Goal: Information Seeking & Learning: Learn about a topic

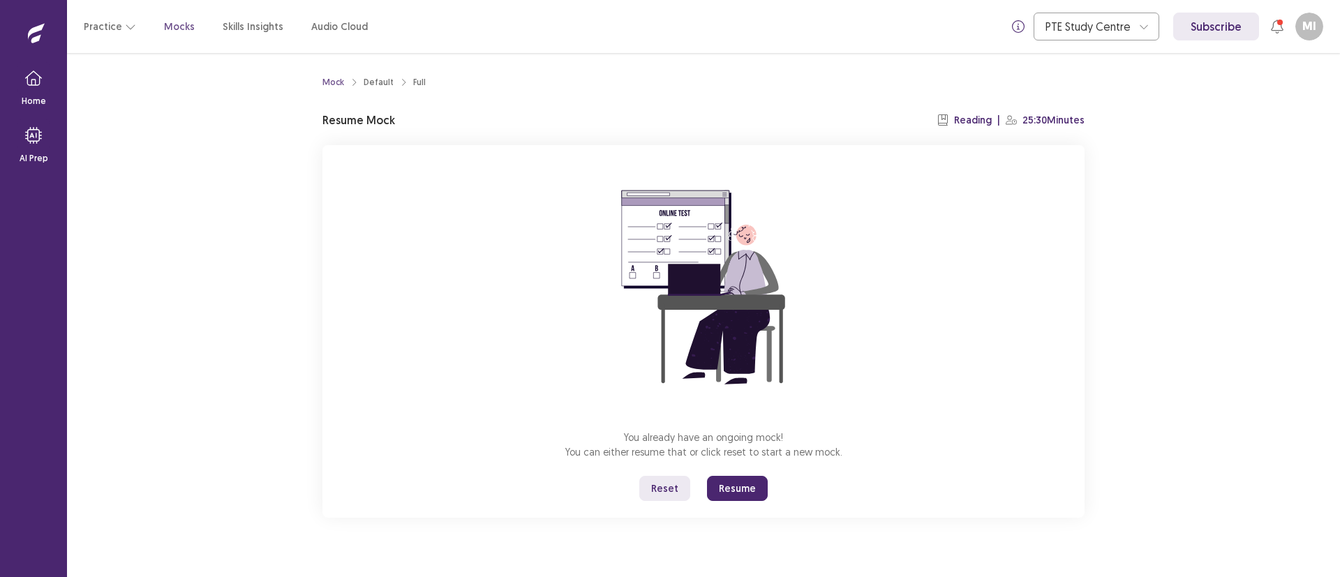
click at [752, 489] on button "Resume" at bounding box center [737, 488] width 61 height 25
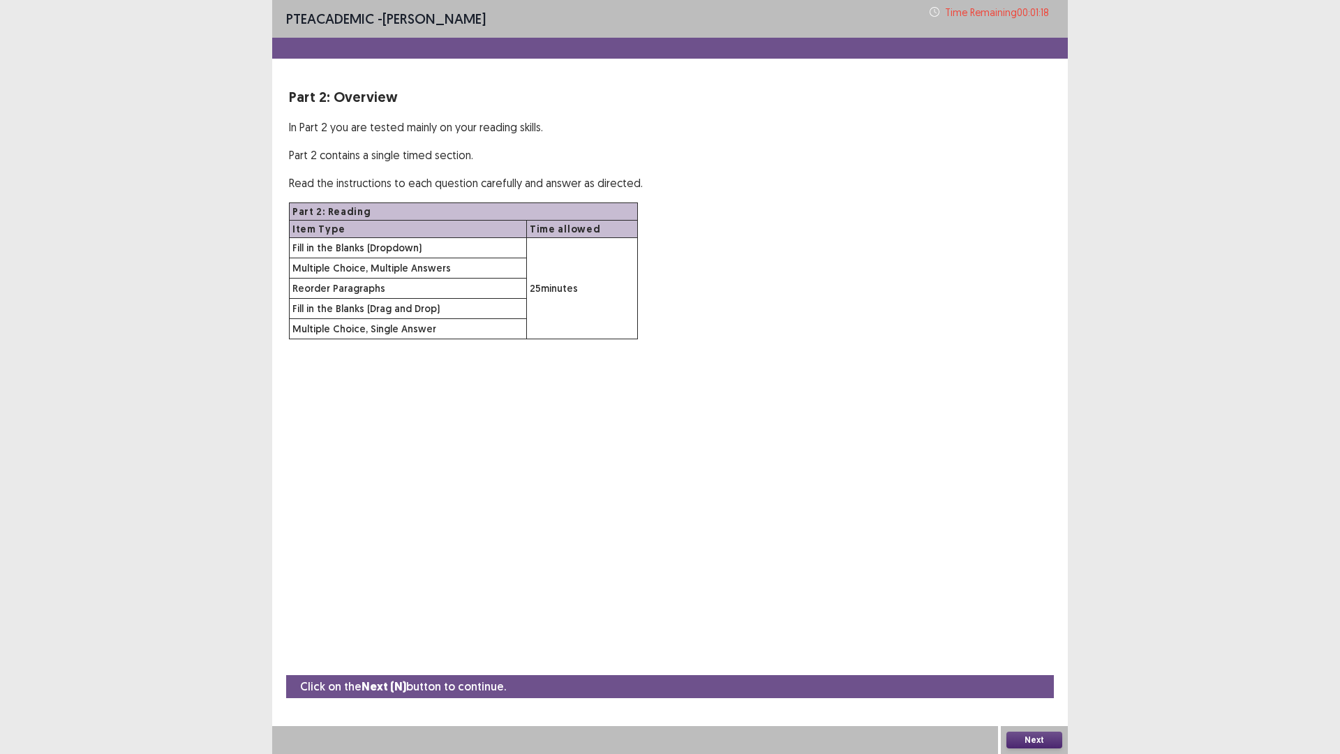
click at [1040, 577] on button "Next" at bounding box center [1035, 740] width 56 height 17
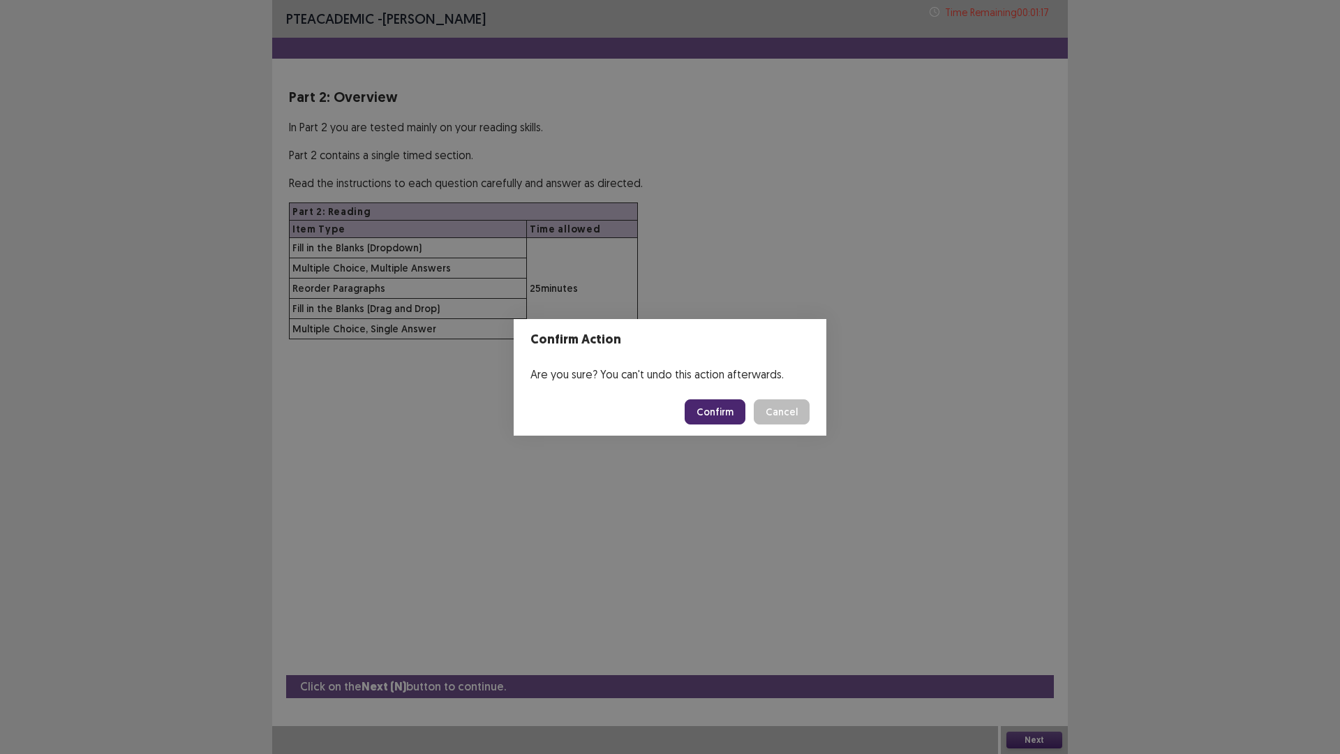
click at [723, 404] on button "Confirm" at bounding box center [715, 411] width 61 height 25
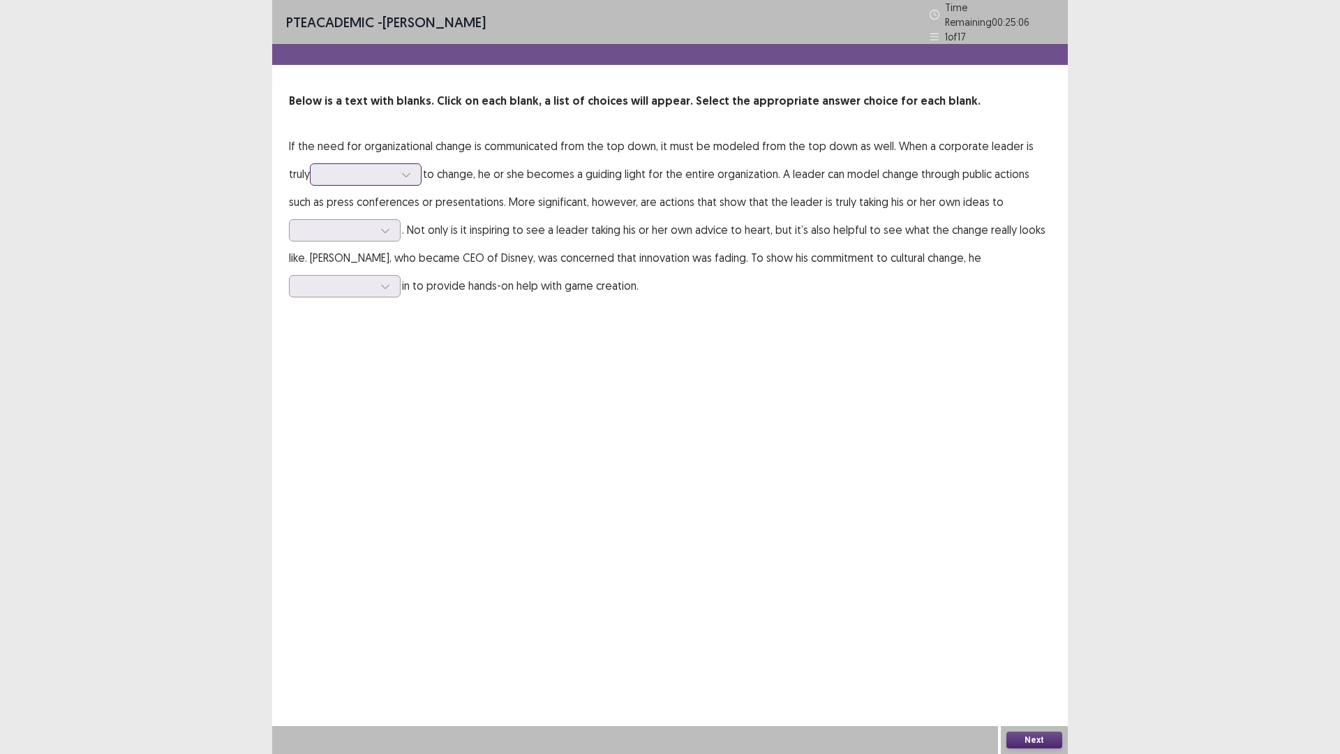
click at [401, 170] on icon at bounding box center [406, 175] width 10 height 10
click at [364, 201] on div "committed" at bounding box center [366, 213] width 112 height 39
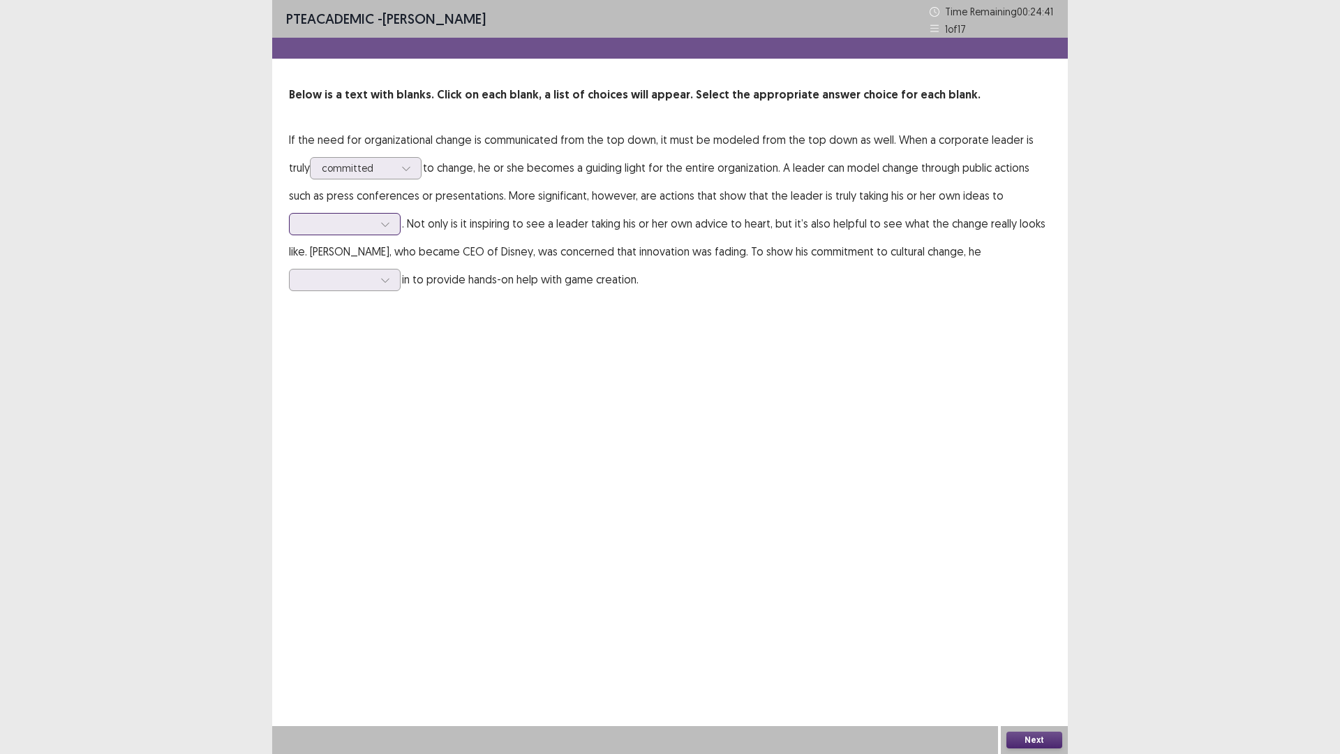
click at [390, 223] on icon at bounding box center [385, 224] width 10 height 10
click at [368, 374] on div "mind" at bounding box center [345, 380] width 112 height 39
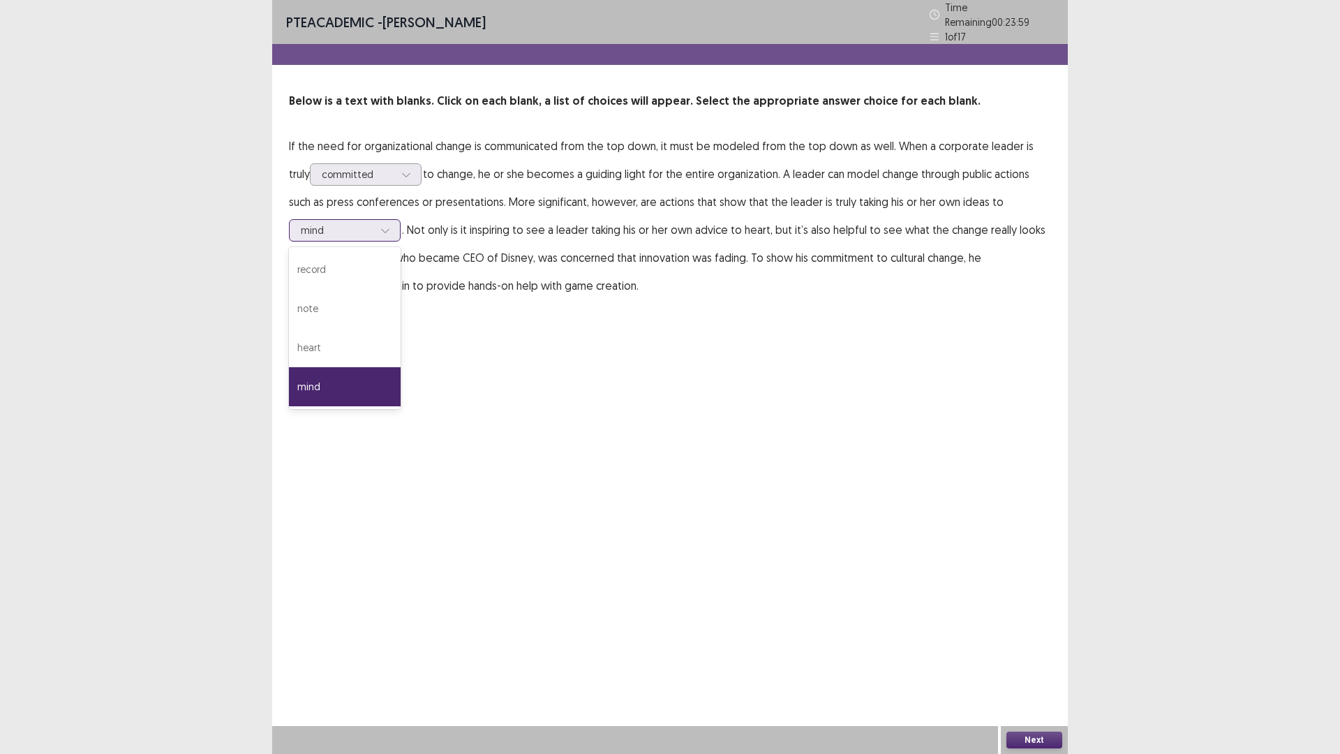
click at [391, 225] on div at bounding box center [385, 230] width 21 height 21
click at [351, 332] on div "heart" at bounding box center [345, 347] width 112 height 39
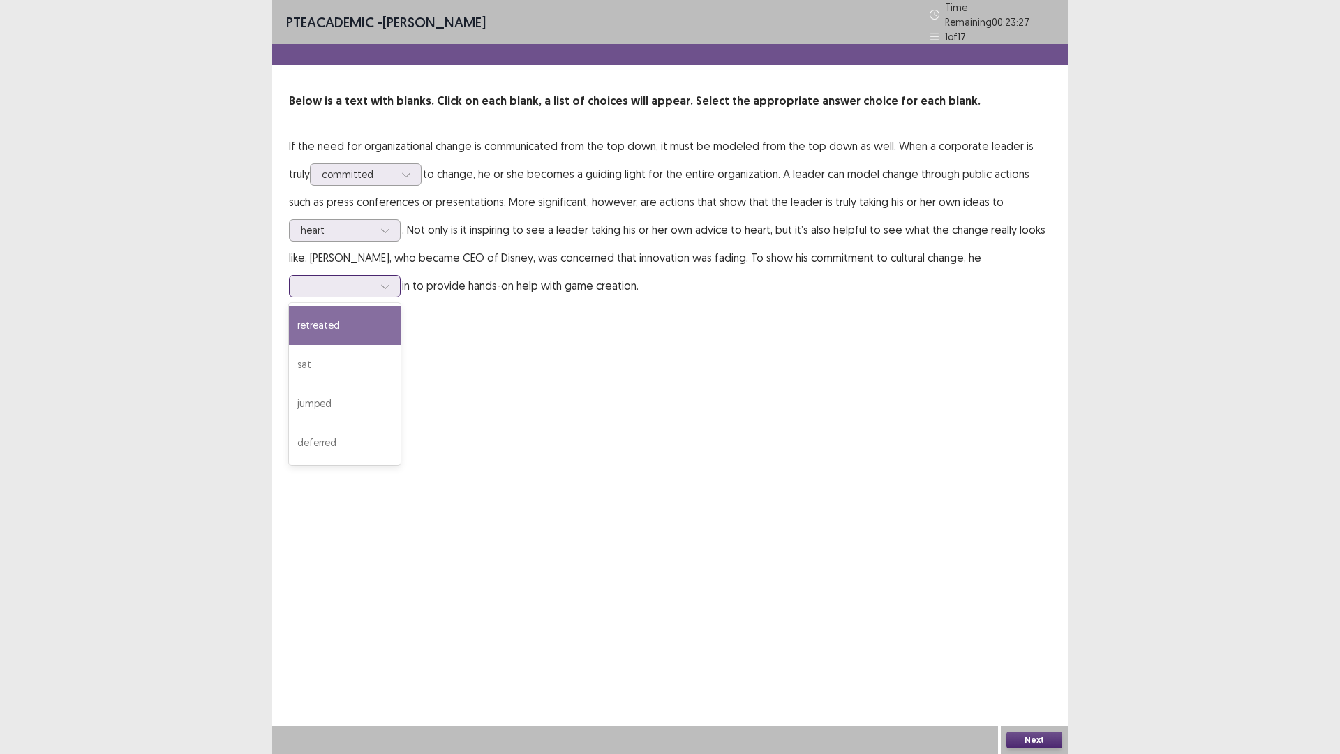
click at [390, 287] on div at bounding box center [385, 286] width 21 height 21
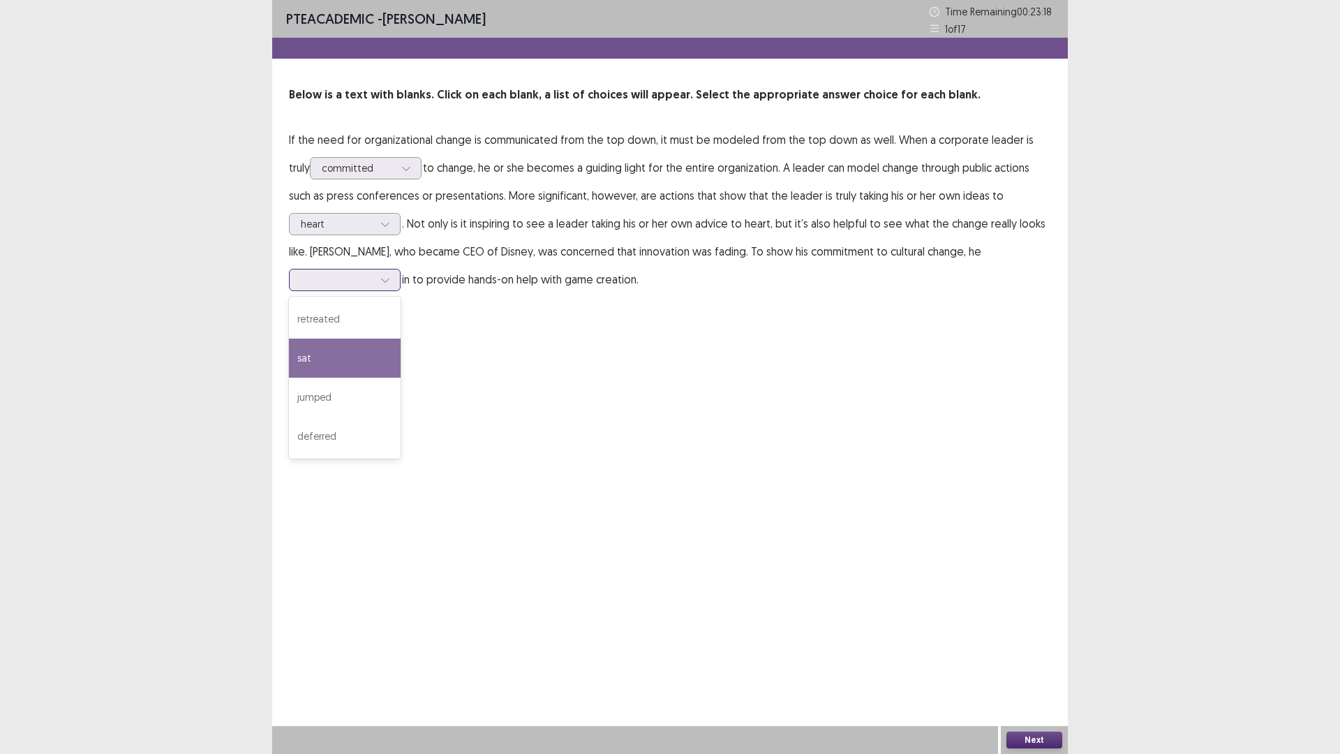
click at [355, 348] on div "sat" at bounding box center [345, 358] width 112 height 39
click at [388, 284] on icon at bounding box center [385, 280] width 10 height 10
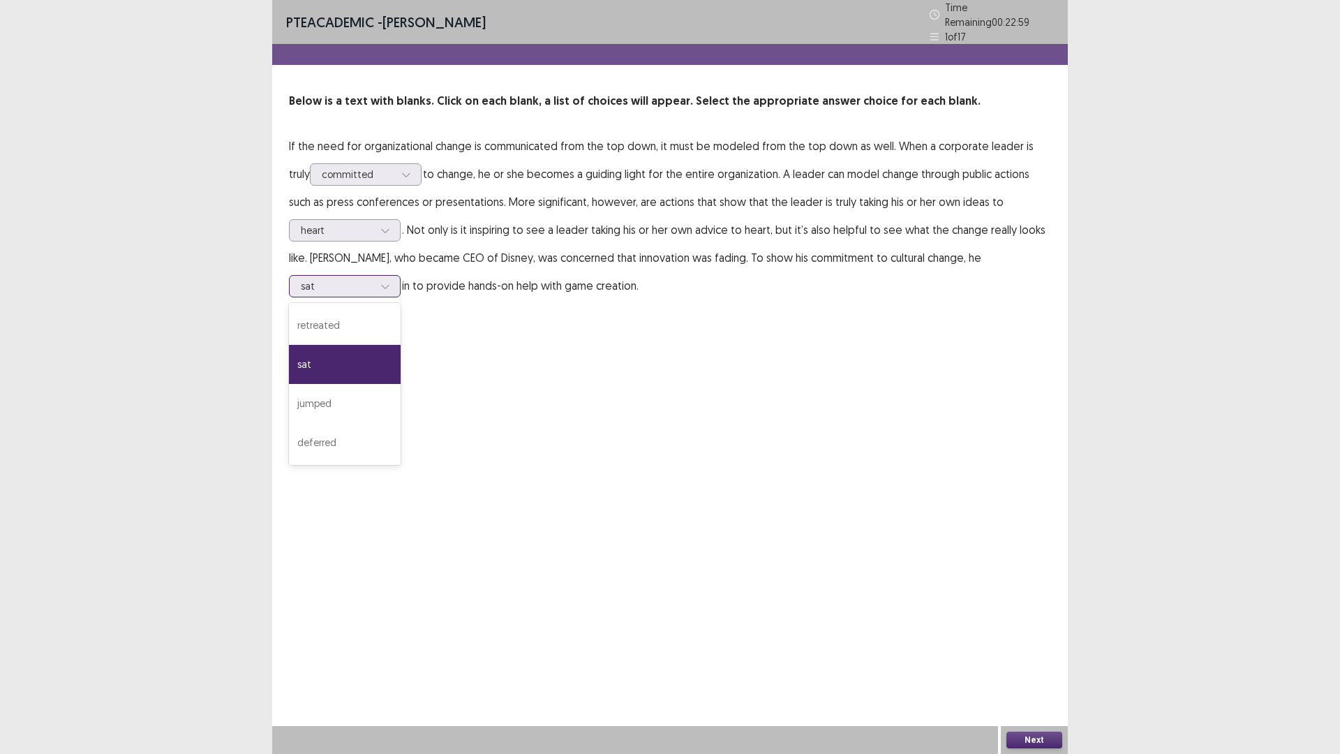
click at [362, 366] on div "sat" at bounding box center [345, 364] width 112 height 39
click at [1037, 577] on button "Next" at bounding box center [1035, 740] width 56 height 17
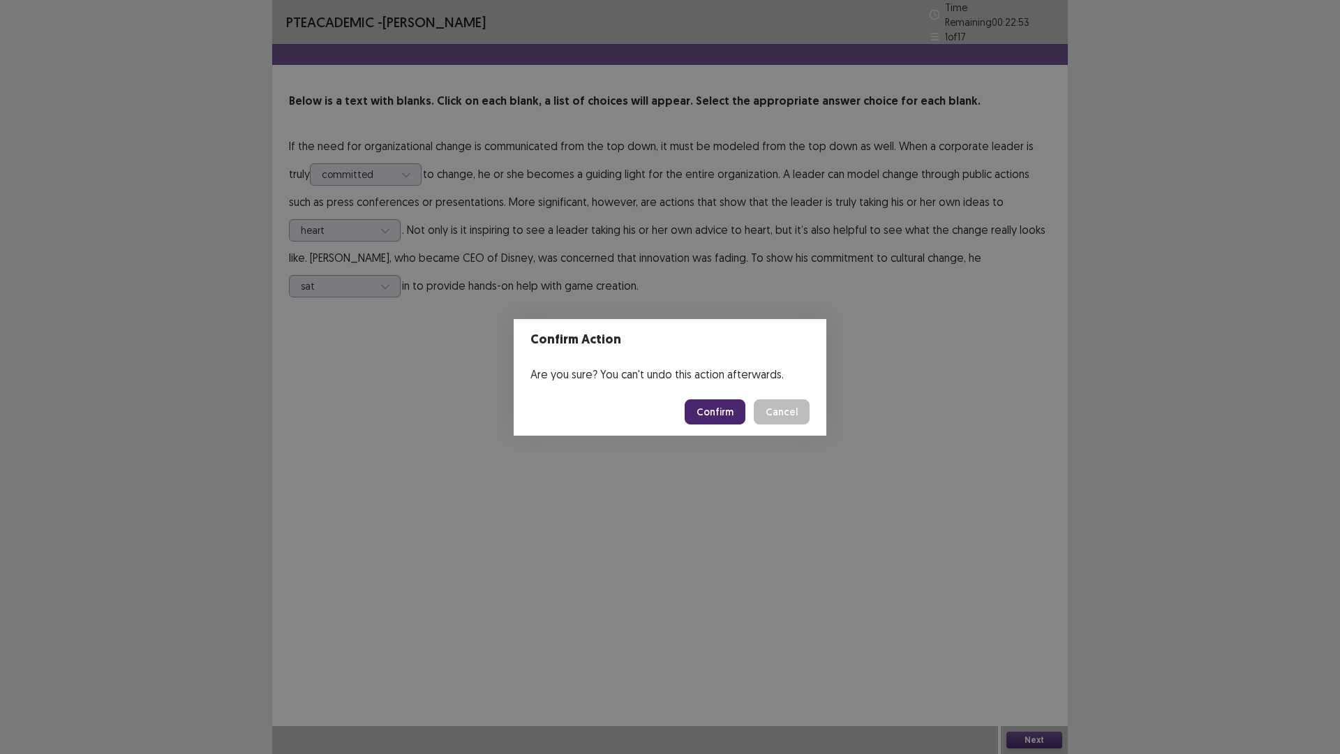
click at [720, 415] on button "Confirm" at bounding box center [715, 411] width 61 height 25
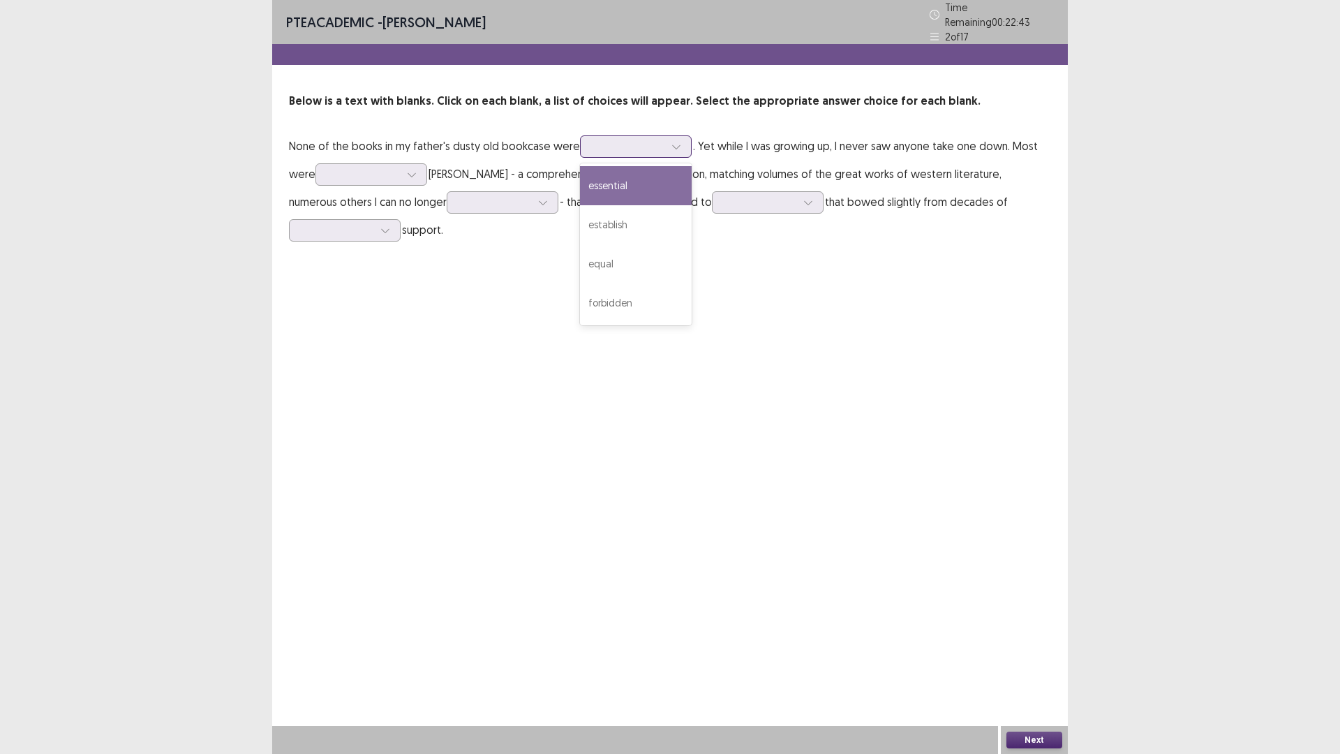
click at [672, 146] on div at bounding box center [676, 146] width 21 height 21
click at [639, 213] on div "establish" at bounding box center [636, 224] width 112 height 39
click at [411, 173] on div at bounding box center [411, 174] width 21 height 21
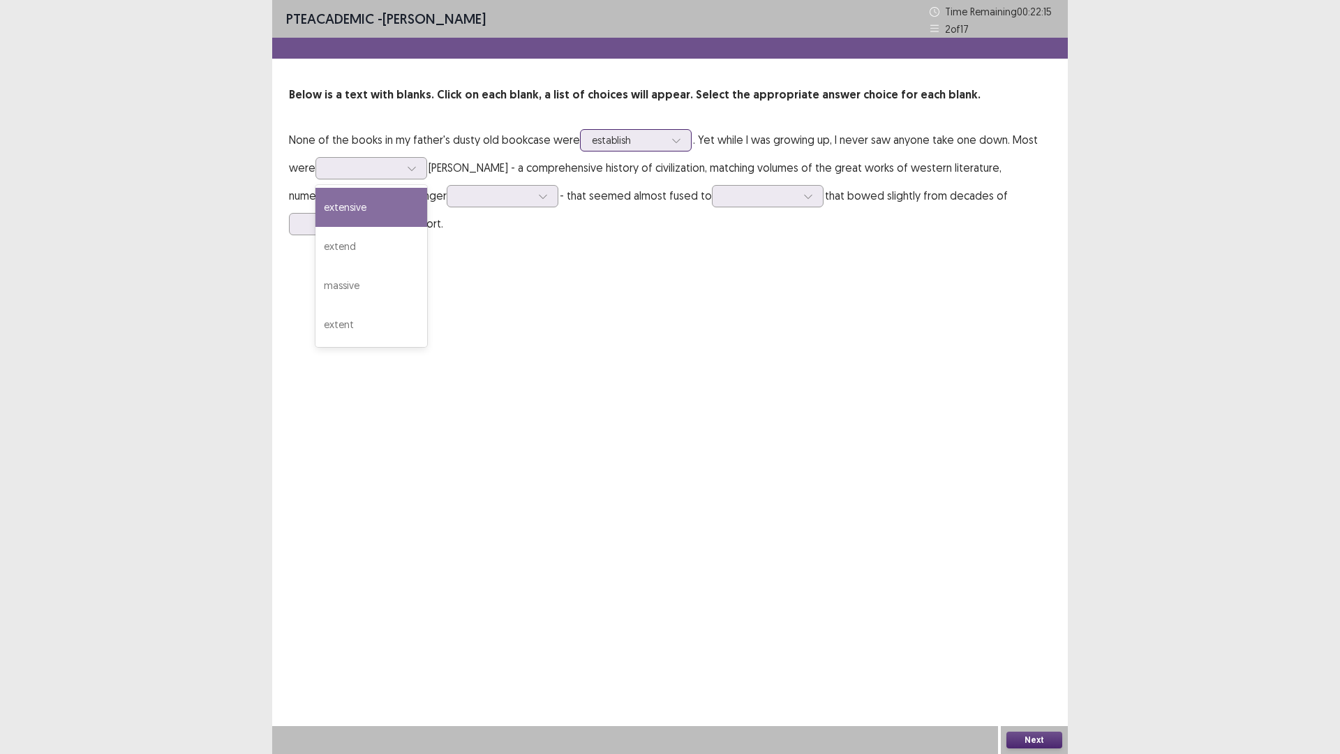
click at [672, 139] on icon at bounding box center [677, 140] width 10 height 10
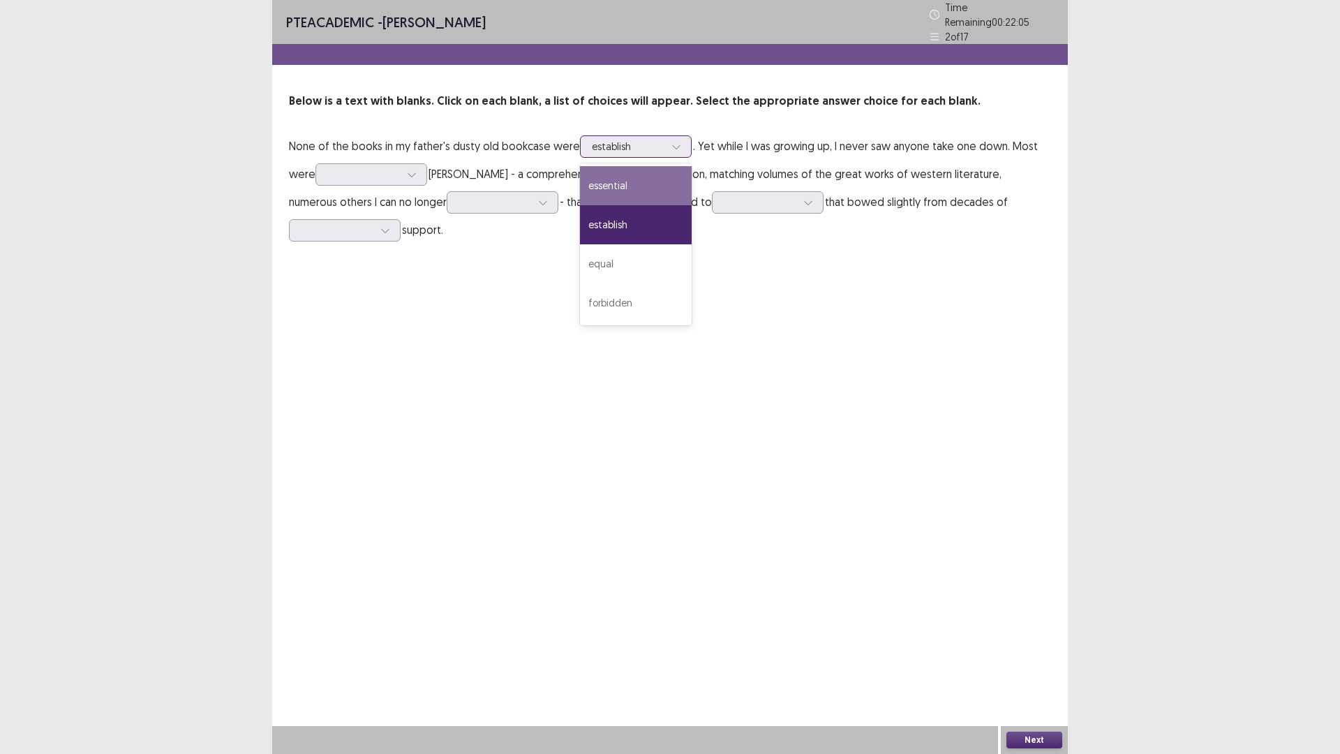
click at [646, 175] on div "essential" at bounding box center [636, 185] width 112 height 39
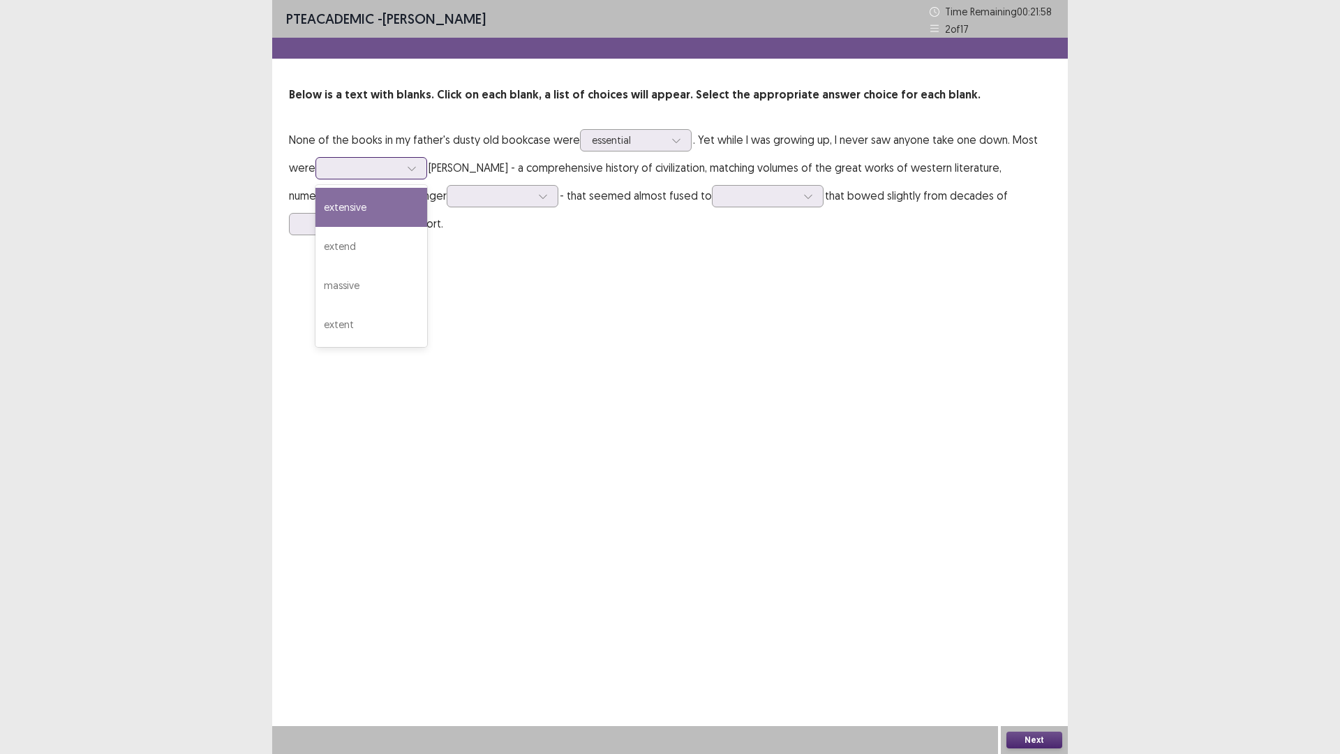
click at [417, 165] on icon at bounding box center [412, 168] width 10 height 10
click at [397, 313] on div "extent" at bounding box center [372, 324] width 112 height 39
click at [415, 172] on icon at bounding box center [412, 168] width 10 height 10
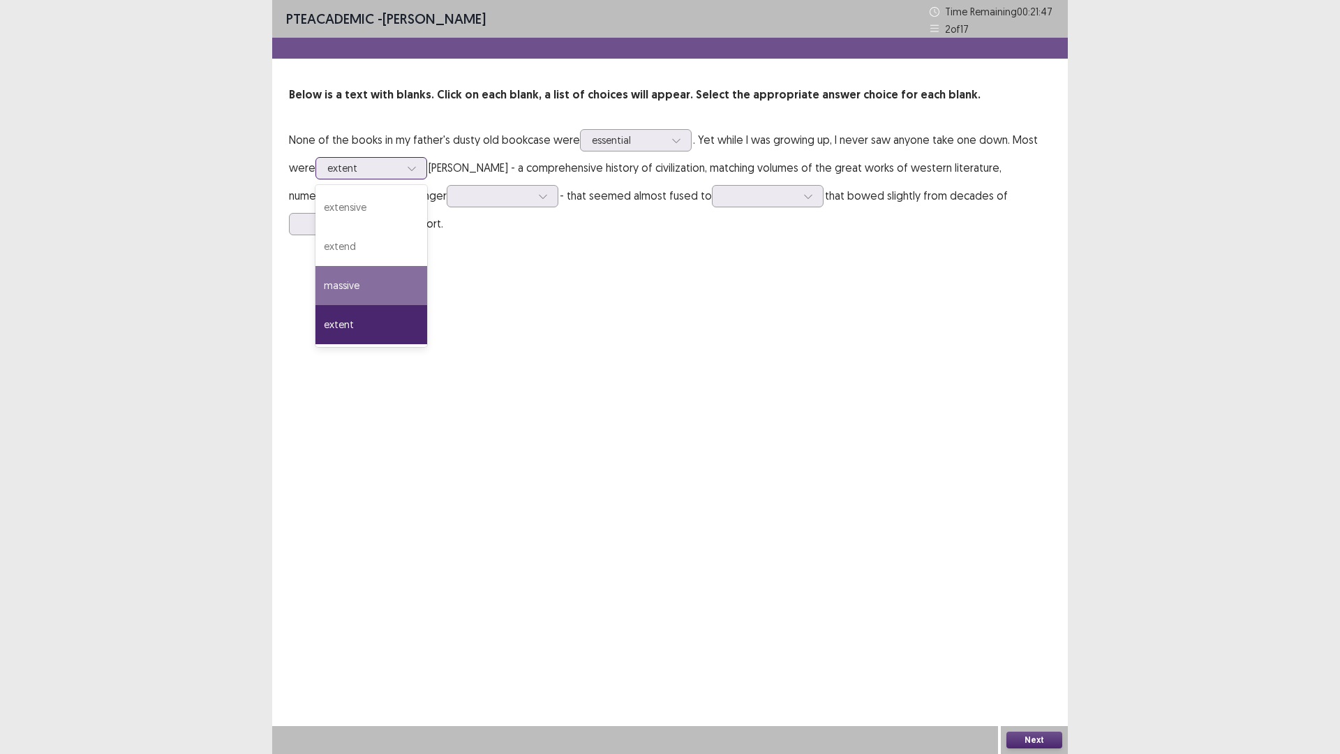
click at [390, 283] on div "massive" at bounding box center [372, 285] width 112 height 39
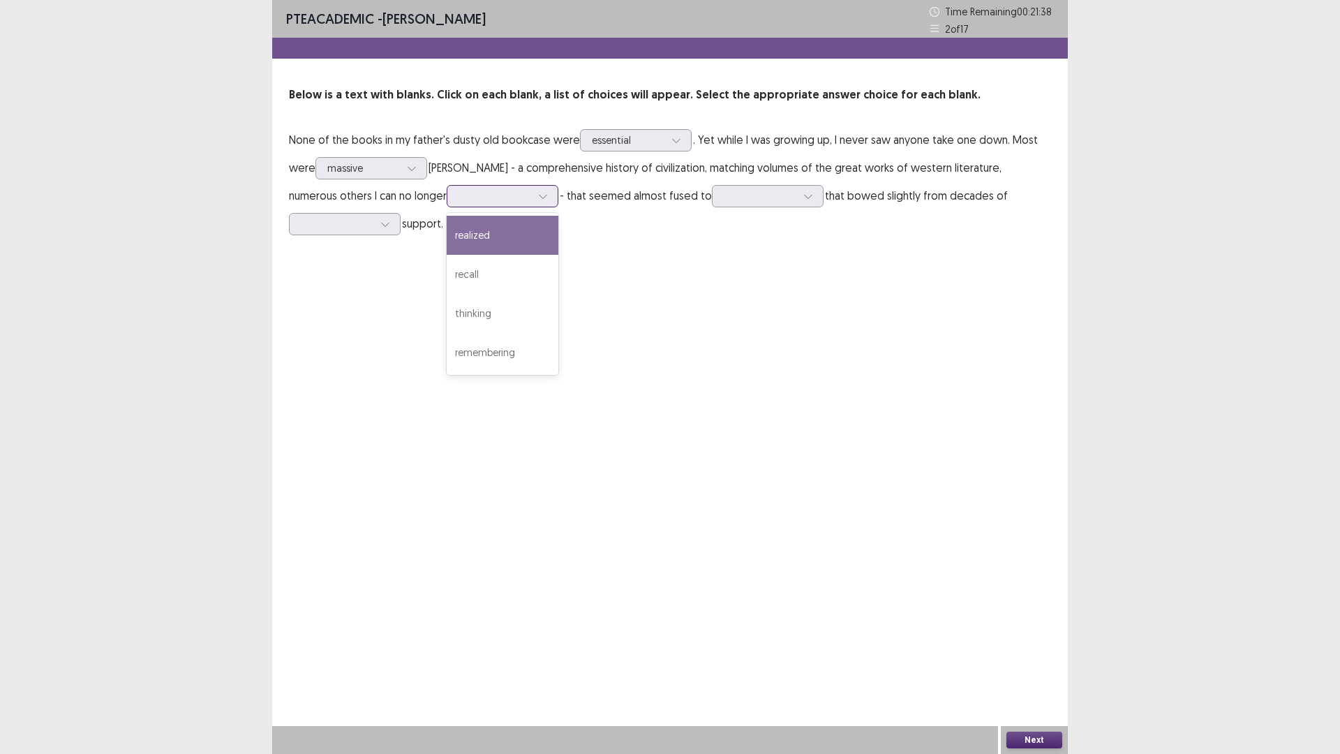
click at [538, 200] on icon at bounding box center [543, 196] width 10 height 10
click at [447, 276] on div "recall" at bounding box center [503, 274] width 112 height 39
click at [803, 195] on icon at bounding box center [808, 196] width 10 height 10
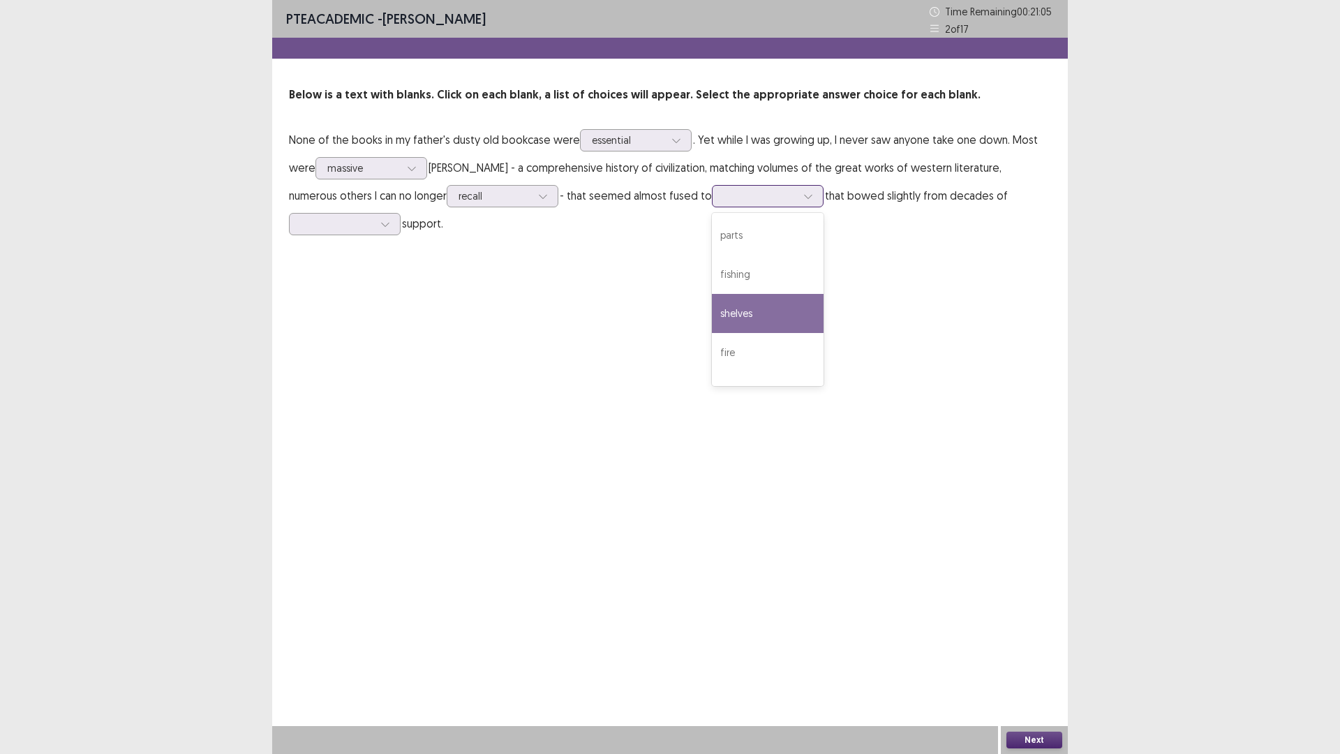
click at [712, 308] on div "shelves" at bounding box center [768, 313] width 112 height 39
click at [396, 214] on div at bounding box center [385, 224] width 21 height 21
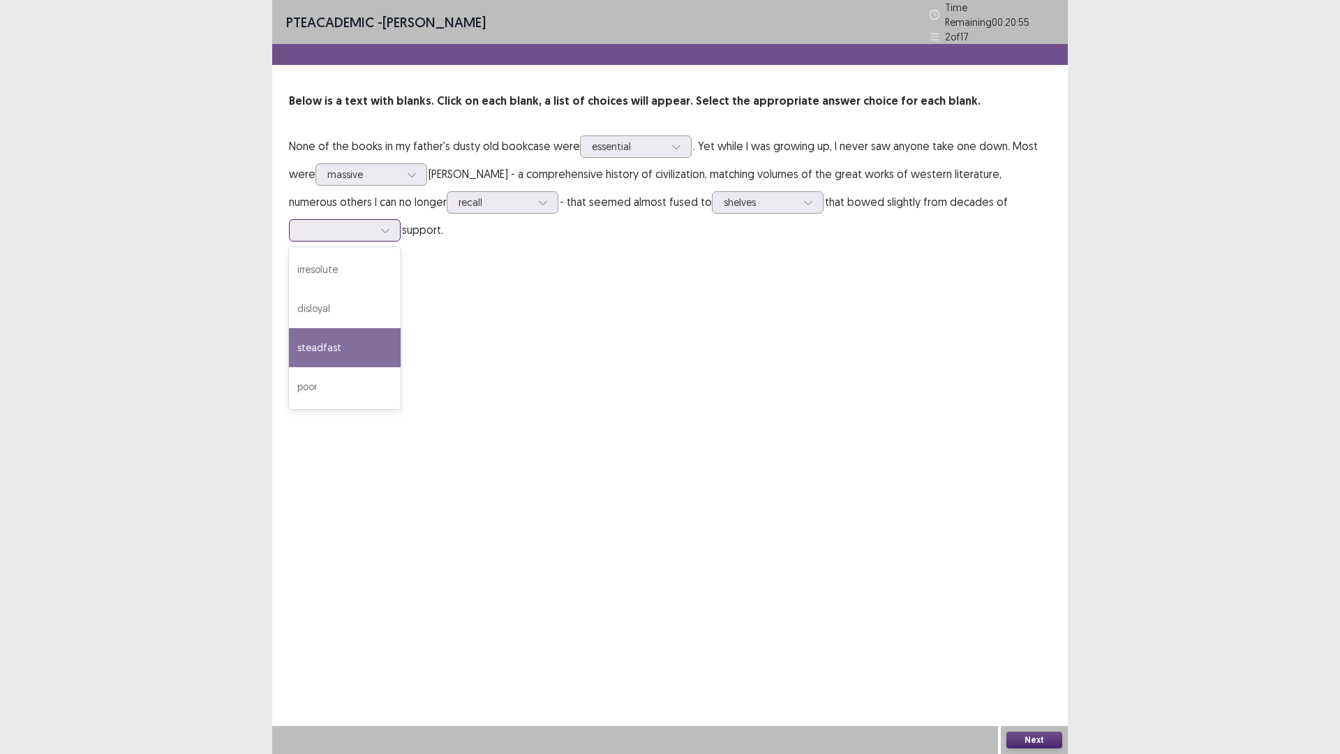
click at [401, 328] on div "steadfast" at bounding box center [345, 347] width 112 height 39
click at [986, 312] on div "PTE academic - May Ivy Ares Time Remaining 00 : 20 : 52 2 of 17 Below is a text…" at bounding box center [670, 377] width 796 height 754
click at [396, 220] on div at bounding box center [385, 230] width 21 height 21
click at [401, 367] on div "poor" at bounding box center [345, 386] width 112 height 39
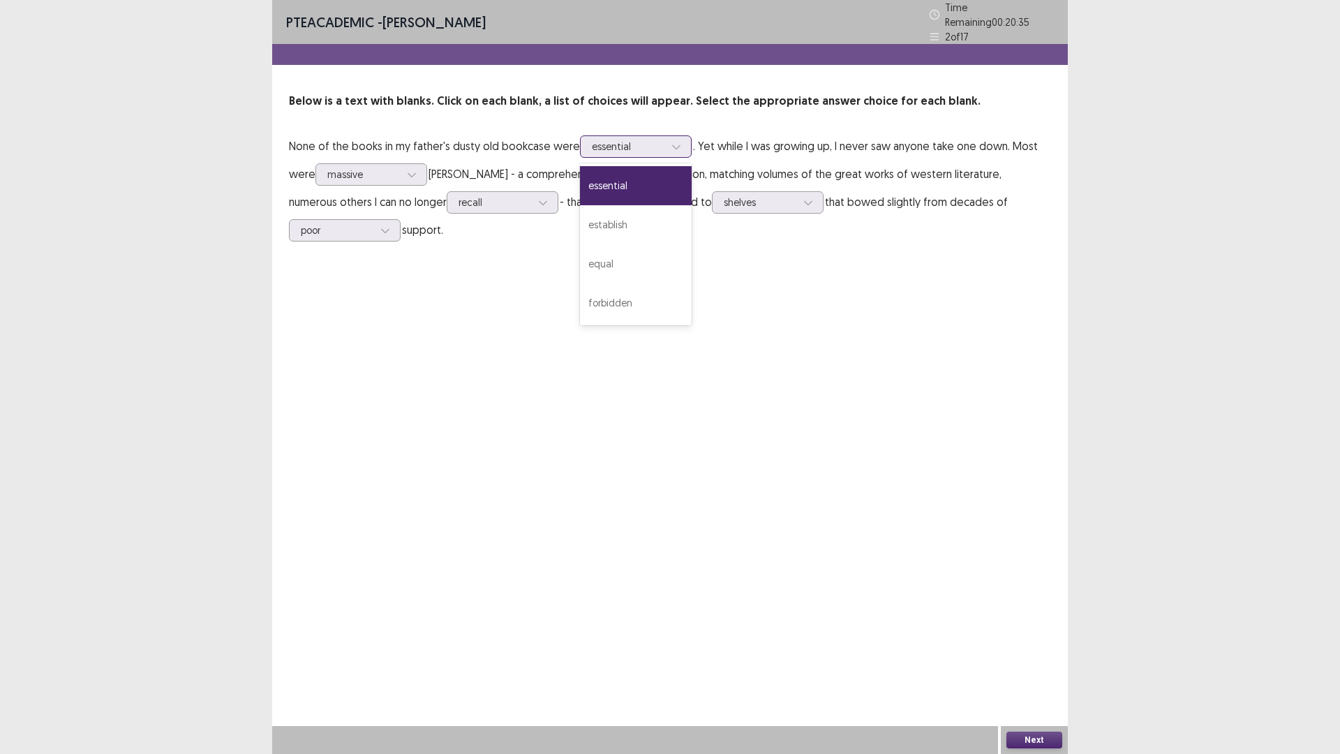
click at [677, 147] on div at bounding box center [676, 146] width 21 height 21
click at [794, 334] on div "PTE academic - May Ivy Ares Time Remaining 00 : 20 : 29 2 of 17 Below is a text…" at bounding box center [670, 377] width 796 height 754
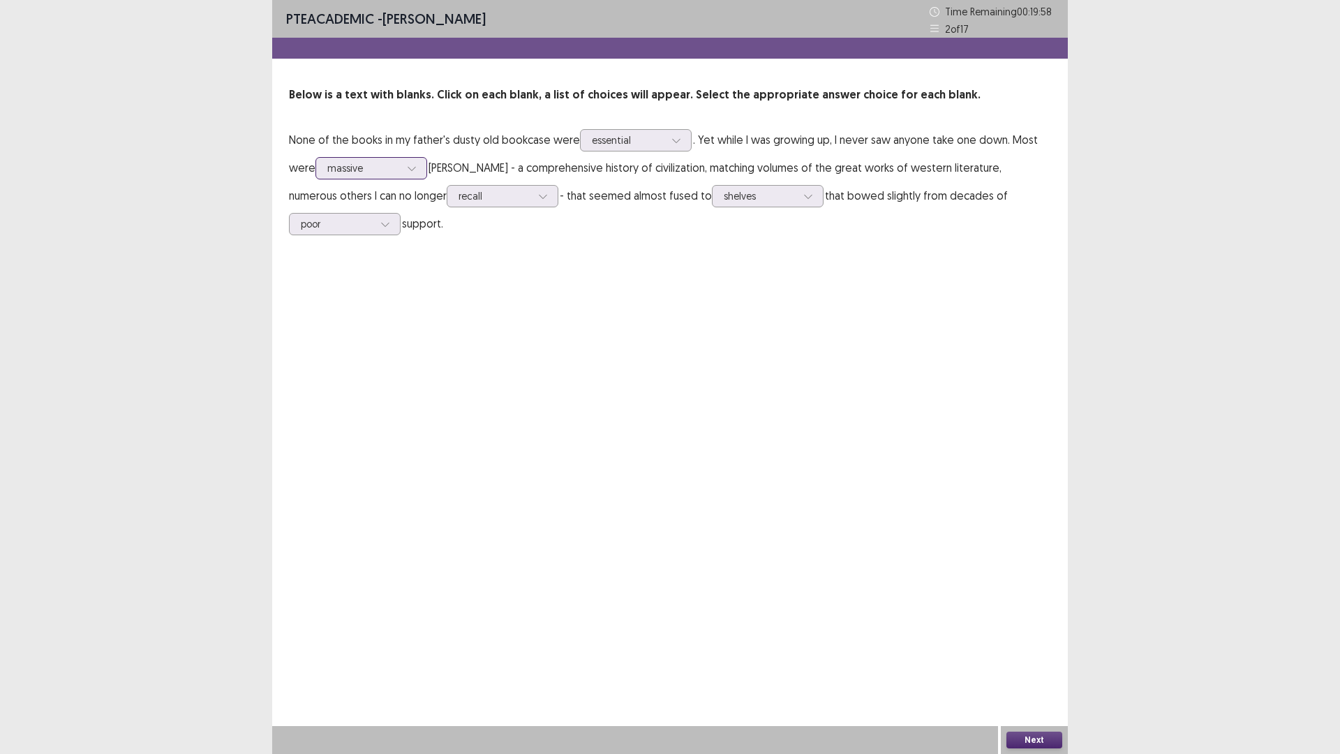
click at [413, 167] on icon at bounding box center [412, 168] width 10 height 10
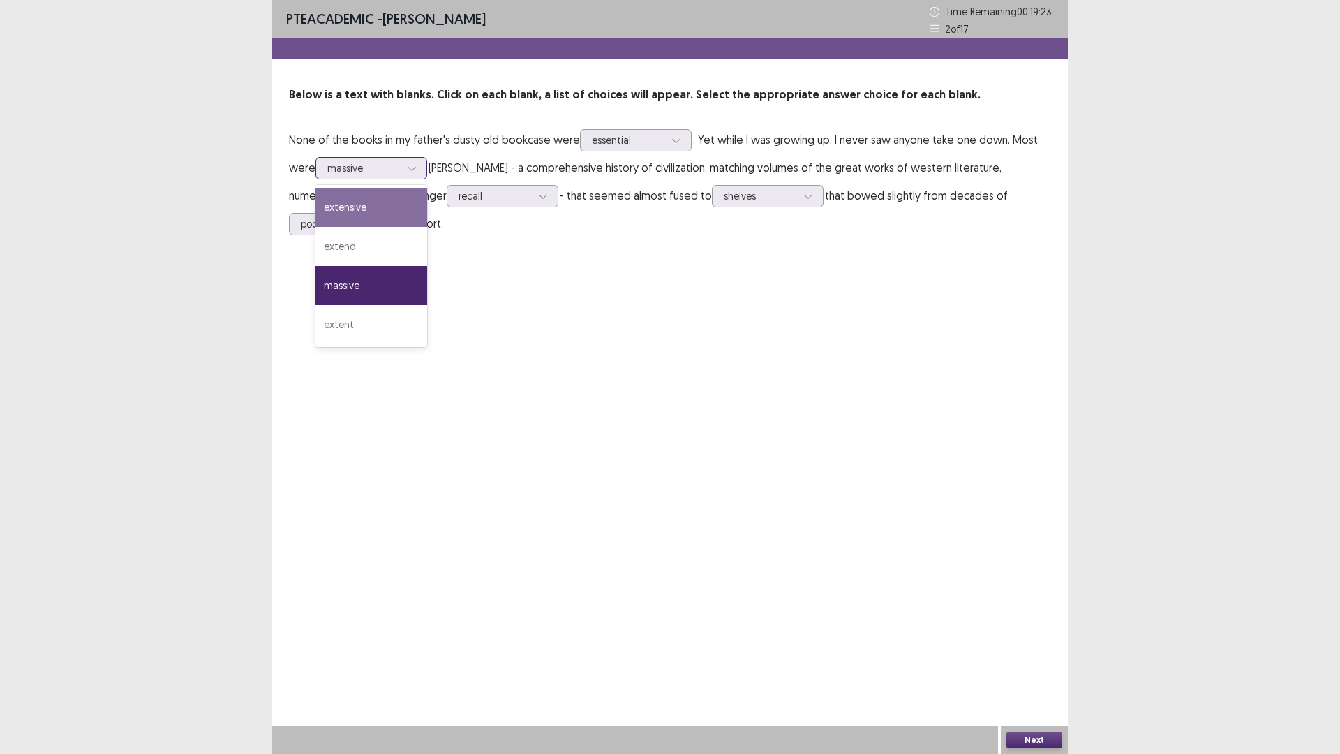
click at [373, 199] on div "extensive" at bounding box center [372, 207] width 112 height 39
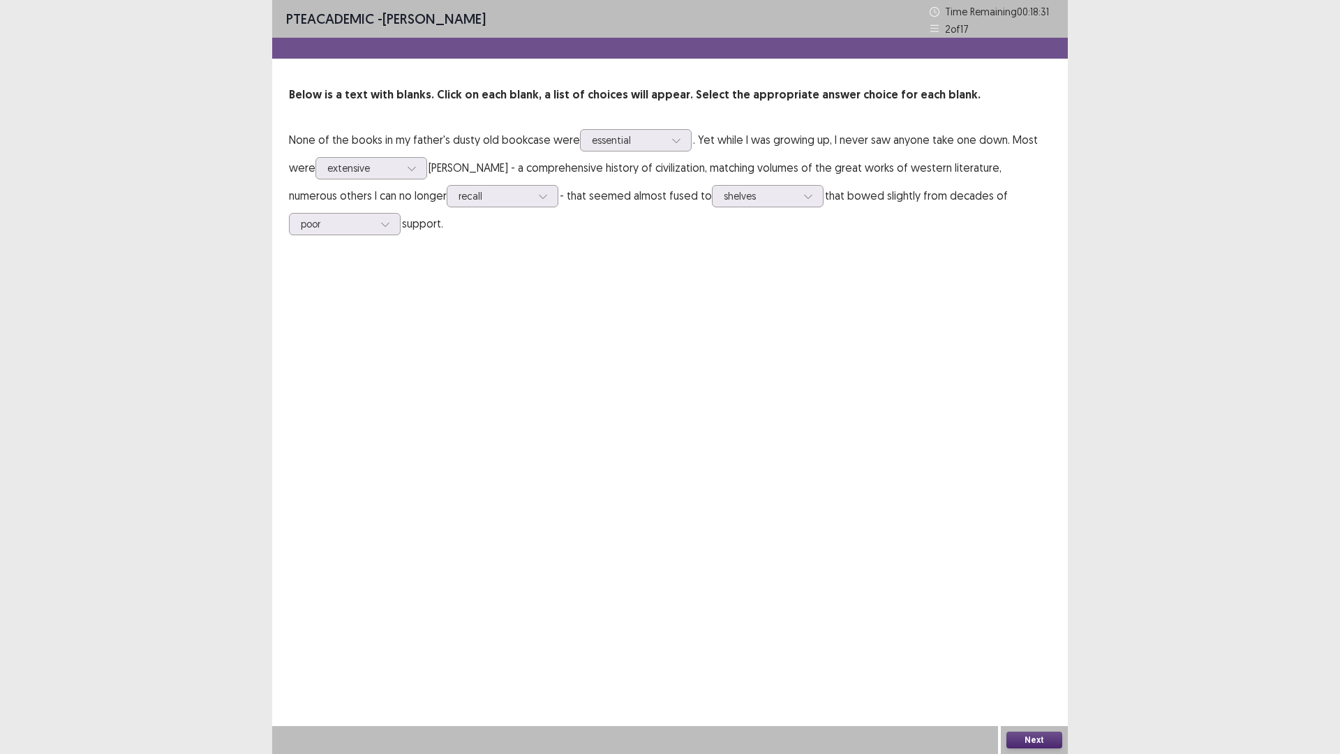
click at [1043, 577] on button "Next" at bounding box center [1035, 740] width 56 height 17
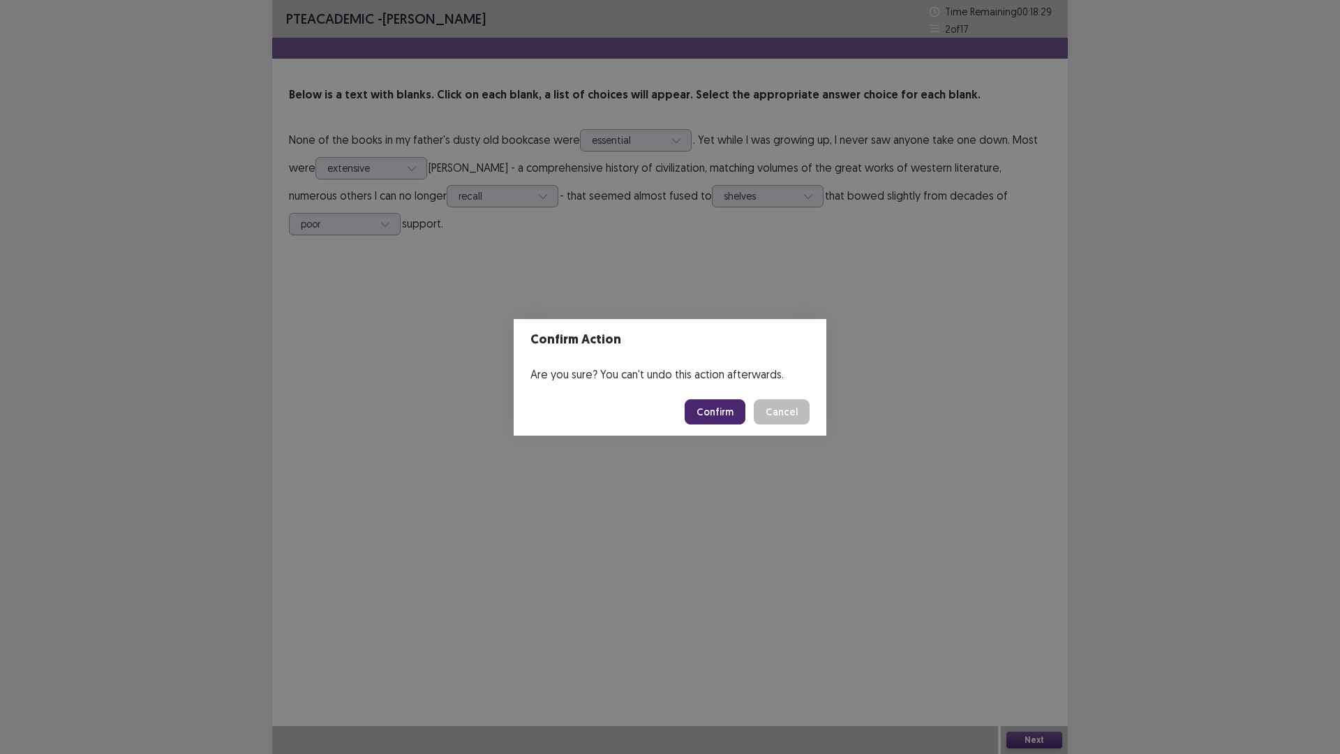
click at [711, 410] on button "Confirm" at bounding box center [715, 411] width 61 height 25
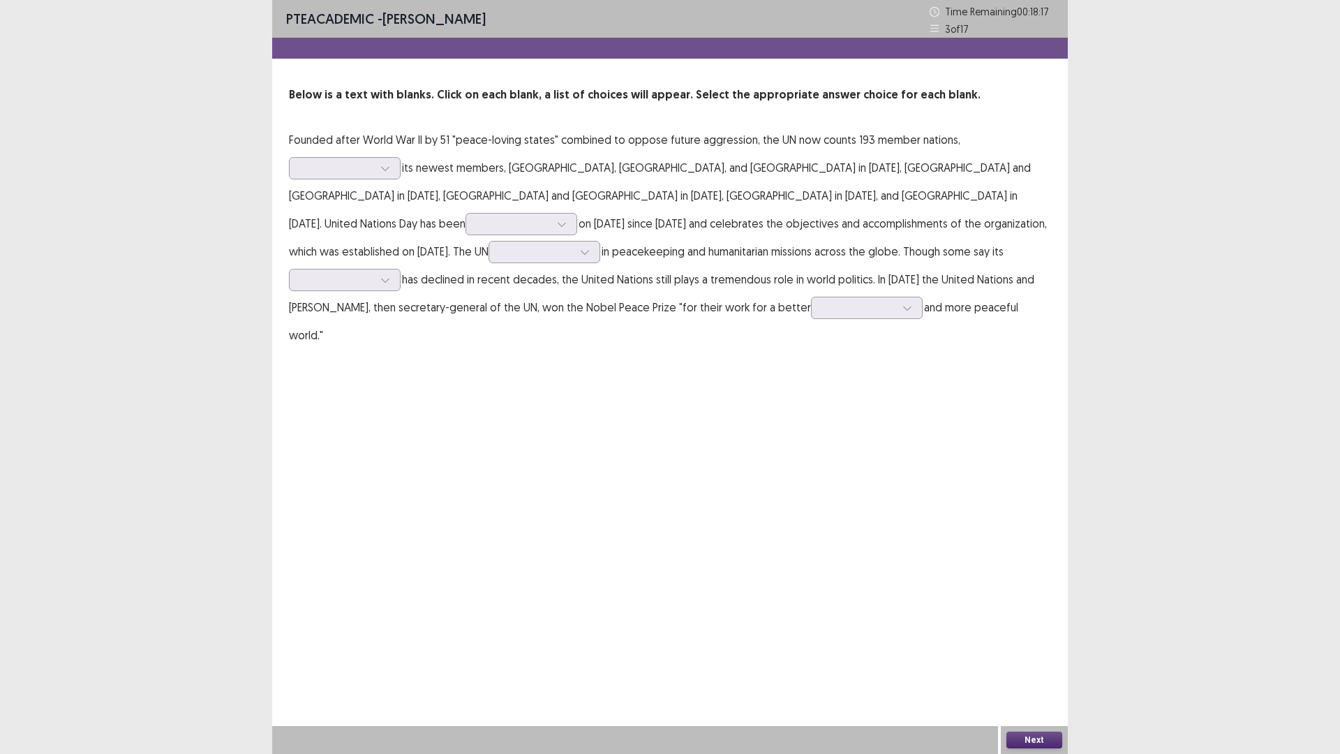
click at [711, 410] on div "PTE academic - May Ivy Ares Time Remaining 00 : 18 : 17 3 of 17 Below is a text…" at bounding box center [670, 377] width 796 height 754
click at [388, 173] on div at bounding box center [385, 168] width 21 height 21
click at [371, 230] on div "added" at bounding box center [345, 246] width 112 height 39
click at [550, 217] on div at bounding box center [513, 223] width 73 height 13
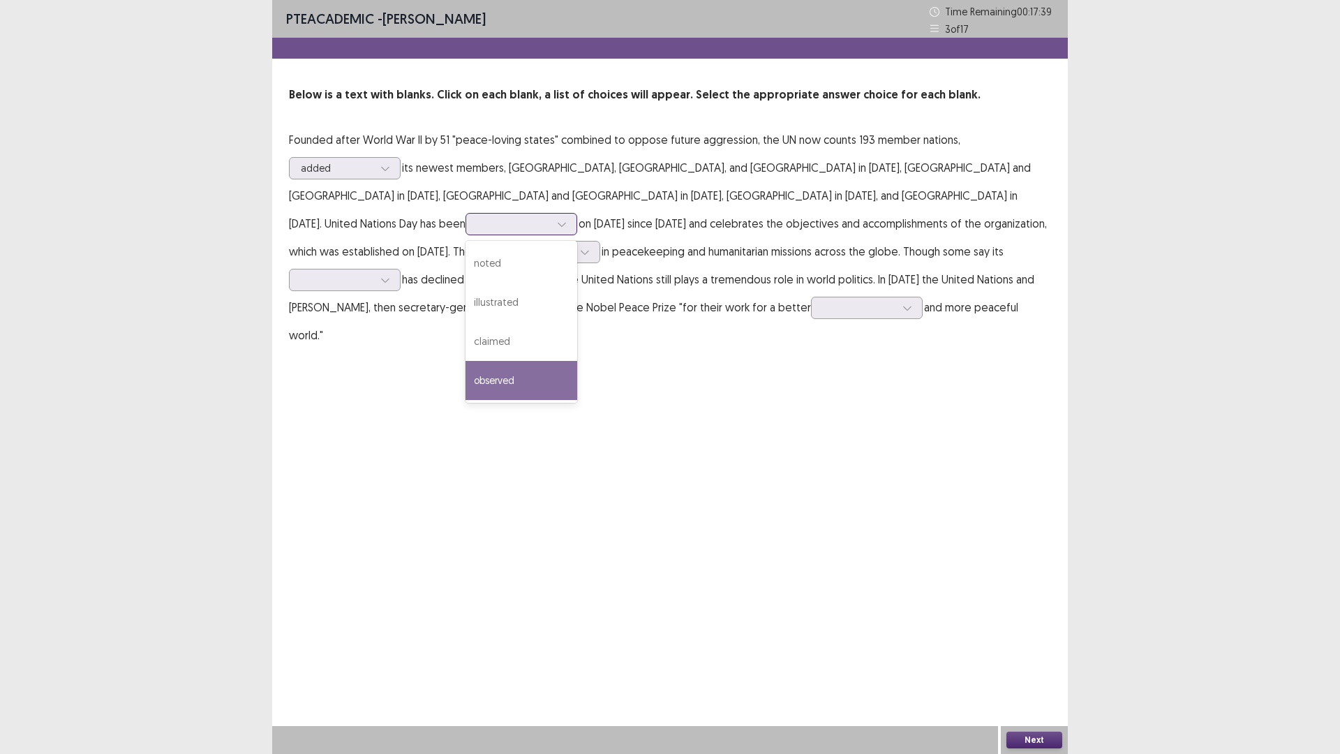
click at [577, 361] on div "observed" at bounding box center [522, 380] width 112 height 39
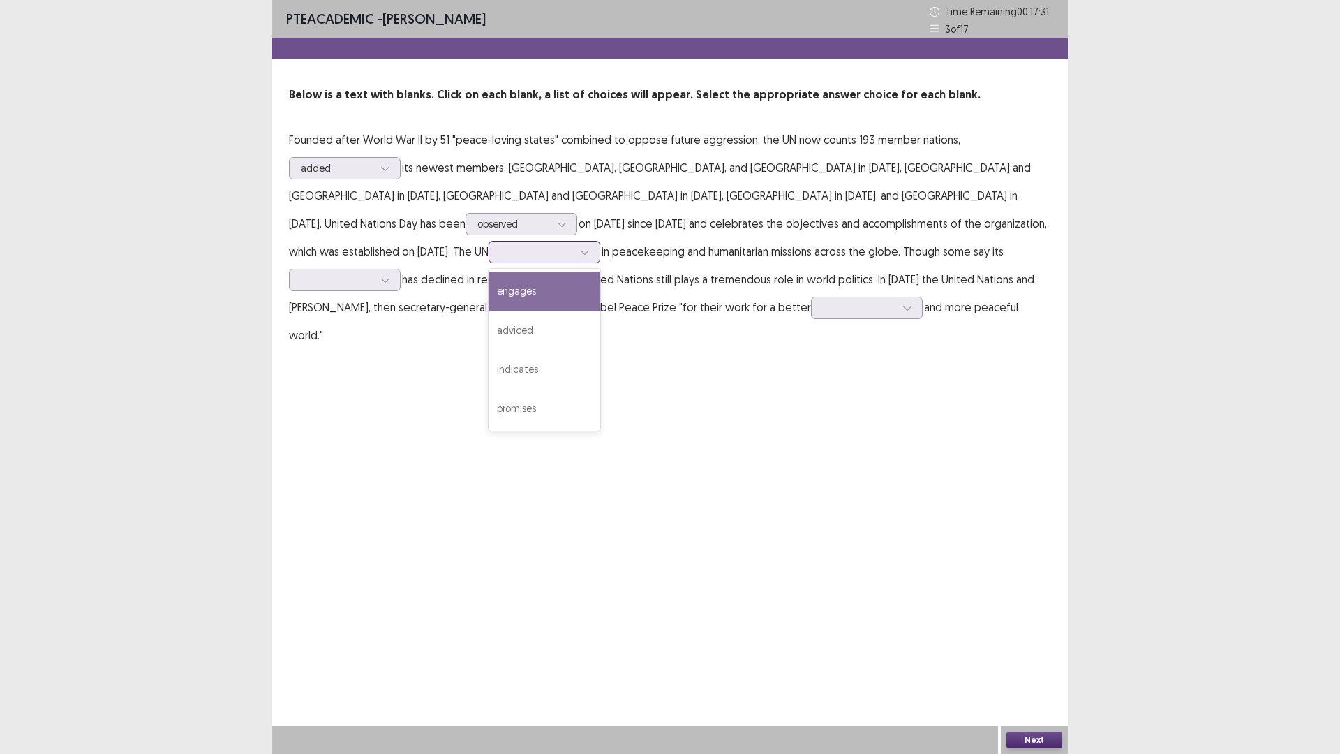
click at [590, 247] on icon at bounding box center [585, 252] width 10 height 10
click at [600, 272] on div "engages" at bounding box center [545, 291] width 112 height 39
click at [373, 273] on div at bounding box center [337, 279] width 73 height 13
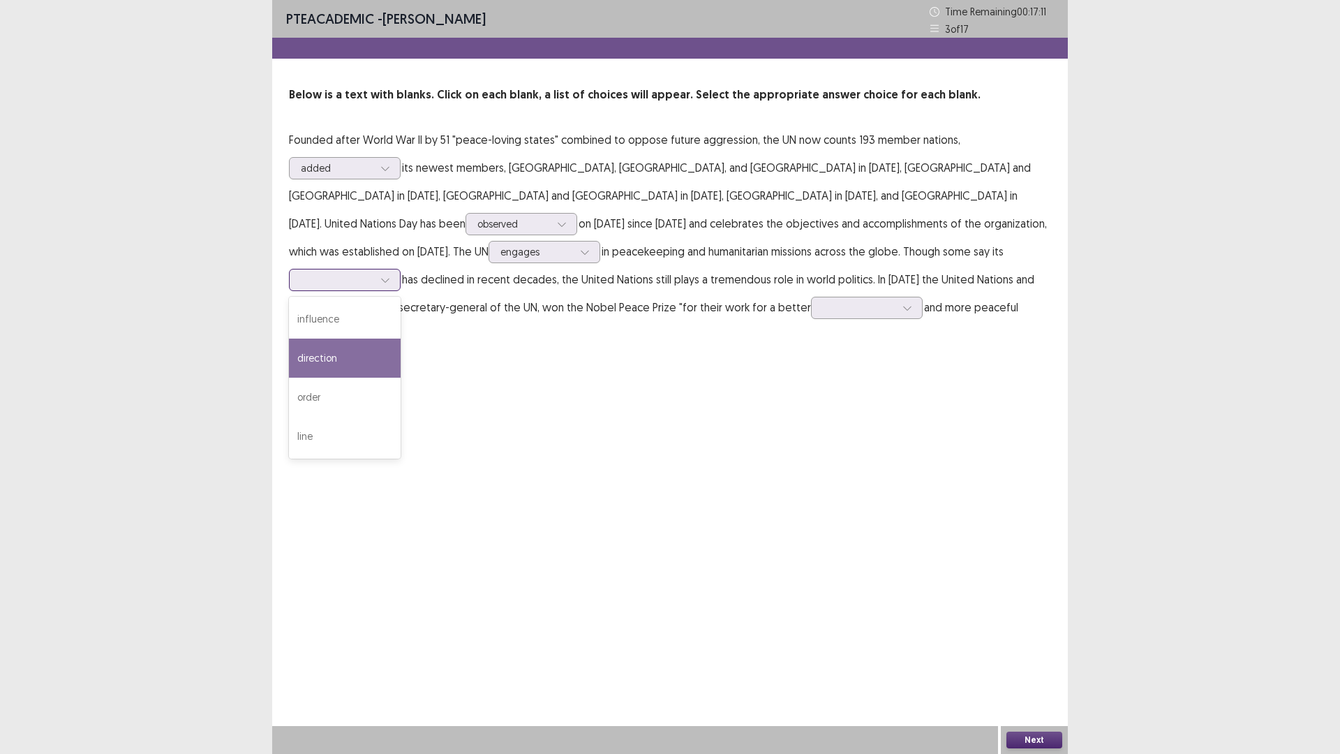
click at [401, 339] on div "direction" at bounding box center [345, 358] width 112 height 39
click at [396, 269] on div at bounding box center [385, 279] width 21 height 21
click at [776, 361] on div "PTE academic - May Ivy Ares Time Remaining 00 : 16 : 56 3 of 17 Below is a text…" at bounding box center [670, 377] width 796 height 754
click at [903, 312] on icon at bounding box center [908, 308] width 10 height 10
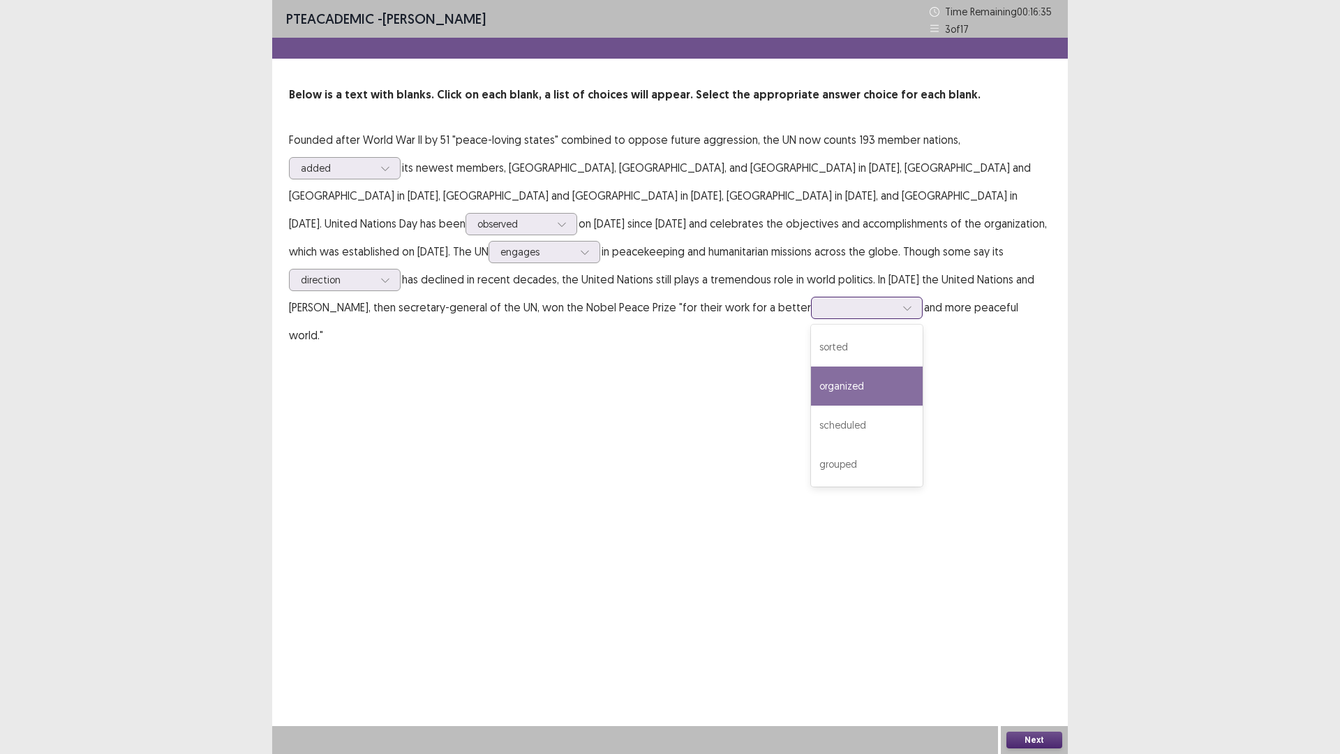
click at [811, 376] on div "organized" at bounding box center [867, 385] width 112 height 39
click at [1028, 577] on button "Next" at bounding box center [1035, 740] width 56 height 17
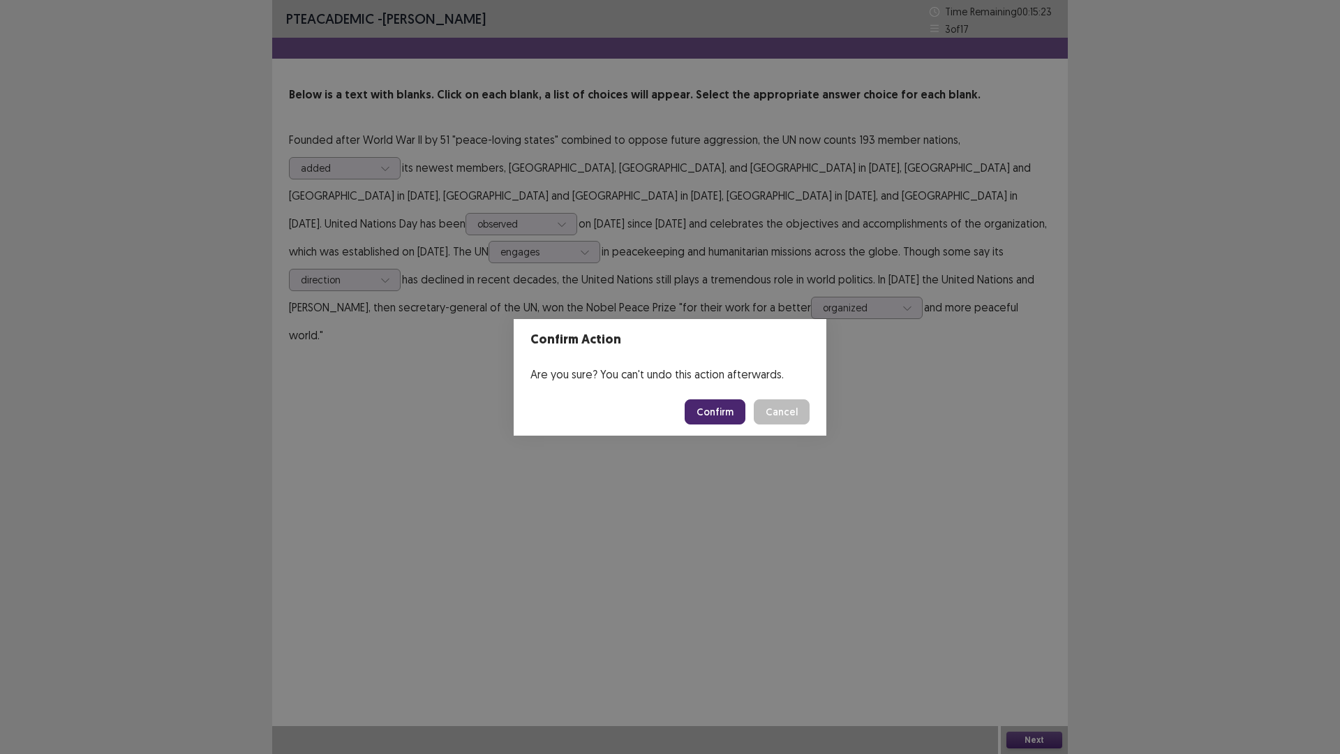
click at [726, 415] on button "Confirm" at bounding box center [715, 411] width 61 height 25
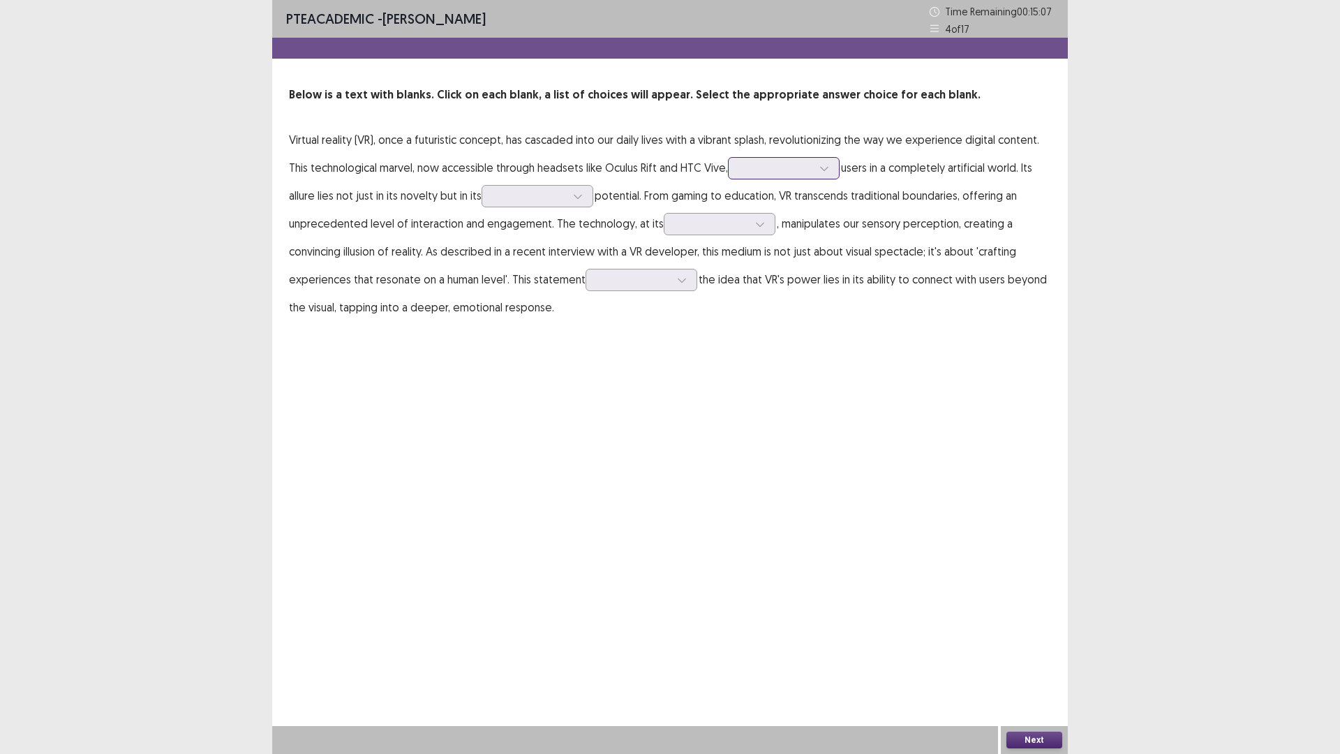
click at [822, 170] on icon at bounding box center [825, 168] width 10 height 10
click at [802, 245] on div "immerses" at bounding box center [784, 246] width 112 height 39
click at [834, 168] on div at bounding box center [824, 168] width 21 height 21
click at [893, 414] on div "PTE academic - May Ivy Ares Time Remaining 00 : 14 : 52 4 of 17 Below is a text…" at bounding box center [670, 377] width 796 height 754
click at [582, 195] on icon at bounding box center [578, 197] width 8 height 4
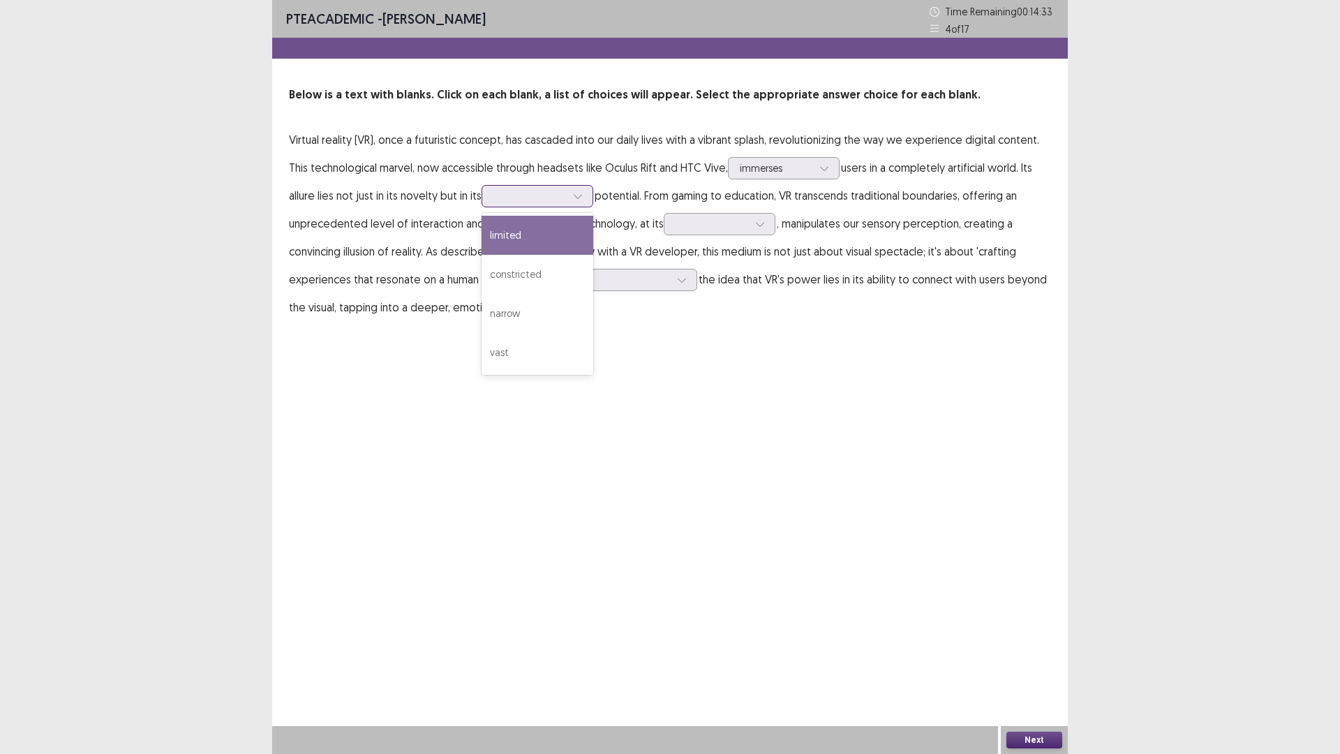
click at [569, 222] on div "limited" at bounding box center [538, 235] width 112 height 39
click at [581, 197] on icon at bounding box center [578, 197] width 8 height 4
click at [542, 337] on div "vast" at bounding box center [538, 352] width 112 height 39
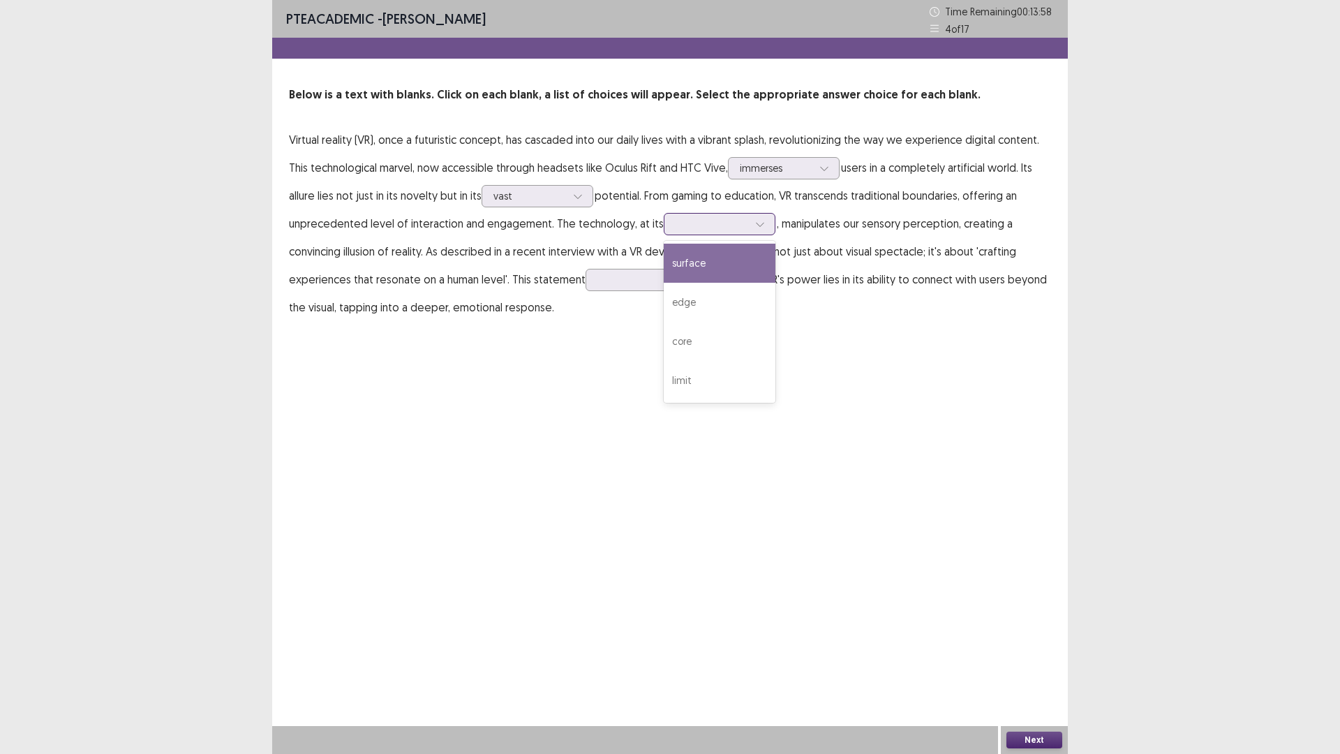
click at [755, 227] on icon at bounding box center [760, 224] width 10 height 10
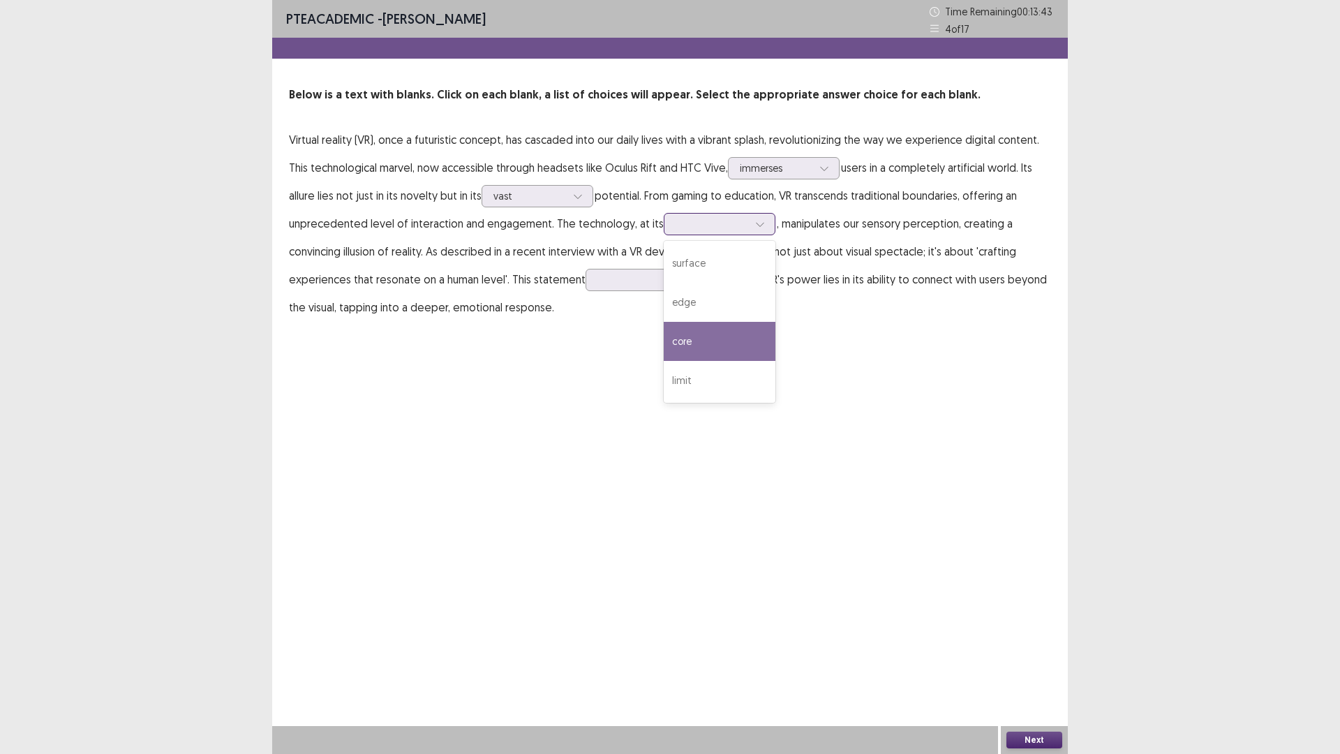
click at [720, 336] on div "core" at bounding box center [720, 341] width 112 height 39
click at [755, 228] on icon at bounding box center [760, 224] width 10 height 10
click at [852, 440] on div "PTE academic - May Ivy Ares Time Remaining 00 : 13 : 32 4 of 17 Below is a text…" at bounding box center [670, 377] width 796 height 754
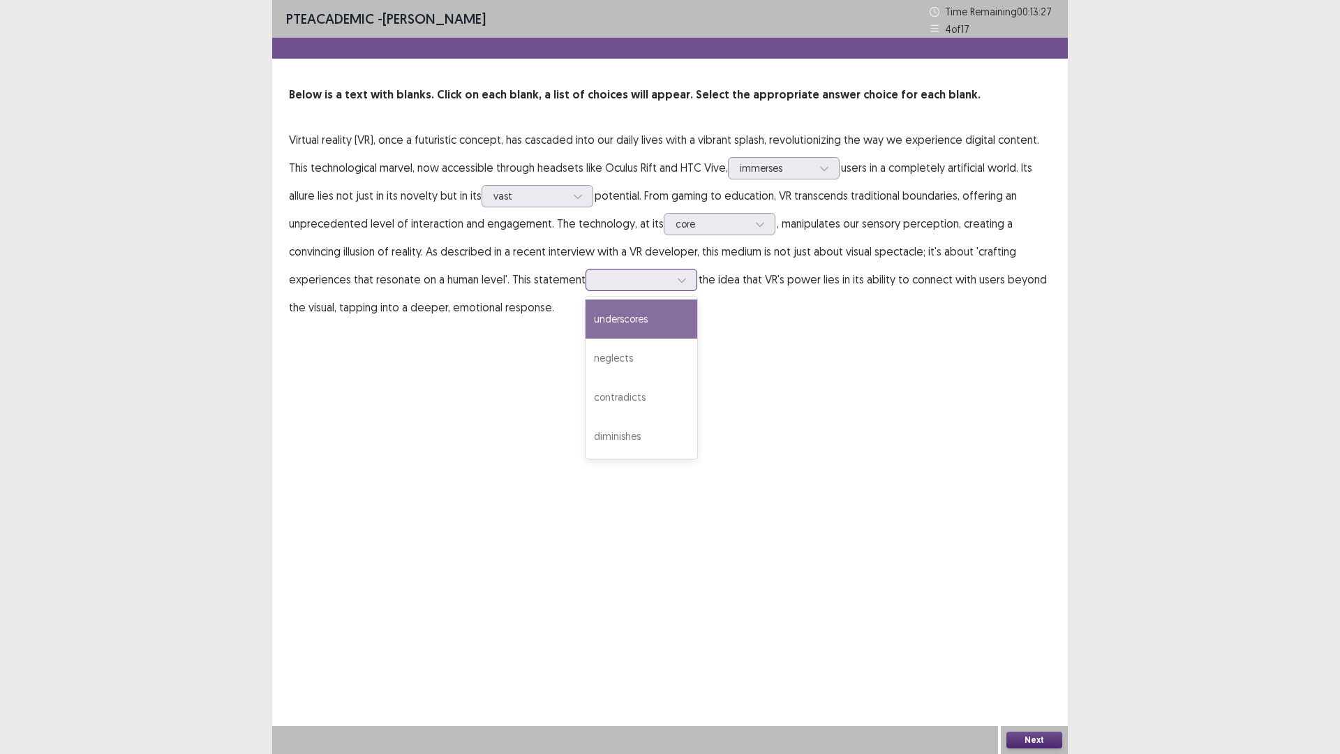
click at [677, 286] on div at bounding box center [682, 279] width 21 height 21
click at [645, 440] on div "diminishes" at bounding box center [642, 436] width 112 height 39
click at [667, 280] on div "diminishes" at bounding box center [633, 279] width 75 height 21
click at [773, 370] on div "PTE academic - May Ivy Ares Time Remaining 00 : 13 : 08 4 of 17 Below is a text…" at bounding box center [670, 377] width 796 height 754
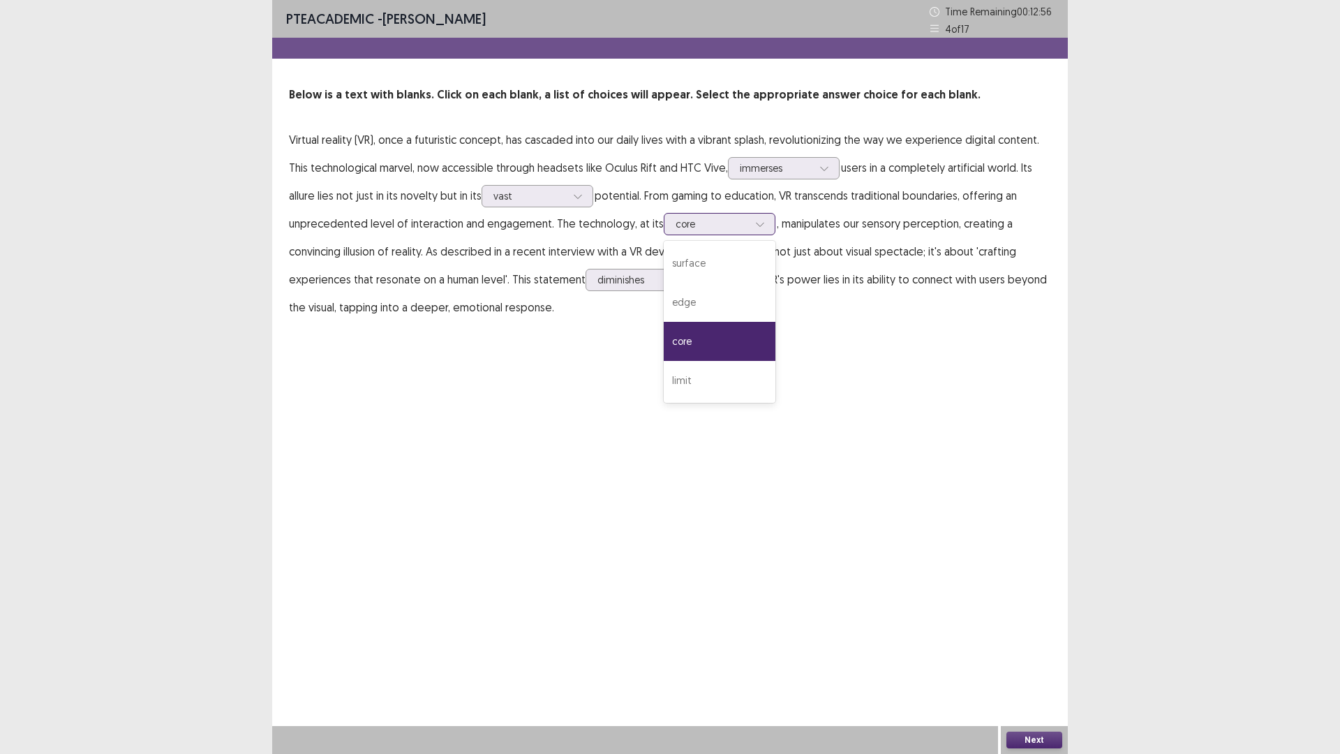
click at [758, 230] on div at bounding box center [760, 224] width 21 height 21
click at [897, 442] on div "PTE academic - May Ivy Ares Time Remaining 00 : 12 : 48 4 of 17 Below is a text…" at bounding box center [670, 377] width 796 height 754
click at [1047, 577] on button "Next" at bounding box center [1035, 740] width 56 height 17
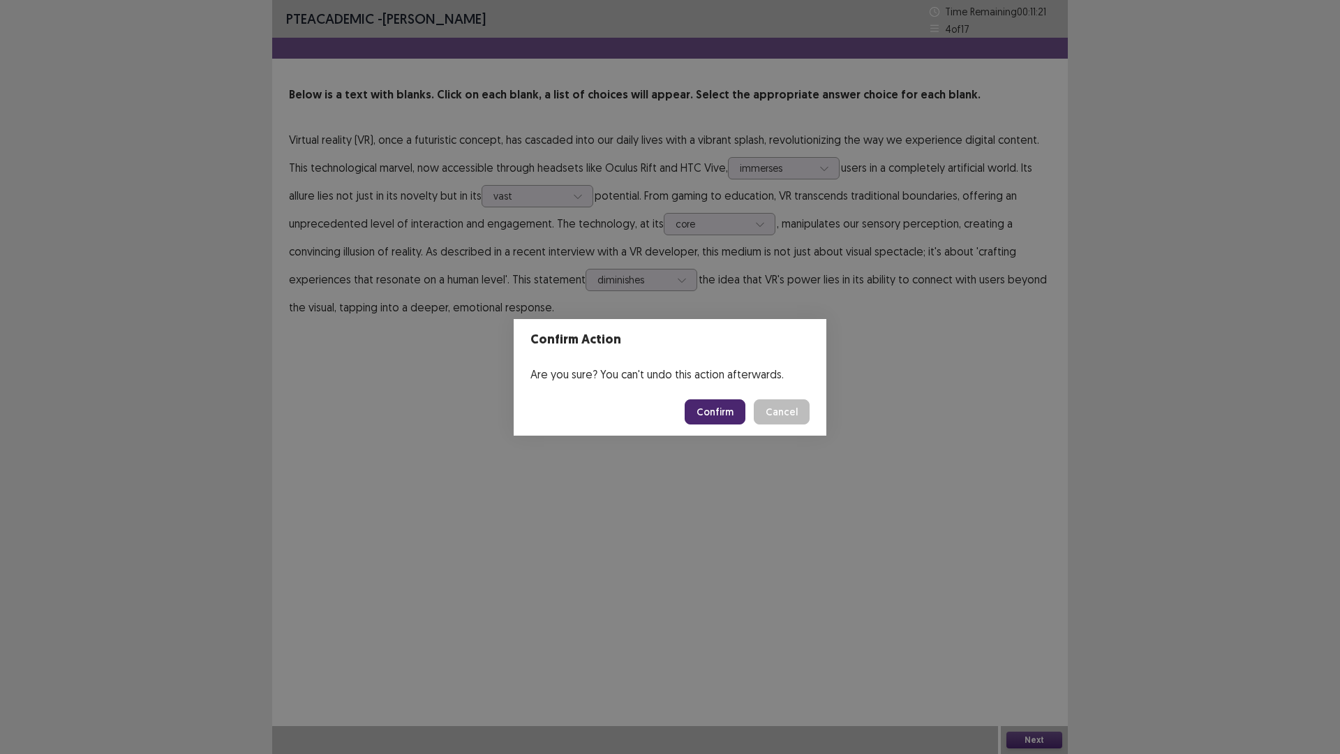
click at [725, 409] on button "Confirm" at bounding box center [715, 411] width 61 height 25
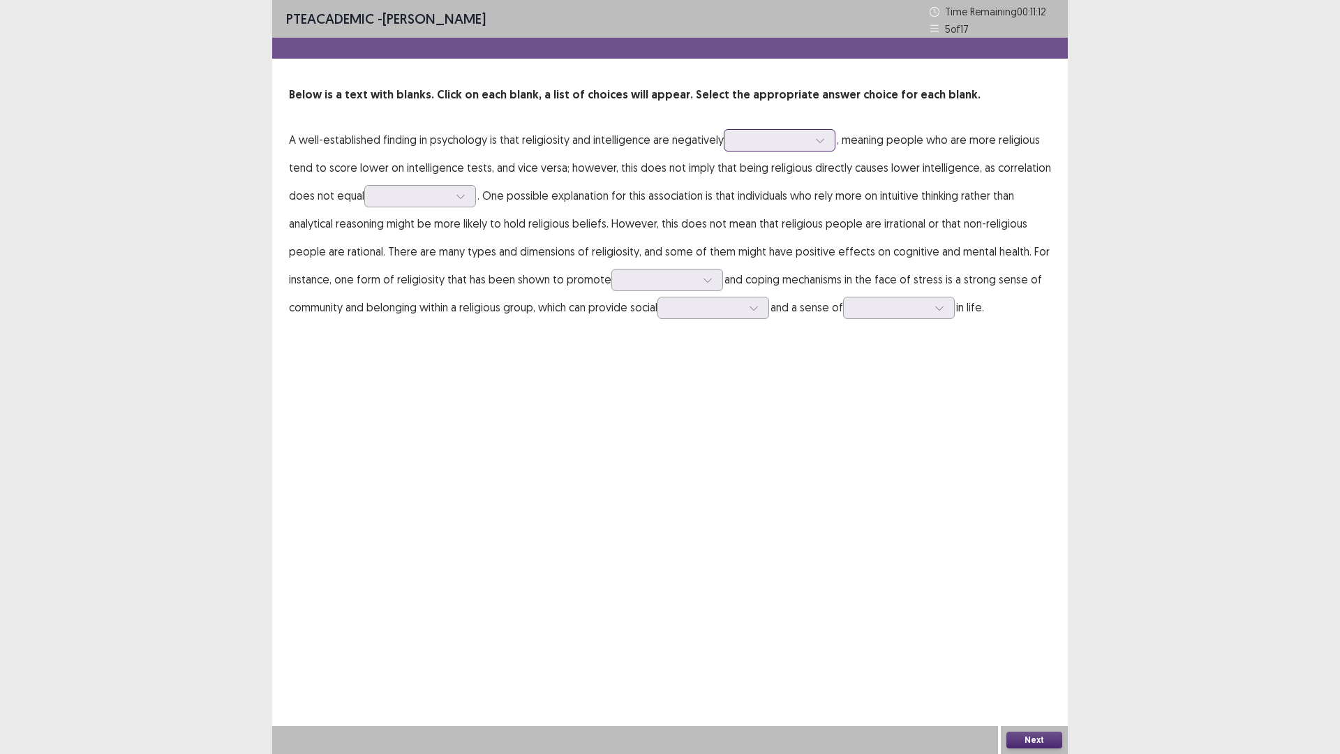
click at [806, 135] on div at bounding box center [772, 139] width 73 height 13
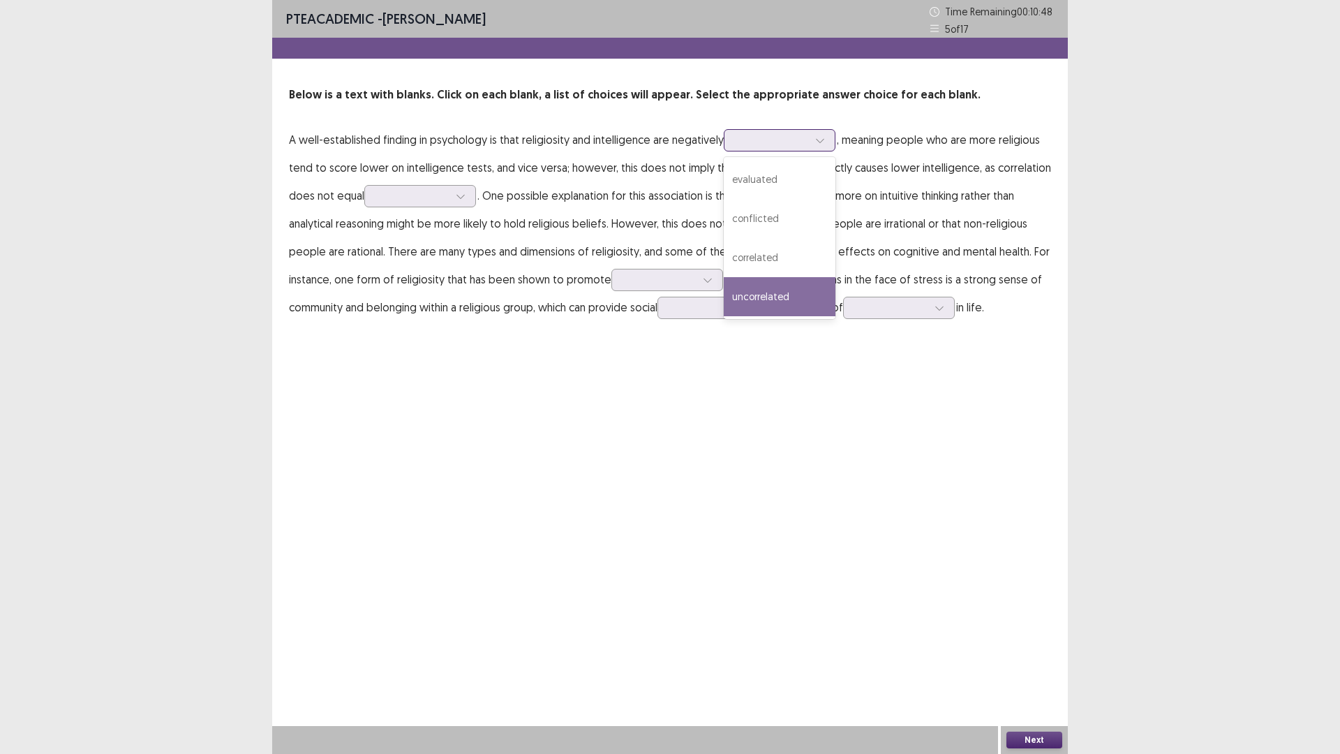
click at [776, 290] on div "uncorrelated" at bounding box center [780, 296] width 112 height 39
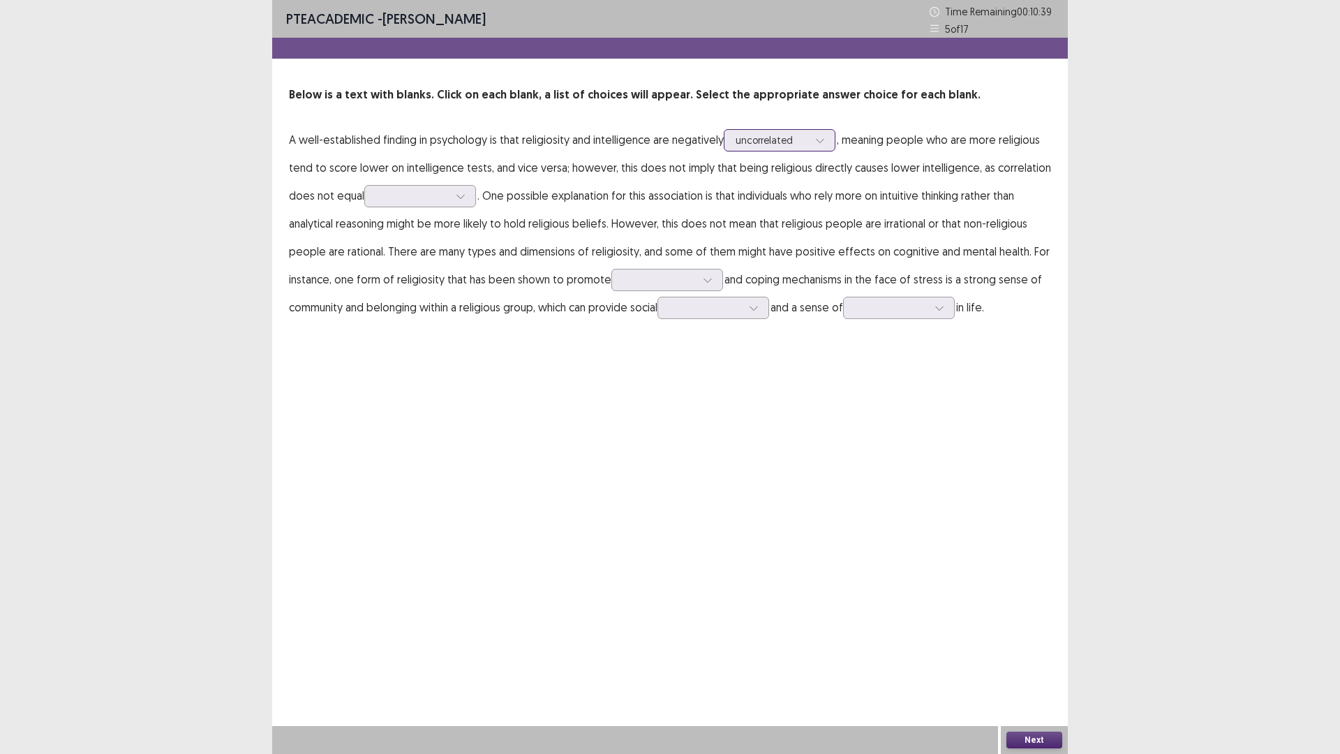
click at [821, 138] on icon at bounding box center [820, 140] width 10 height 10
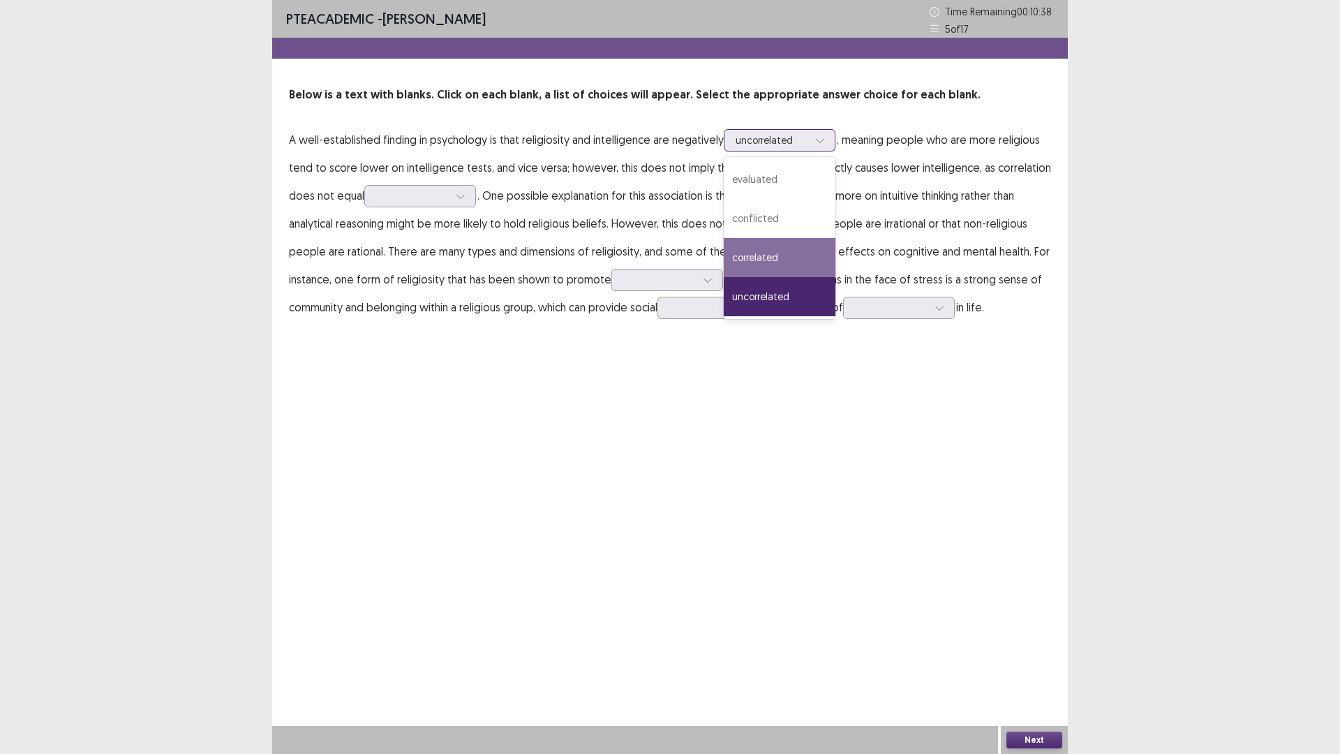
click at [797, 249] on div "correlated" at bounding box center [780, 257] width 112 height 39
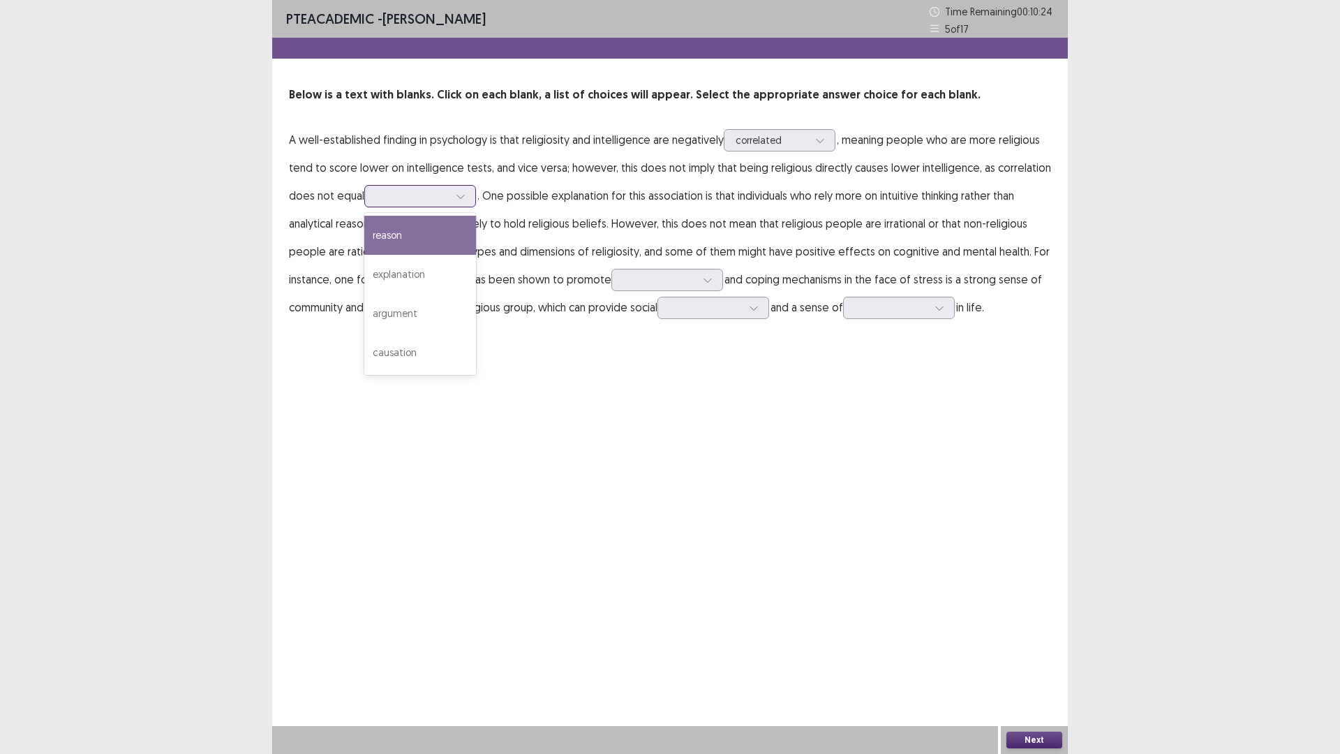
click at [468, 200] on div at bounding box center [460, 196] width 21 height 21
click at [445, 273] on div "explanation" at bounding box center [420, 274] width 112 height 39
click at [461, 193] on icon at bounding box center [461, 196] width 10 height 10
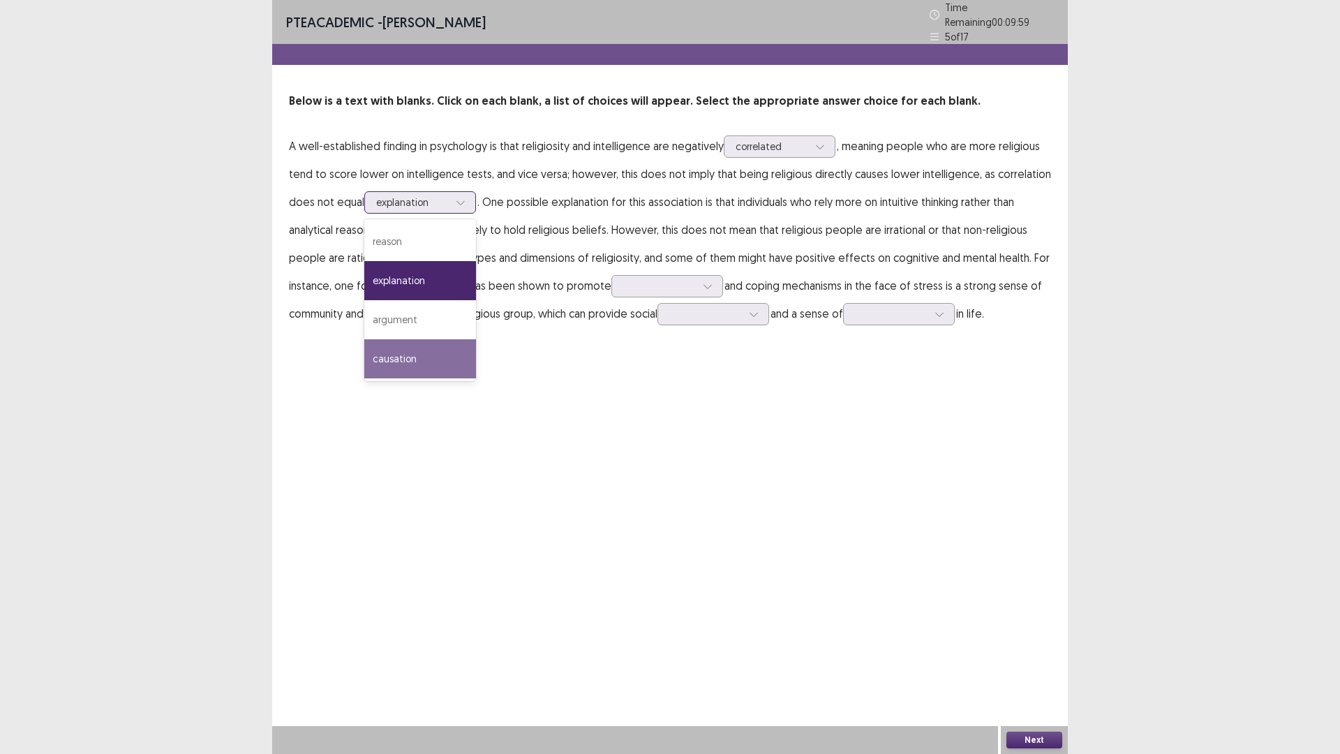
click at [470, 345] on div "causation" at bounding box center [420, 358] width 112 height 39
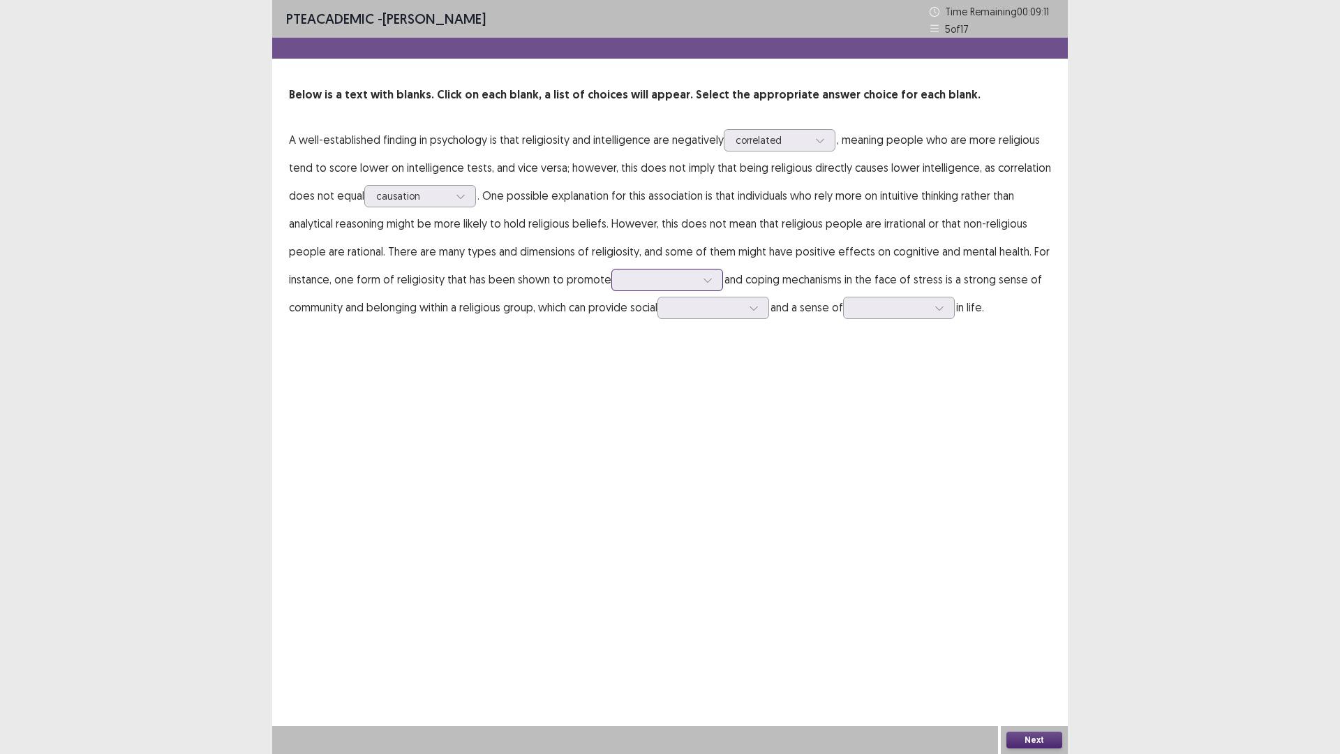
click at [697, 280] on div at bounding box center [707, 279] width 21 height 21
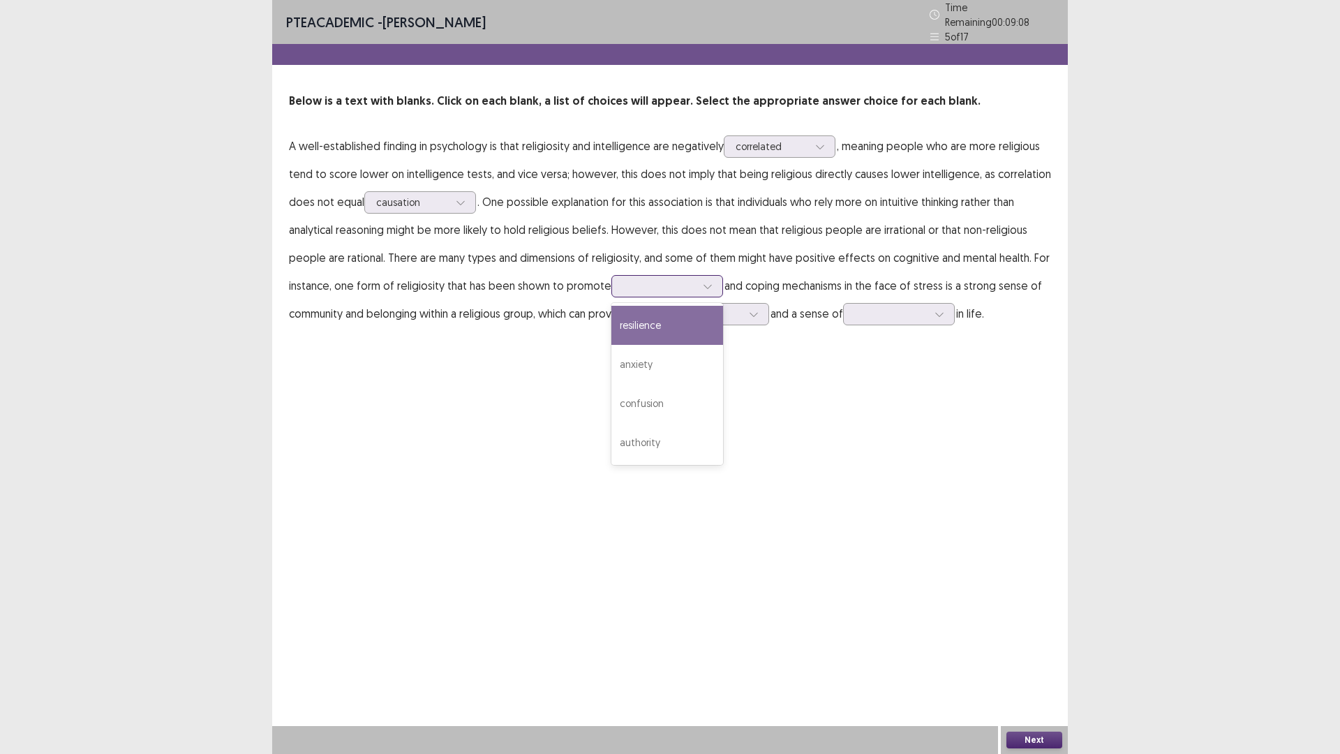
click at [677, 321] on div "resilience" at bounding box center [668, 325] width 112 height 39
click at [759, 309] on icon at bounding box center [754, 314] width 10 height 10
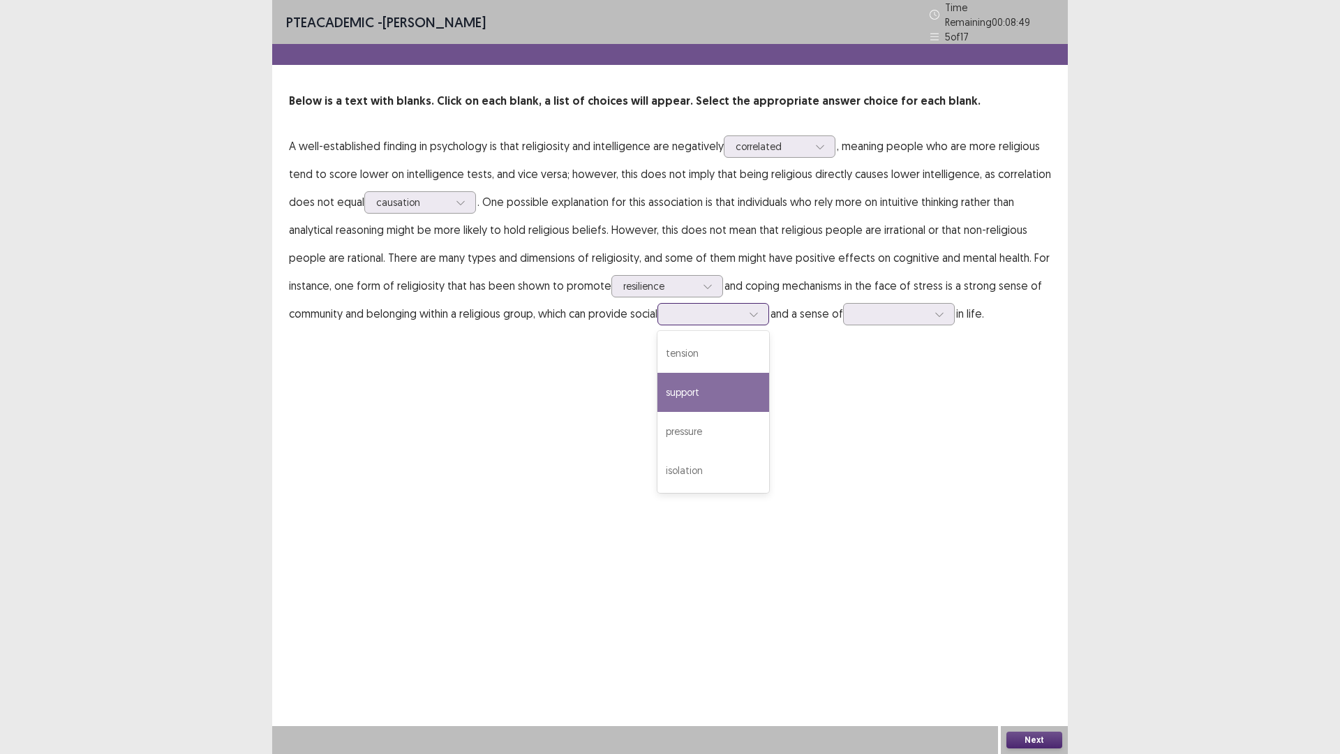
click at [727, 377] on div "support" at bounding box center [714, 392] width 112 height 39
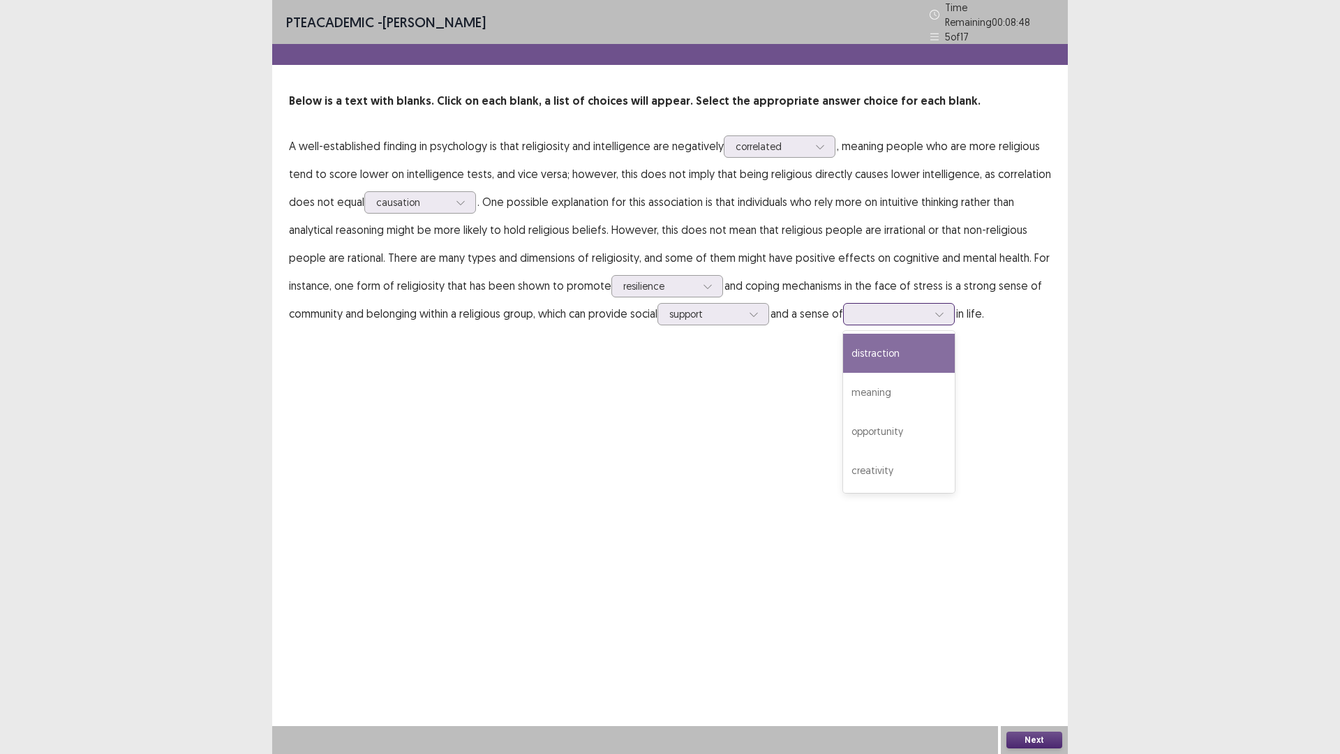
click at [949, 315] on div at bounding box center [939, 314] width 21 height 21
click at [930, 385] on div "meaning" at bounding box center [899, 392] width 112 height 39
click at [955, 307] on div "meaning" at bounding box center [899, 314] width 112 height 22
click at [950, 382] on div "meaning" at bounding box center [899, 392] width 112 height 39
click at [1037, 577] on button "Next" at bounding box center [1035, 740] width 56 height 17
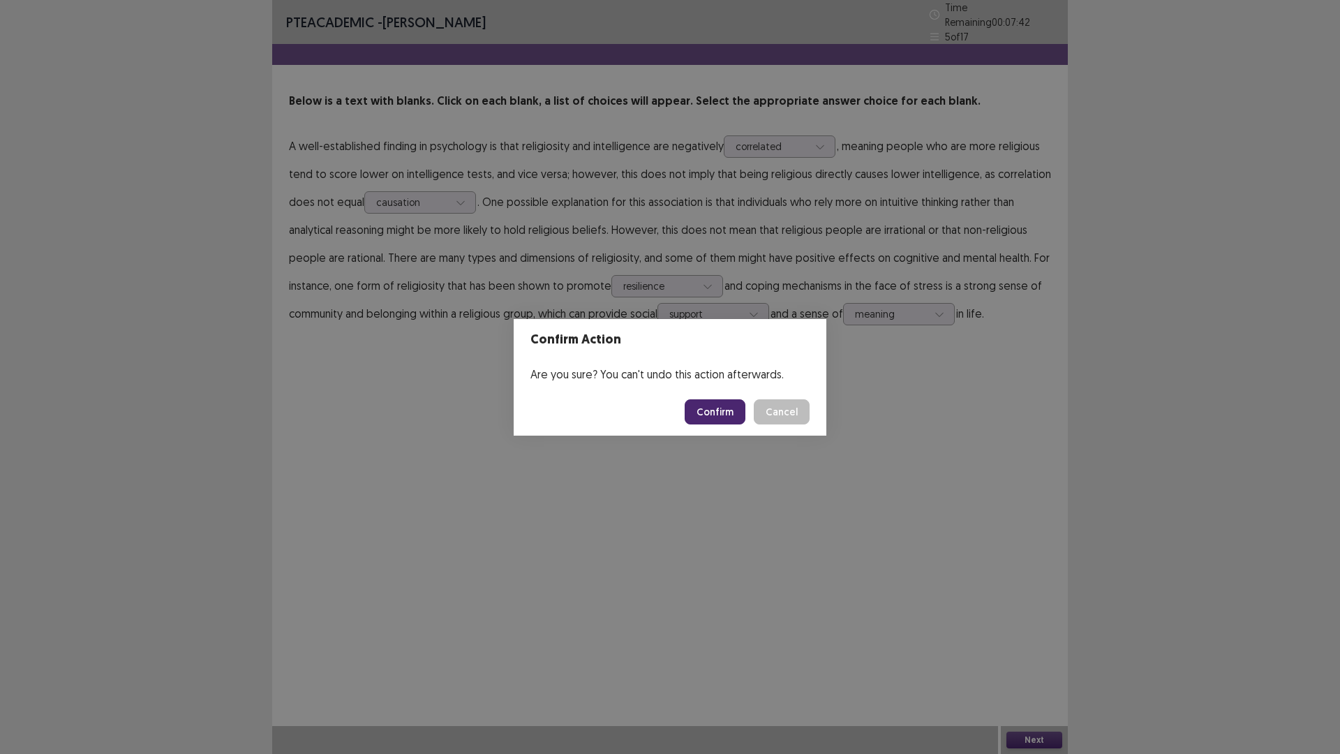
click at [723, 401] on button "Confirm" at bounding box center [715, 411] width 61 height 25
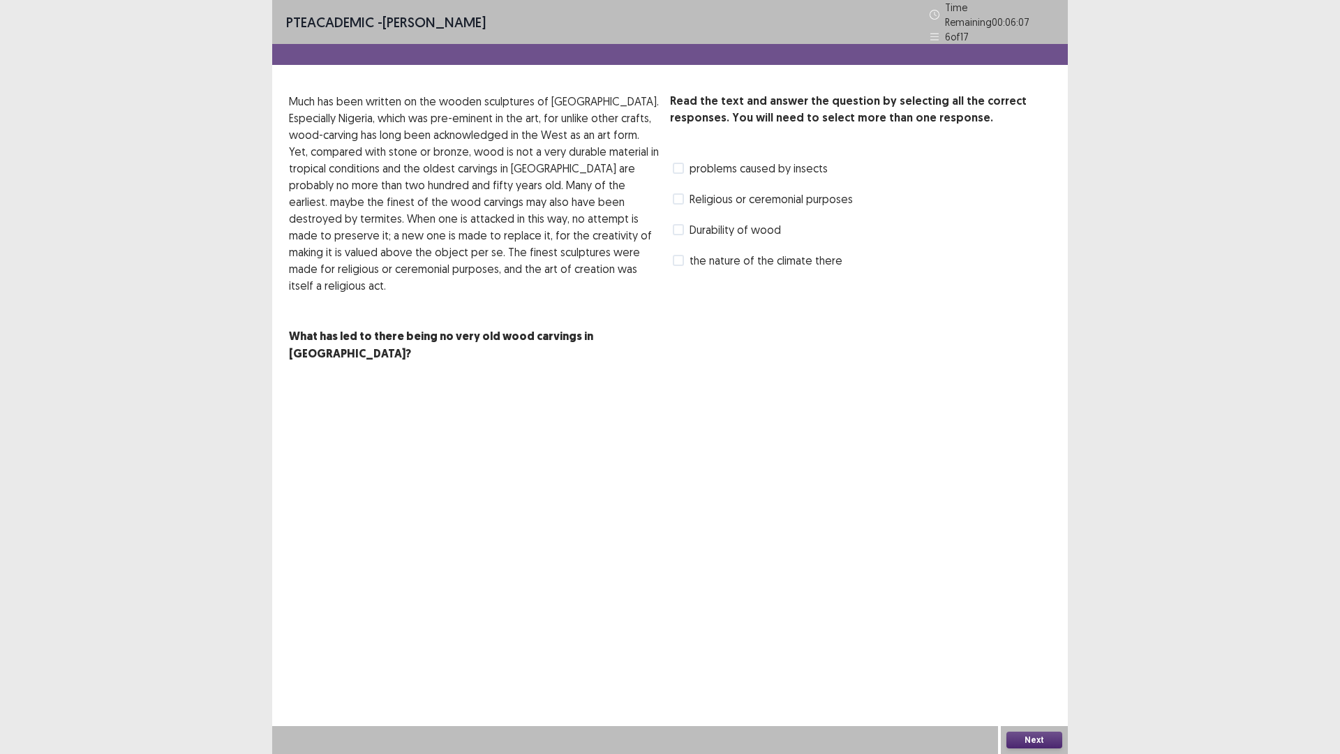
click at [684, 221] on label "Durability of wood" at bounding box center [727, 229] width 108 height 17
click at [1041, 577] on button "Next" at bounding box center [1035, 740] width 56 height 17
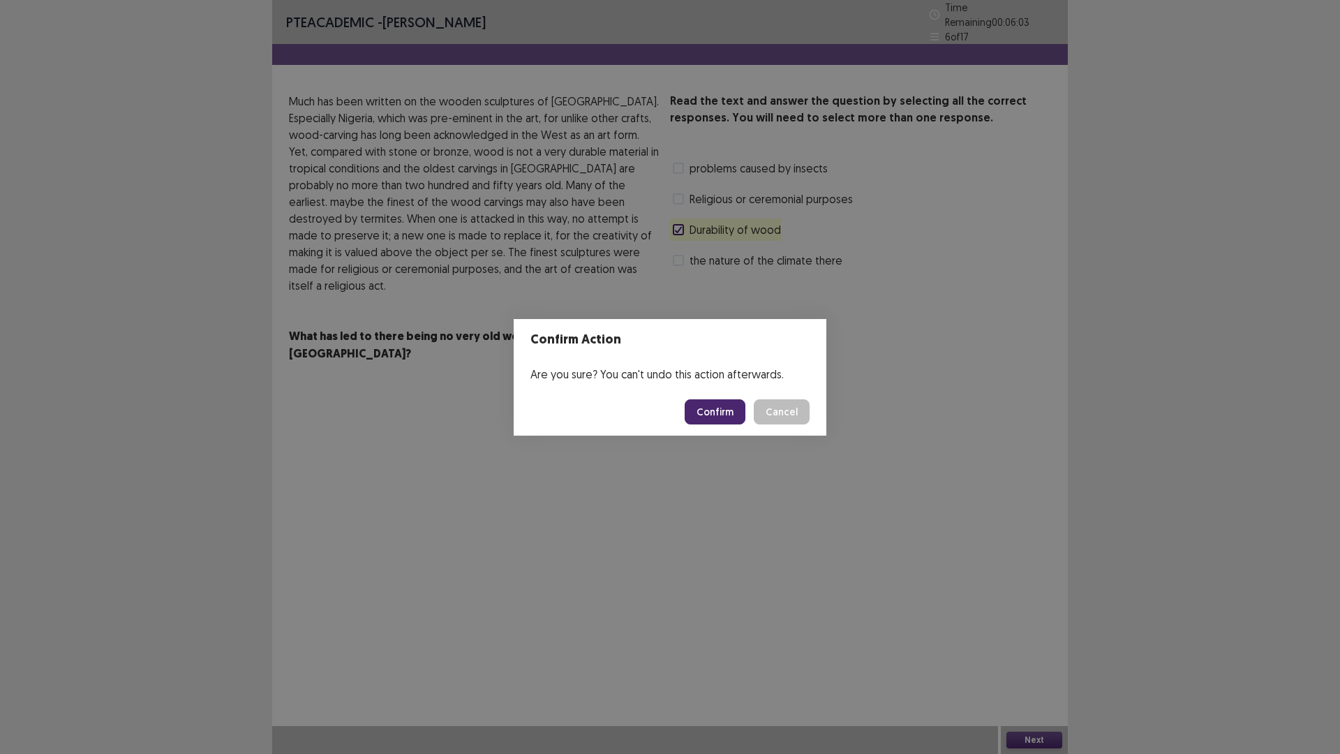
click at [719, 427] on footer "Confirm Cancel" at bounding box center [670, 411] width 313 height 47
click at [717, 416] on button "Confirm" at bounding box center [715, 411] width 61 height 25
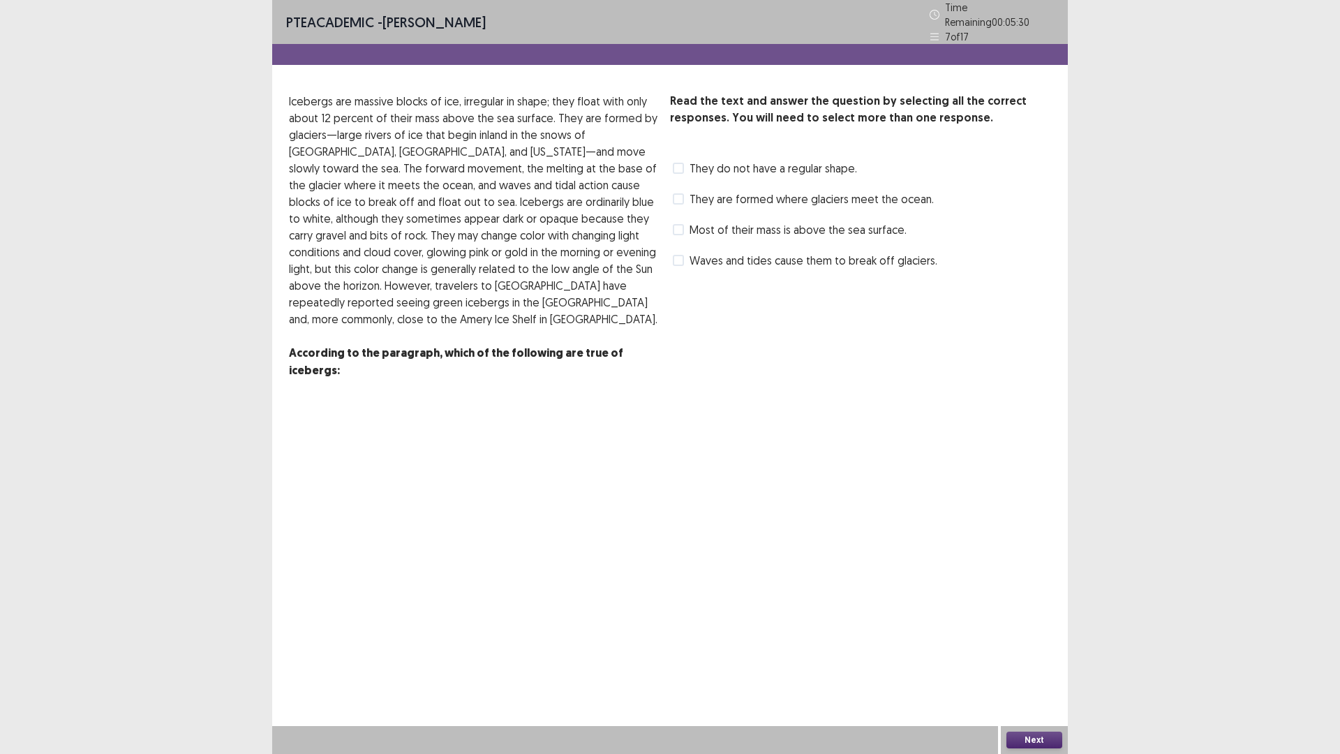
click at [674, 193] on span at bounding box center [678, 198] width 11 height 11
click at [674, 195] on icon at bounding box center [678, 198] width 8 height 7
click at [683, 193] on span at bounding box center [678, 198] width 11 height 11
click at [1045, 577] on button "Next" at bounding box center [1035, 740] width 56 height 17
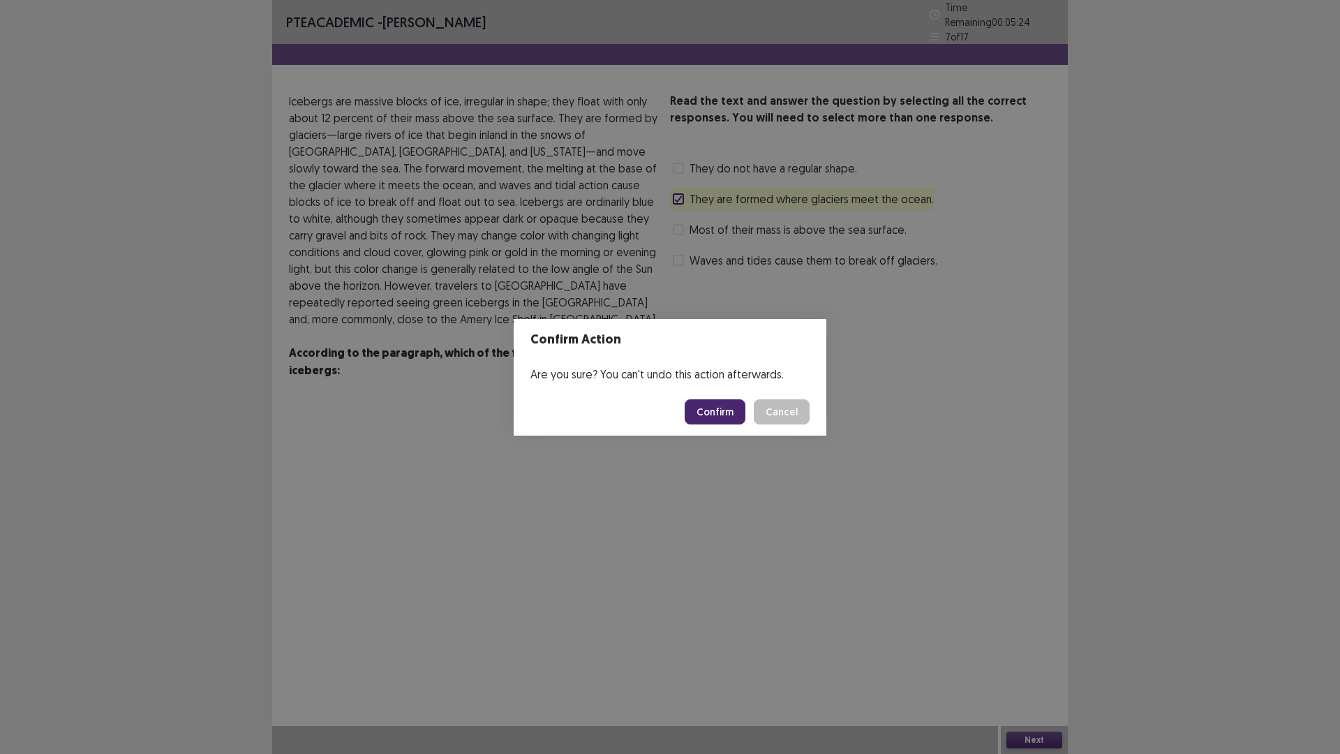
click at [709, 410] on button "Confirm" at bounding box center [715, 411] width 61 height 25
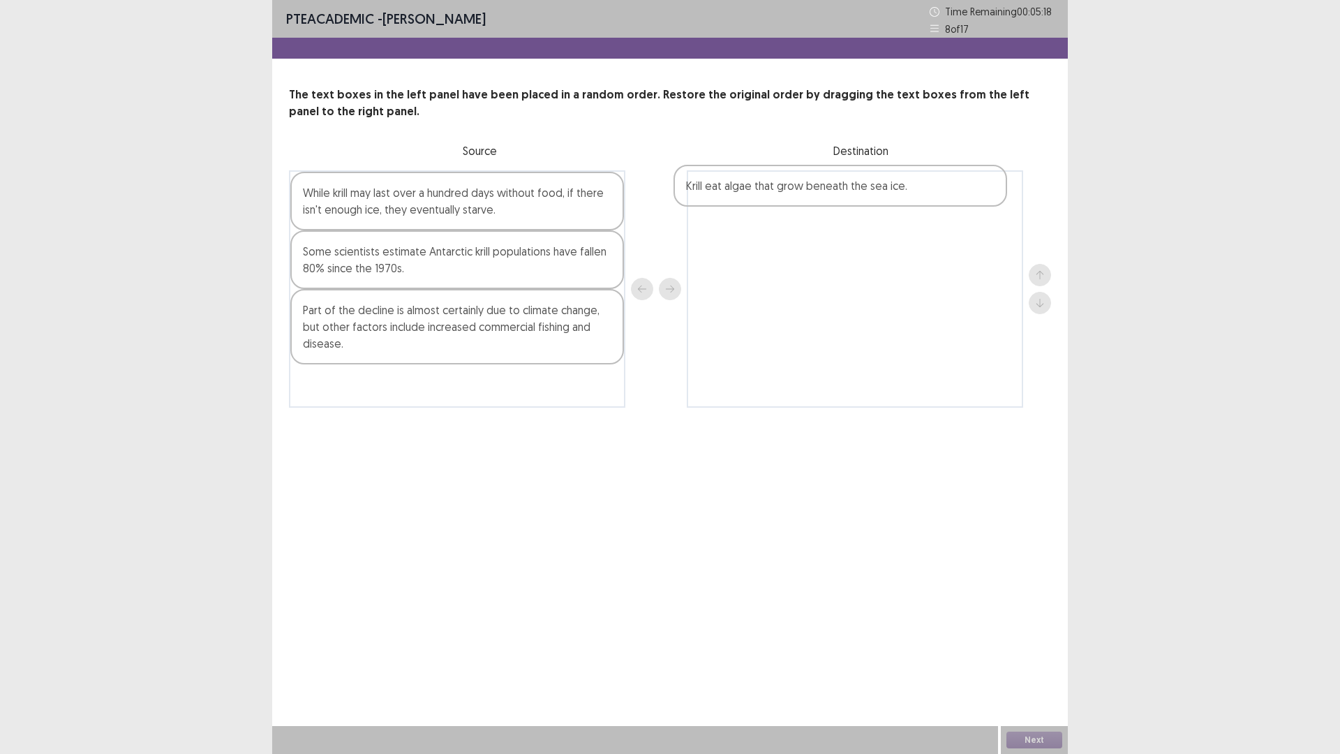
drag, startPoint x: 524, startPoint y: 318, endPoint x: 917, endPoint y: 195, distance: 411.3
click at [917, 195] on div "While krill may last over a hundred days without food, if there isn't enough ic…" at bounding box center [670, 288] width 762 height 237
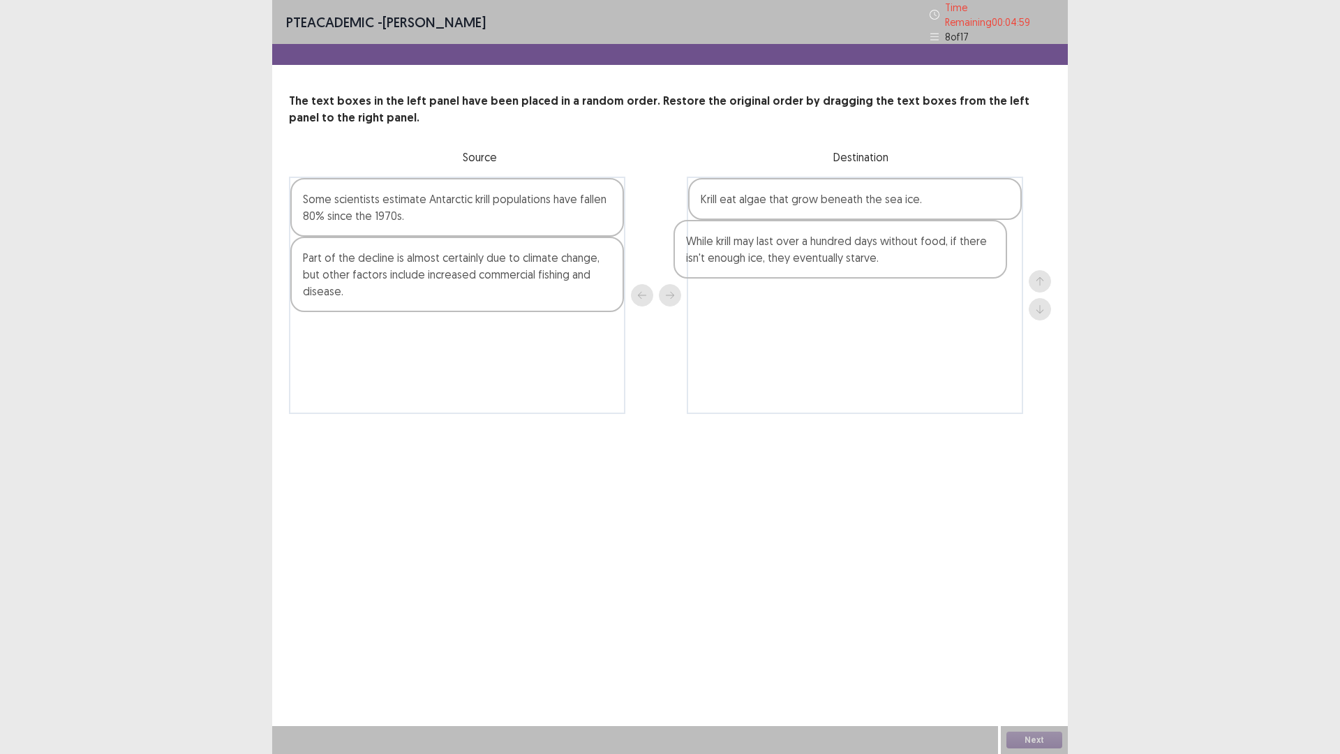
drag, startPoint x: 556, startPoint y: 216, endPoint x: 946, endPoint y: 265, distance: 392.6
click at [946, 265] on div "While krill may last over a hundred days without food, if there isn't enough ic…" at bounding box center [670, 295] width 762 height 237
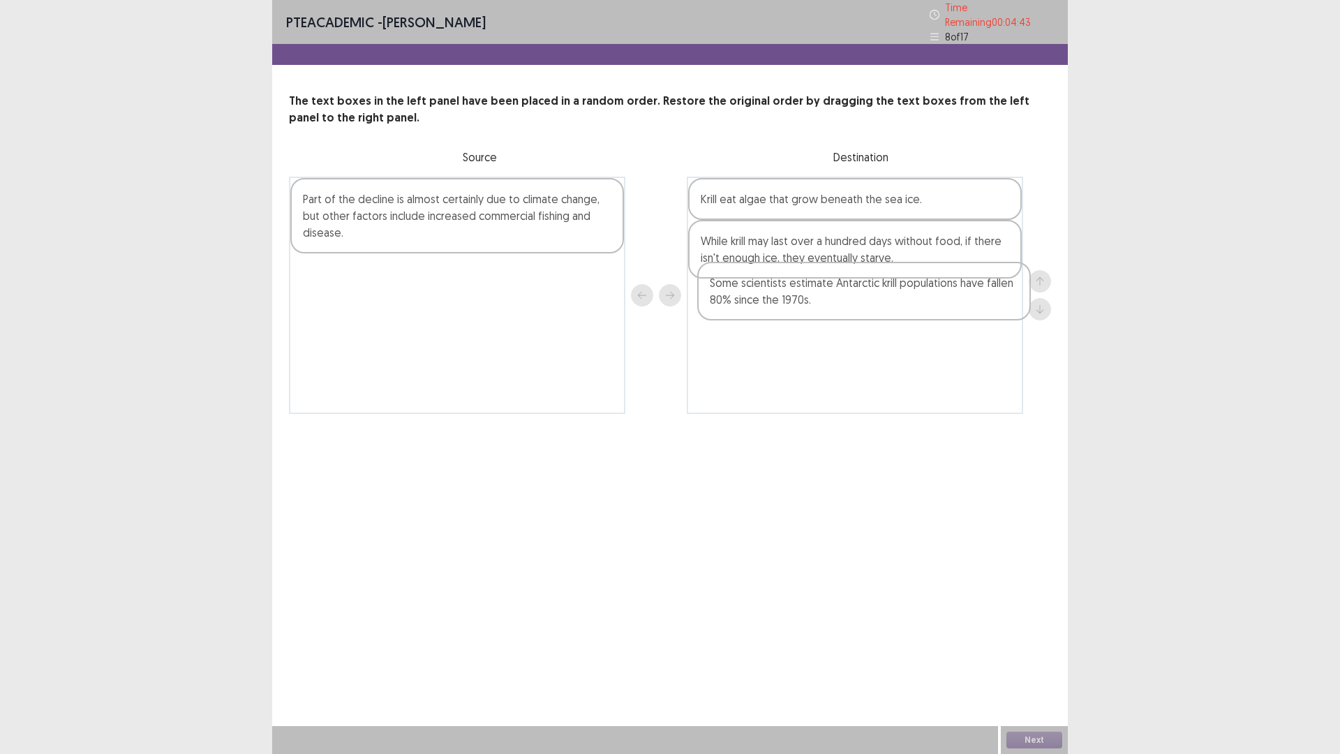
drag, startPoint x: 526, startPoint y: 221, endPoint x: 943, endPoint y: 316, distance: 427.3
click at [943, 316] on div "Some scientists estimate Antarctic krill populations have fallen 80% since the …" at bounding box center [670, 295] width 762 height 237
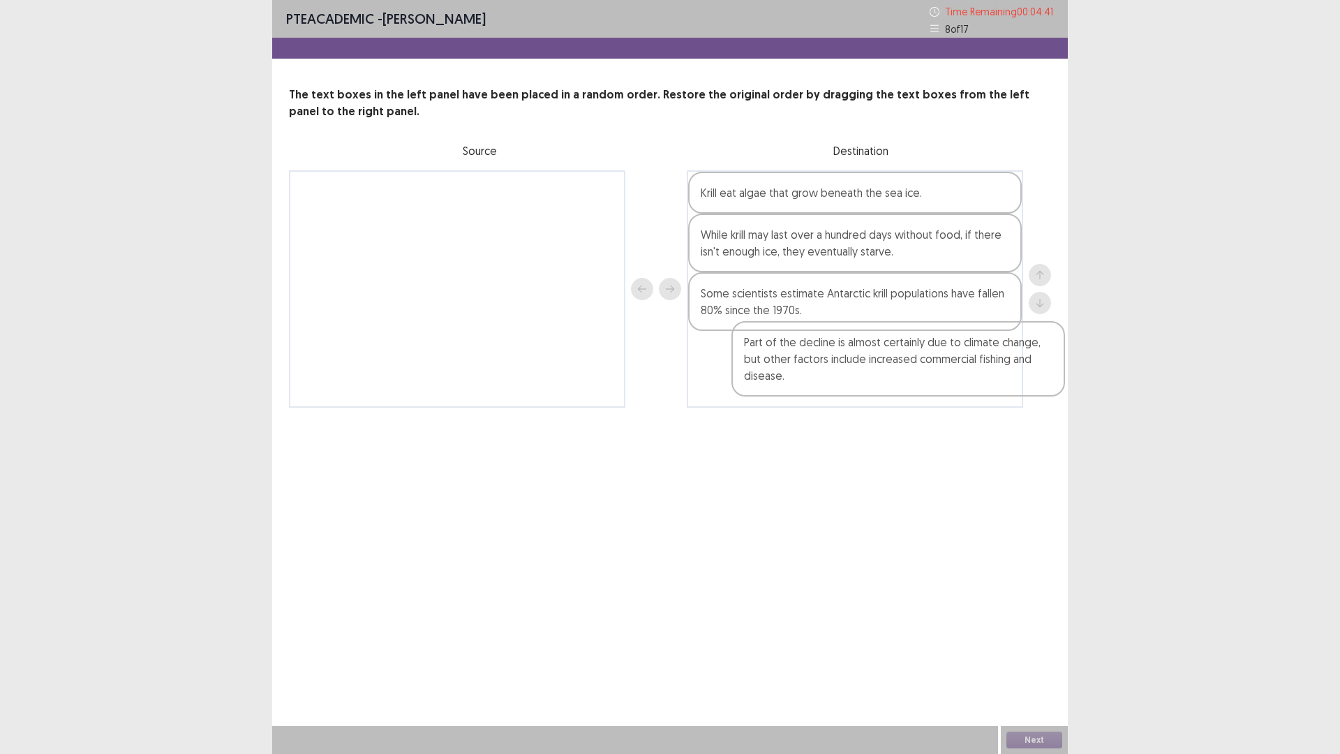
drag, startPoint x: 564, startPoint y: 224, endPoint x: 1010, endPoint y: 376, distance: 471.1
click at [1010, 376] on div "Part of the decline is almost certainly due to climate change, but other factor…" at bounding box center [670, 288] width 762 height 237
click at [1042, 577] on button "Next" at bounding box center [1035, 740] width 56 height 17
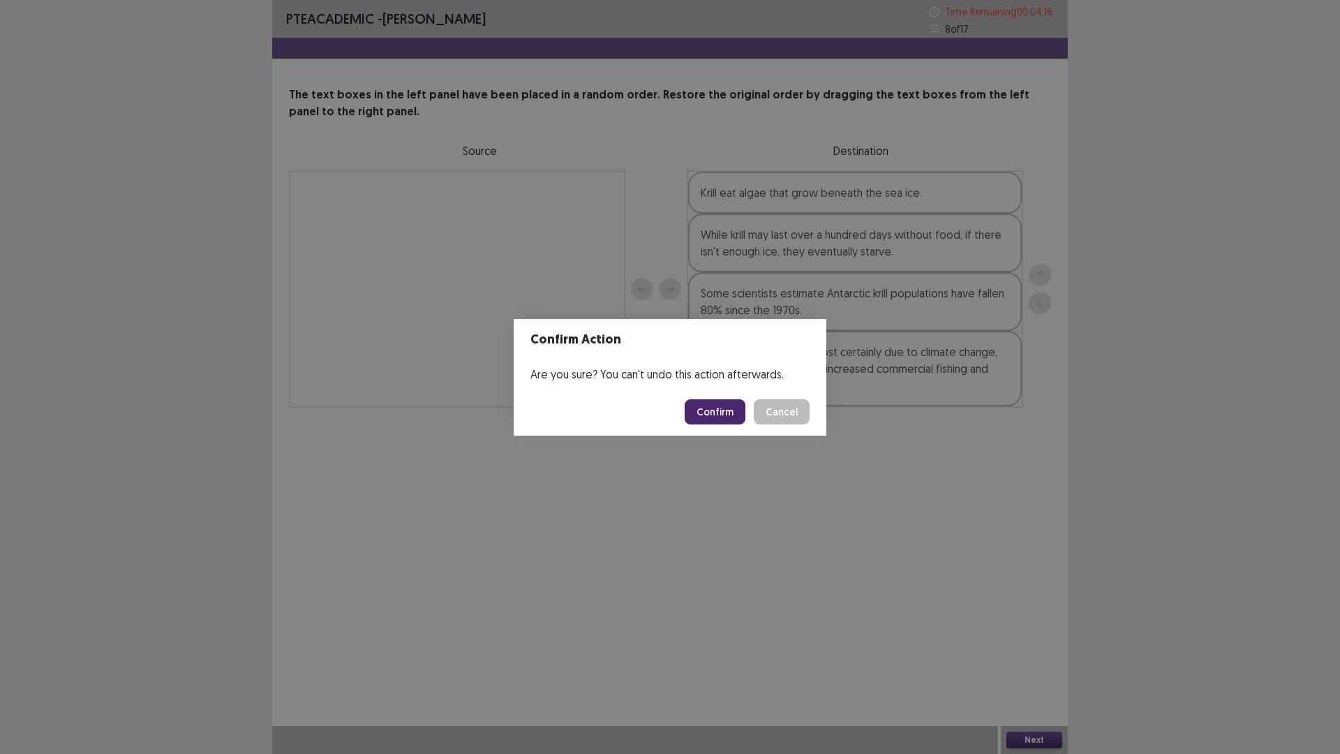
click at [729, 408] on button "Confirm" at bounding box center [715, 411] width 61 height 25
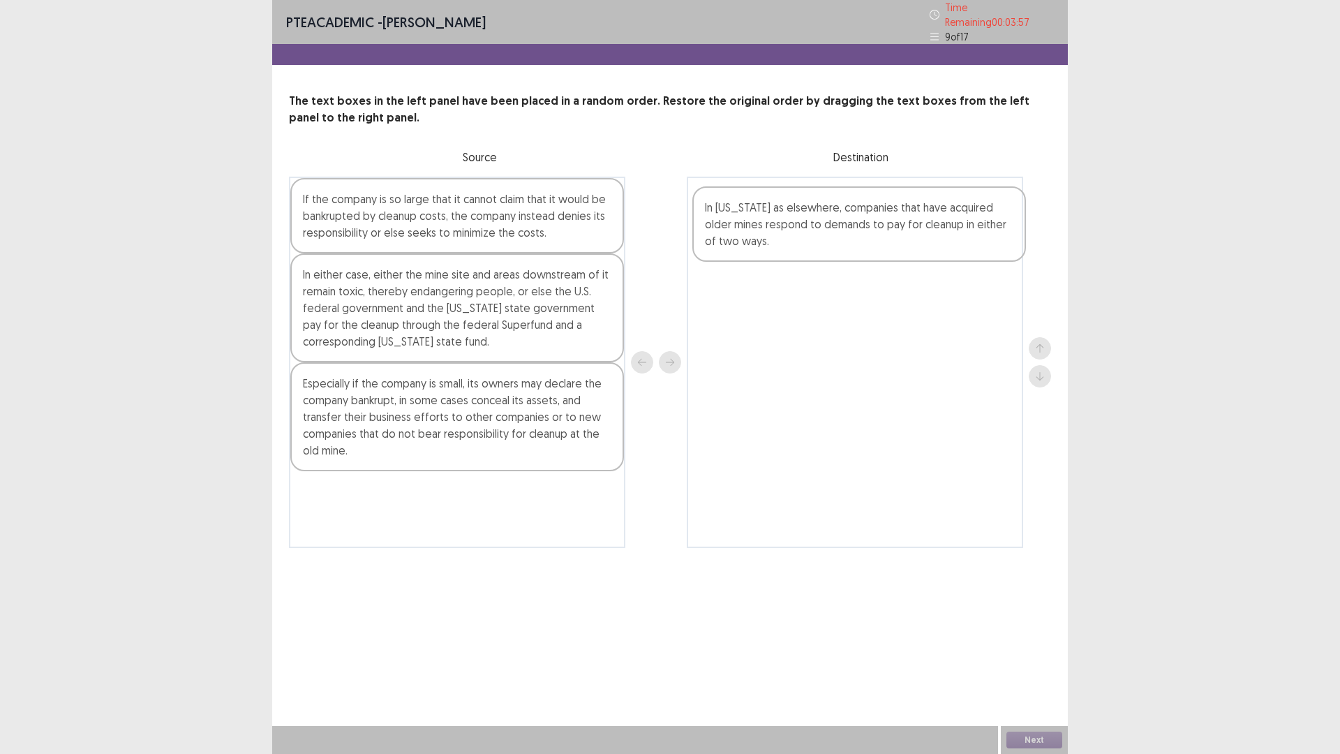
drag, startPoint x: 552, startPoint y: 230, endPoint x: 962, endPoint y: 246, distance: 410.1
click at [962, 246] on div "In Montana as elsewhere, companies that have acquired older mines respond to de…" at bounding box center [670, 362] width 762 height 371
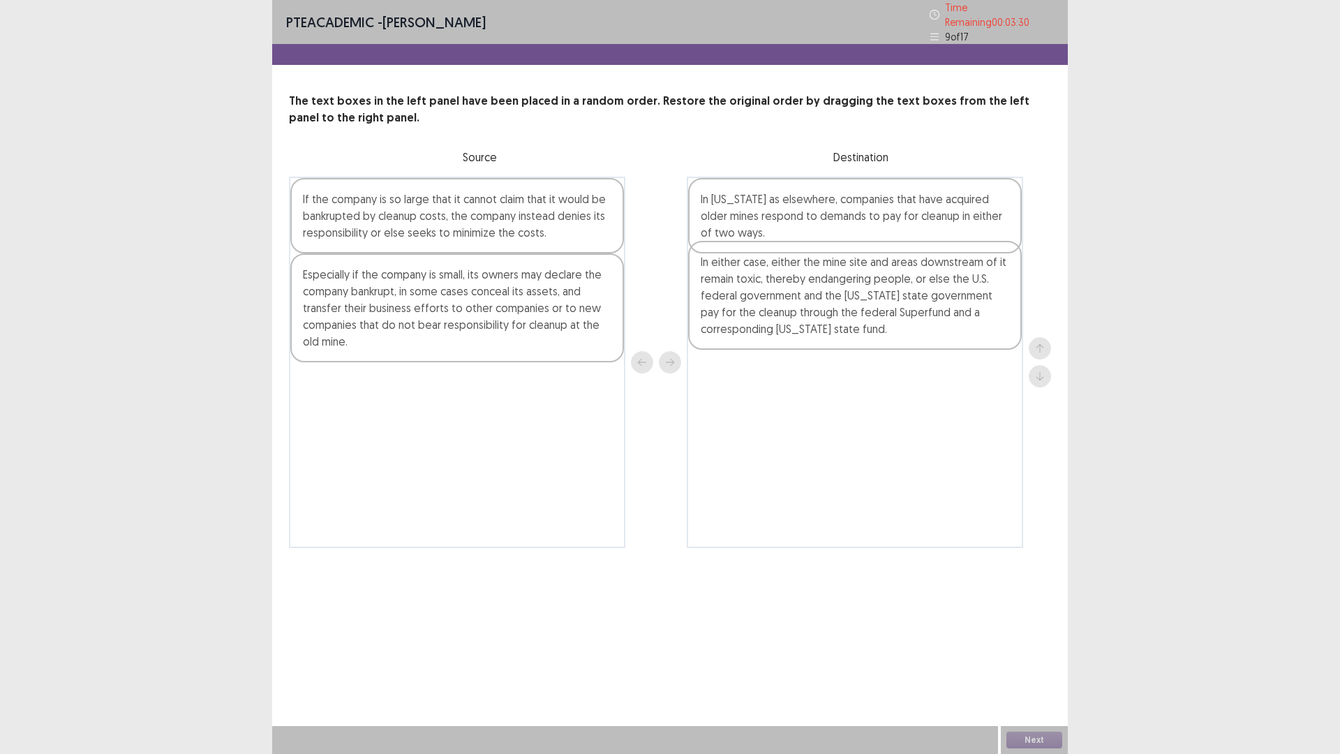
drag, startPoint x: 564, startPoint y: 281, endPoint x: 966, endPoint y: 276, distance: 402.1
click at [966, 276] on div "If the company is so large that it cannot claim that it would be bankrupted by …" at bounding box center [670, 362] width 762 height 371
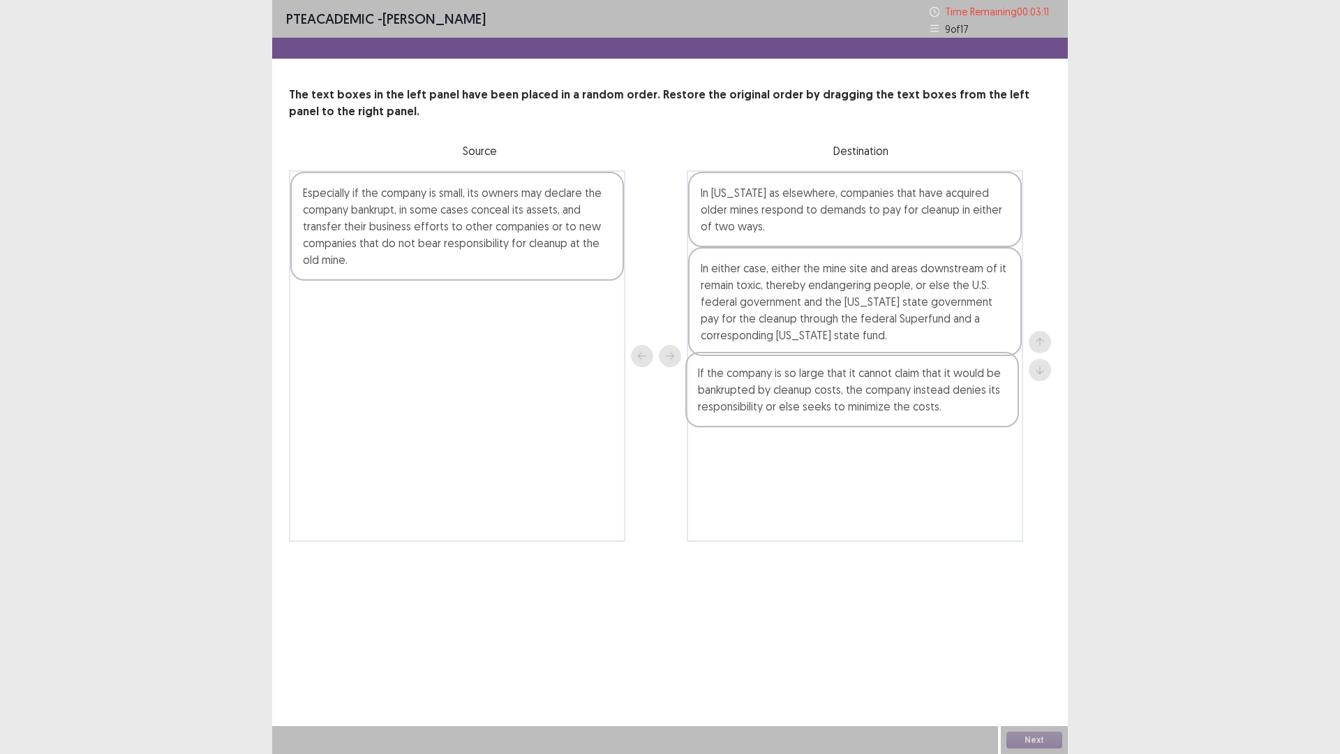
drag, startPoint x: 583, startPoint y: 223, endPoint x: 992, endPoint y: 409, distance: 449.2
click at [992, 409] on div "If the company is so large that it cannot claim that it would be bankrupted by …" at bounding box center [670, 355] width 762 height 371
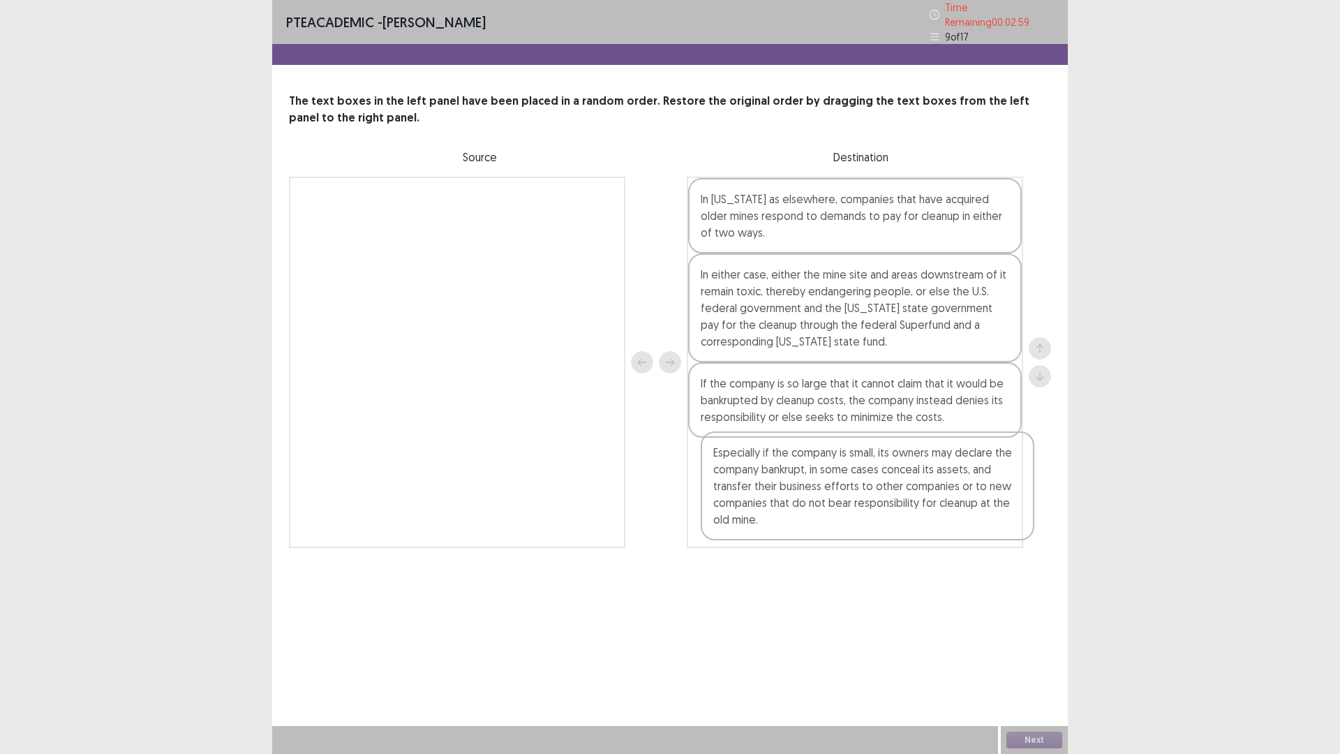
drag, startPoint x: 538, startPoint y: 243, endPoint x: 953, endPoint y: 501, distance: 488.7
click at [953, 501] on div "Especially if the company is small, its owners may declare the company bankrupt…" at bounding box center [670, 362] width 762 height 371
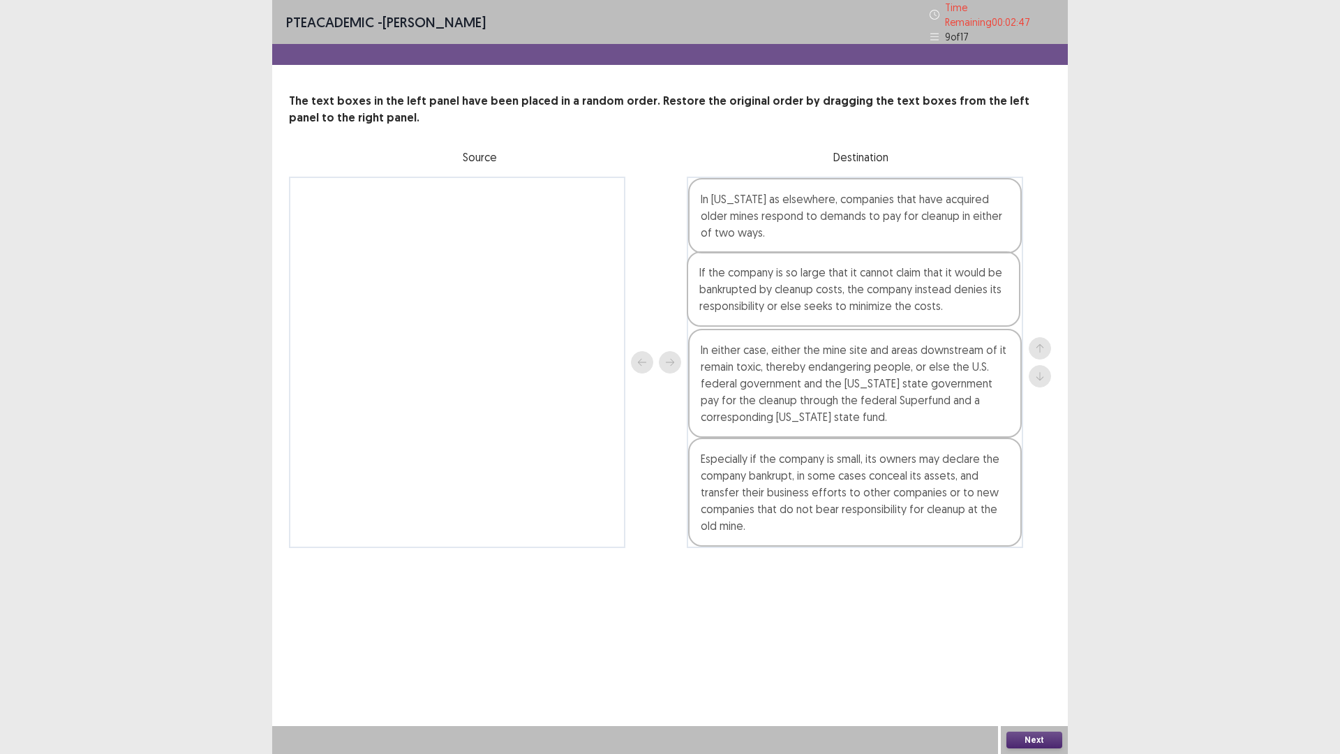
drag, startPoint x: 865, startPoint y: 398, endPoint x: 862, endPoint y: 277, distance: 120.8
click at [862, 277] on div "In Montana as elsewhere, companies that have acquired older mines respond to de…" at bounding box center [855, 362] width 336 height 371
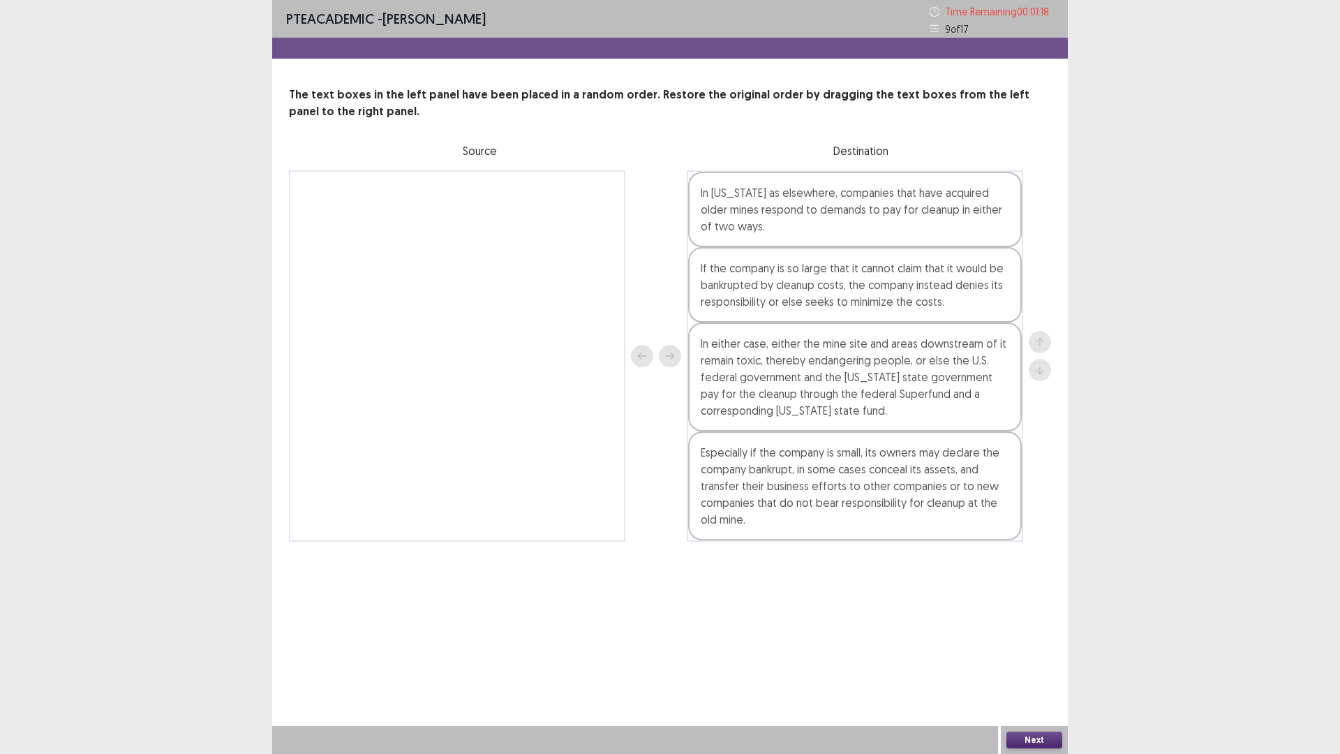
click at [1035, 577] on button "Next" at bounding box center [1035, 740] width 56 height 17
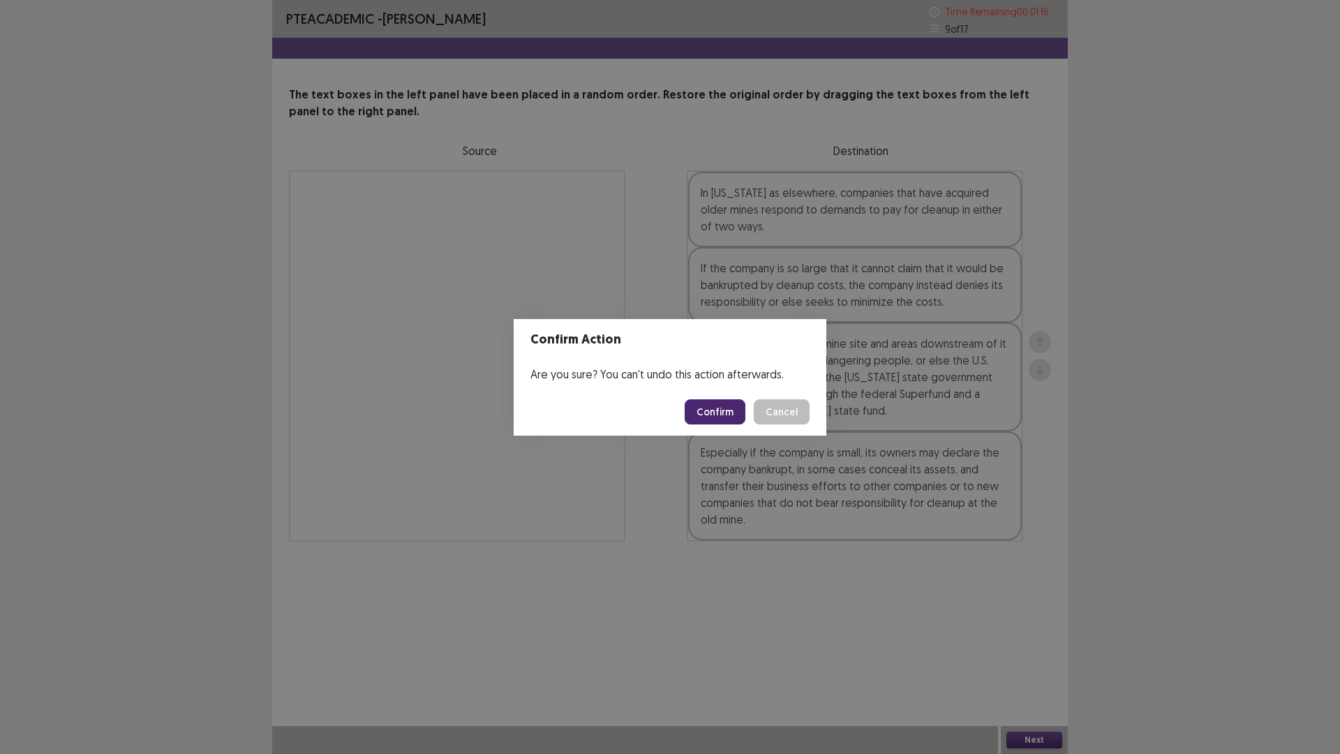
click at [721, 409] on button "Confirm" at bounding box center [715, 411] width 61 height 25
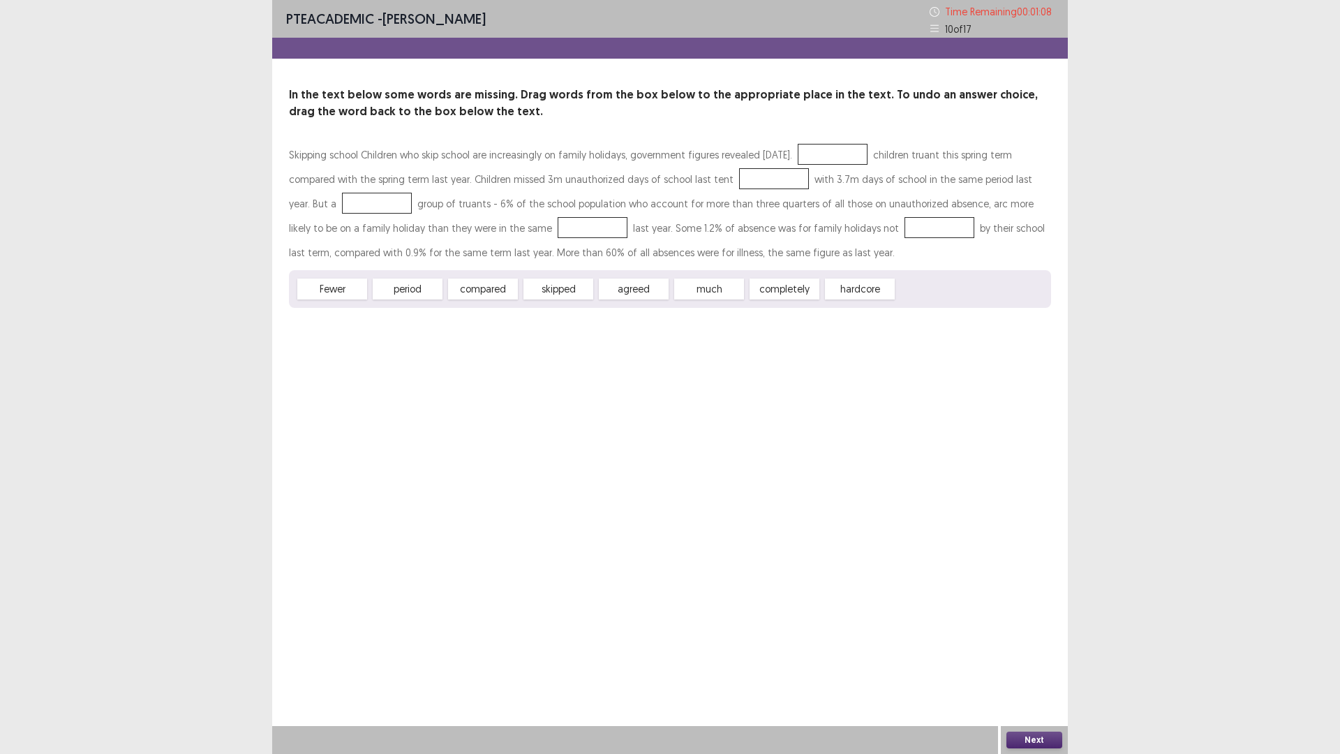
click at [834, 158] on div at bounding box center [833, 154] width 70 height 21
drag, startPoint x: 325, startPoint y: 292, endPoint x: 799, endPoint y: 154, distance: 493.7
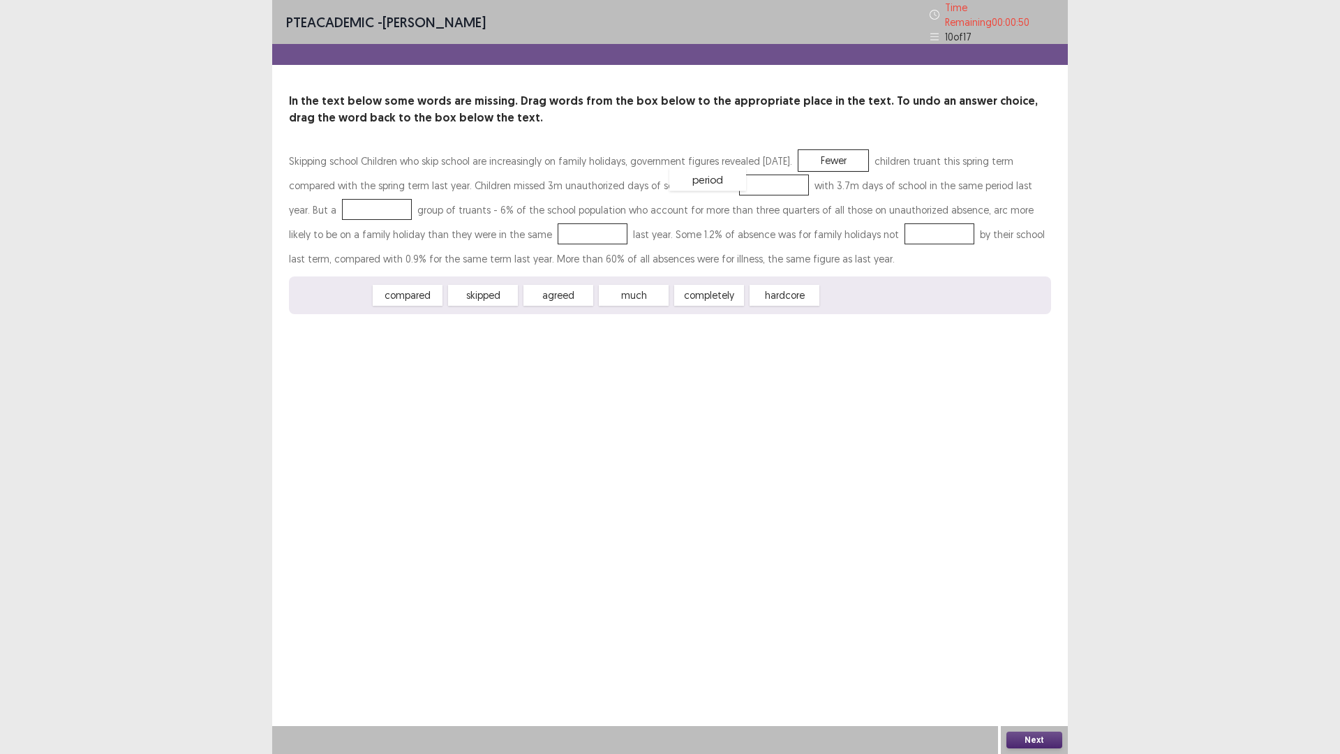
drag, startPoint x: 346, startPoint y: 290, endPoint x: 722, endPoint y: 174, distance: 393.0
drag, startPoint x: 353, startPoint y: 283, endPoint x: 541, endPoint y: 224, distance: 196.9
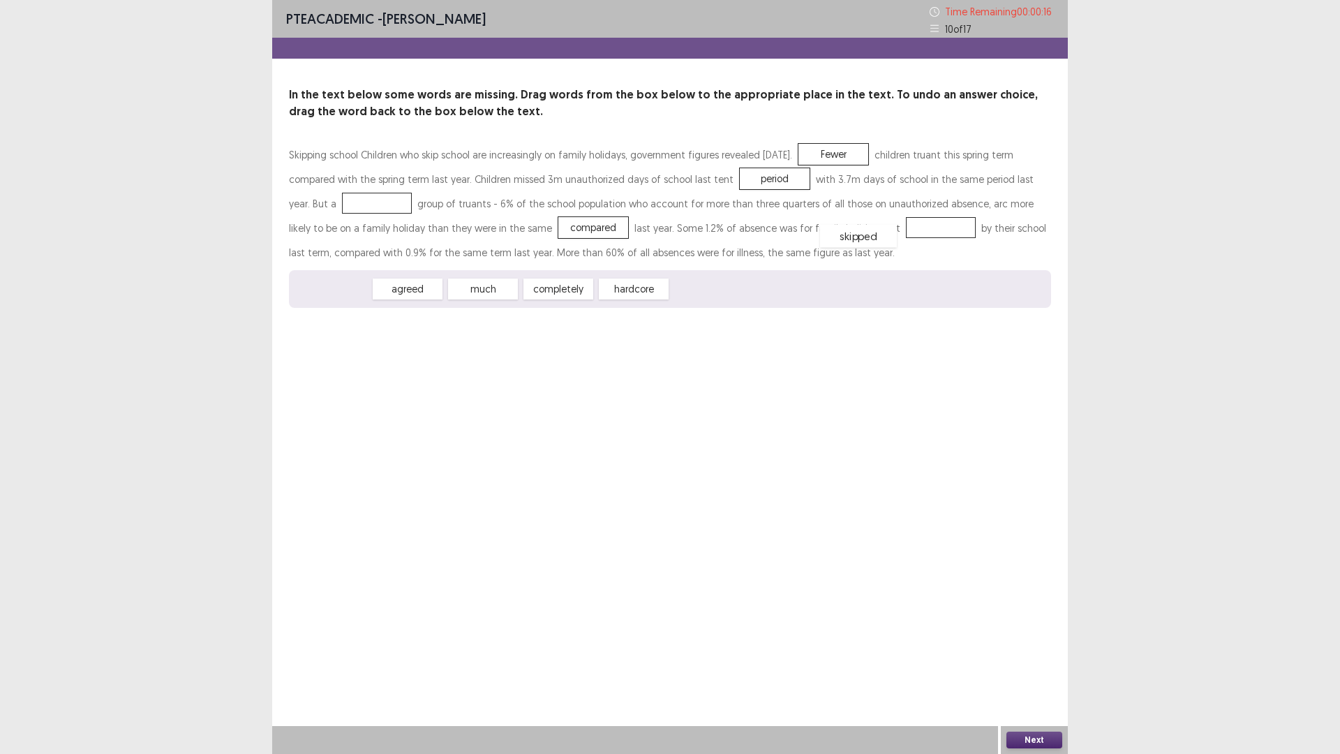
drag, startPoint x: 346, startPoint y: 286, endPoint x: 871, endPoint y: 231, distance: 527.2
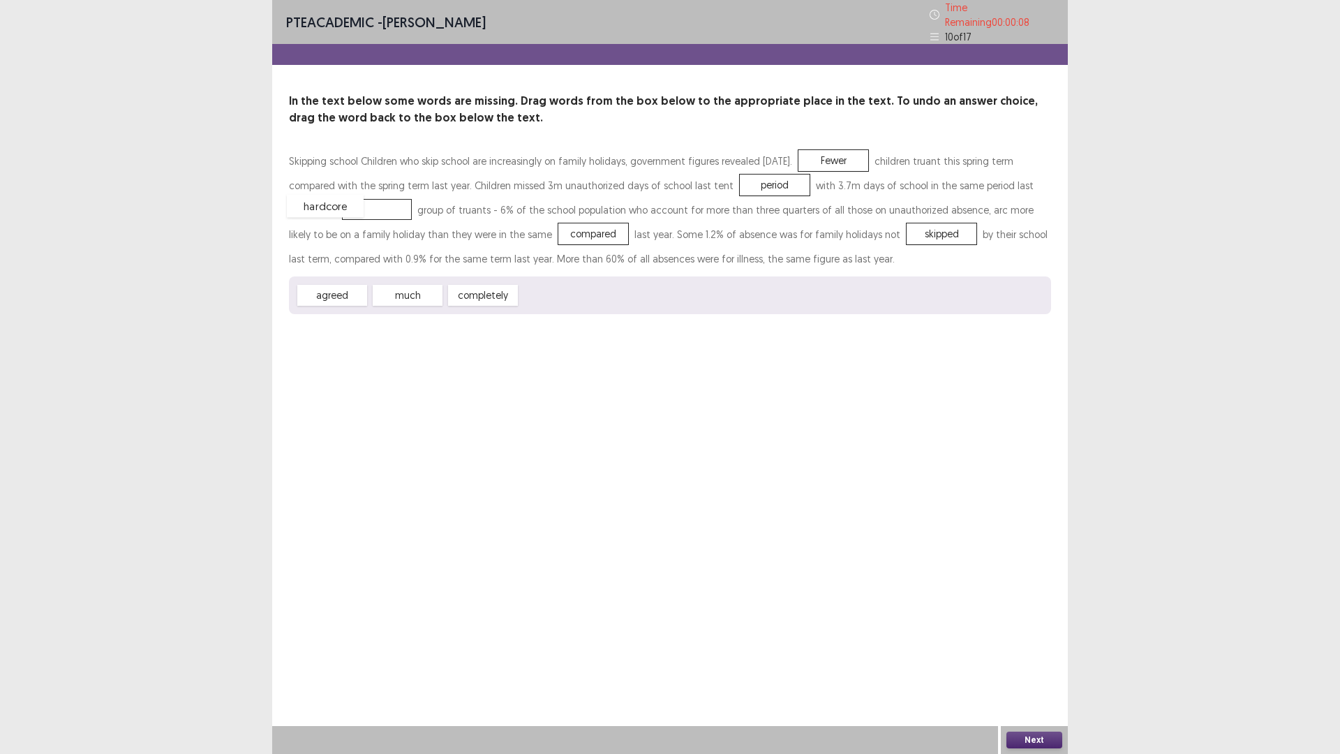
drag, startPoint x: 569, startPoint y: 281, endPoint x: 336, endPoint y: 192, distance: 249.7
click at [1034, 577] on button "Next" at bounding box center [1035, 740] width 56 height 17
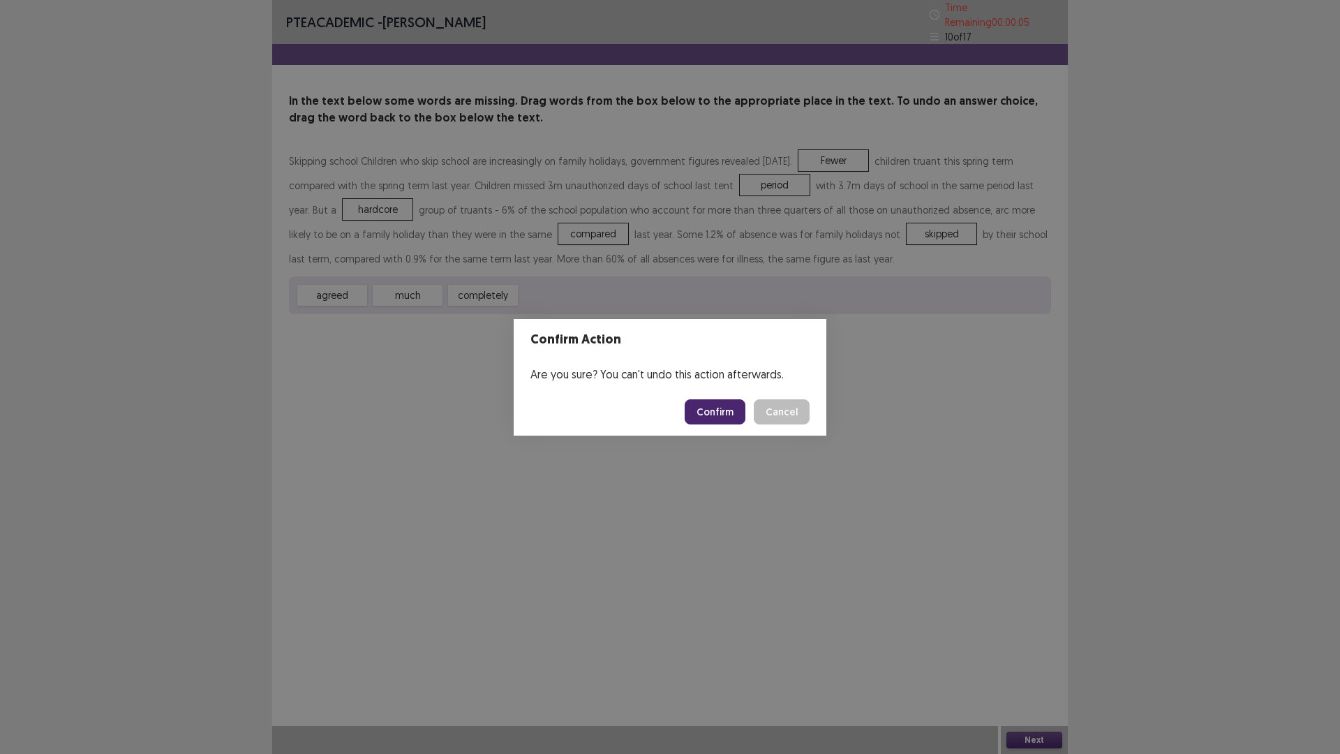
click at [713, 403] on button "Confirm" at bounding box center [715, 411] width 61 height 25
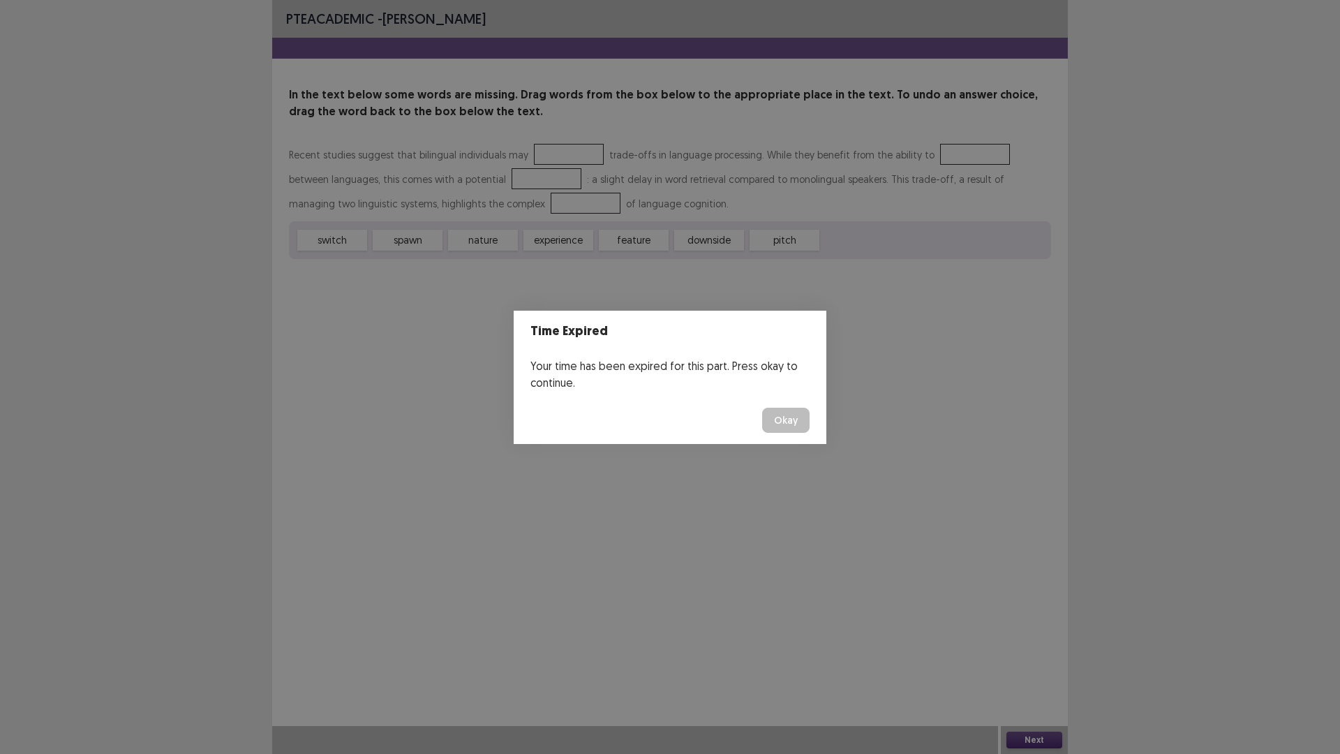
click at [797, 427] on button "Okay" at bounding box center [785, 420] width 47 height 25
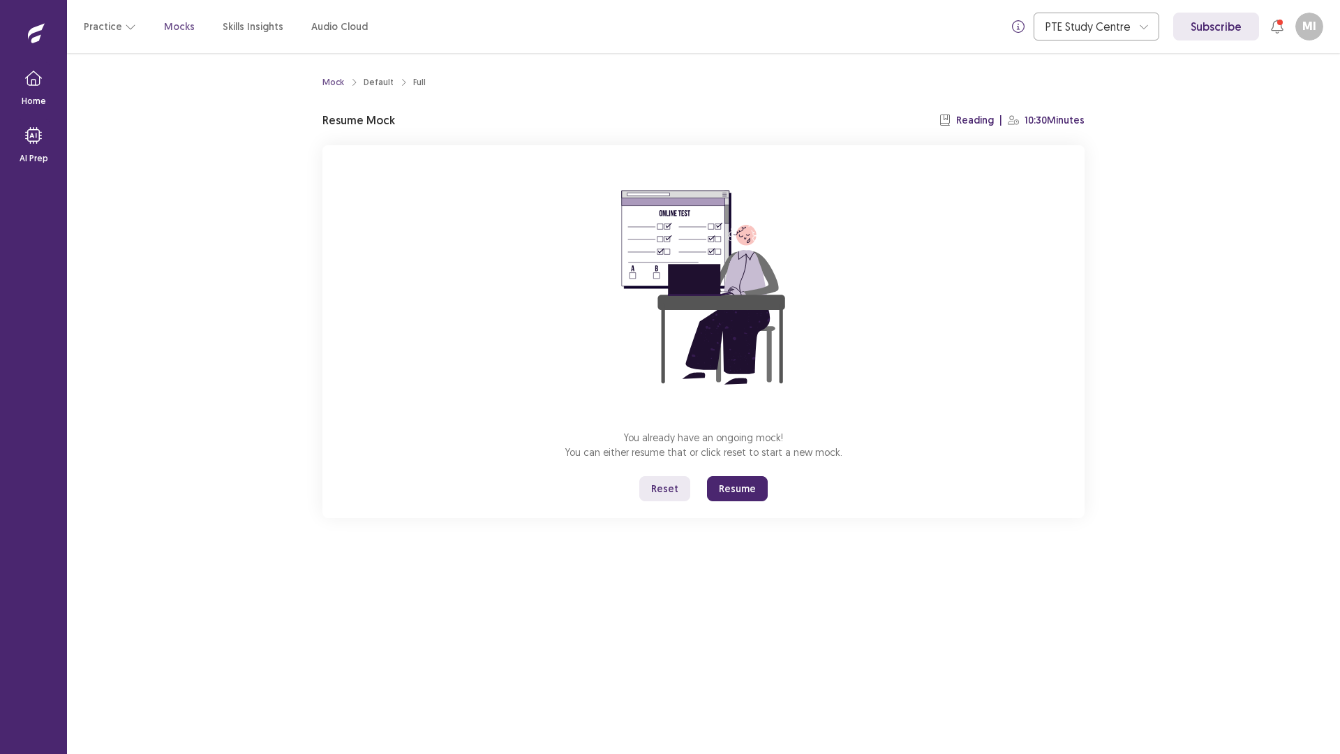
click at [748, 491] on button "Resume" at bounding box center [737, 488] width 61 height 25
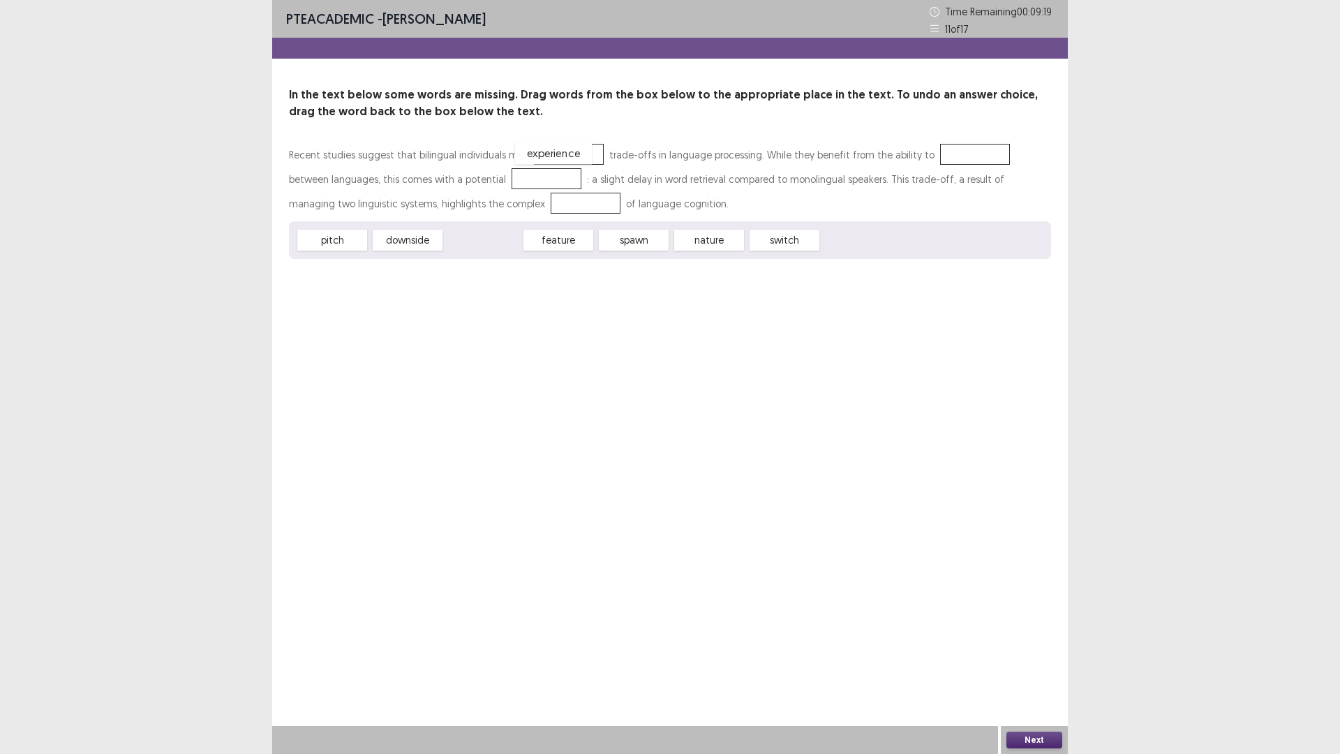
drag, startPoint x: 487, startPoint y: 237, endPoint x: 558, endPoint y: 150, distance: 111.6
click at [862, 165] on div "Recent studies suggest that bilingual individuals may experience trade-offs in …" at bounding box center [670, 178] width 762 height 73
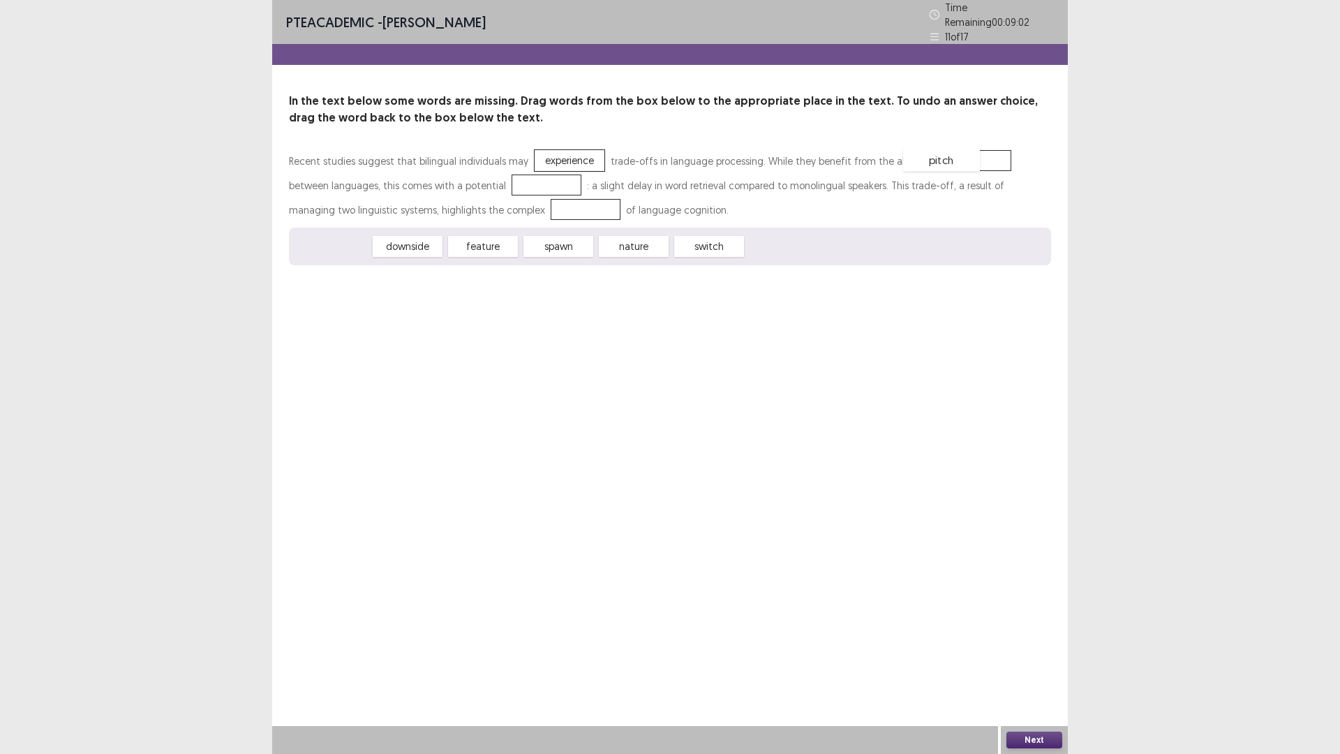
drag, startPoint x: 342, startPoint y: 246, endPoint x: 952, endPoint y: 158, distance: 616.3
drag, startPoint x: 402, startPoint y: 235, endPoint x: 502, endPoint y: 167, distance: 120.6
drag, startPoint x: 488, startPoint y: 234, endPoint x: 477, endPoint y: 191, distance: 44.7
click at [1040, 577] on button "Next" at bounding box center [1035, 740] width 56 height 17
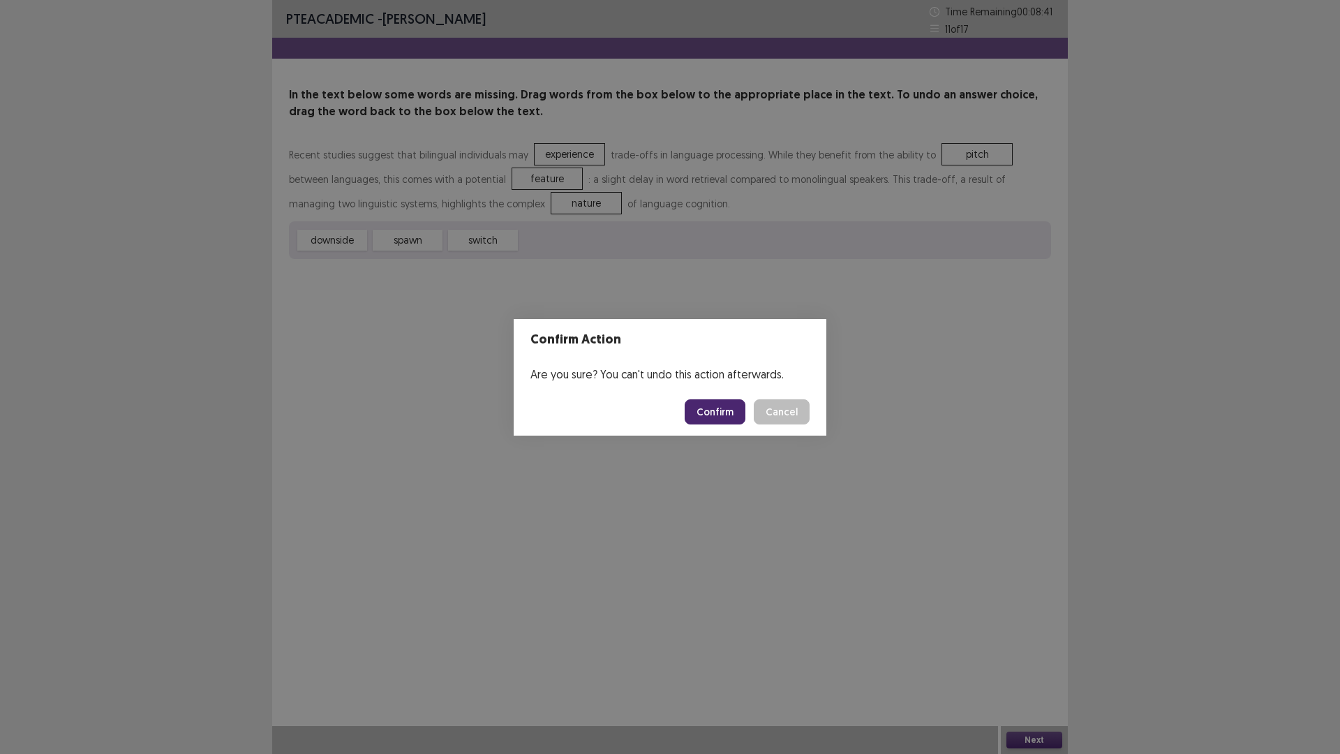
click at [719, 413] on button "Confirm" at bounding box center [715, 411] width 61 height 25
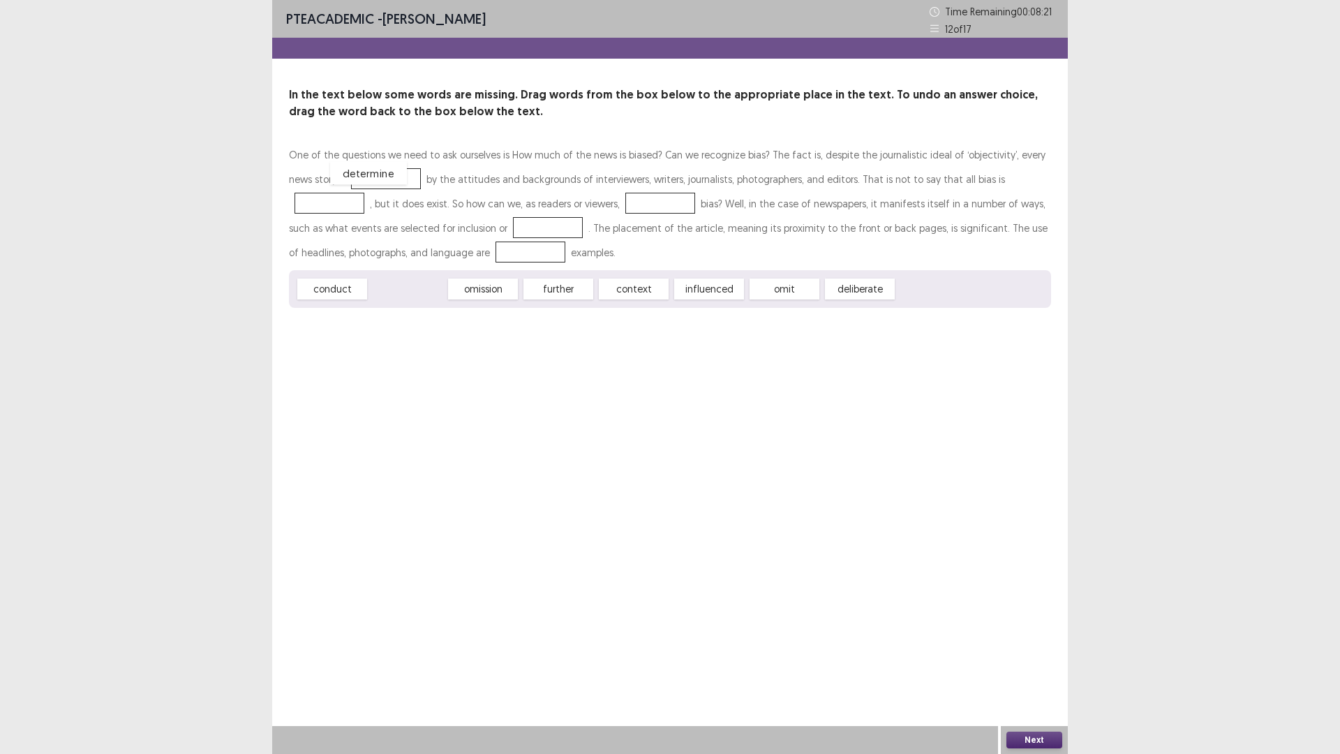
drag, startPoint x: 409, startPoint y: 285, endPoint x: 369, endPoint y: 170, distance: 122.1
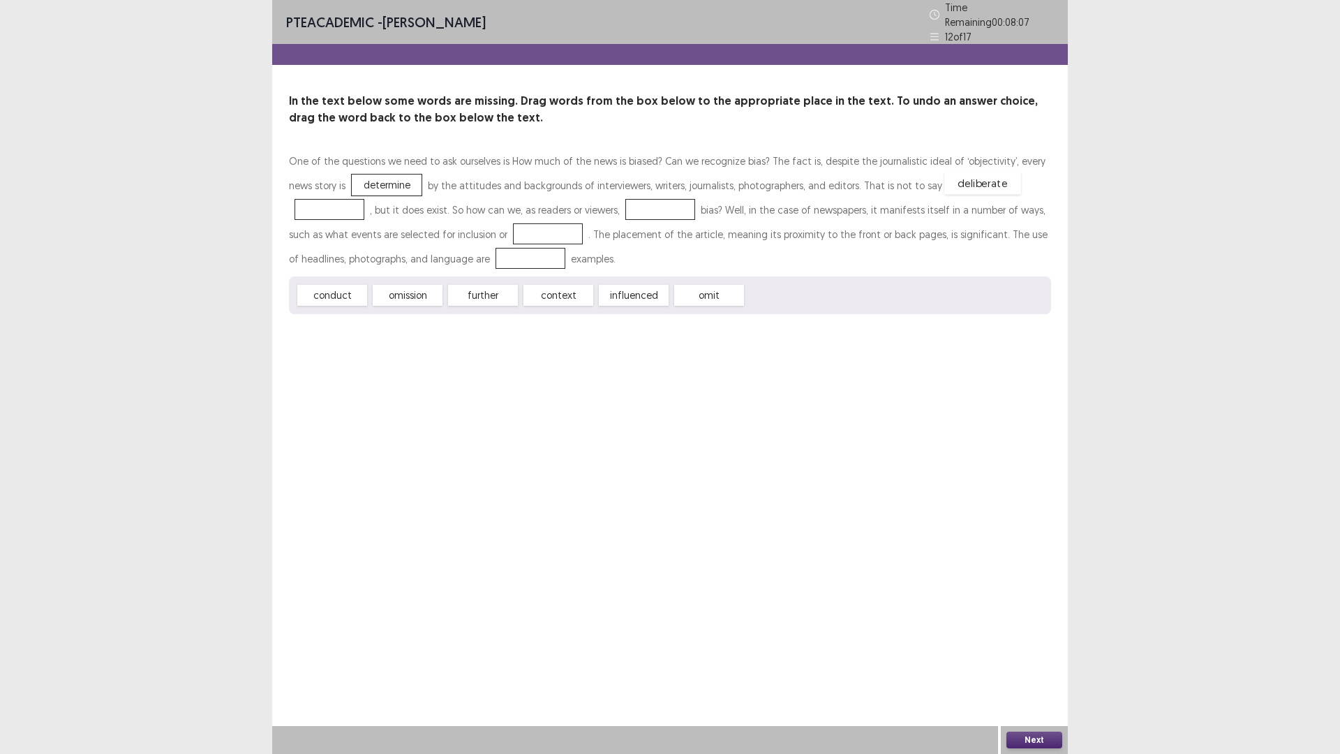
drag, startPoint x: 793, startPoint y: 282, endPoint x: 991, endPoint y: 170, distance: 227.9
drag, startPoint x: 991, startPoint y: 170, endPoint x: 844, endPoint y: 286, distance: 187.8
drag, startPoint x: 709, startPoint y: 281, endPoint x: 991, endPoint y: 172, distance: 302.6
drag, startPoint x: 618, startPoint y: 291, endPoint x: 560, endPoint y: 204, distance: 104.7
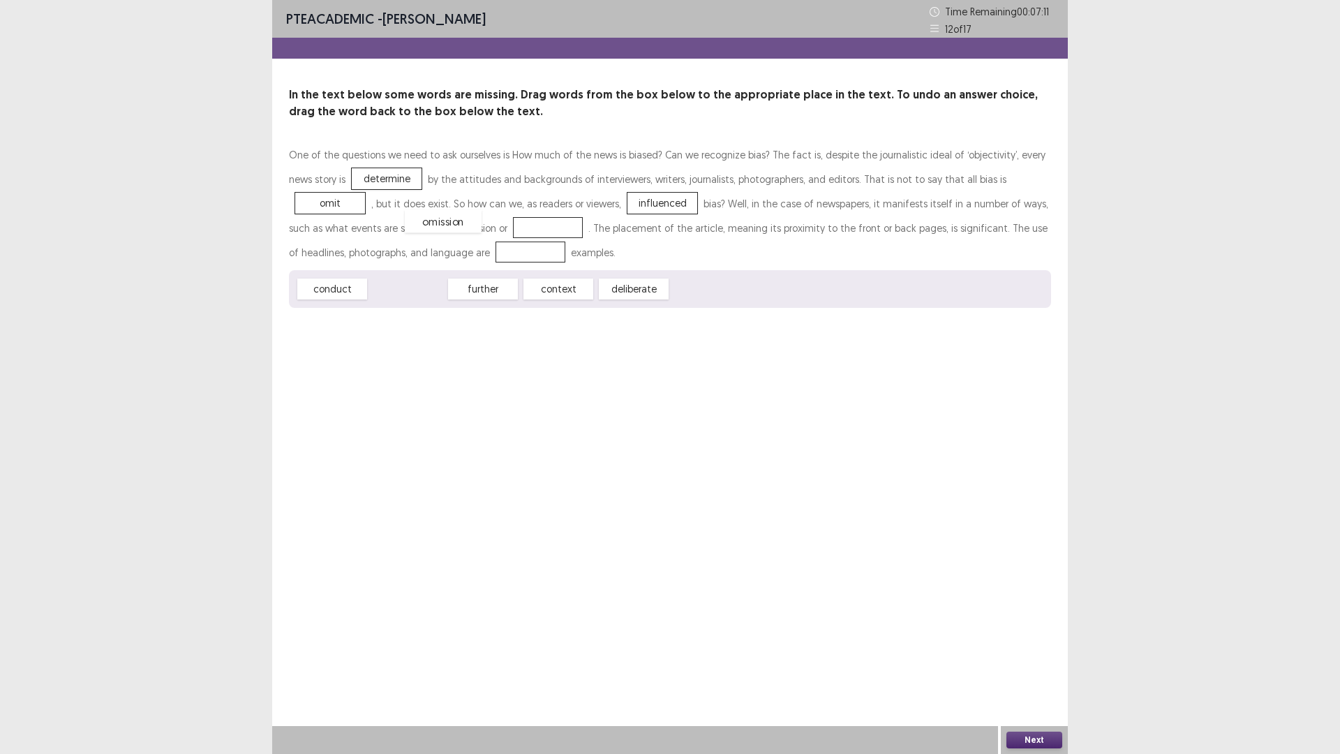
drag, startPoint x: 396, startPoint y: 288, endPoint x: 432, endPoint y: 219, distance: 77.4
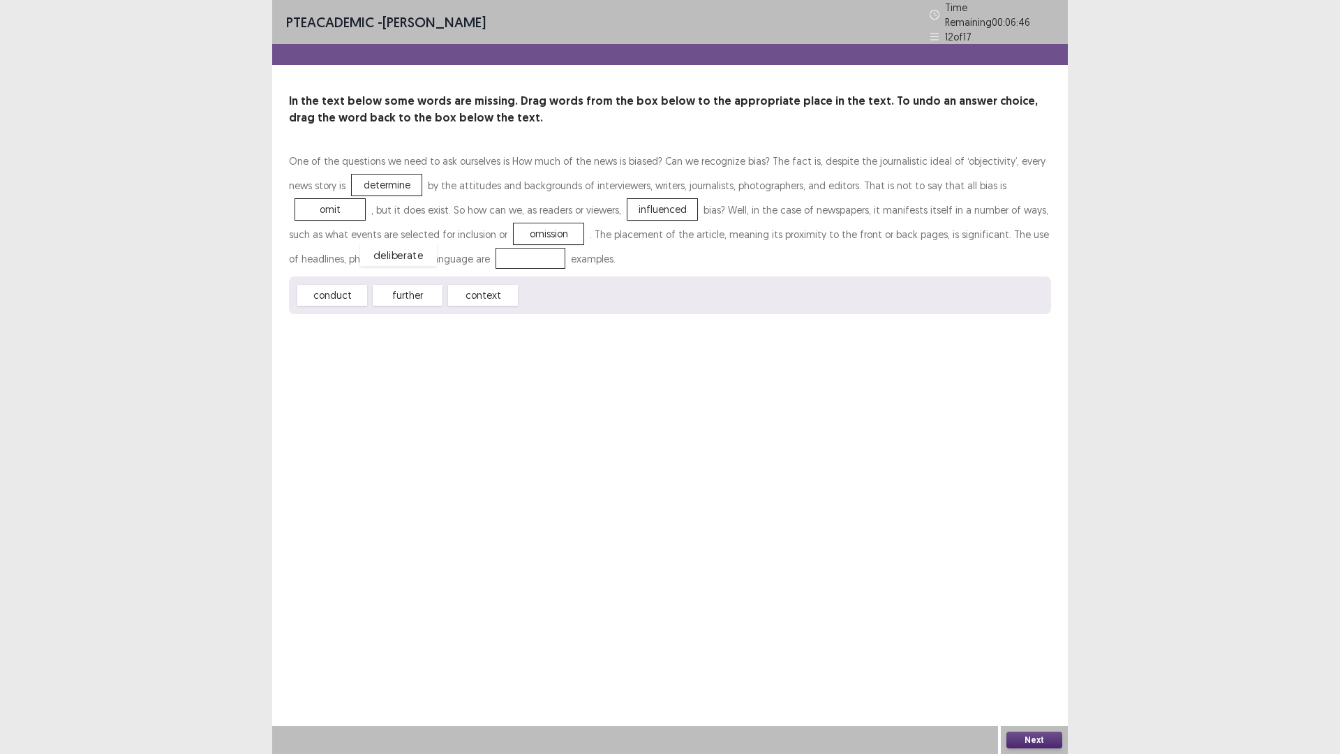
drag, startPoint x: 550, startPoint y: 288, endPoint x: 390, endPoint y: 247, distance: 164.9
drag, startPoint x: 996, startPoint y: 172, endPoint x: 676, endPoint y: 284, distance: 338.9
drag, startPoint x: 438, startPoint y: 223, endPoint x: 1001, endPoint y: 174, distance: 564.8
drag, startPoint x: 977, startPoint y: 184, endPoint x: 416, endPoint y: 233, distance: 563.4
drag, startPoint x: 557, startPoint y: 288, endPoint x: 997, endPoint y: 183, distance: 452.1
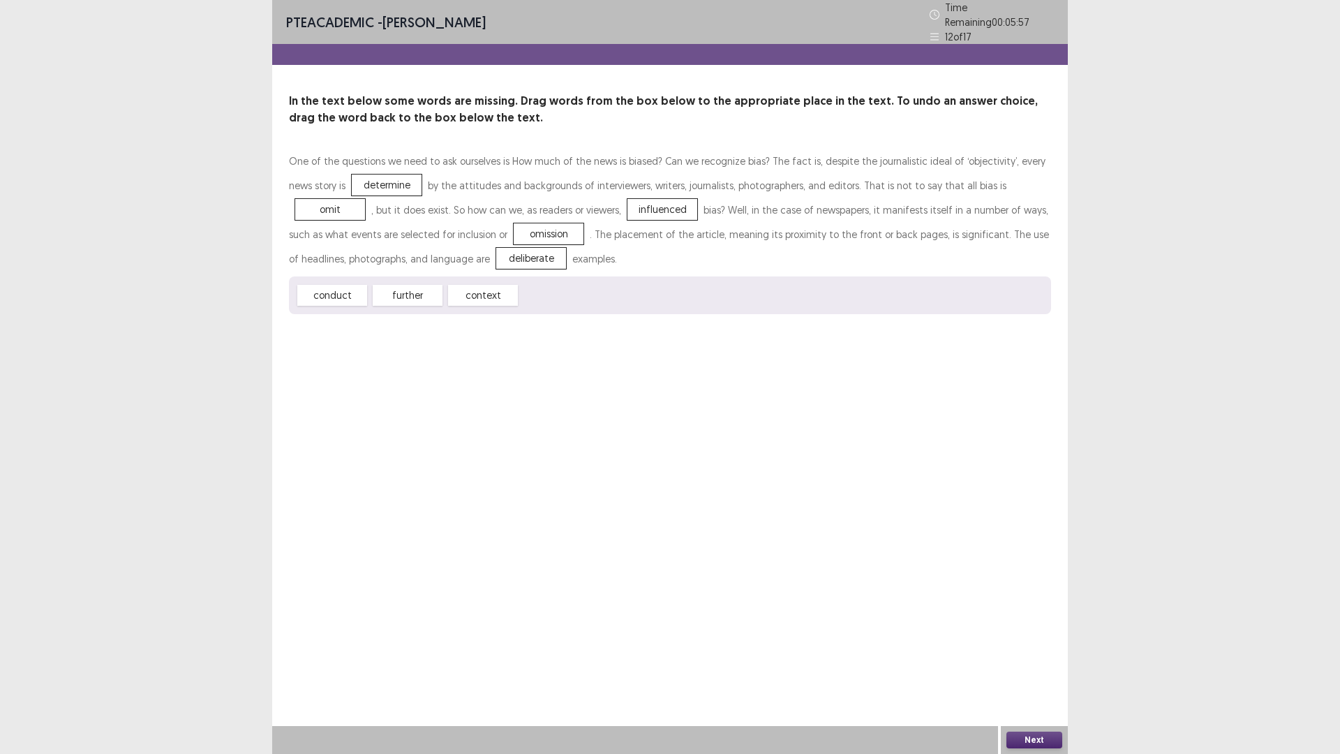
click at [1037, 577] on button "Next" at bounding box center [1035, 740] width 56 height 17
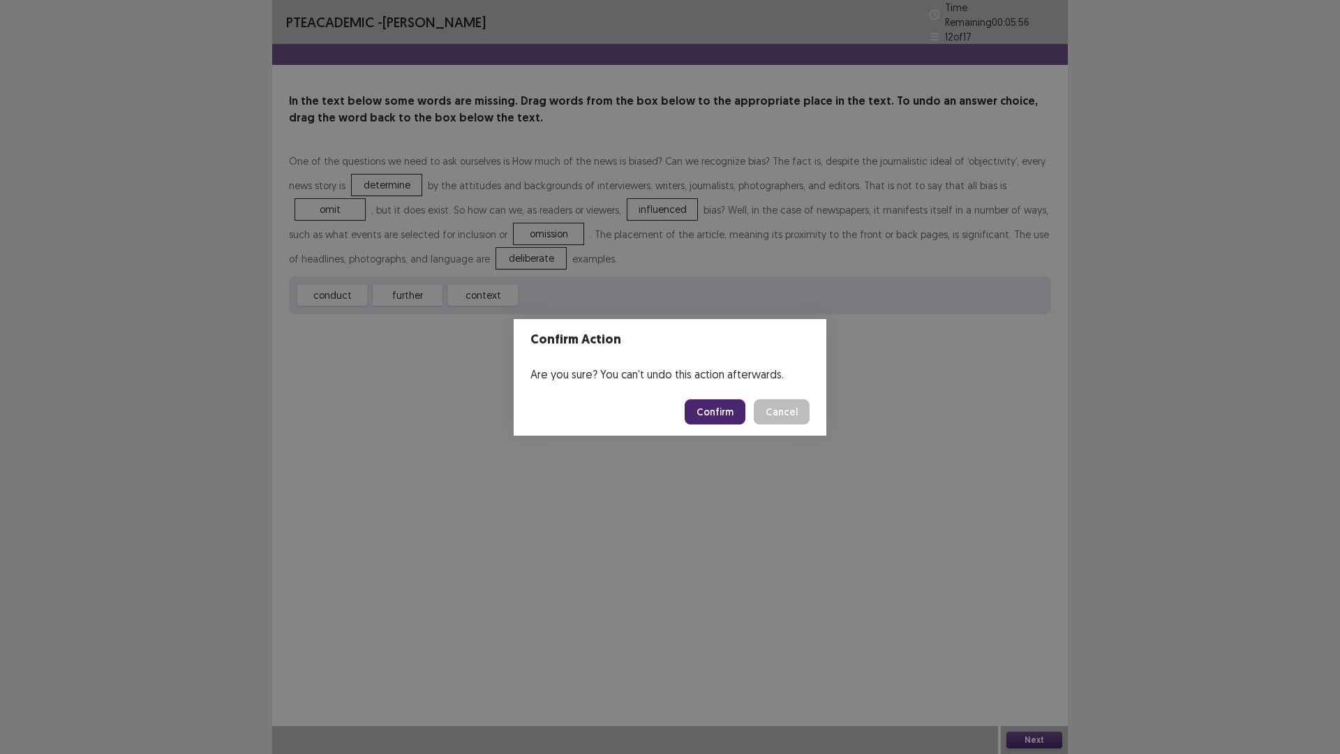
click at [707, 411] on button "Confirm" at bounding box center [715, 411] width 61 height 25
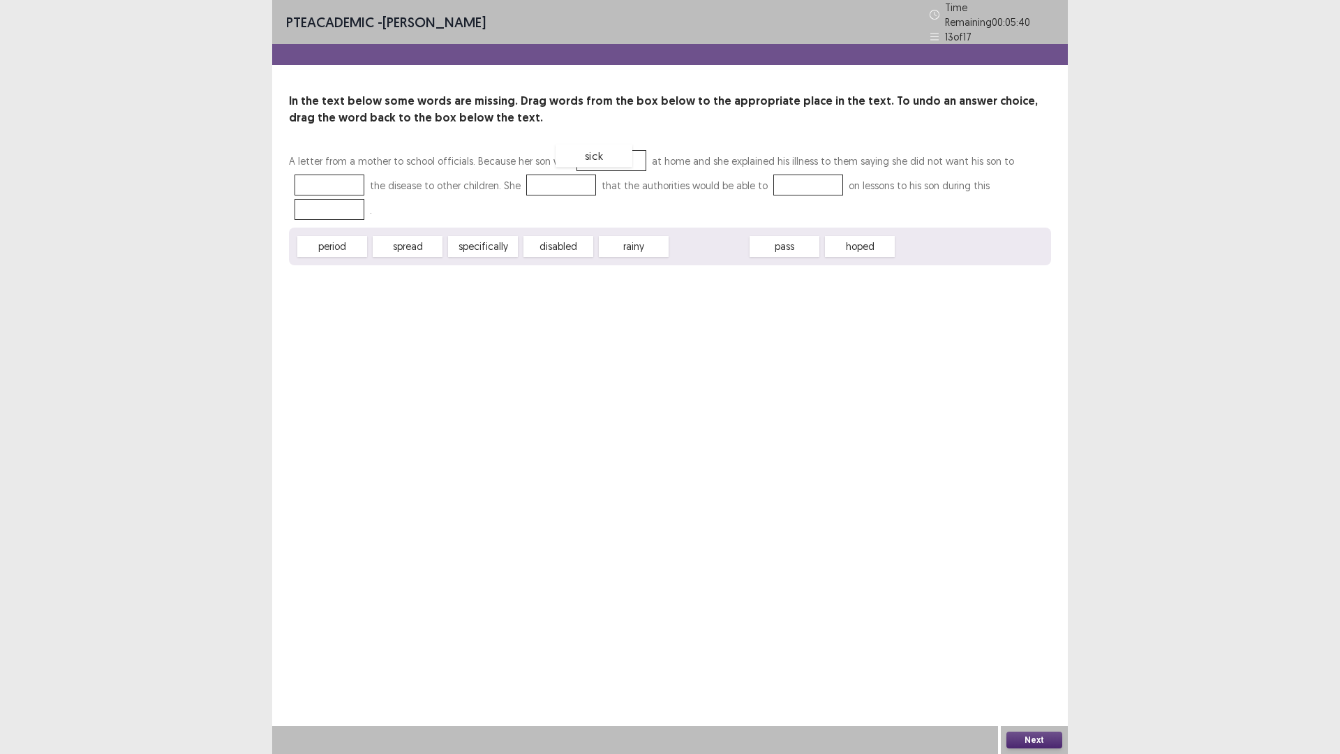
drag, startPoint x: 706, startPoint y: 242, endPoint x: 591, endPoint y: 154, distance: 144.9
drag, startPoint x: 406, startPoint y: 243, endPoint x: 338, endPoint y: 176, distance: 95.3
drag, startPoint x: 710, startPoint y: 239, endPoint x: 553, endPoint y: 179, distance: 168.4
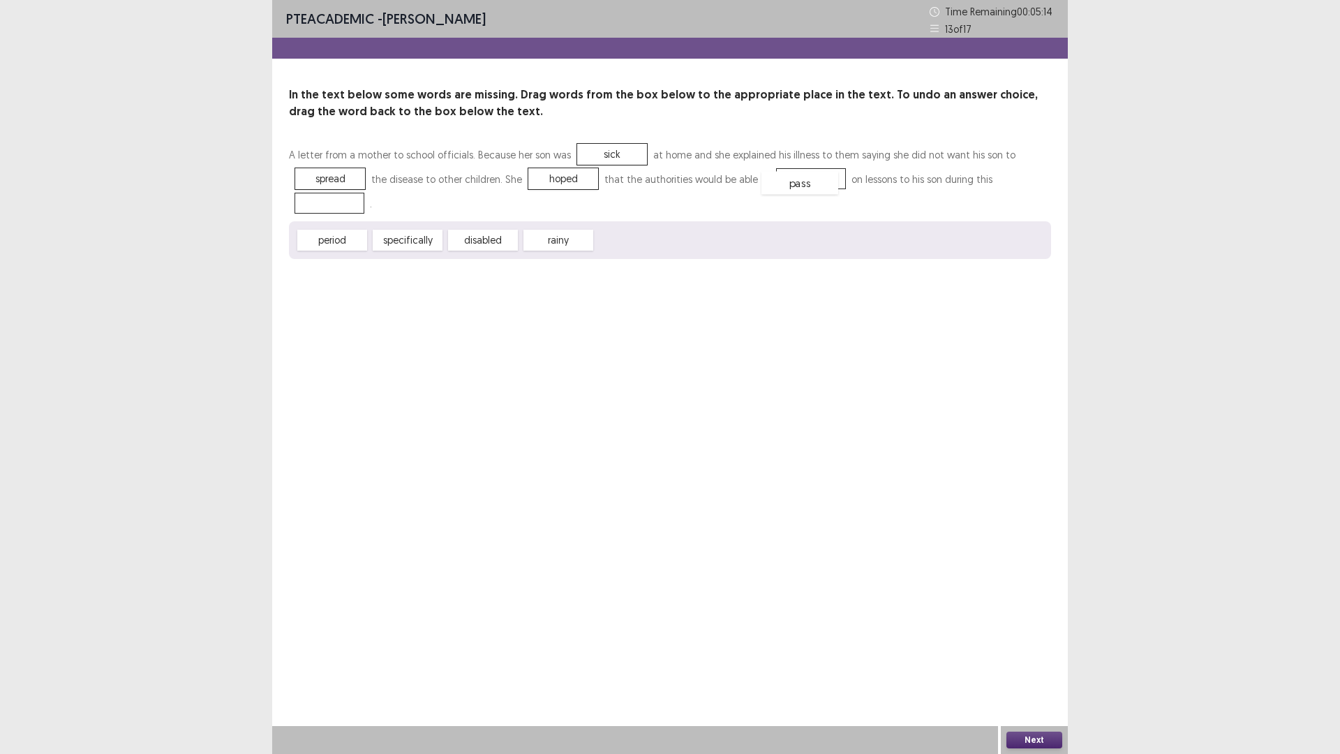
drag, startPoint x: 646, startPoint y: 244, endPoint x: 813, endPoint y: 186, distance: 175.7
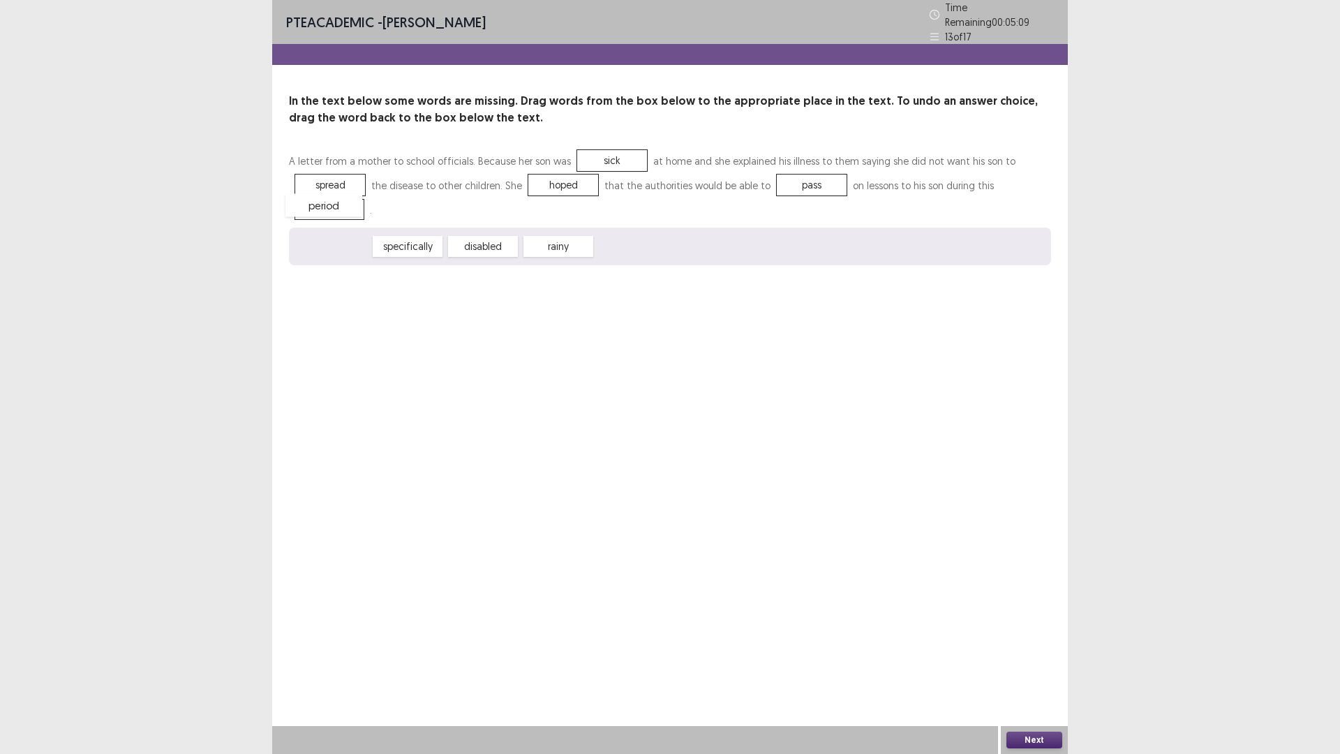
drag, startPoint x: 320, startPoint y: 235, endPoint x: 313, endPoint y: 194, distance: 41.9
click at [1030, 577] on button "Next" at bounding box center [1035, 740] width 56 height 17
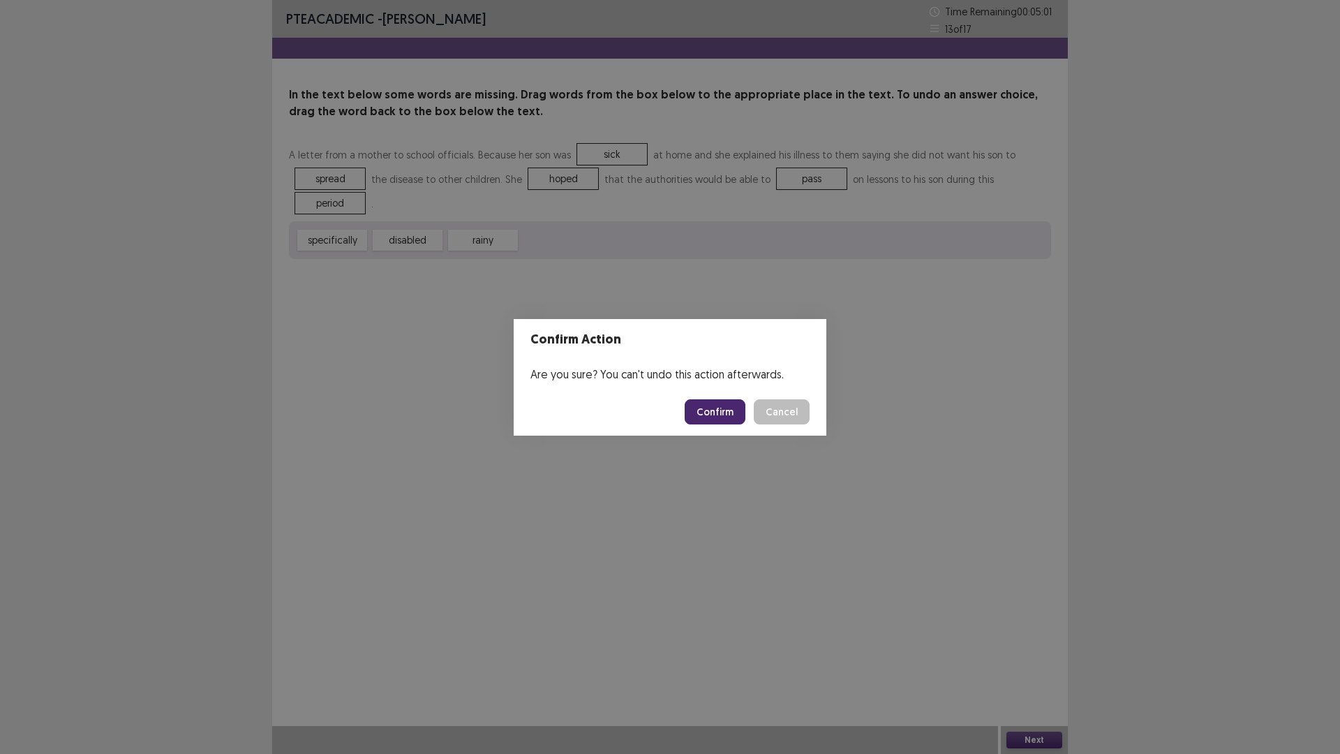
click at [716, 414] on button "Confirm" at bounding box center [715, 411] width 61 height 25
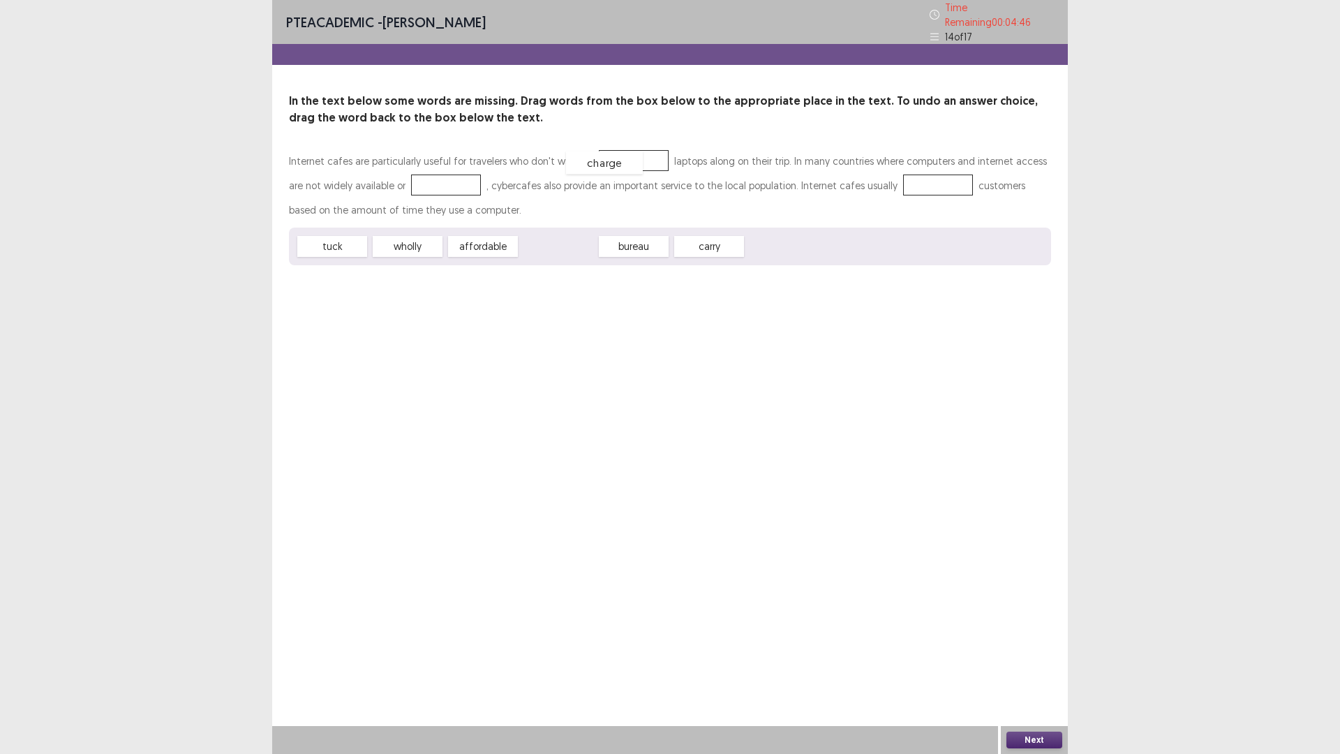
drag, startPoint x: 559, startPoint y: 239, endPoint x: 605, endPoint y: 156, distance: 95.6
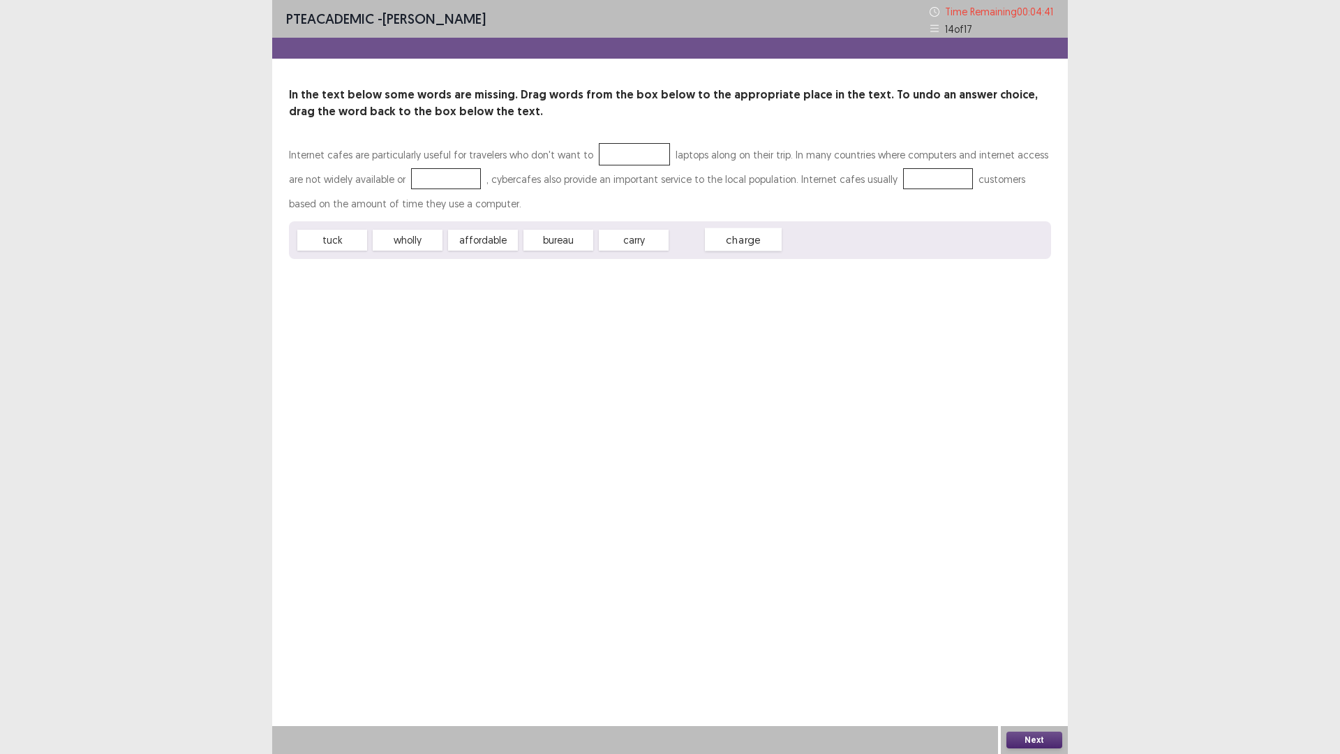
drag, startPoint x: 605, startPoint y: 156, endPoint x: 714, endPoint y: 241, distance: 138.2
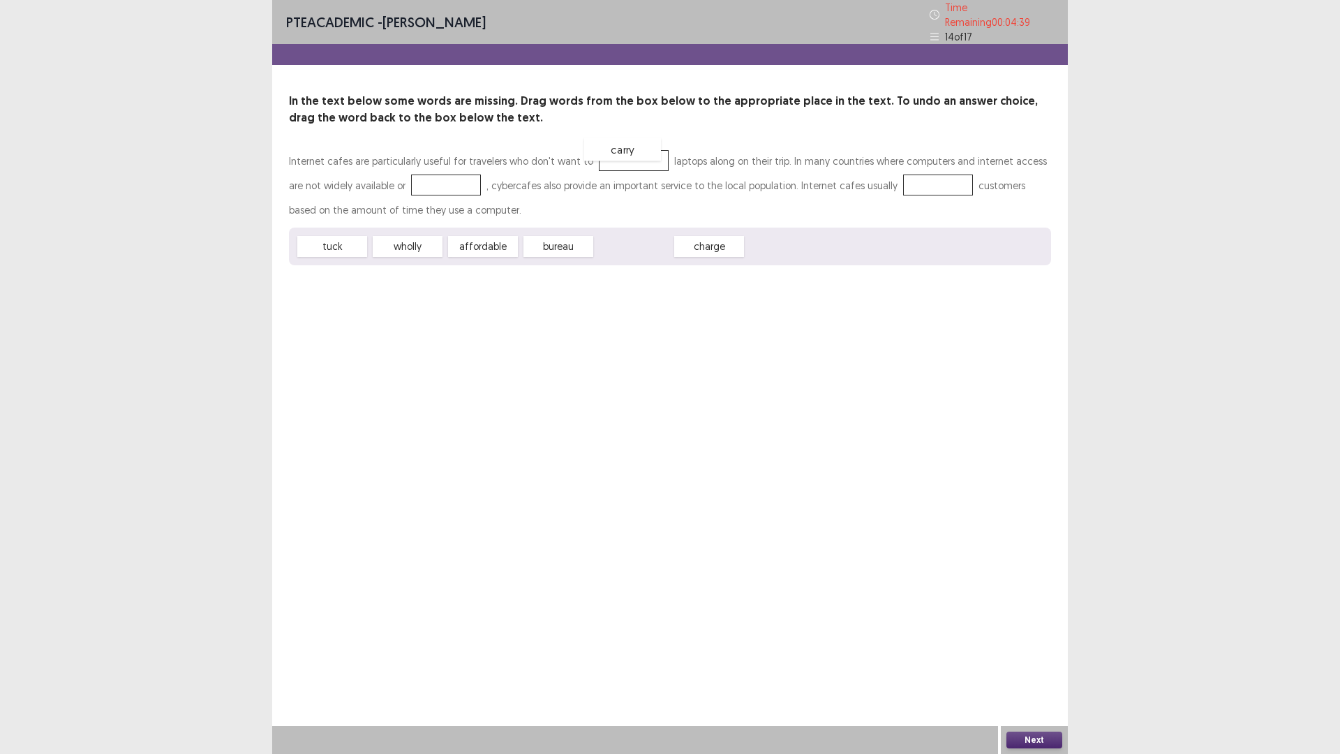
drag, startPoint x: 644, startPoint y: 240, endPoint x: 632, endPoint y: 143, distance: 97.7
drag, startPoint x: 493, startPoint y: 240, endPoint x: 432, endPoint y: 177, distance: 87.4
drag, startPoint x: 552, startPoint y: 242, endPoint x: 873, endPoint y: 172, distance: 328.5
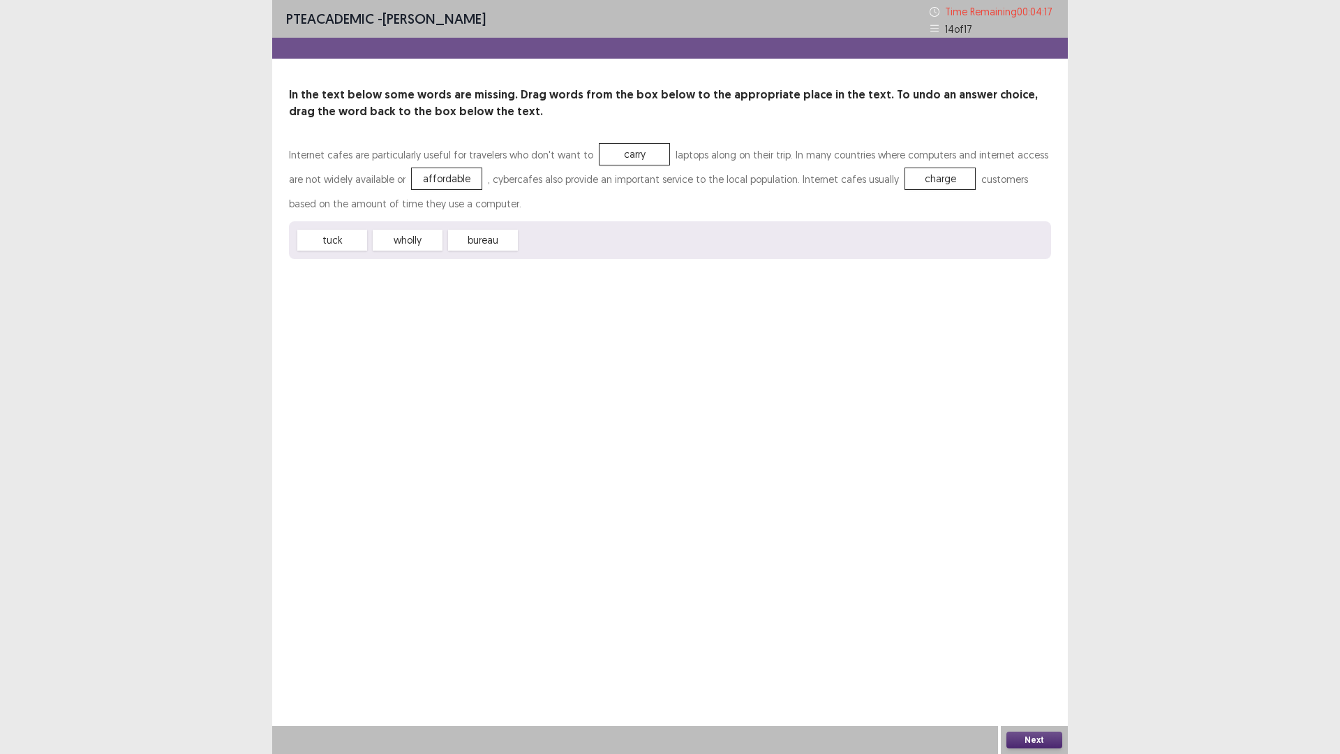
click at [1034, 577] on button "Next" at bounding box center [1035, 740] width 56 height 17
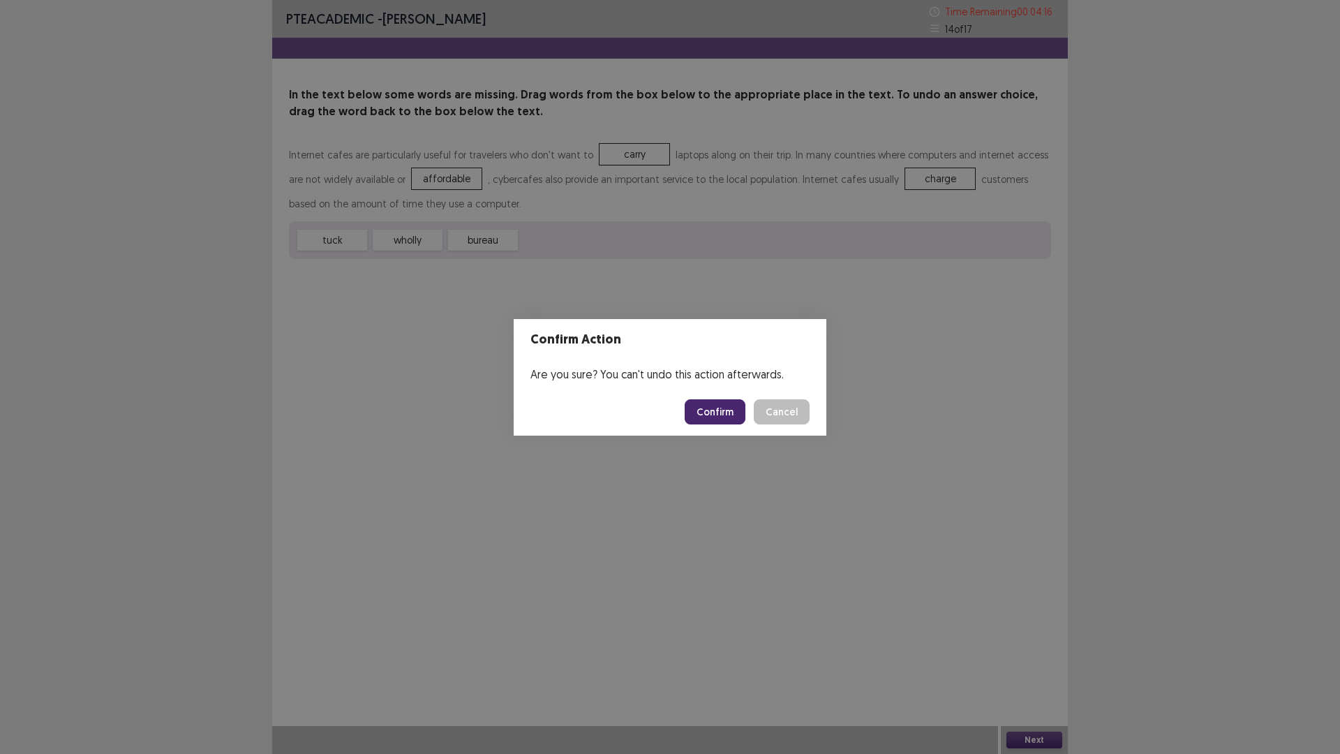
click at [718, 419] on button "Confirm" at bounding box center [715, 411] width 61 height 25
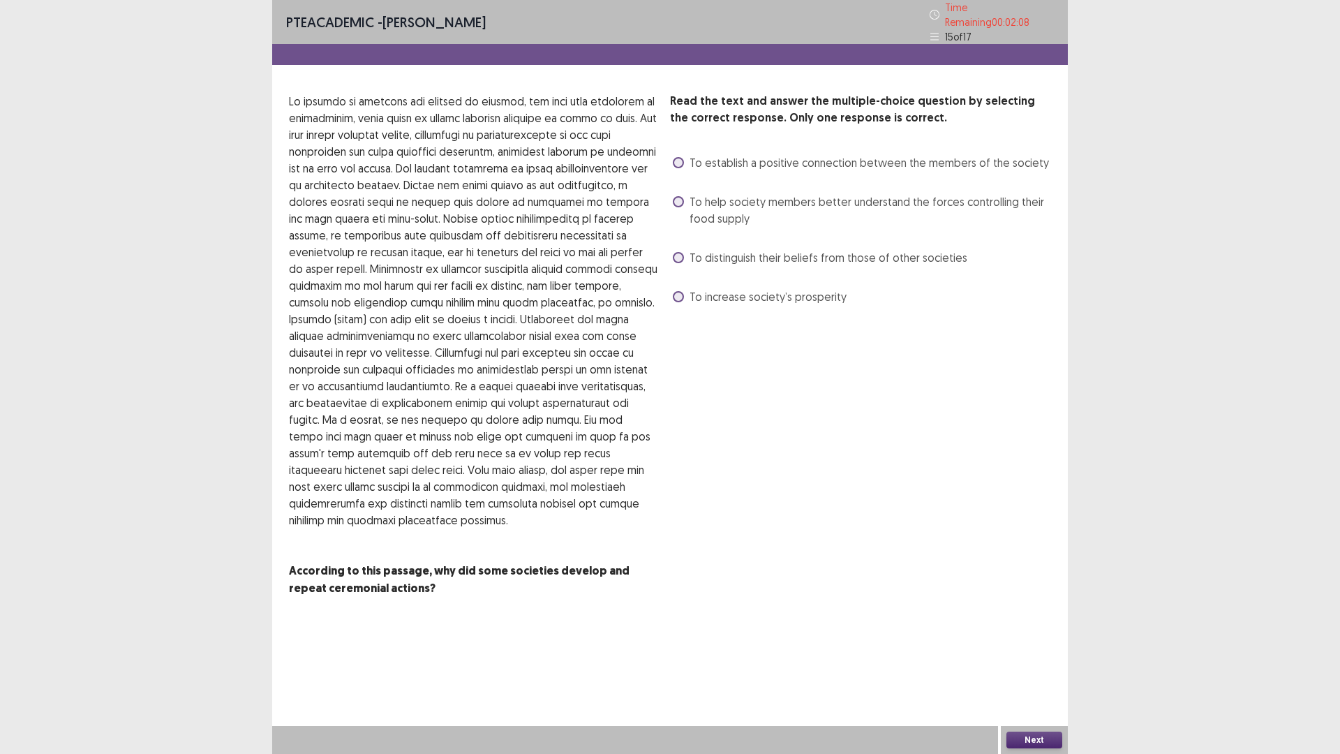
click at [680, 198] on span at bounding box center [678, 201] width 11 height 11
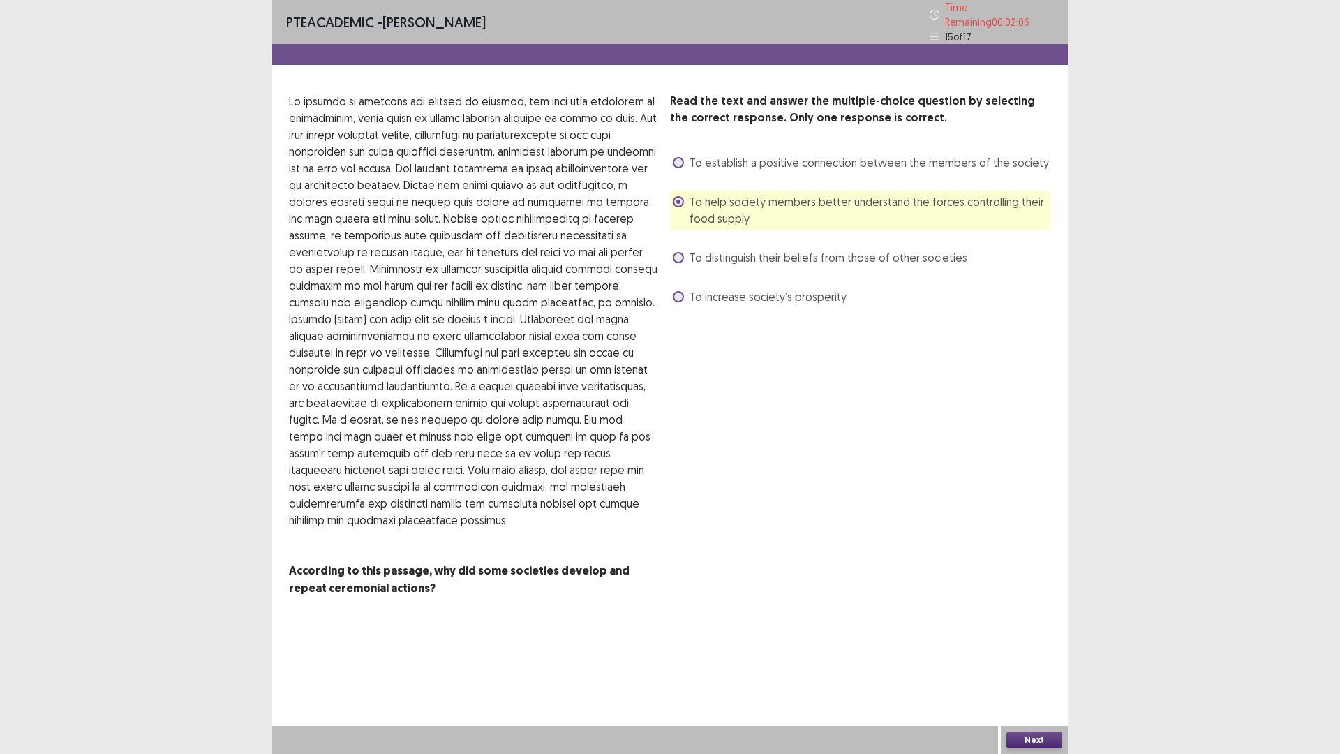
click at [1034, 577] on button "Next" at bounding box center [1035, 740] width 56 height 17
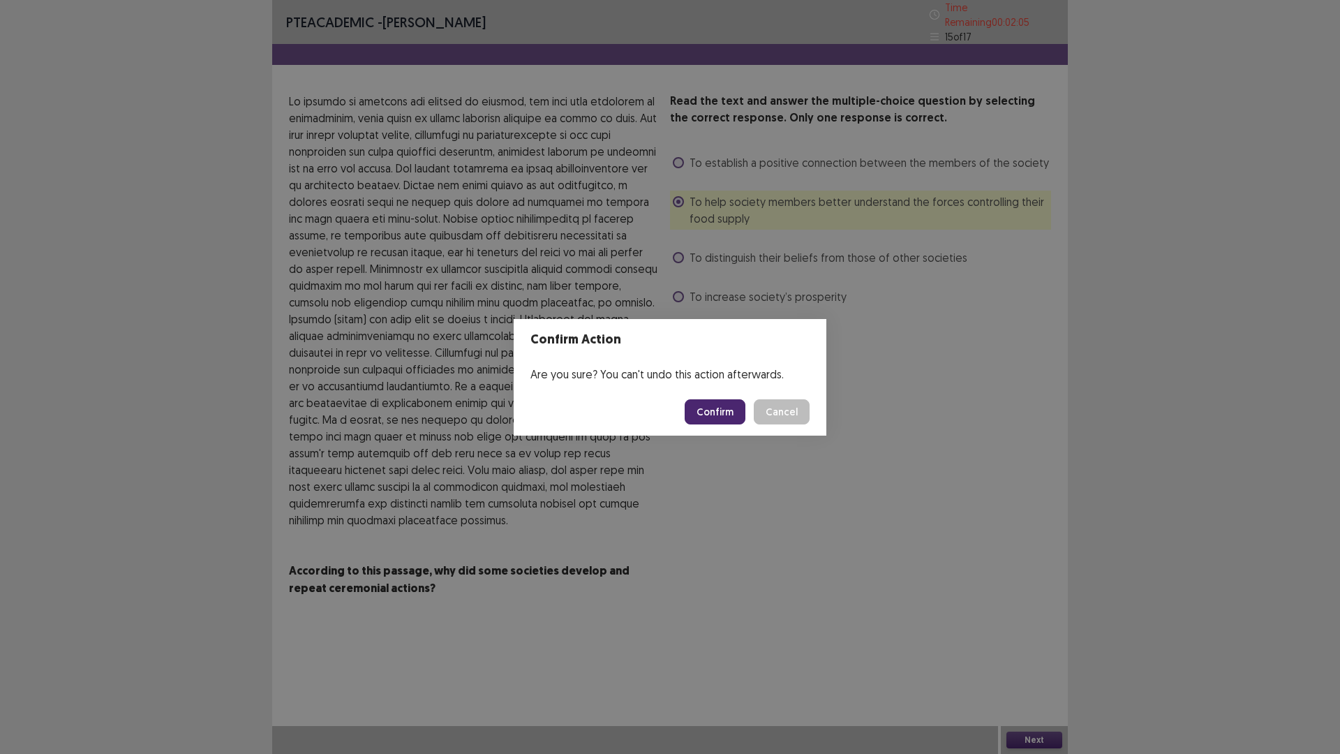
click at [717, 413] on button "Confirm" at bounding box center [715, 411] width 61 height 25
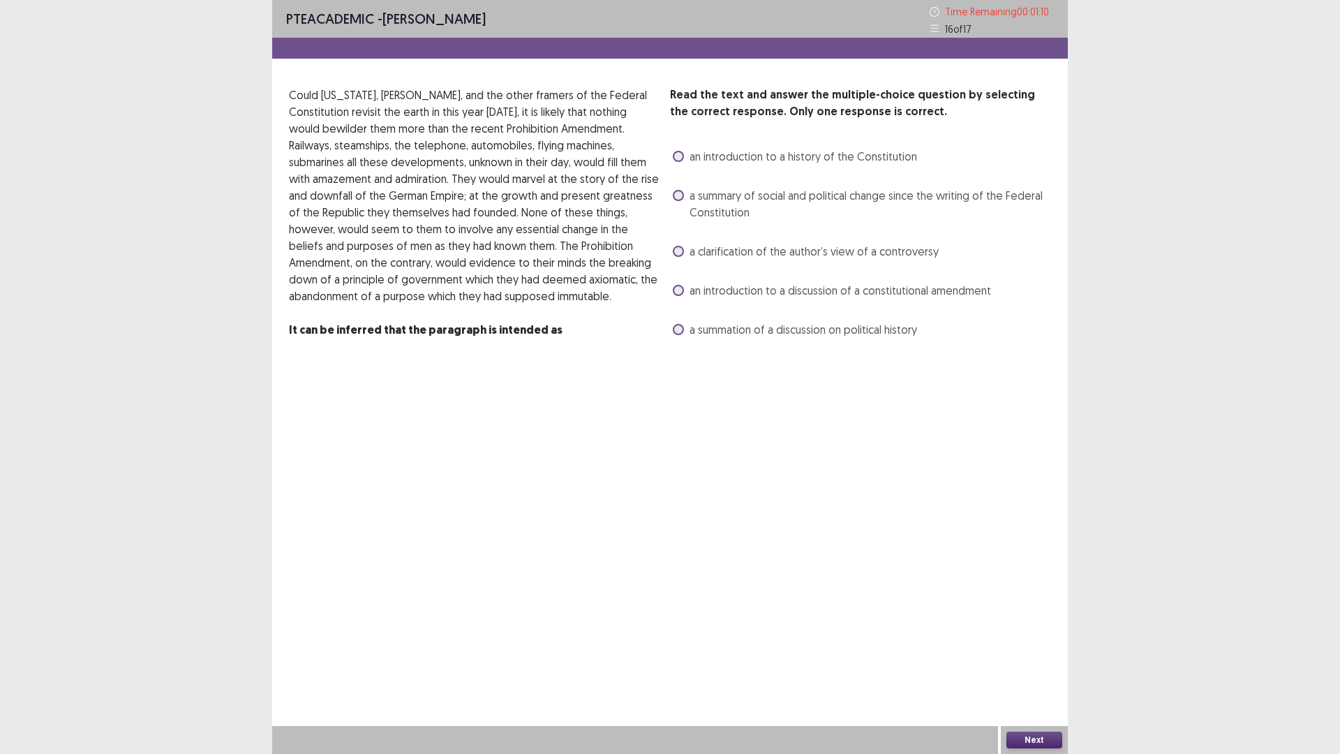
click at [683, 332] on span at bounding box center [678, 329] width 11 height 11
click at [1037, 577] on button "Next" at bounding box center [1035, 740] width 56 height 17
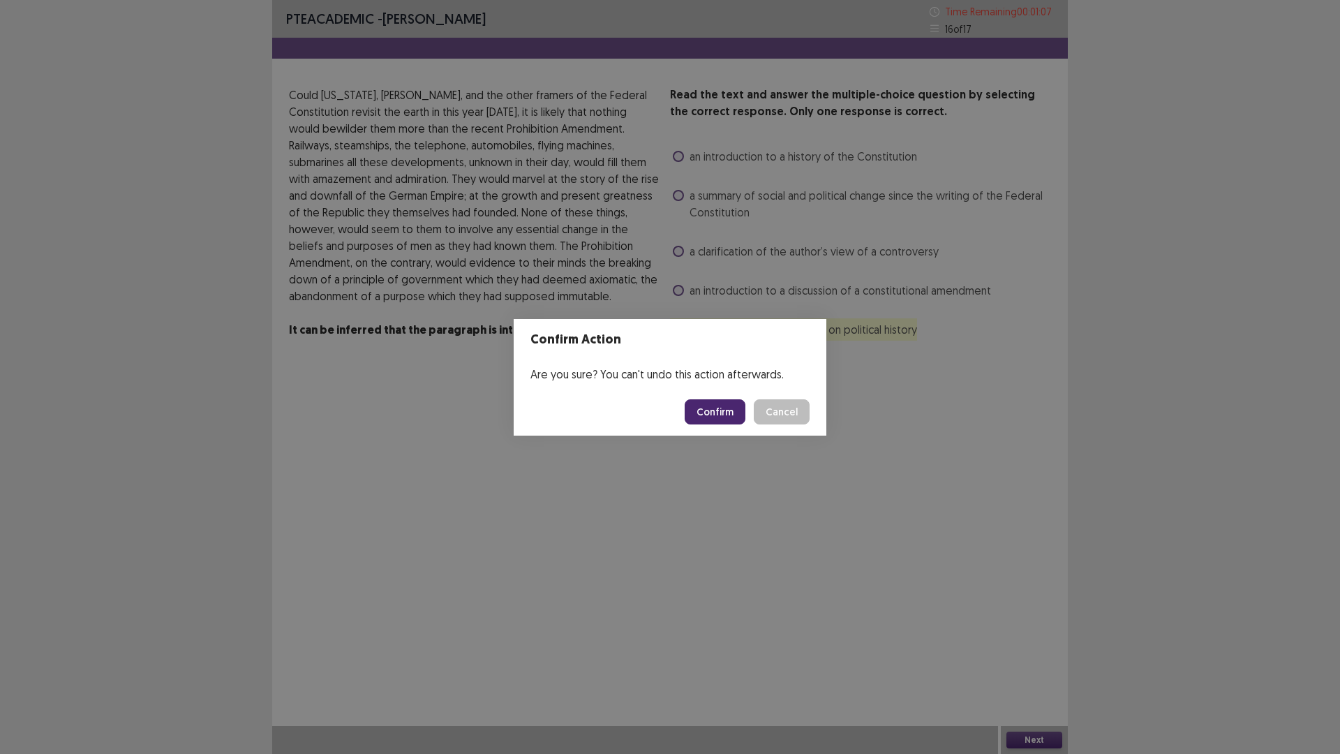
click at [727, 412] on button "Confirm" at bounding box center [715, 411] width 61 height 25
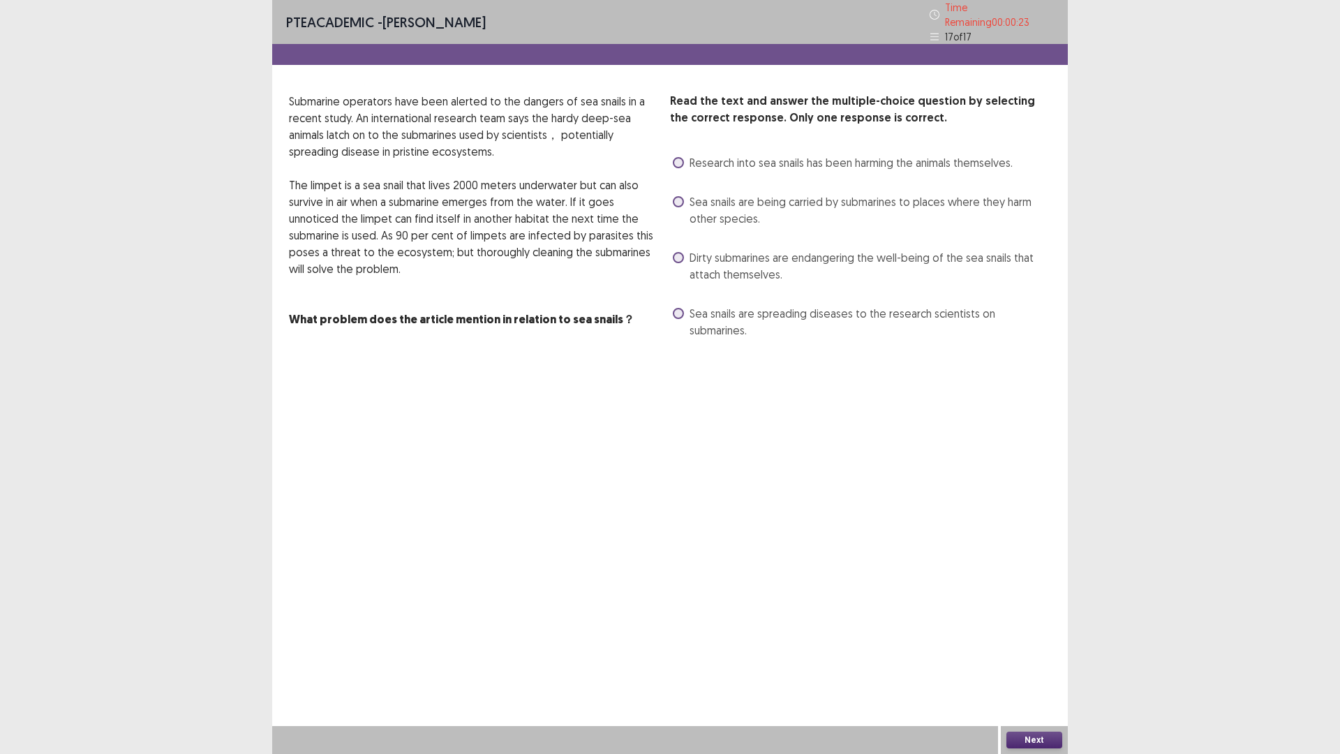
click at [686, 305] on label "Sea snails are spreading diseases to the research scientists on submarines." at bounding box center [862, 322] width 378 height 34
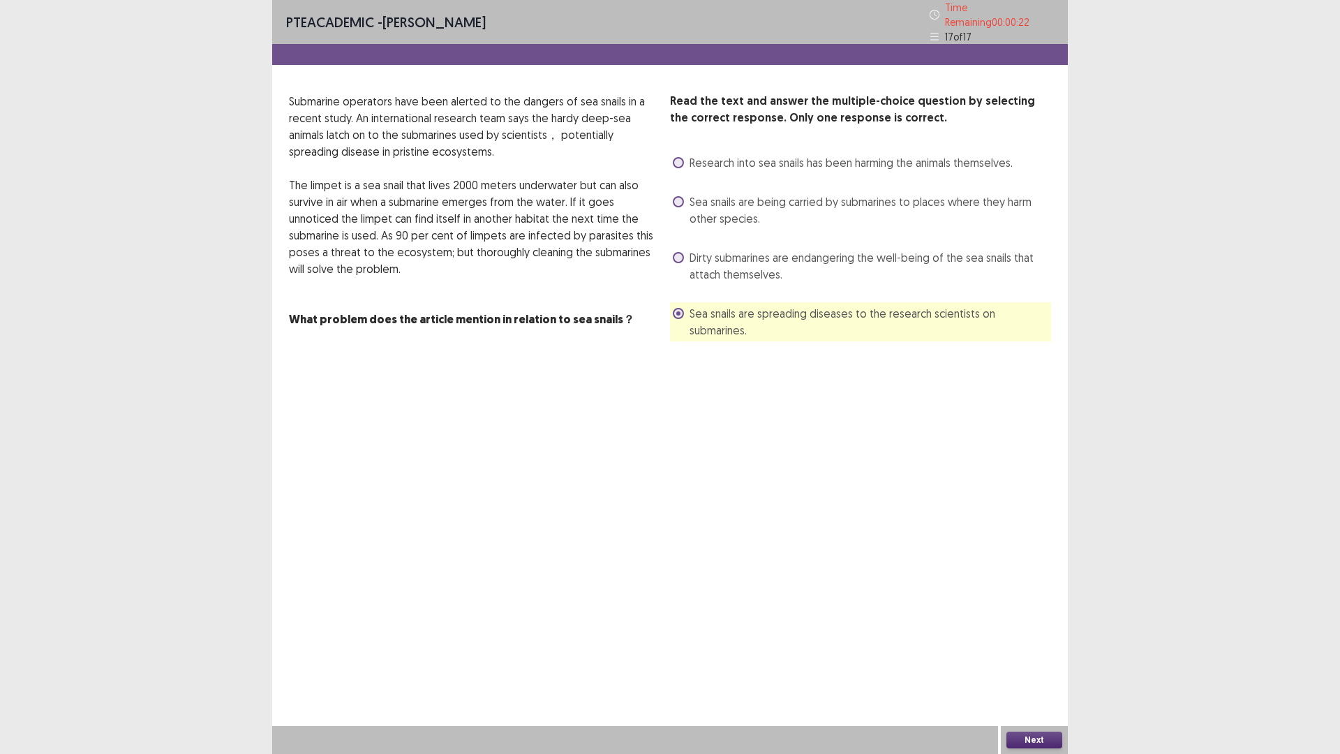
click at [1025, 577] on button "Next" at bounding box center [1035, 740] width 56 height 17
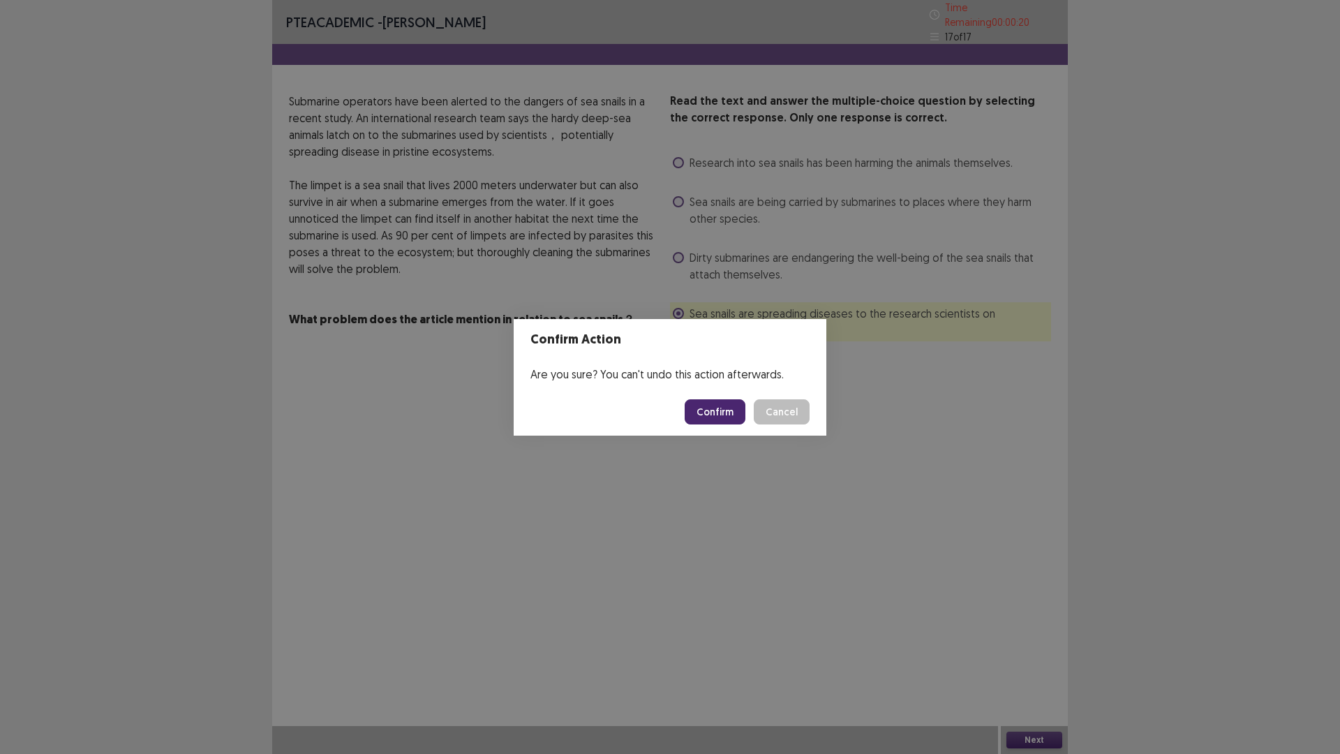
click at [711, 417] on button "Confirm" at bounding box center [715, 411] width 61 height 25
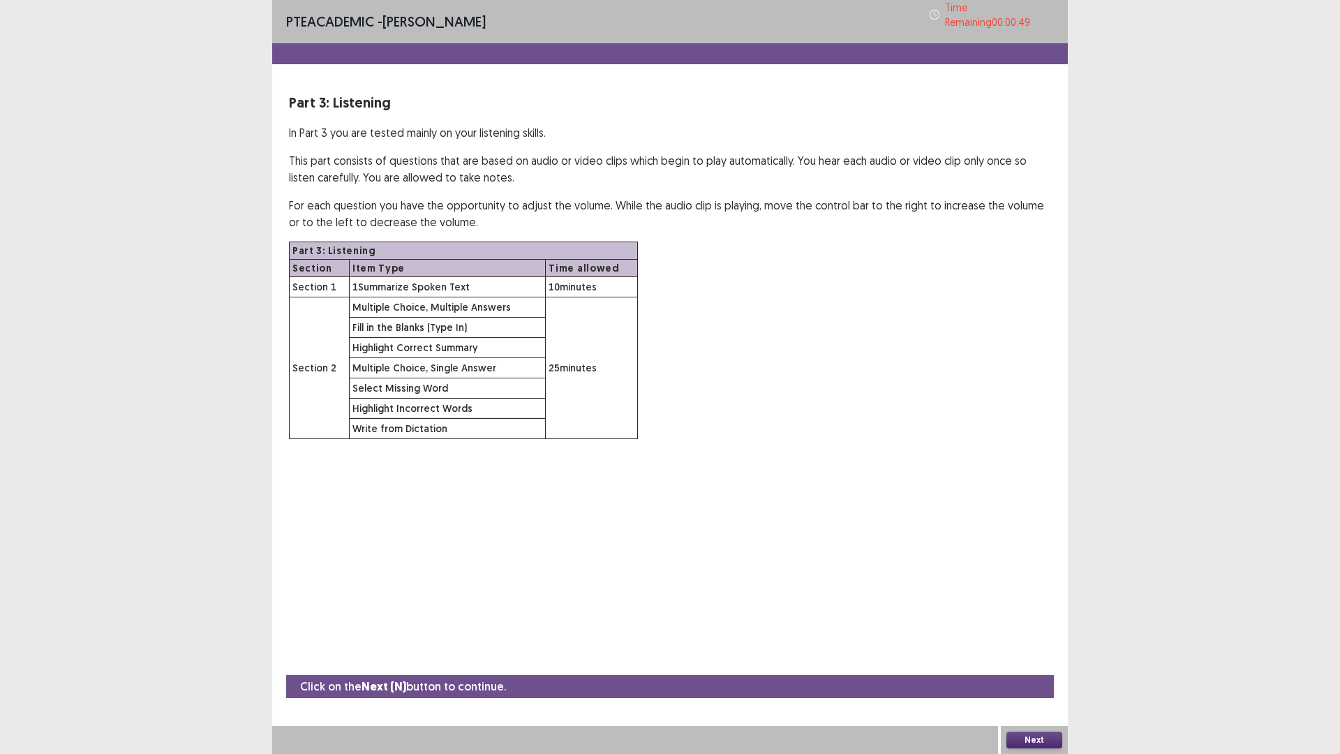
click at [1036, 577] on button "Next" at bounding box center [1035, 740] width 56 height 17
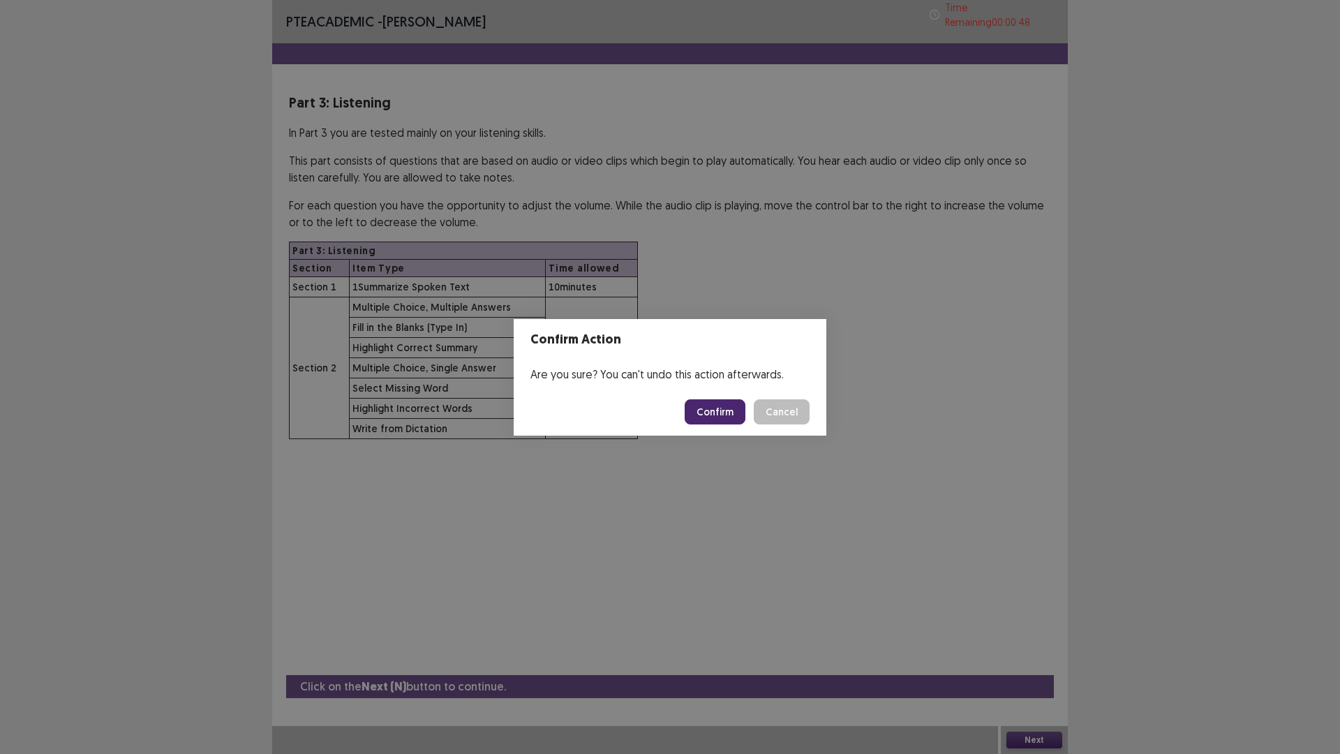
click at [711, 414] on button "Confirm" at bounding box center [715, 411] width 61 height 25
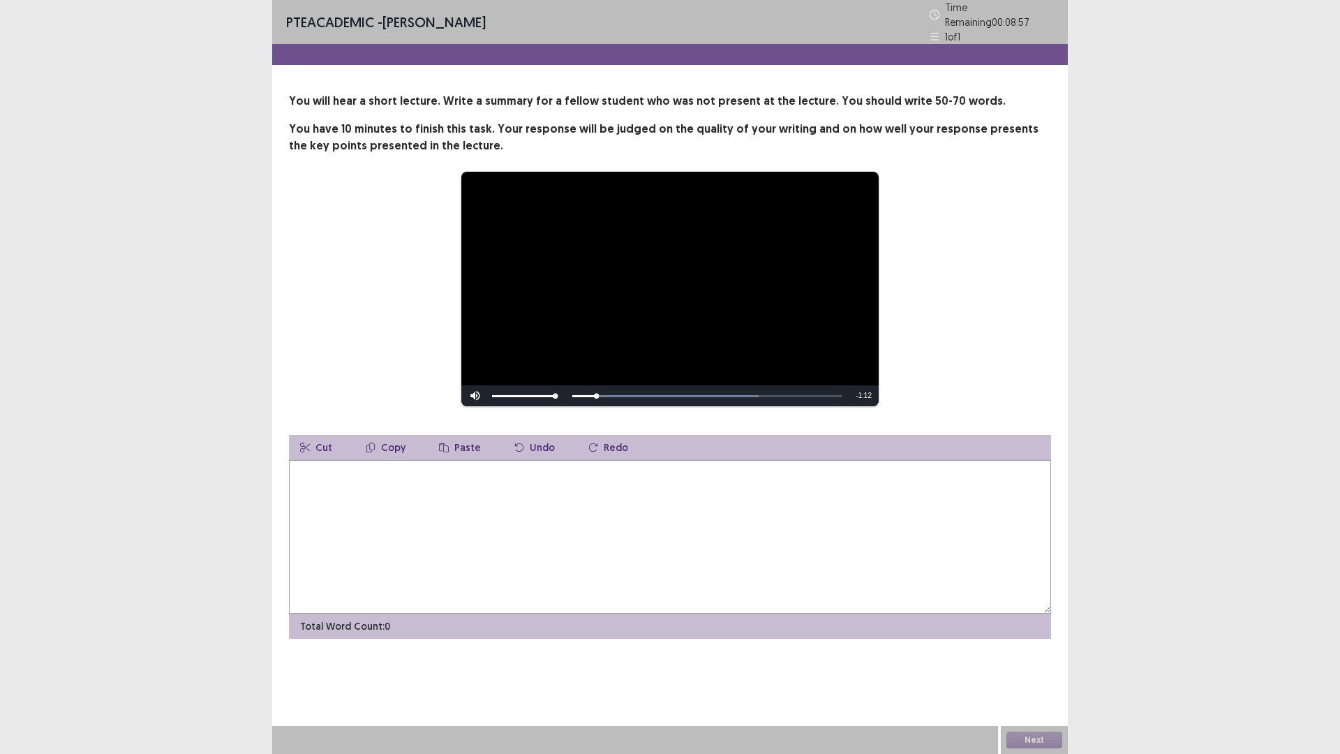
click at [409, 496] on textarea at bounding box center [670, 537] width 762 height 154
type textarea "***"
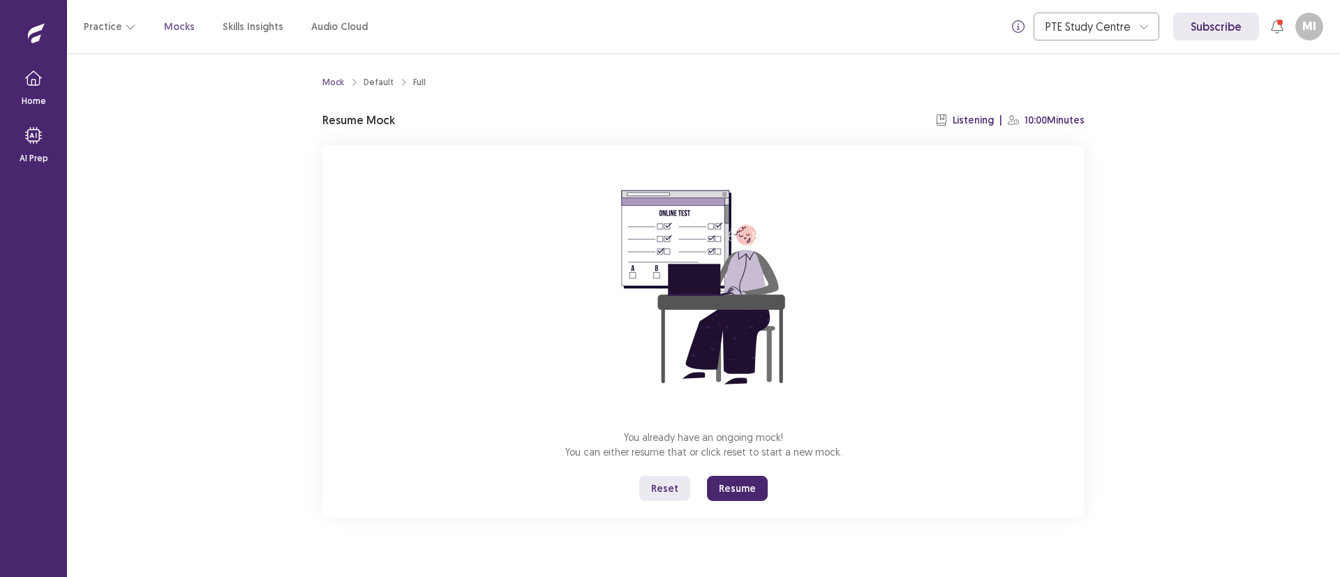
click at [734, 484] on button "Resume" at bounding box center [737, 488] width 61 height 25
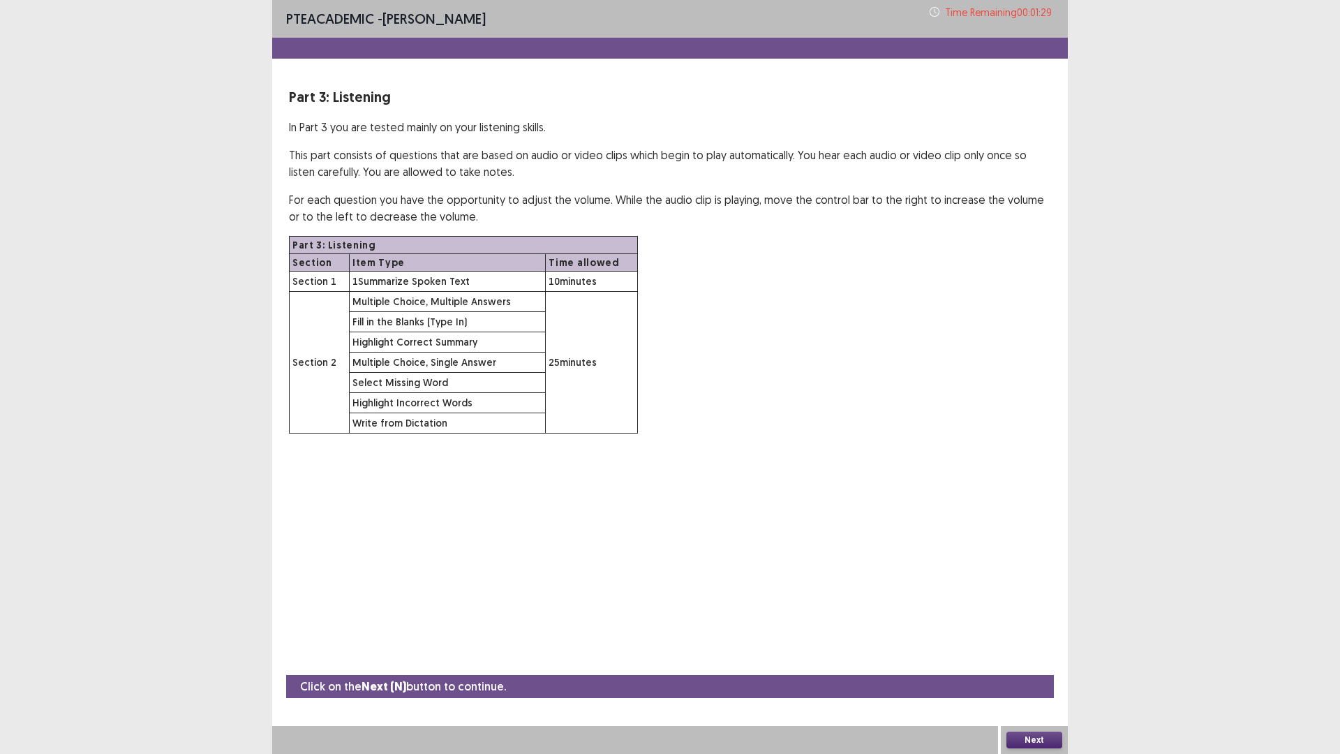
click at [1032, 577] on button "Next" at bounding box center [1035, 740] width 56 height 17
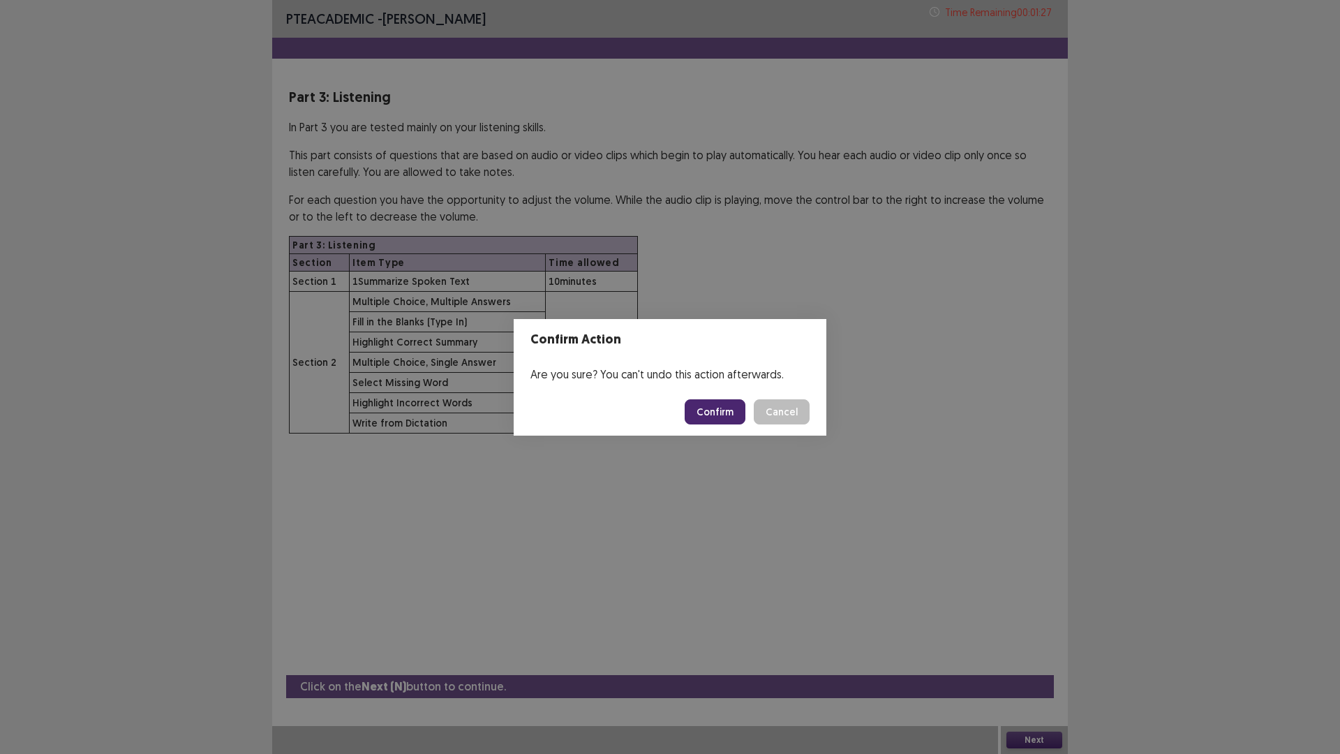
click at [708, 406] on button "Confirm" at bounding box center [715, 411] width 61 height 25
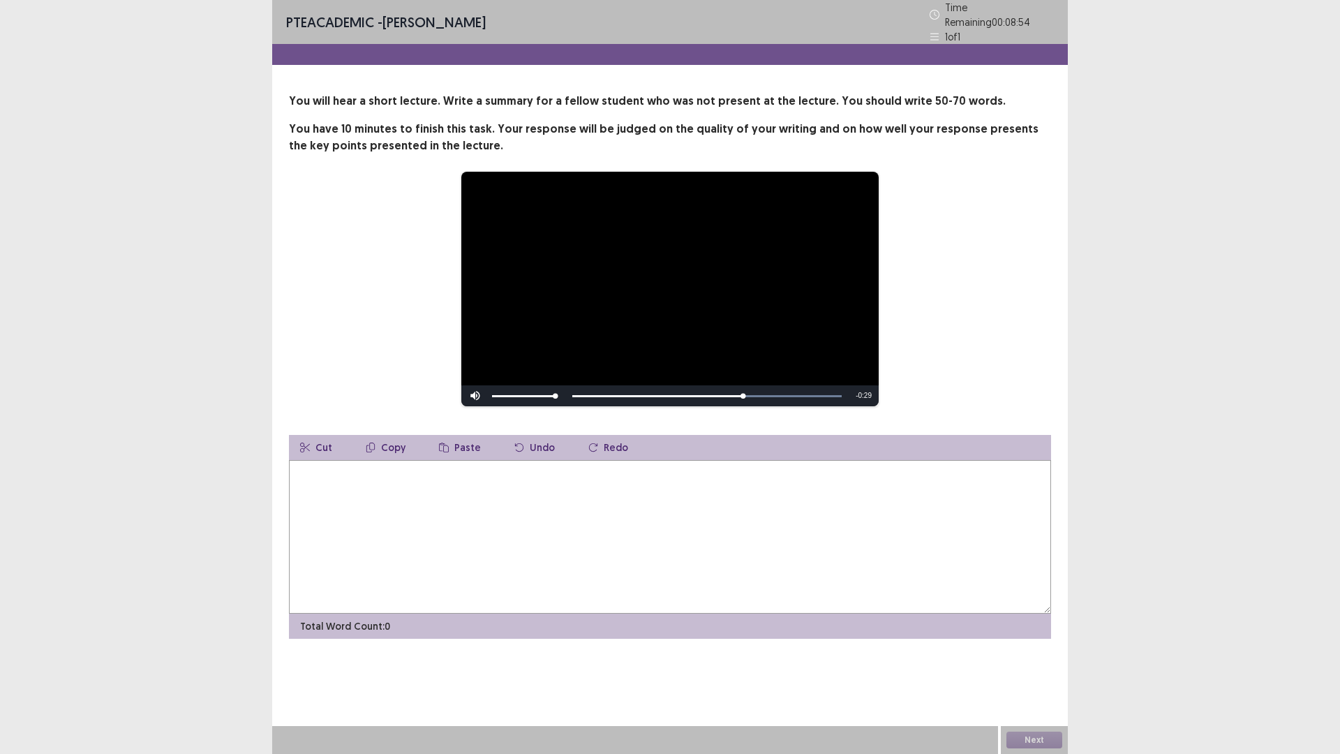
click at [345, 500] on textarea at bounding box center [670, 537] width 762 height 154
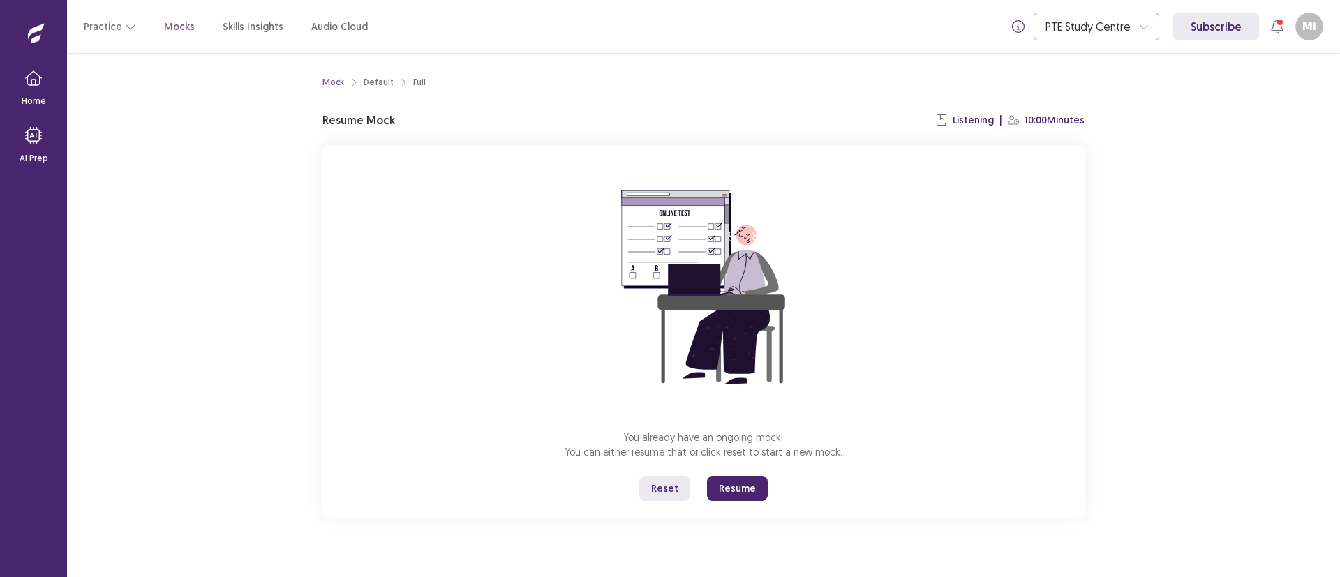
click at [755, 483] on button "Resume" at bounding box center [737, 488] width 61 height 25
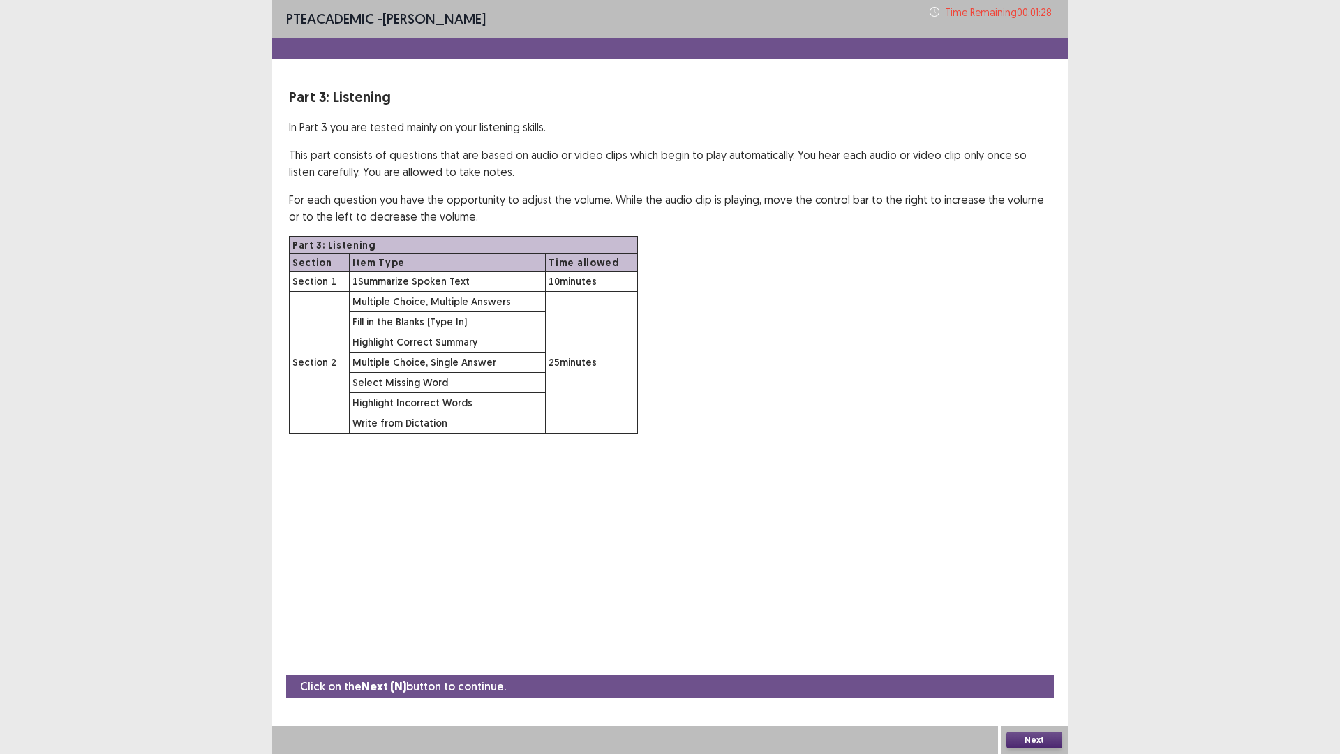
click at [1029, 577] on button "Next" at bounding box center [1035, 740] width 56 height 17
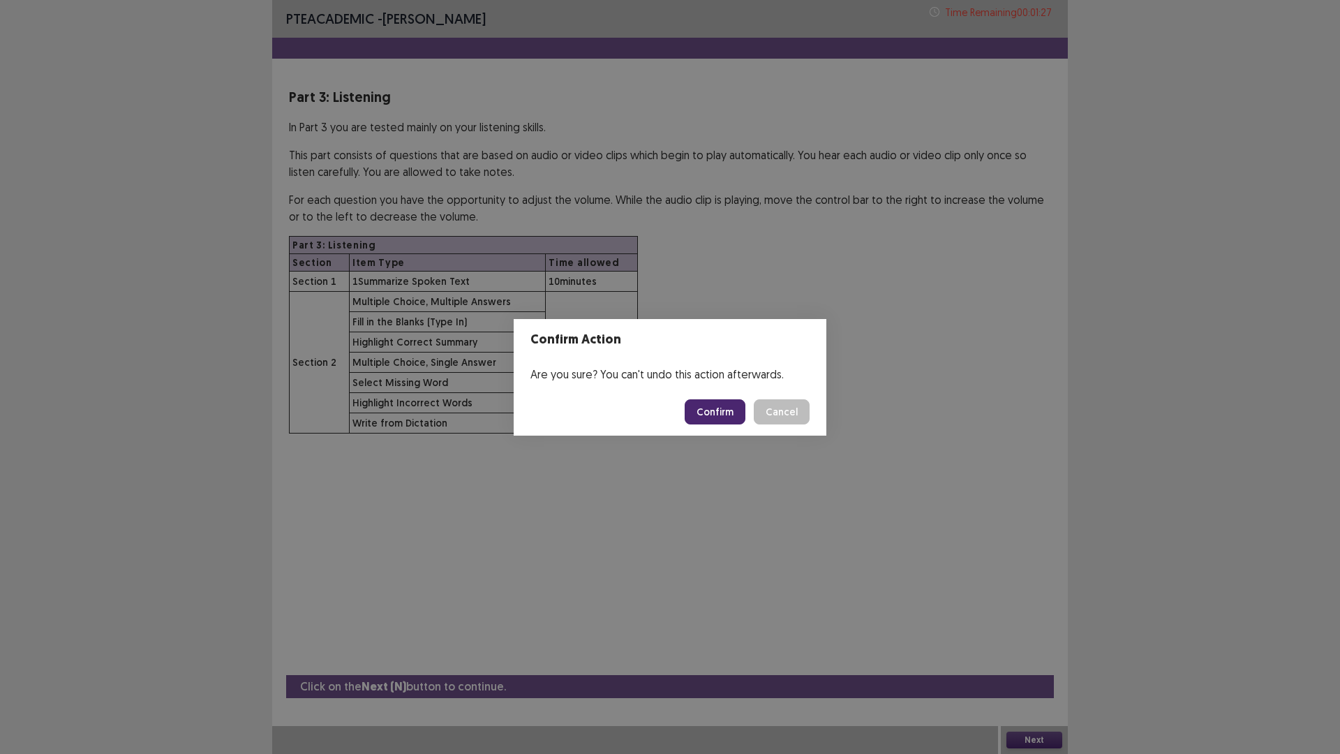
click at [720, 413] on button "Confirm" at bounding box center [715, 411] width 61 height 25
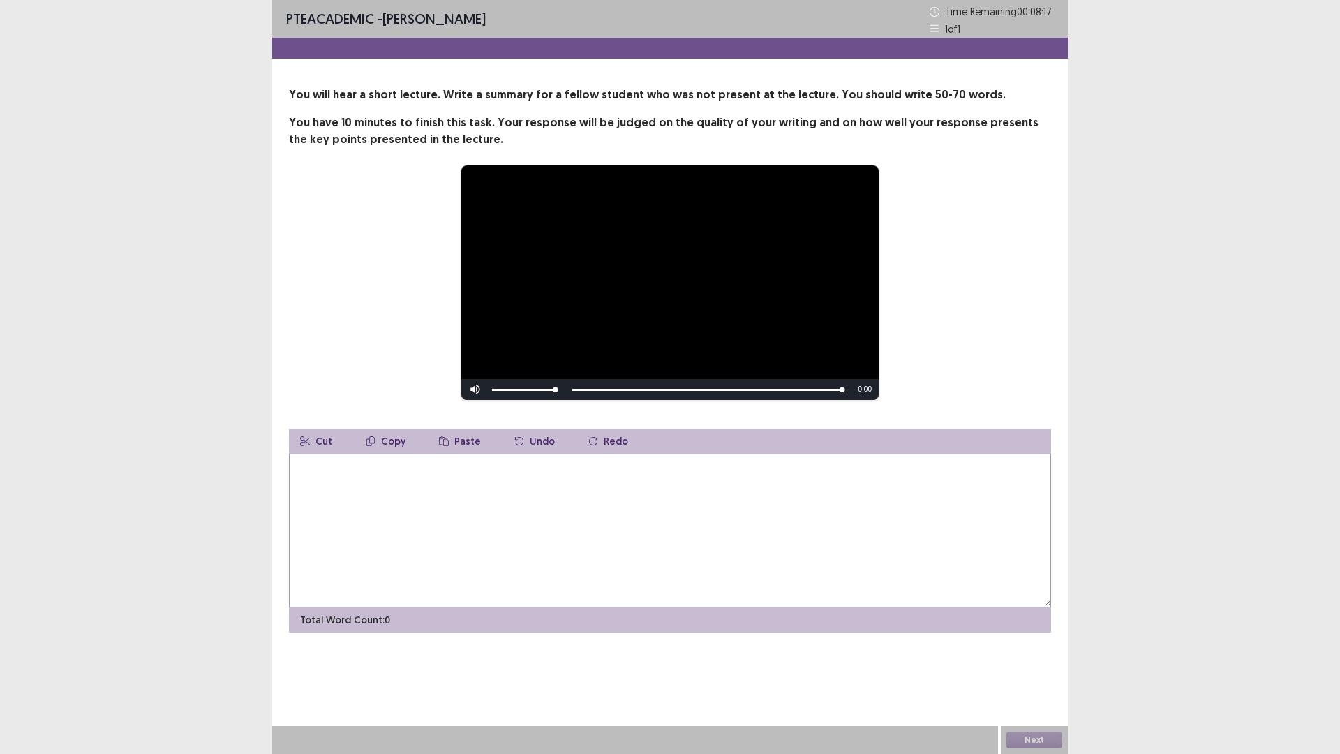
click at [396, 494] on textarea at bounding box center [670, 531] width 762 height 154
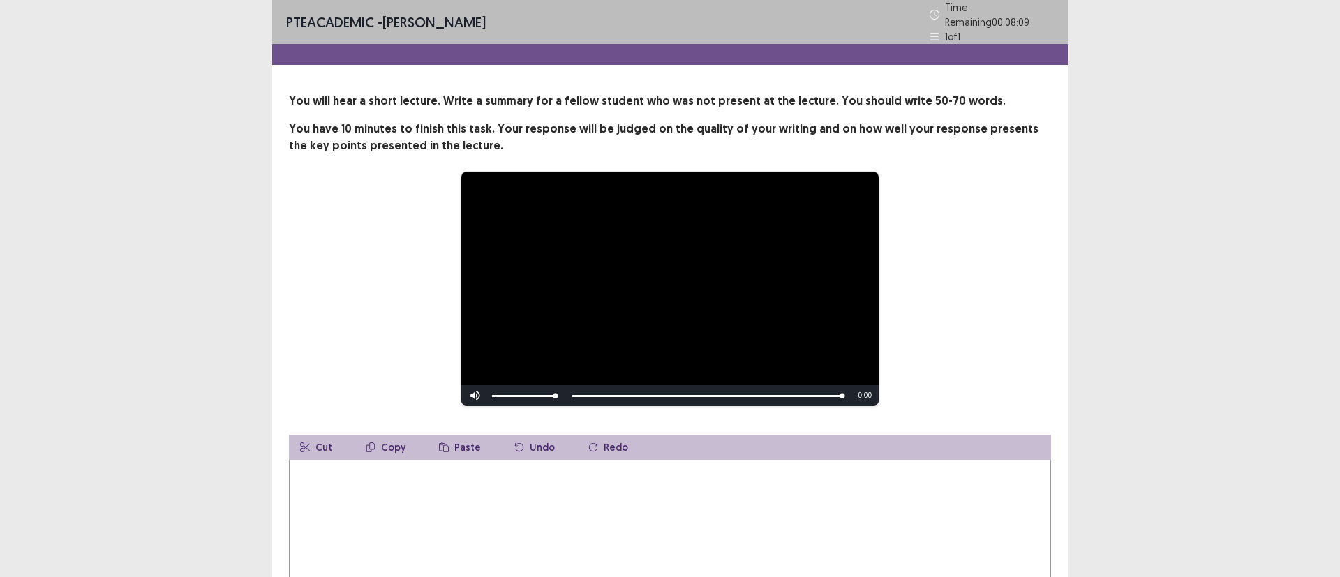
click at [1202, 216] on div "**********" at bounding box center [670, 350] width 1340 height 700
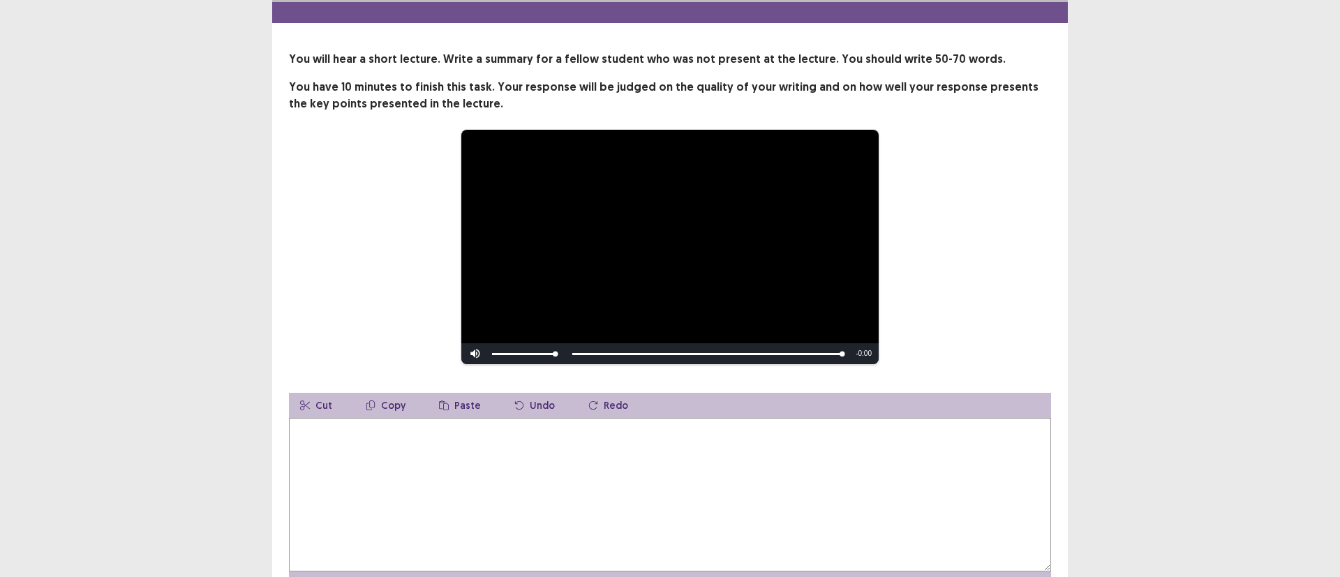
scroll to position [84, 0]
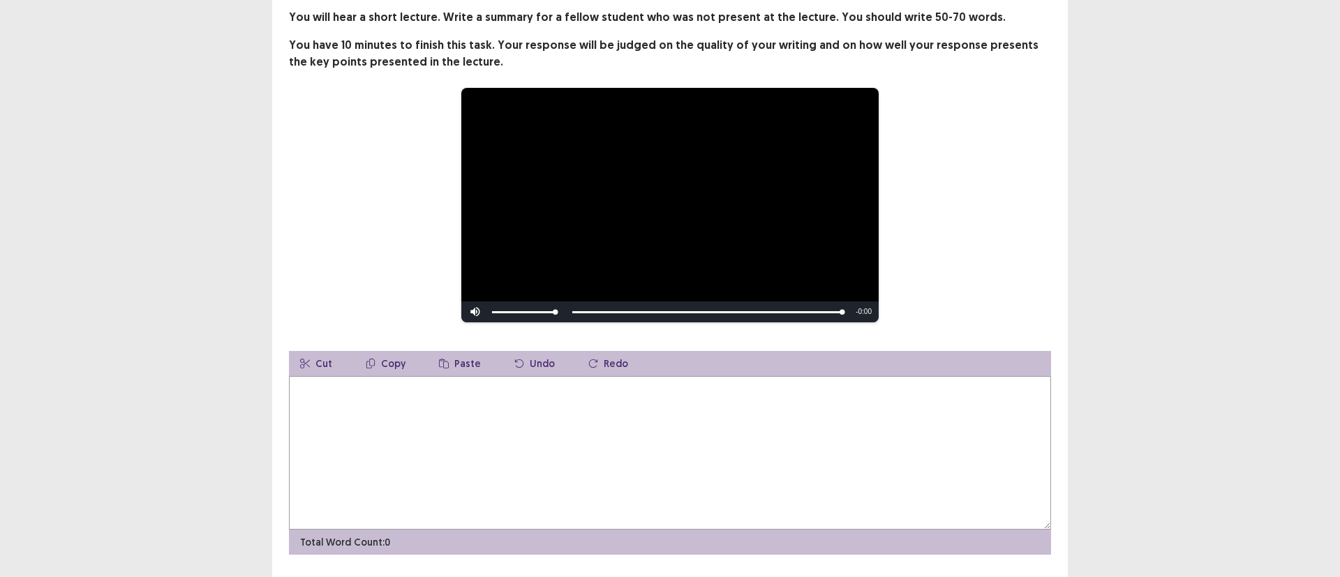
click at [314, 378] on textarea at bounding box center [670, 453] width 762 height 154
click at [452, 385] on textarea "**********" at bounding box center [670, 453] width 762 height 154
click at [517, 386] on textarea "**********" at bounding box center [670, 453] width 762 height 154
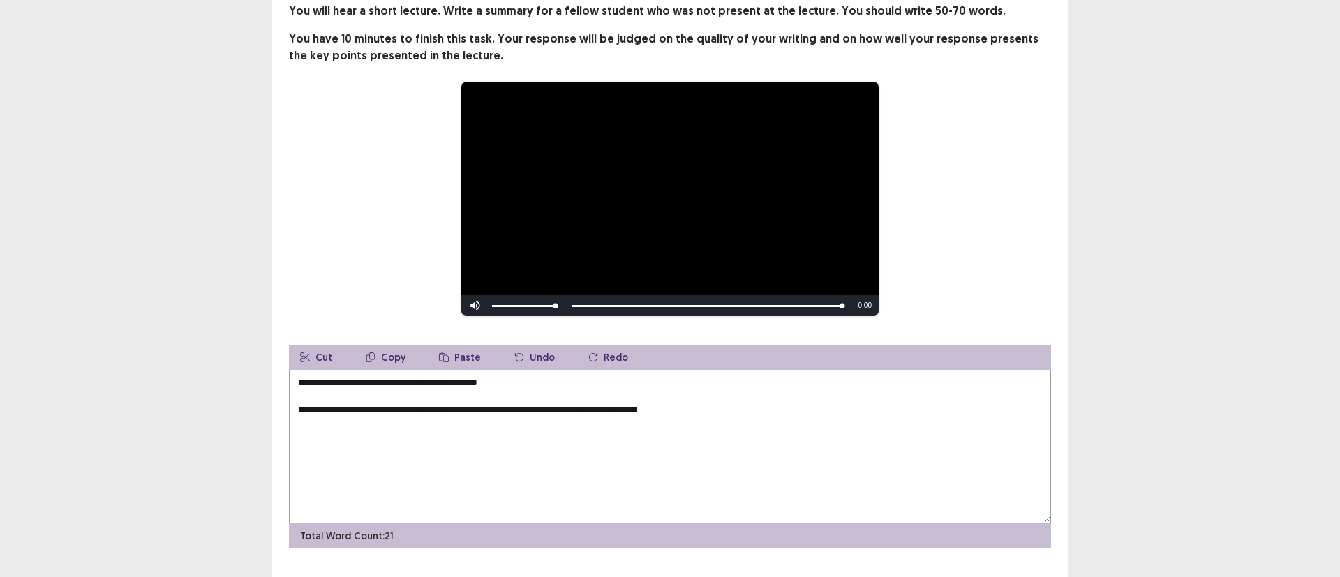
type textarea "**********"
click at [1243, 242] on div "**********" at bounding box center [670, 263] width 1340 height 694
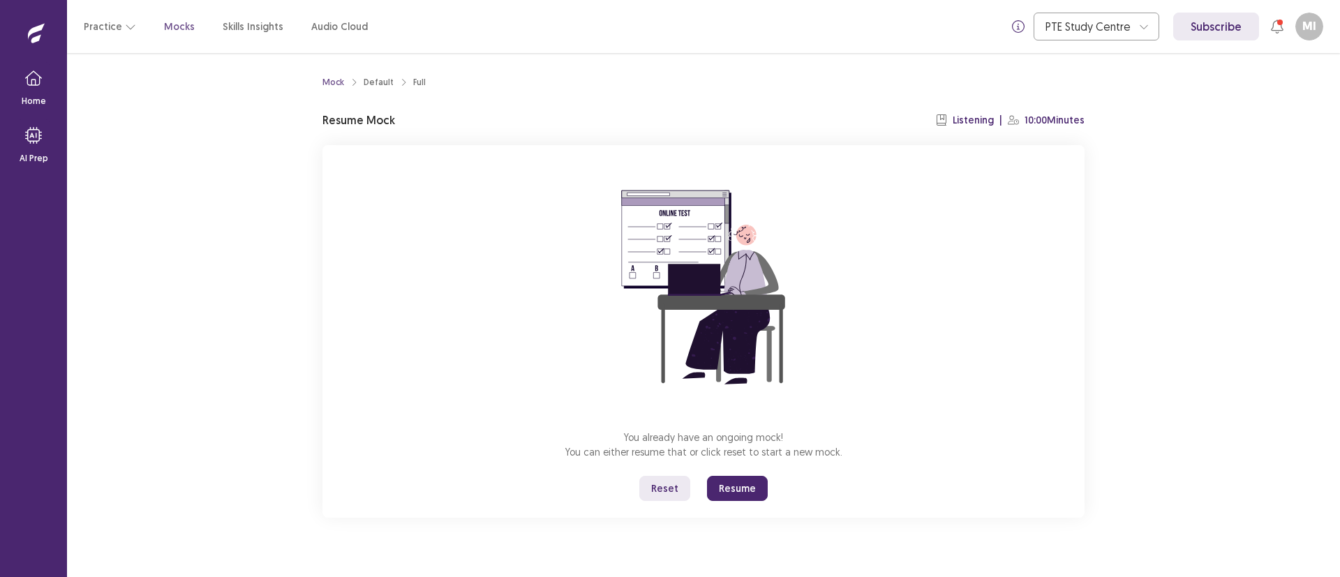
click at [735, 482] on button "Resume" at bounding box center [737, 488] width 61 height 25
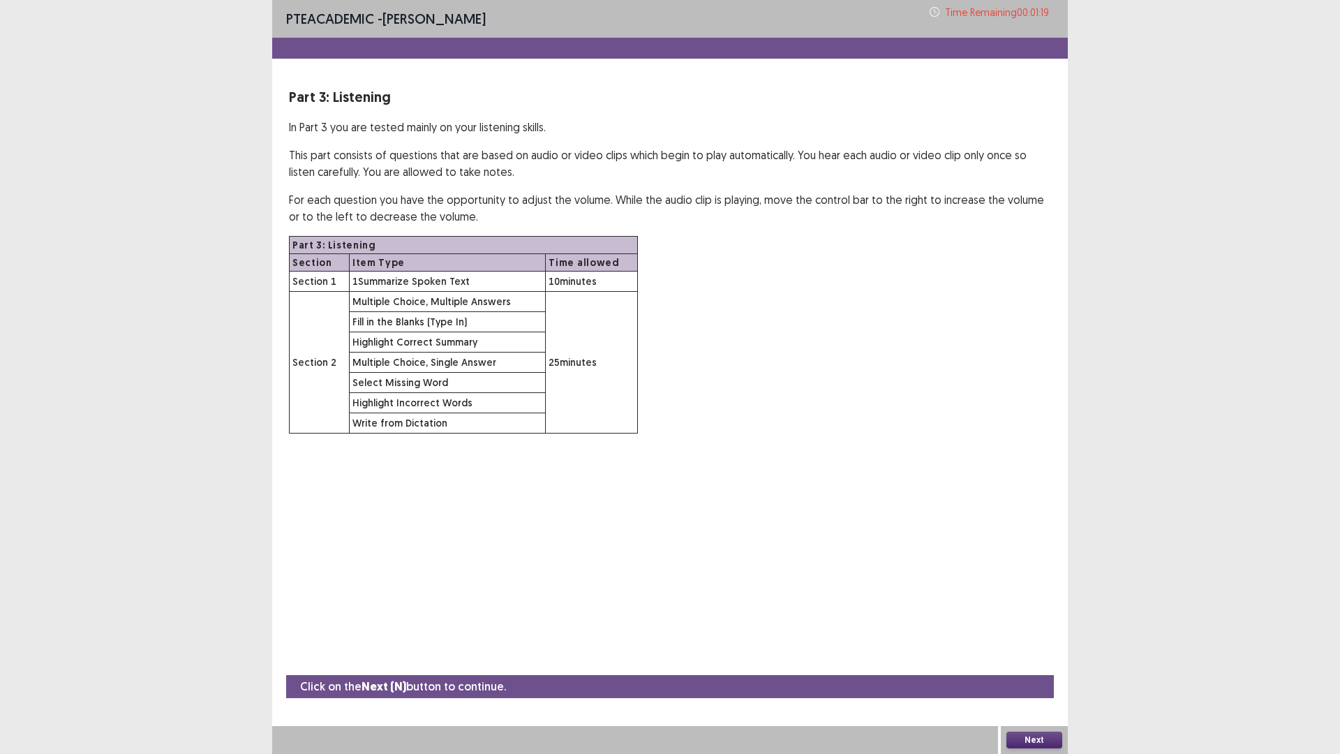
click at [1032, 577] on button "Next" at bounding box center [1035, 740] width 56 height 17
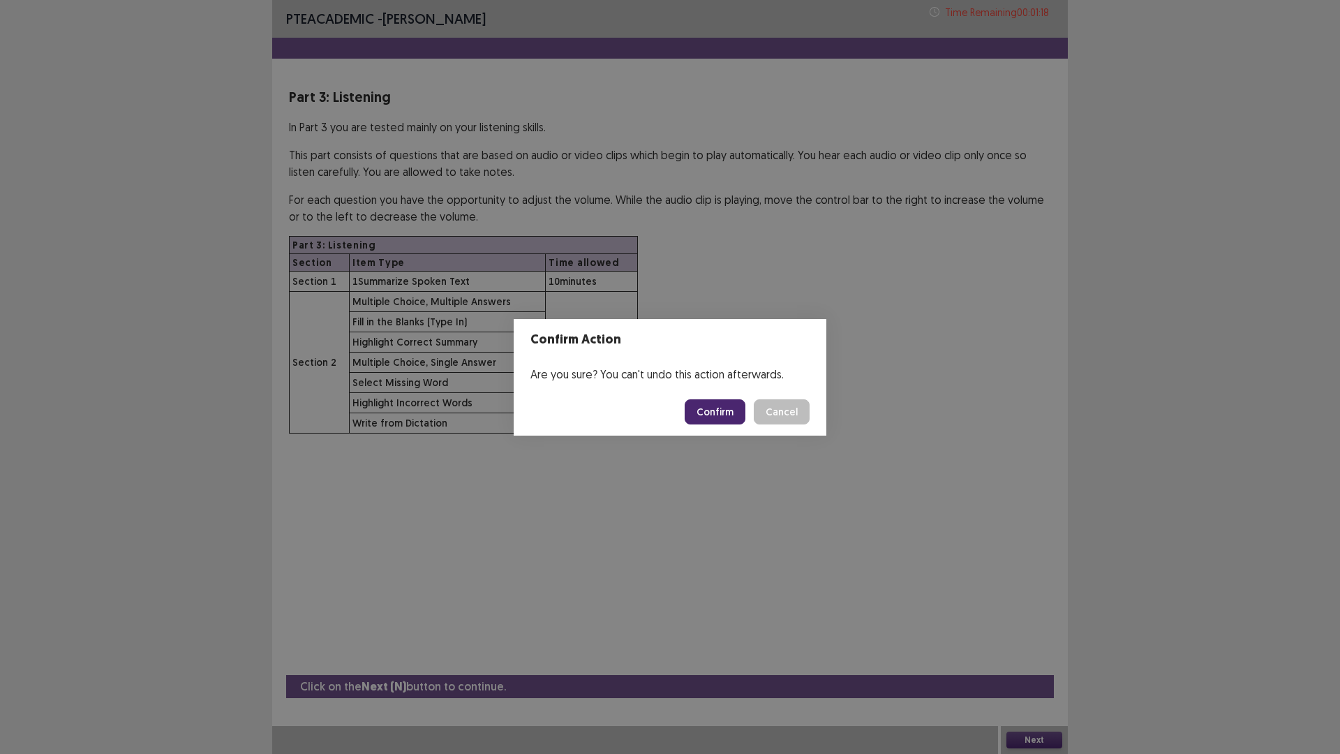
click at [715, 408] on button "Confirm" at bounding box center [715, 411] width 61 height 25
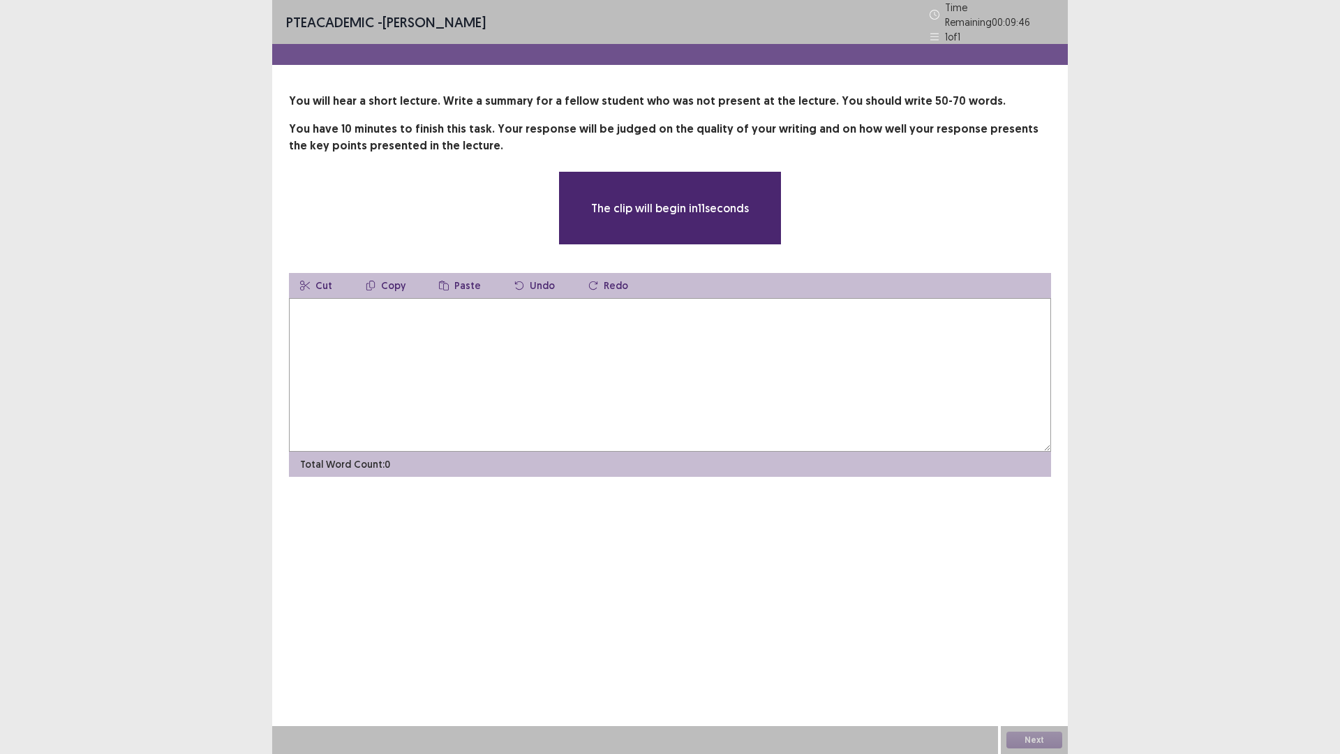
click at [471, 330] on textarea at bounding box center [670, 375] width 762 height 154
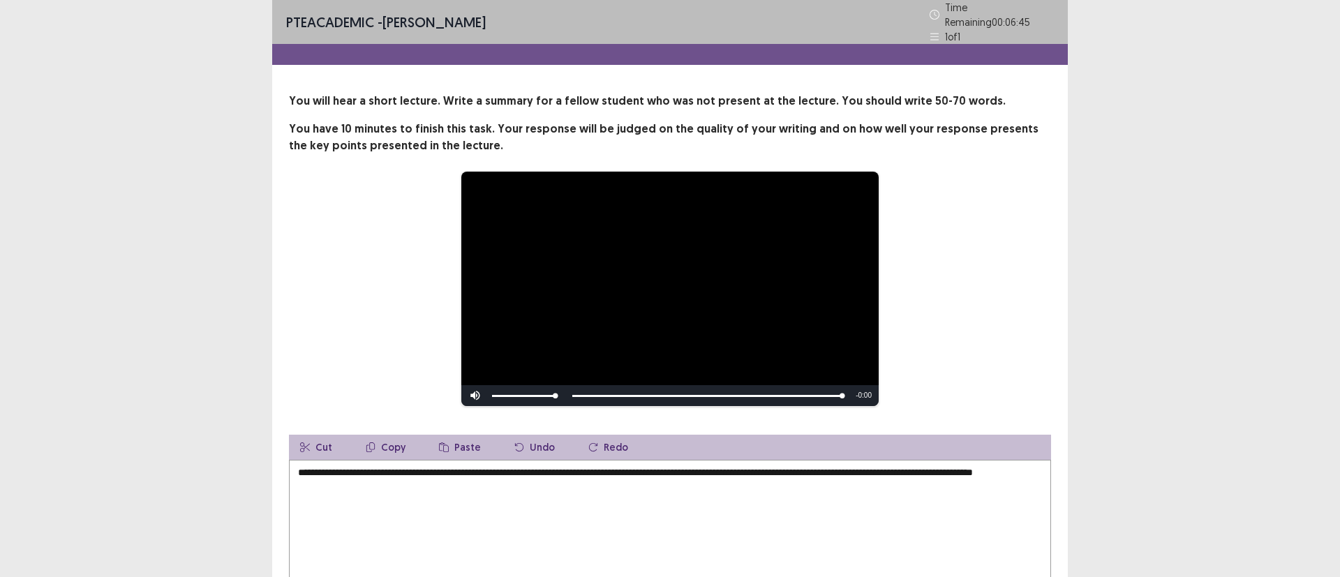
click at [1006, 202] on div "**********" at bounding box center [670, 289] width 762 height 236
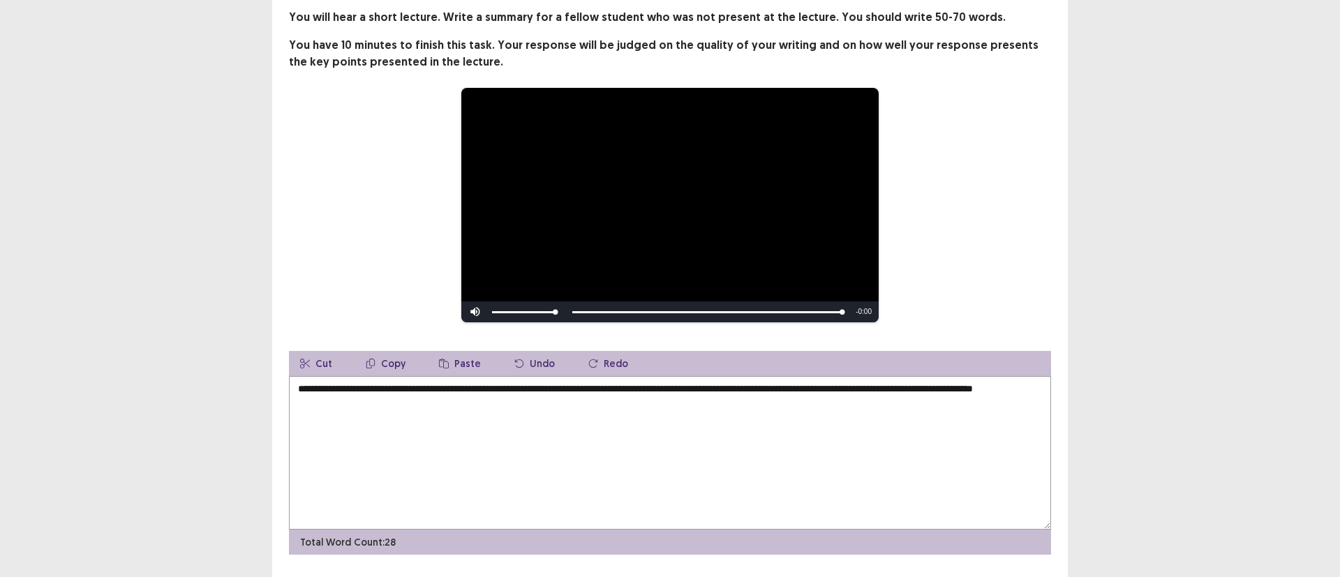
scroll to position [117, 0]
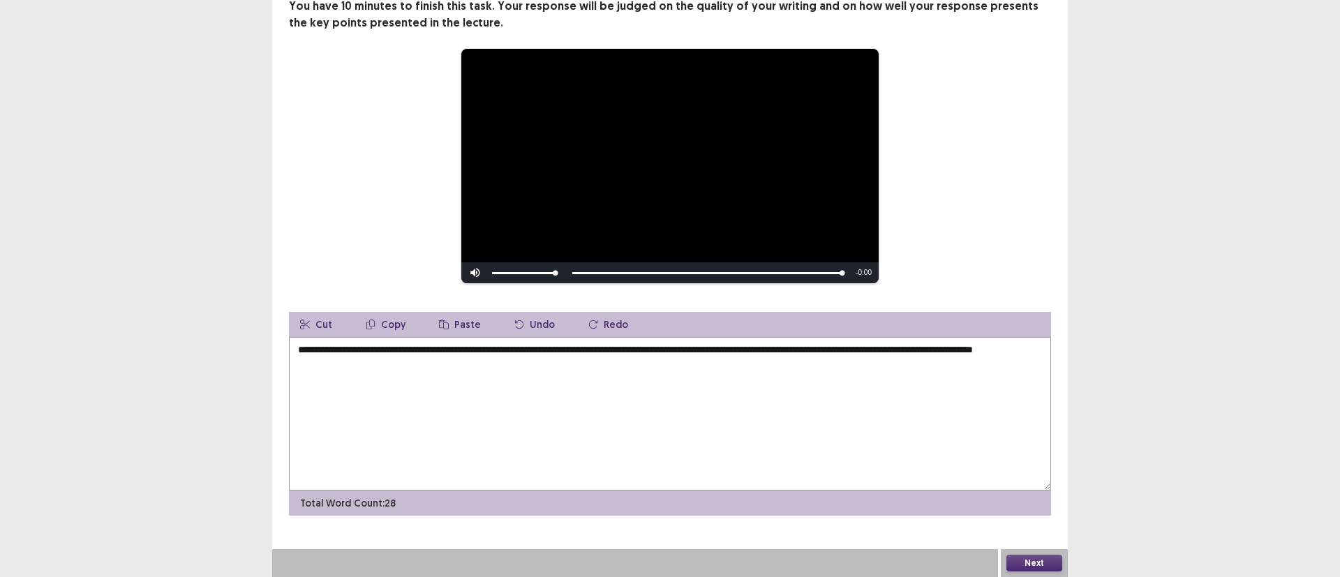
click at [327, 399] on textarea "**********" at bounding box center [670, 414] width 762 height 154
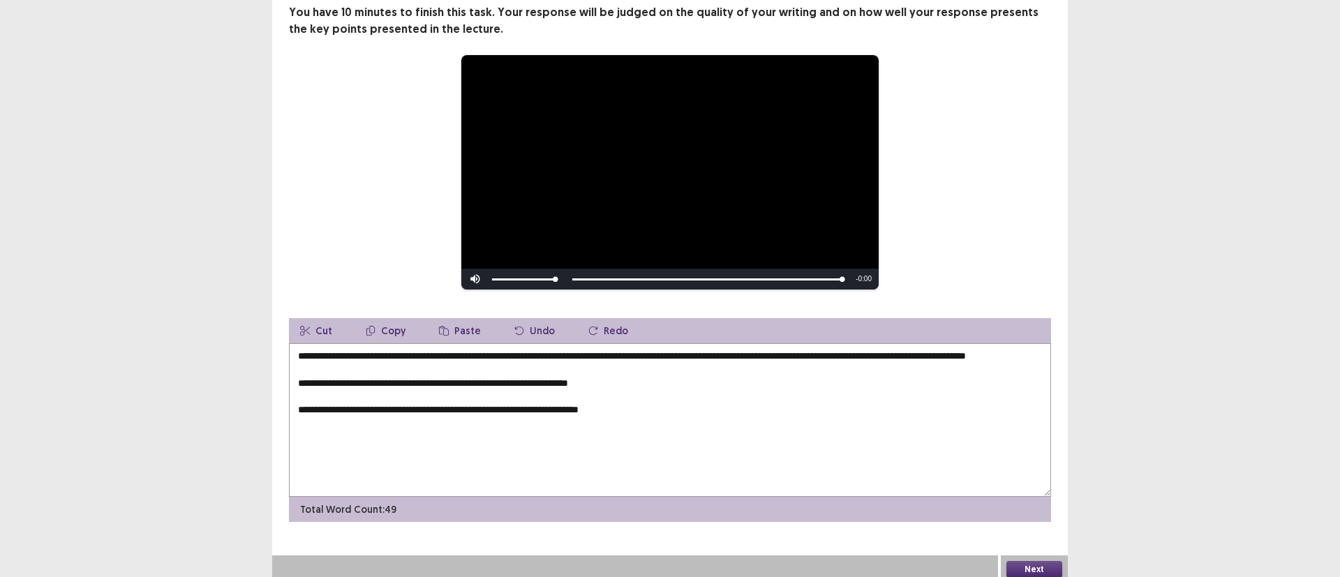
click at [1201, 112] on div "**********" at bounding box center [670, 233] width 1340 height 700
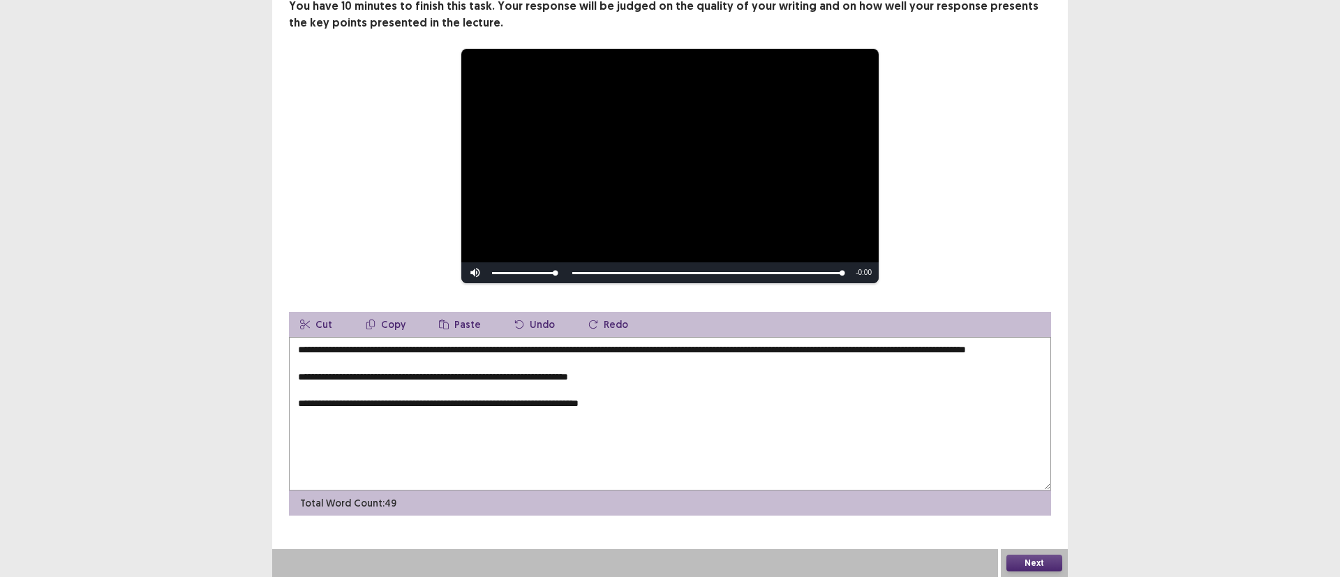
click at [674, 421] on textarea "**********" at bounding box center [670, 414] width 762 height 154
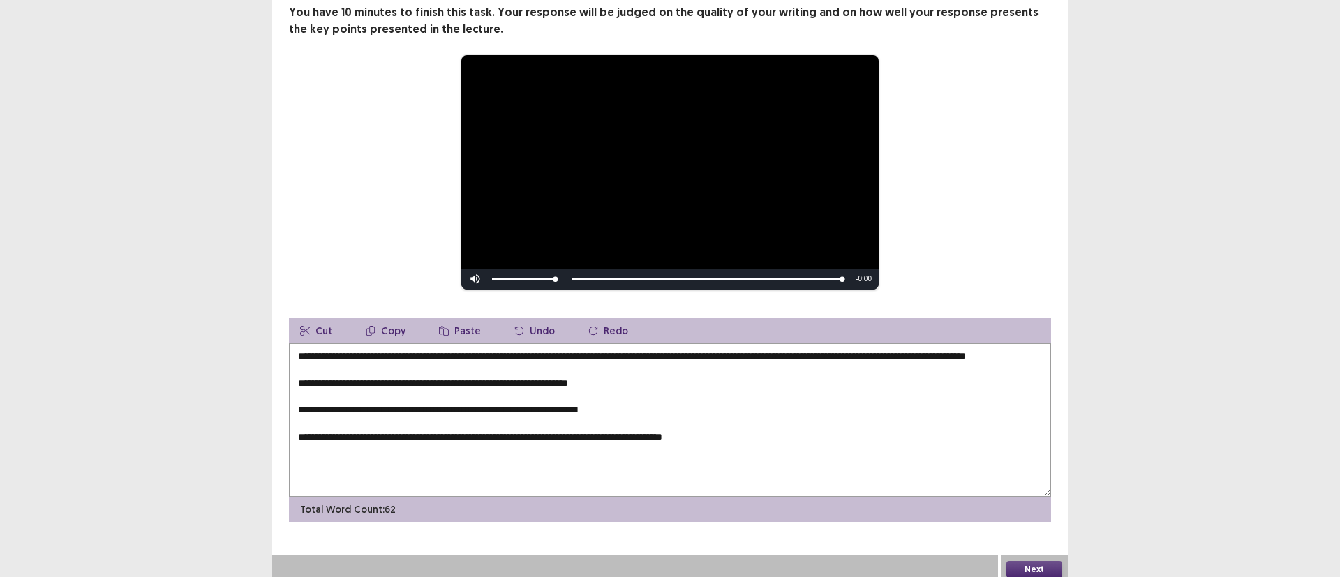
click at [546, 443] on textarea "**********" at bounding box center [670, 420] width 762 height 154
type textarea "**********"
click at [1040, 565] on button "Next" at bounding box center [1035, 569] width 56 height 17
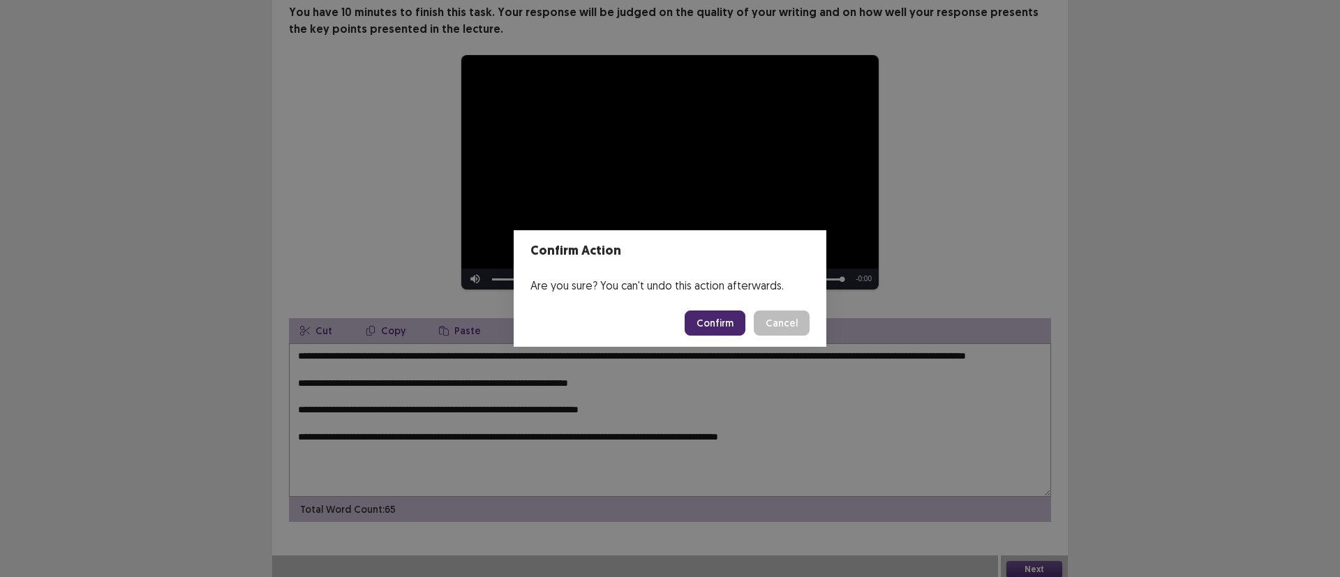
click at [715, 315] on button "Confirm" at bounding box center [715, 323] width 61 height 25
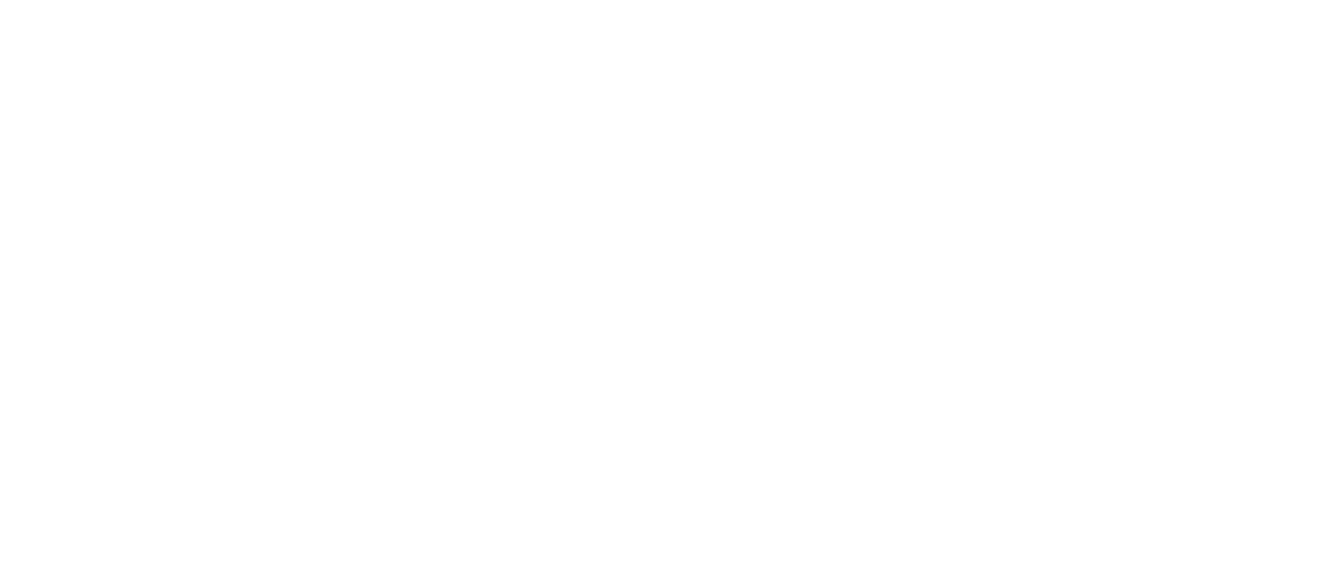
scroll to position [0, 0]
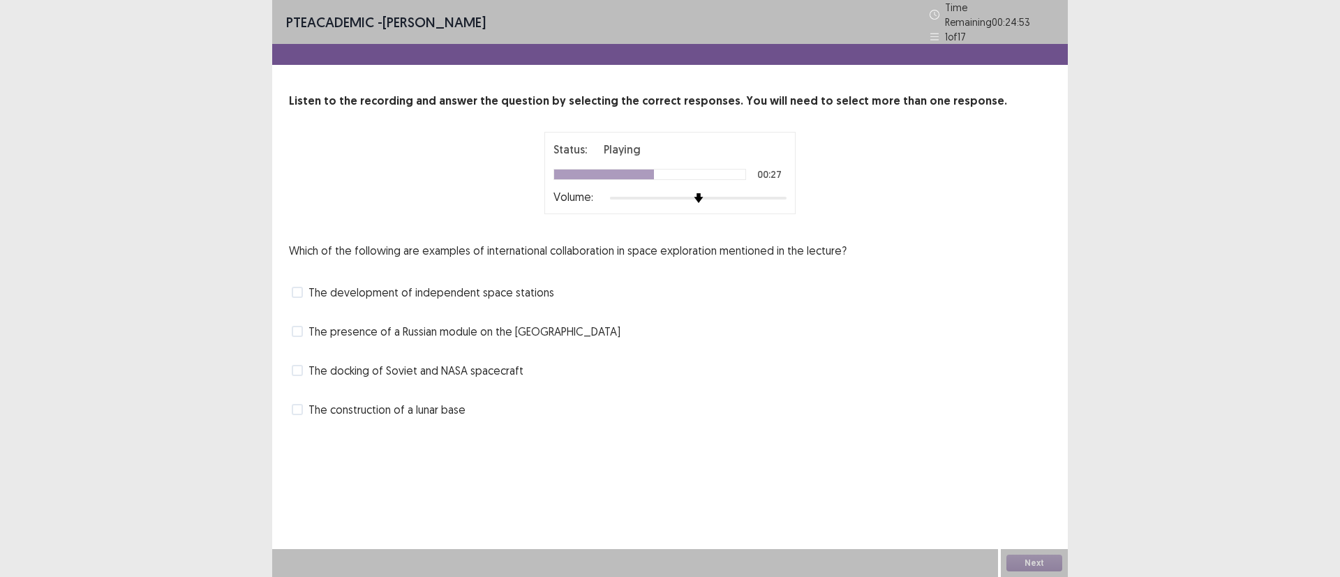
click at [302, 365] on span at bounding box center [297, 370] width 11 height 11
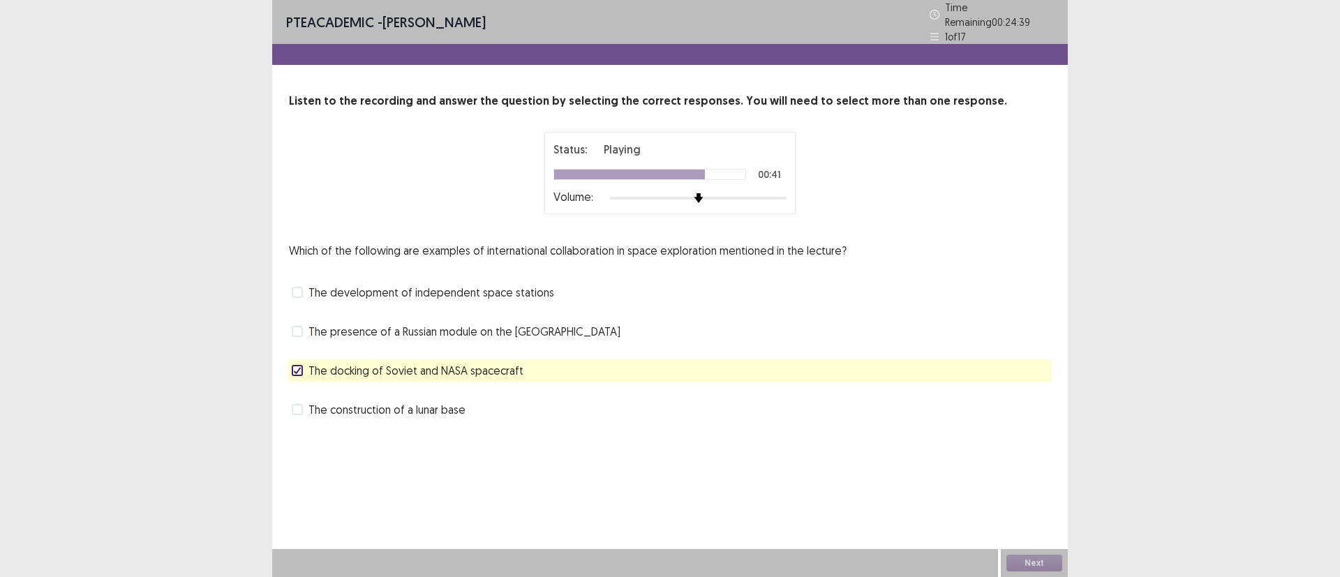
click at [302, 327] on span at bounding box center [297, 331] width 11 height 11
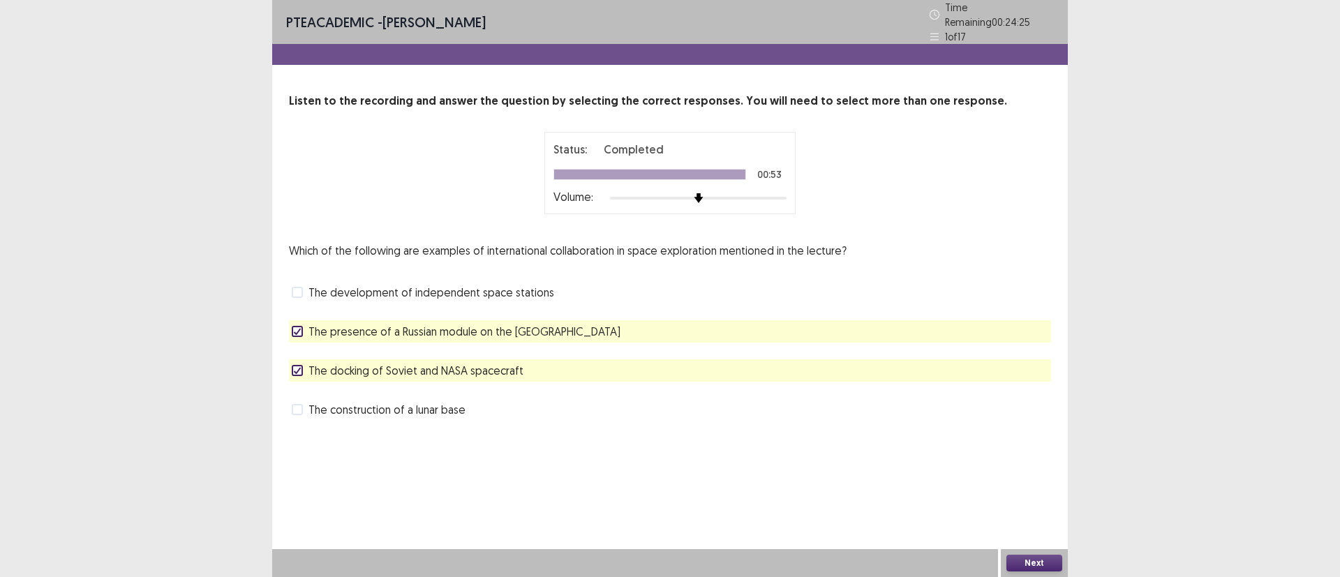
click at [1035, 561] on button "Next" at bounding box center [1035, 563] width 56 height 17
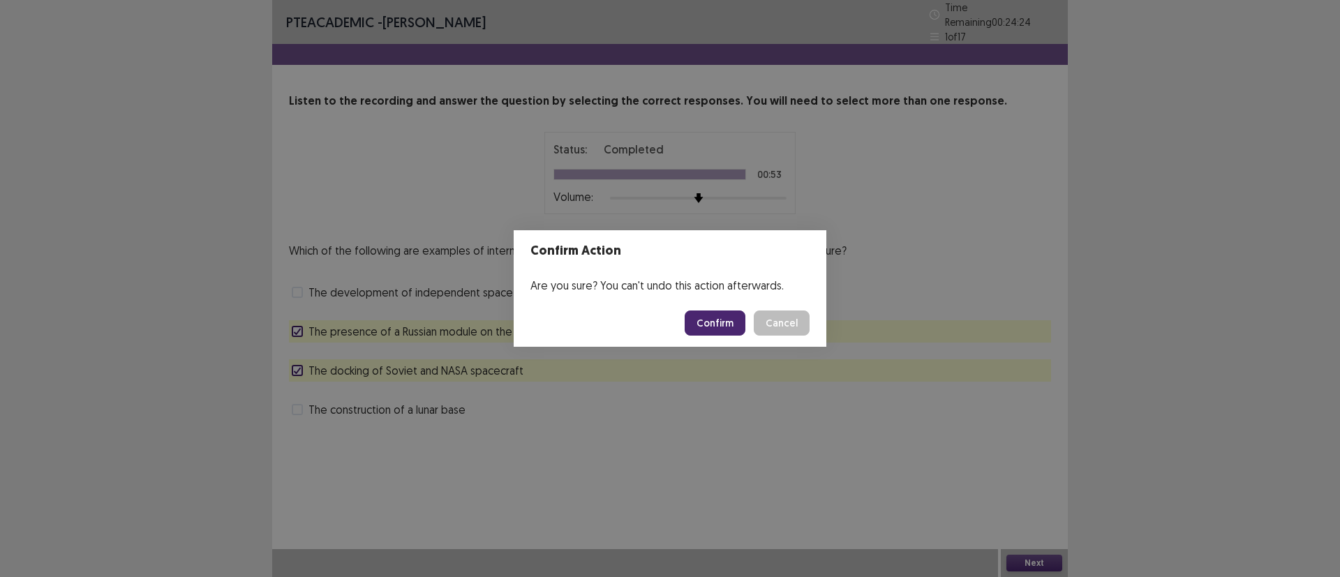
click at [716, 321] on button "Confirm" at bounding box center [715, 323] width 61 height 25
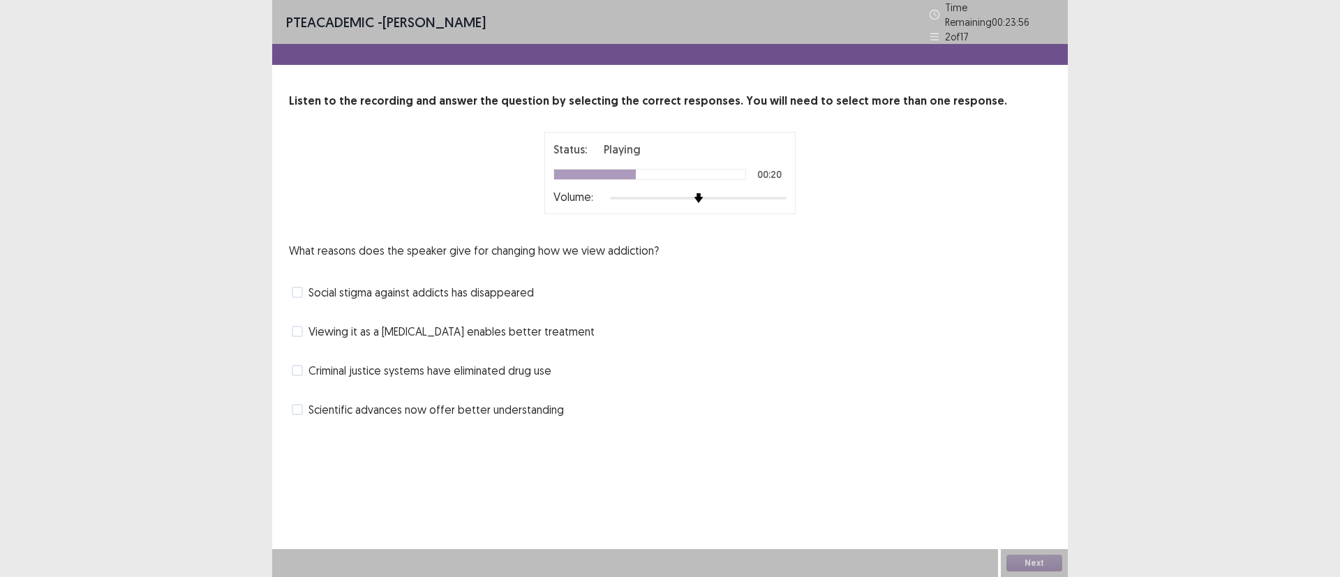
click at [305, 365] on label "Criminal justice systems have eliminated drug use" at bounding box center [422, 370] width 260 height 17
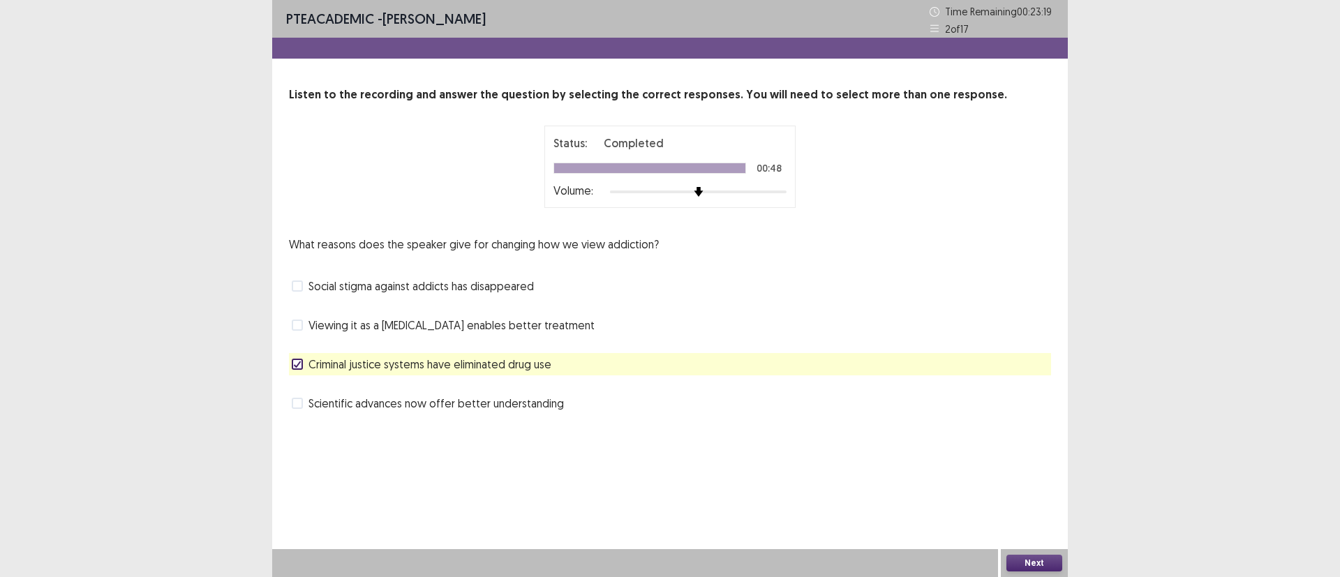
click at [1030, 561] on button "Next" at bounding box center [1035, 563] width 56 height 17
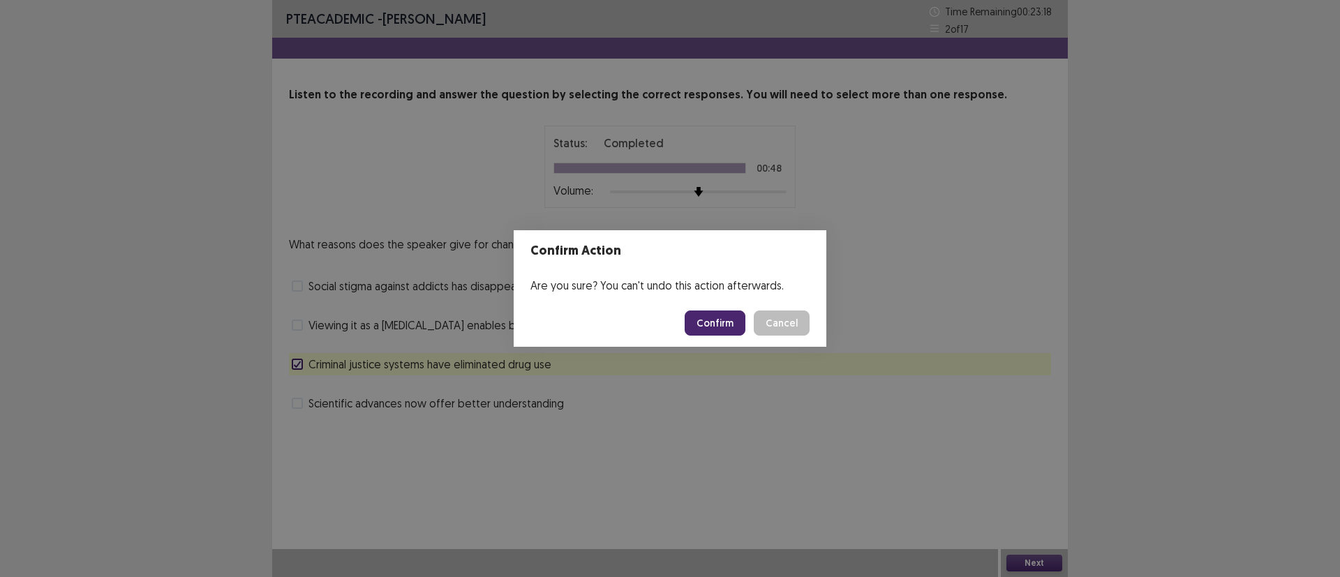
click at [721, 323] on button "Confirm" at bounding box center [715, 323] width 61 height 25
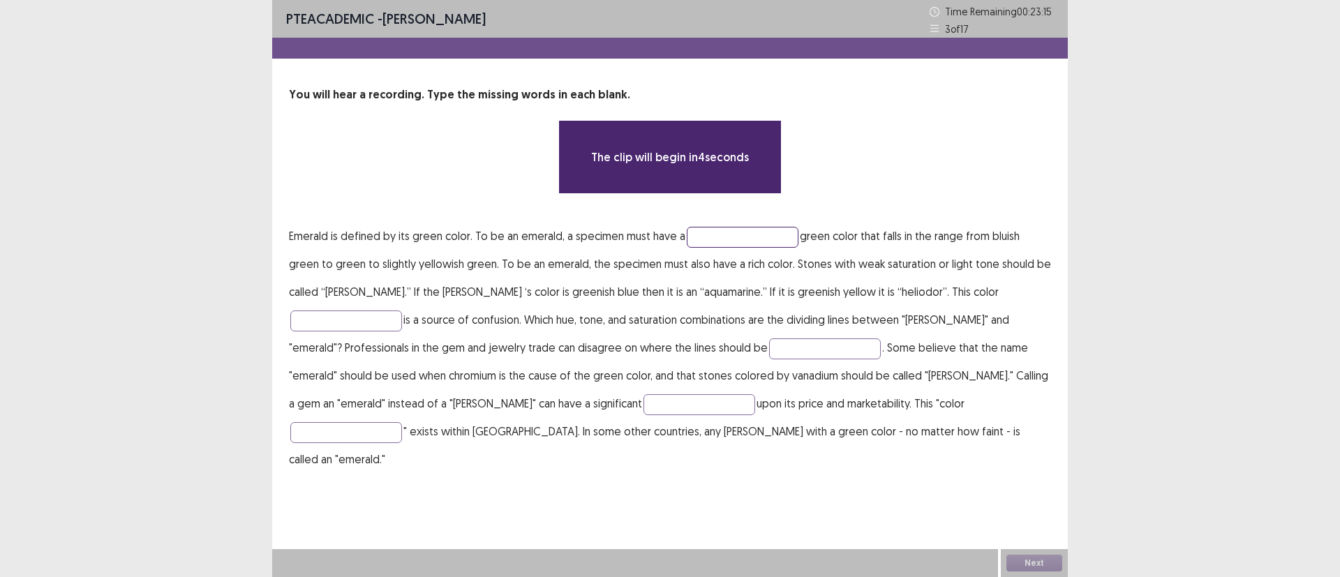
click at [709, 236] on input "text" at bounding box center [743, 237] width 112 height 21
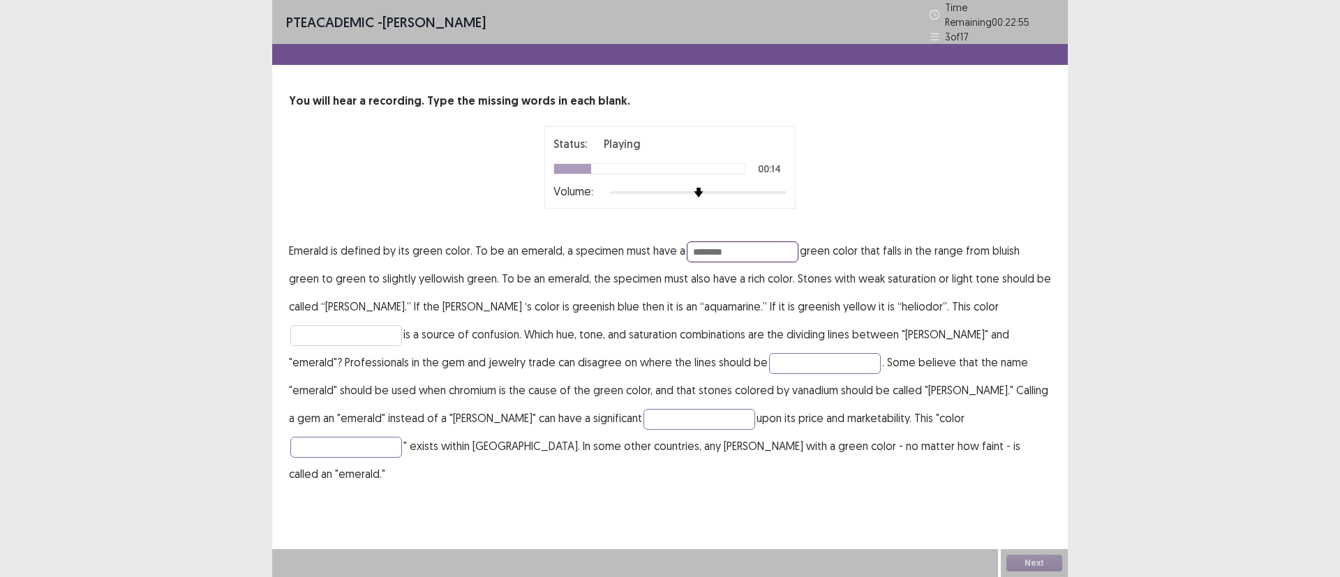
type input "********"
click at [402, 325] on input "text" at bounding box center [346, 335] width 112 height 21
type input "**********"
click at [769, 353] on input "text" at bounding box center [825, 363] width 112 height 21
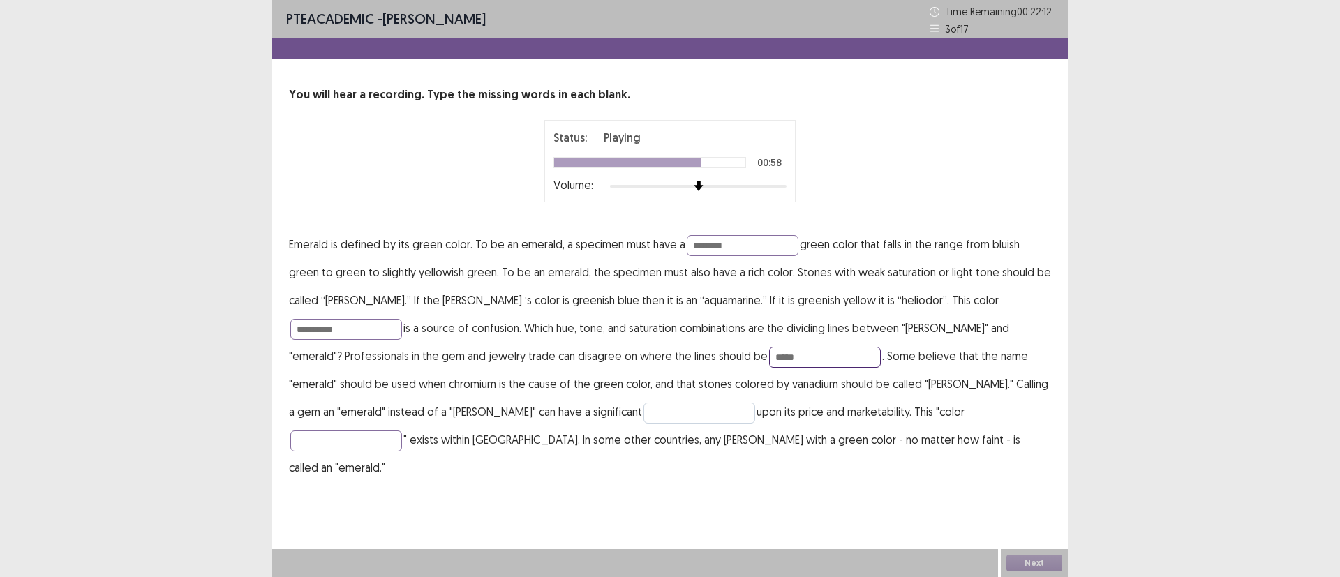
type input "*****"
click at [644, 417] on input "text" at bounding box center [700, 413] width 112 height 21
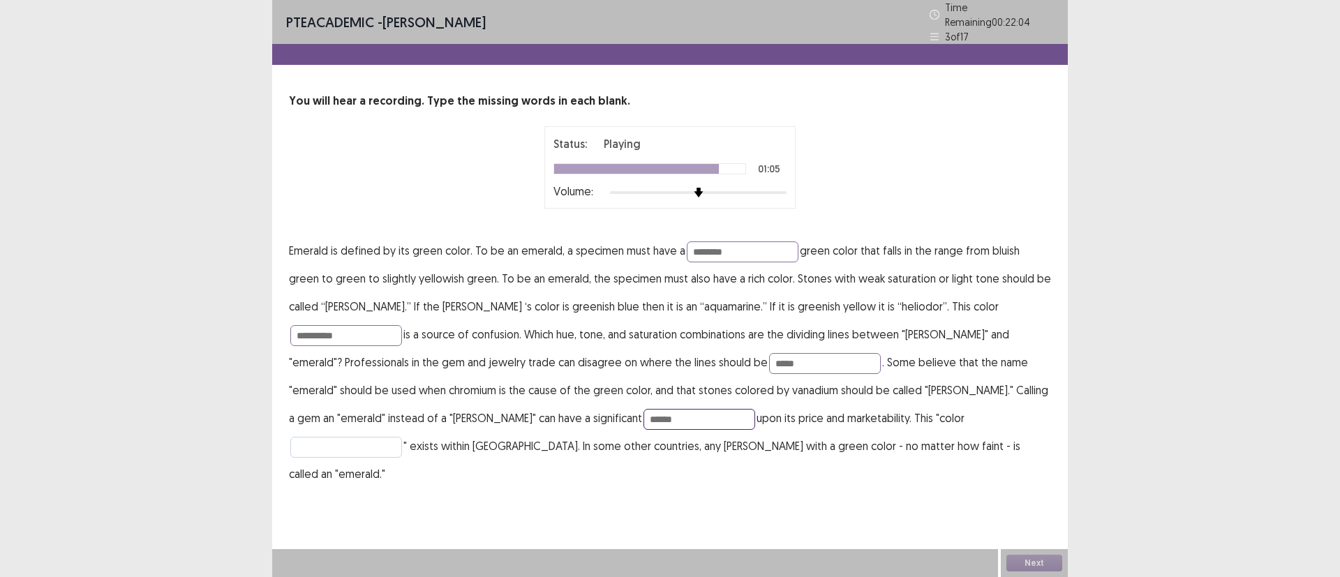
type input "******"
click at [402, 437] on input "text" at bounding box center [346, 447] width 112 height 21
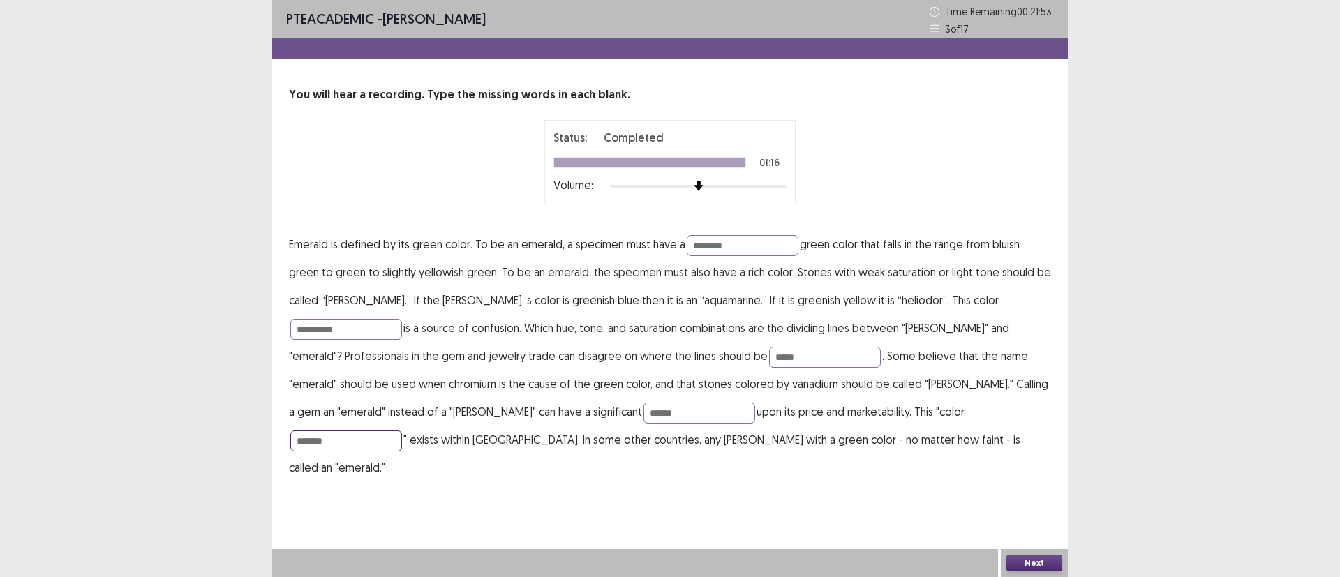
type input "*******"
click at [1030, 559] on button "Next" at bounding box center [1035, 563] width 56 height 17
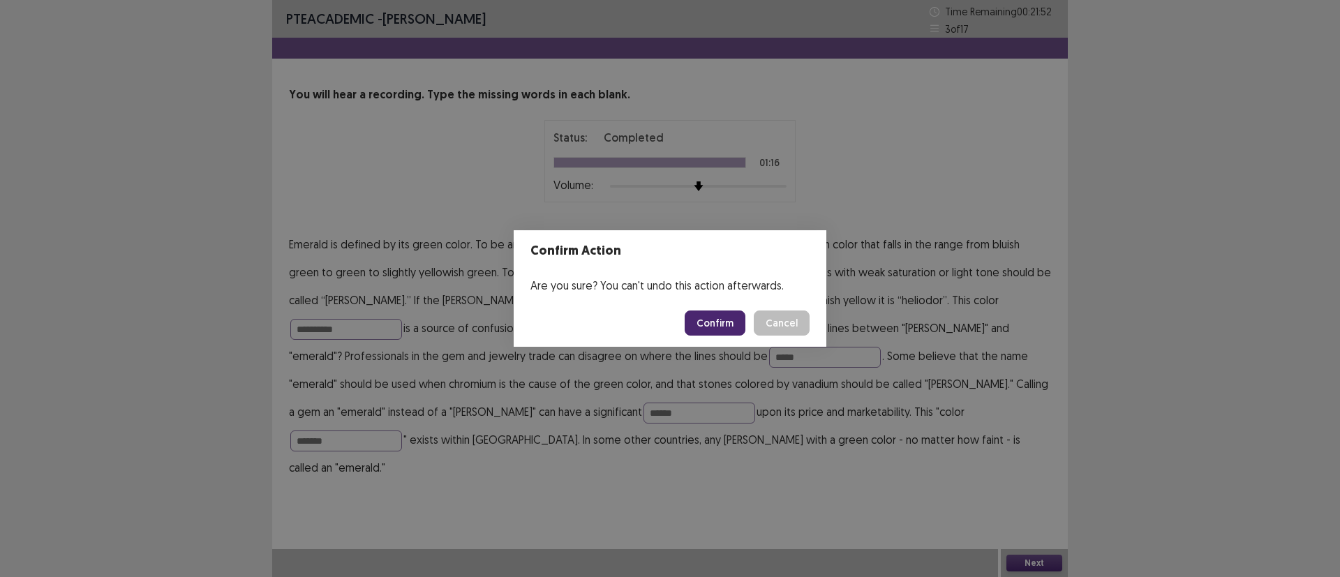
click at [710, 328] on button "Confirm" at bounding box center [715, 323] width 61 height 25
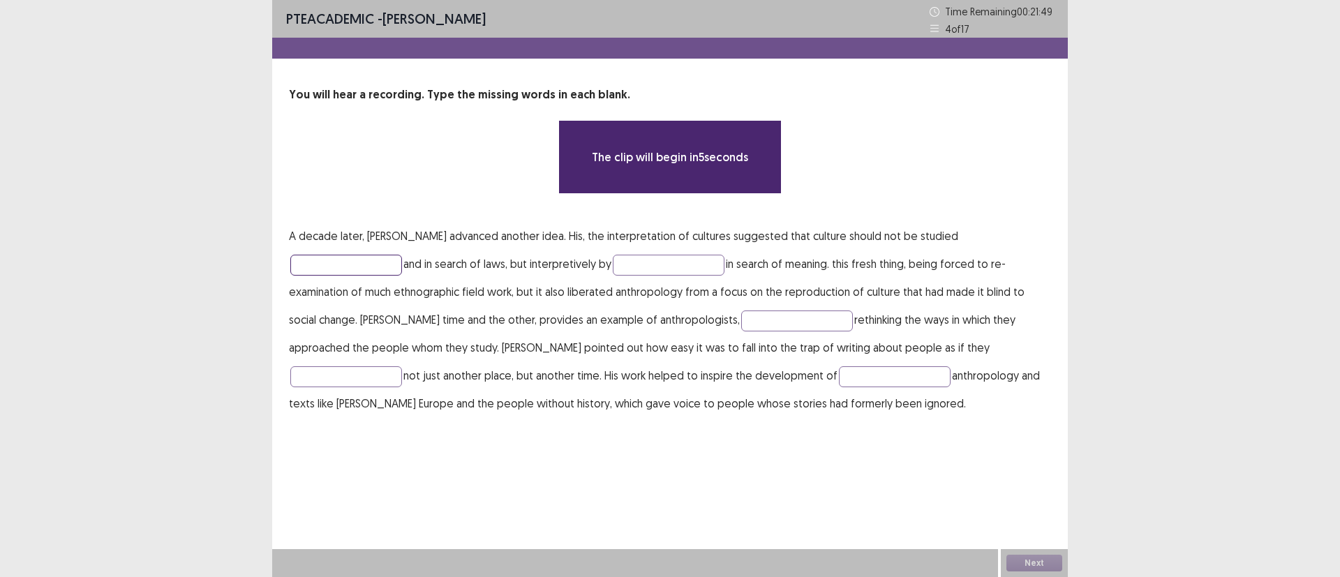
click at [402, 255] on input "text" at bounding box center [346, 265] width 112 height 21
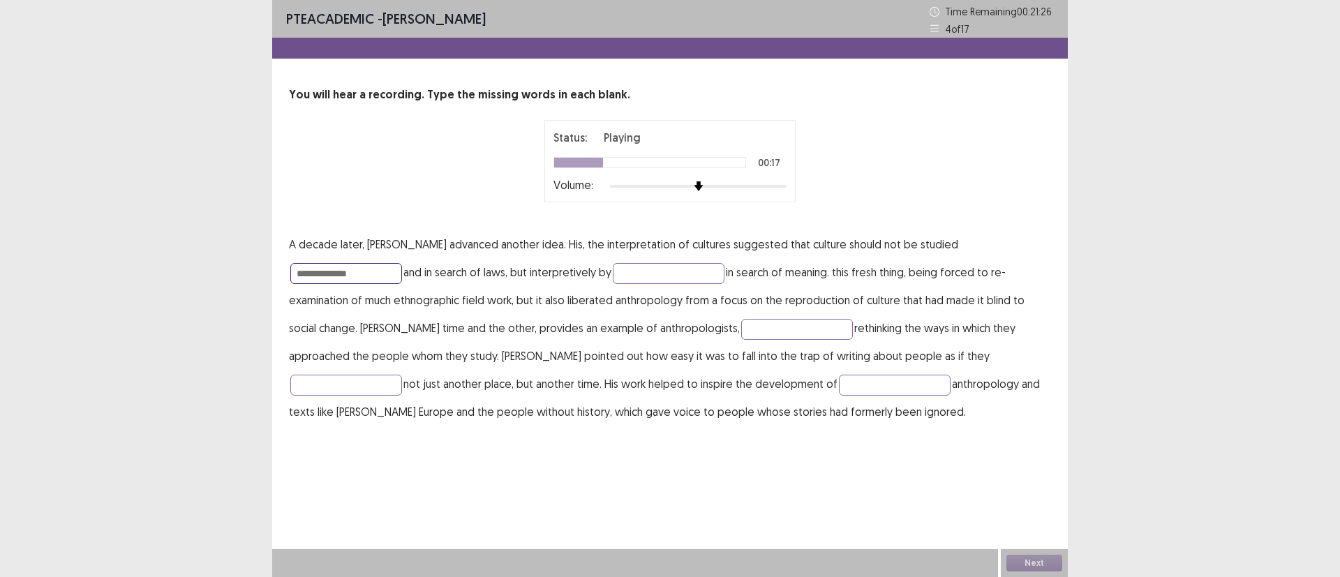
type input "**********"
click at [533, 258] on p "**********" at bounding box center [670, 327] width 762 height 195
click at [613, 269] on input "text" at bounding box center [669, 273] width 112 height 21
type input "********"
click at [741, 328] on input "text" at bounding box center [797, 329] width 112 height 21
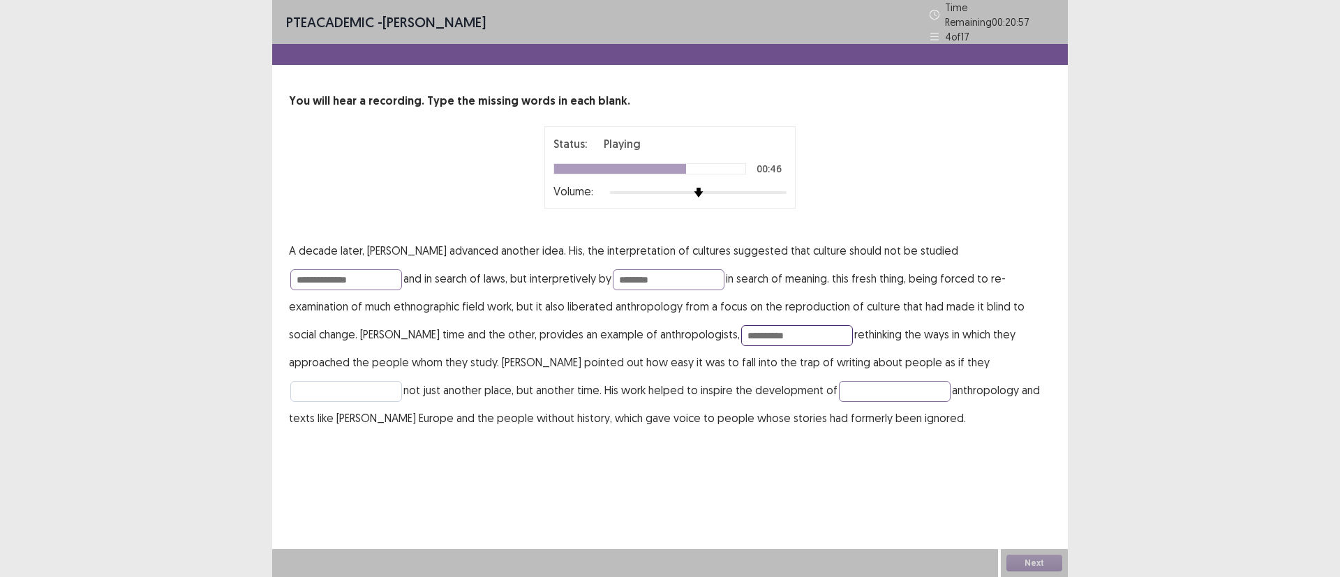
type input "**********"
click at [402, 381] on input "text" at bounding box center [346, 391] width 112 height 21
type input "*********"
click at [839, 387] on input "text" at bounding box center [895, 391] width 112 height 21
type input "**********"
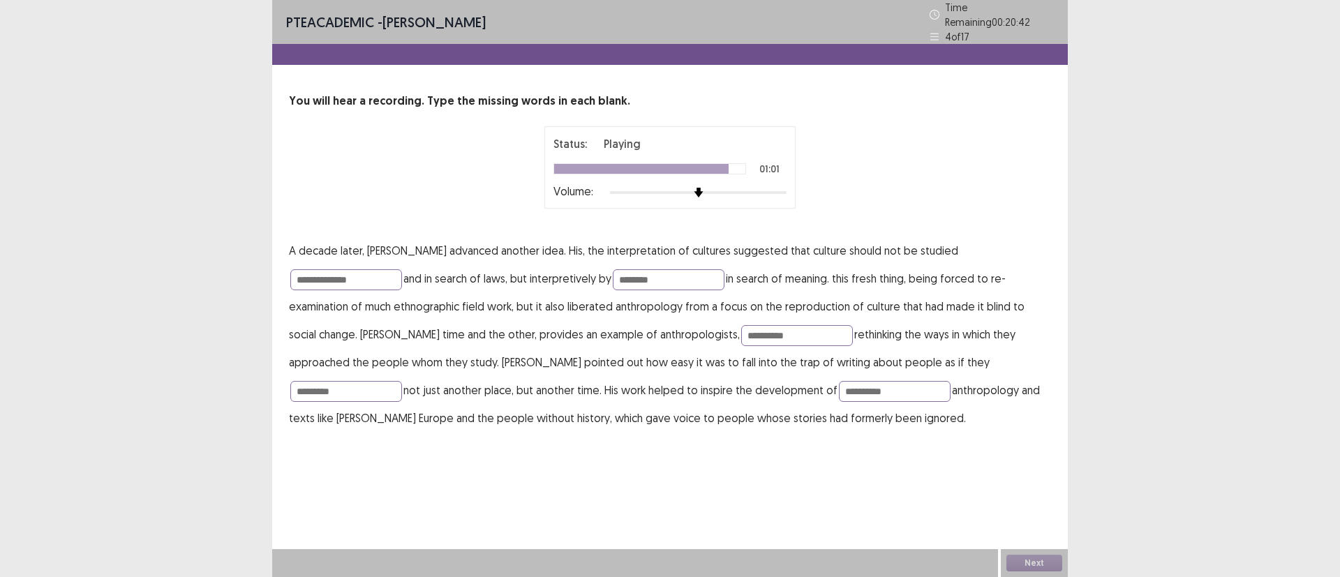
click at [792, 471] on div "**********" at bounding box center [670, 288] width 796 height 577
click at [741, 329] on input "**********" at bounding box center [797, 335] width 112 height 21
click at [741, 332] on input "**********" at bounding box center [797, 335] width 112 height 21
type input "**********"
click at [1032, 562] on button "Next" at bounding box center [1035, 563] width 56 height 17
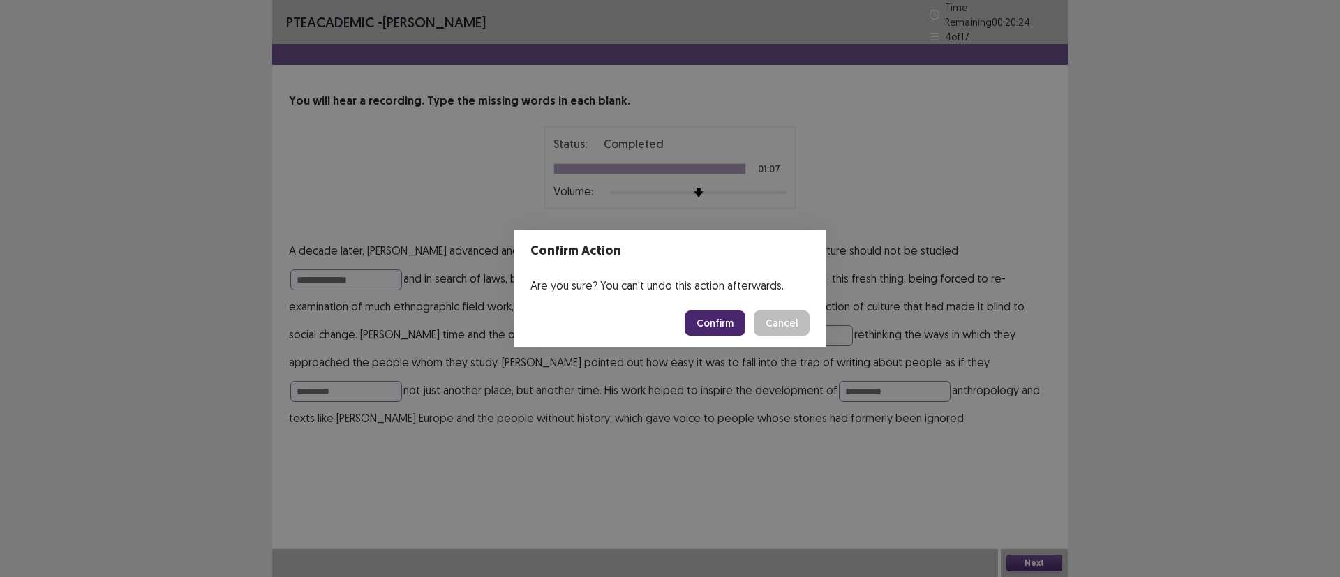
click at [709, 317] on button "Confirm" at bounding box center [715, 323] width 61 height 25
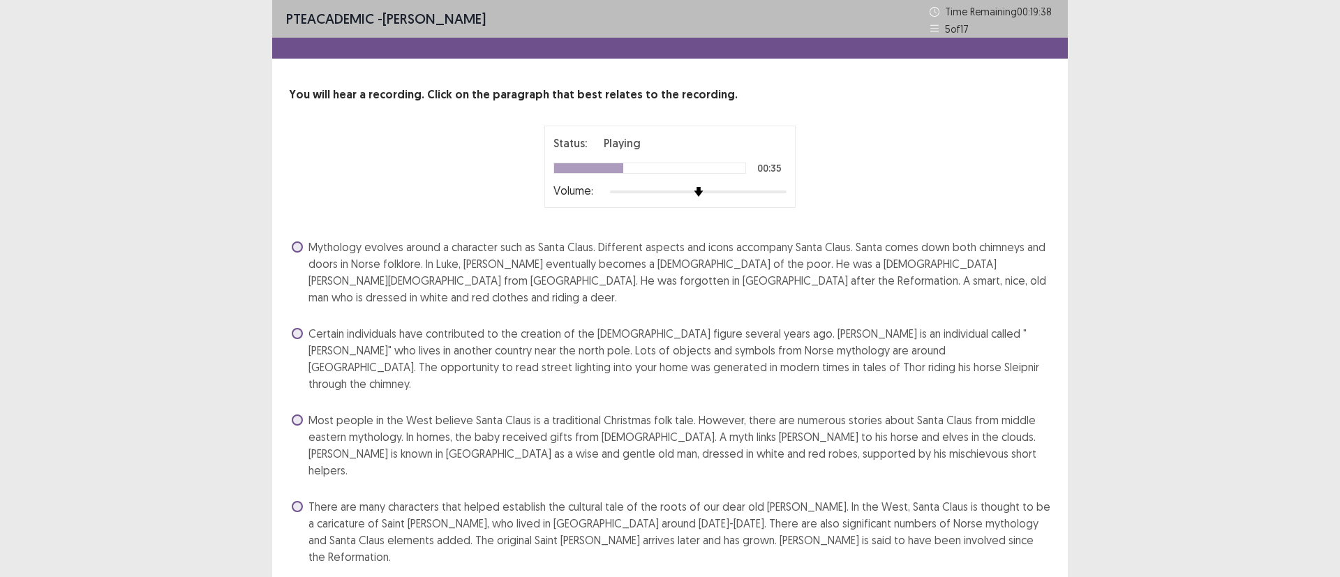
click at [297, 501] on span at bounding box center [297, 506] width 11 height 11
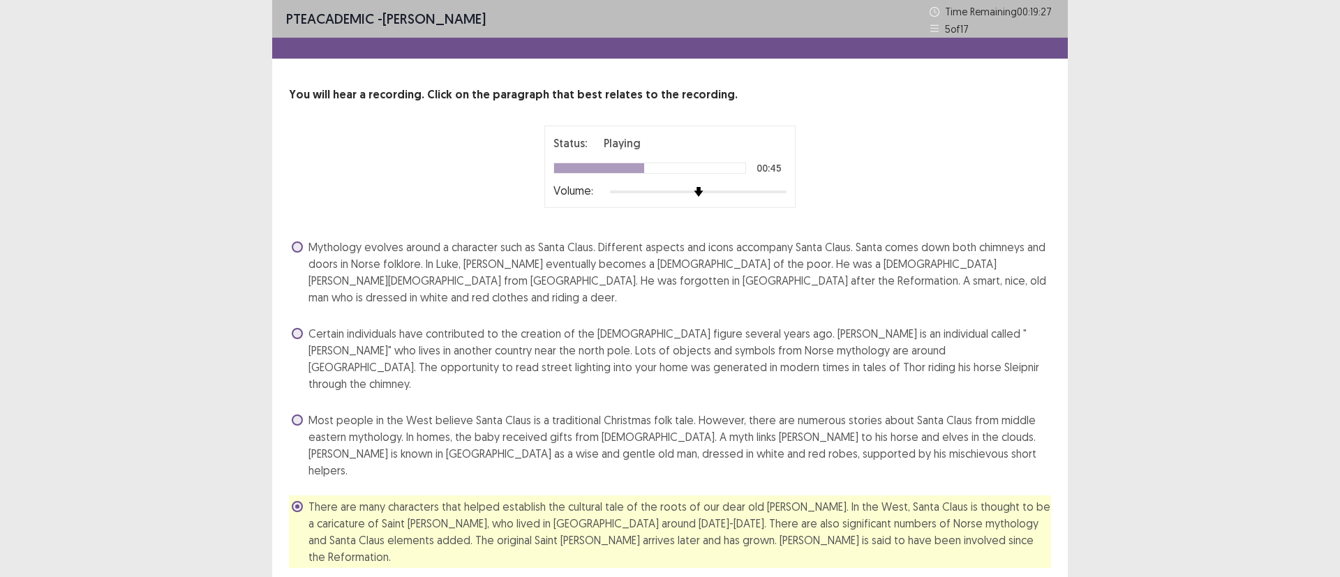
click at [297, 328] on span at bounding box center [297, 333] width 11 height 11
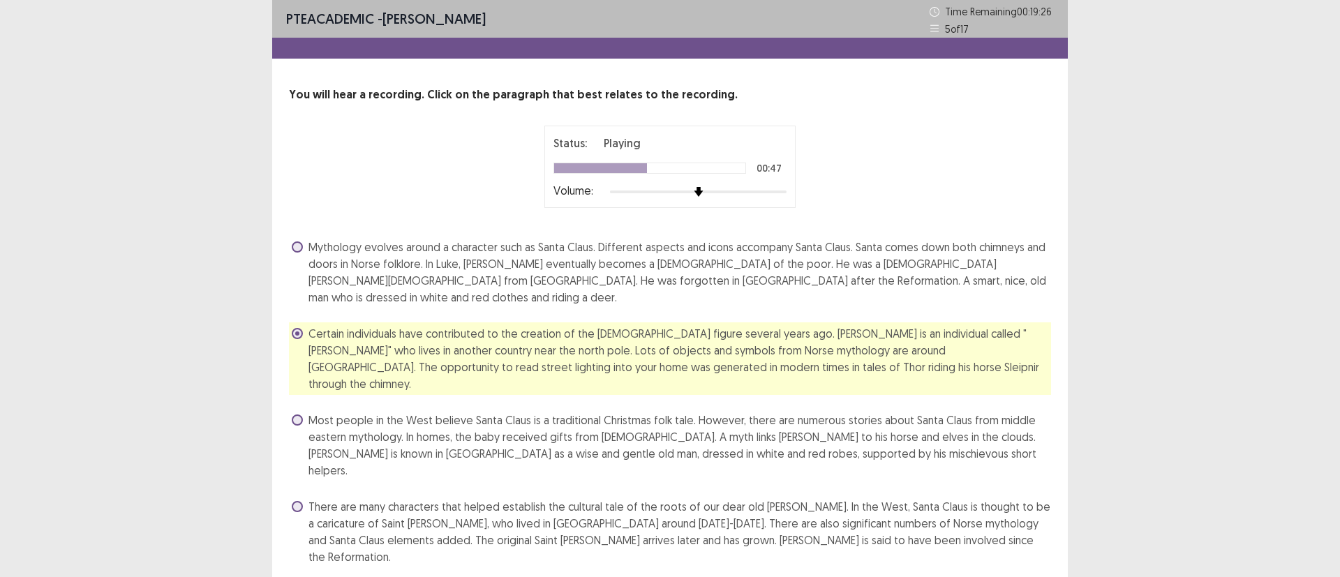
click at [292, 501] on span at bounding box center [297, 506] width 11 height 11
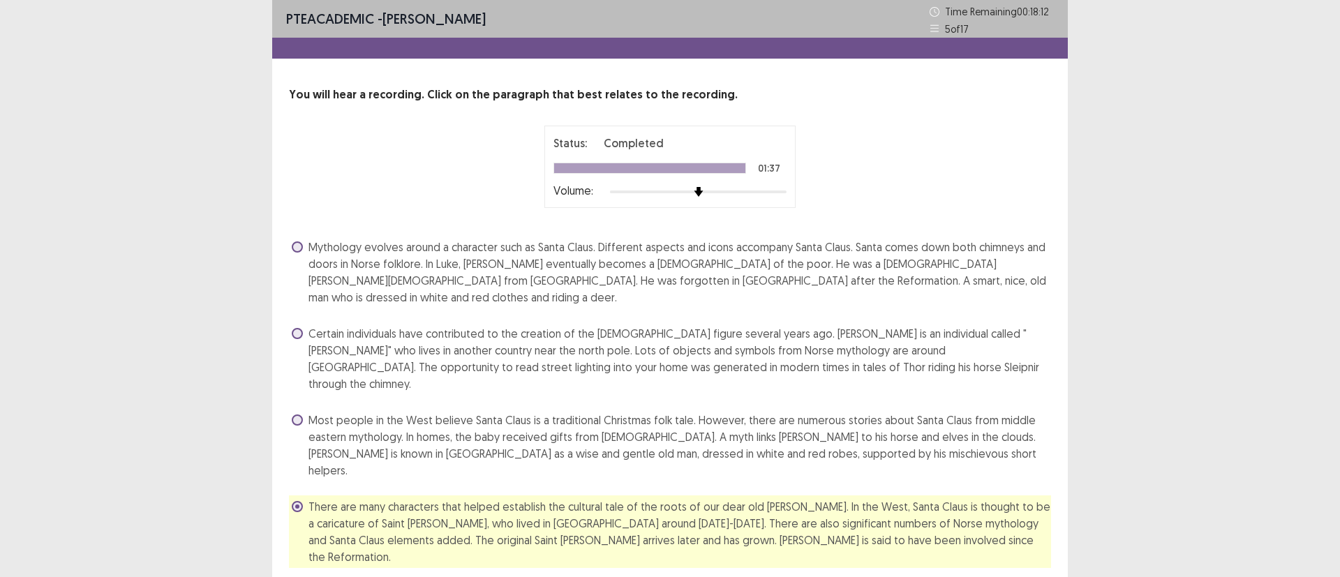
click at [303, 412] on label "Most people in the West believe Santa Claus is a traditional Christmas folk tal…" at bounding box center [672, 445] width 760 height 67
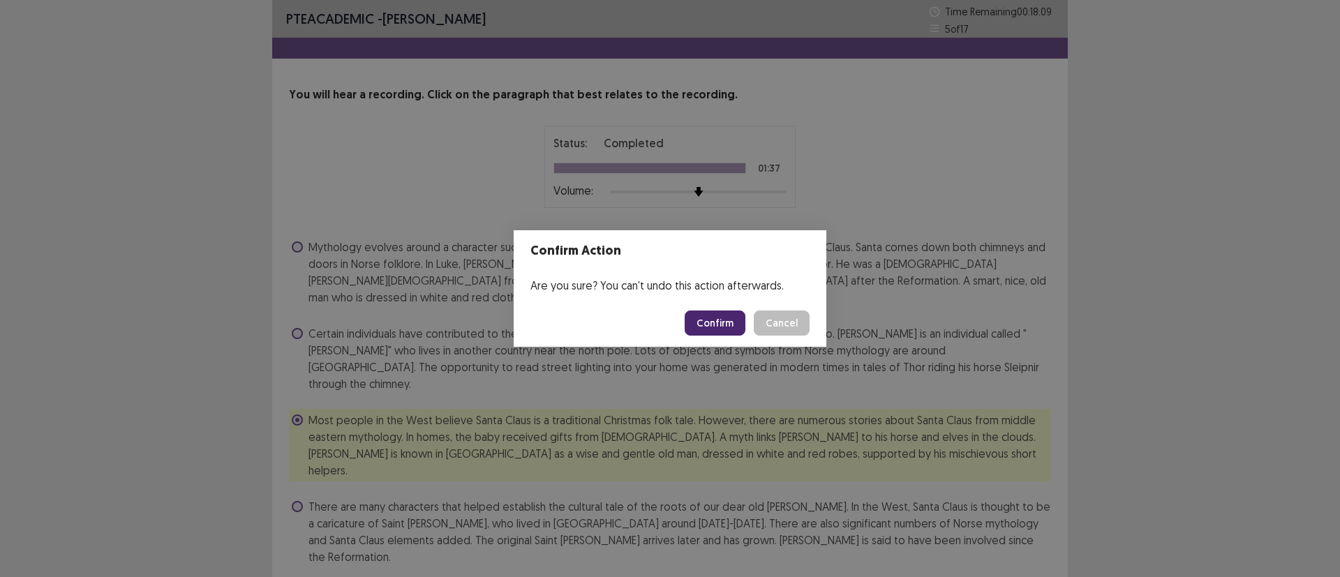
click at [707, 320] on button "Confirm" at bounding box center [715, 323] width 61 height 25
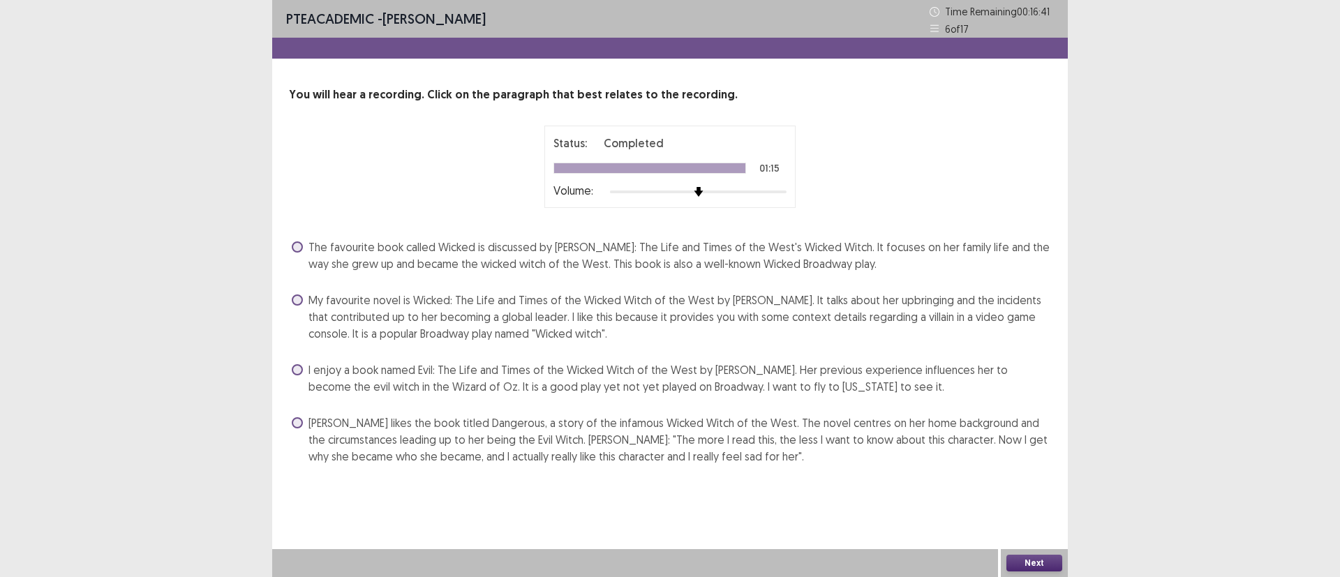
click at [298, 419] on span at bounding box center [297, 422] width 11 height 11
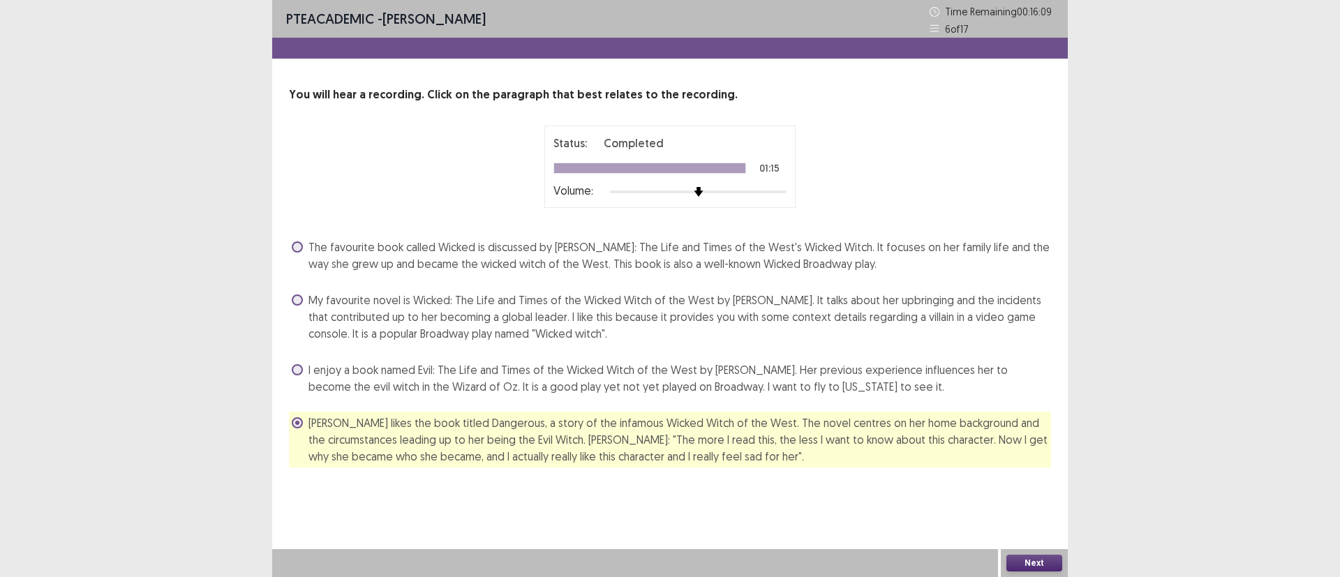
click at [304, 246] on label "The favourite book called Wicked is discussed by [PERSON_NAME]: The Life and Ti…" at bounding box center [672, 256] width 760 height 34
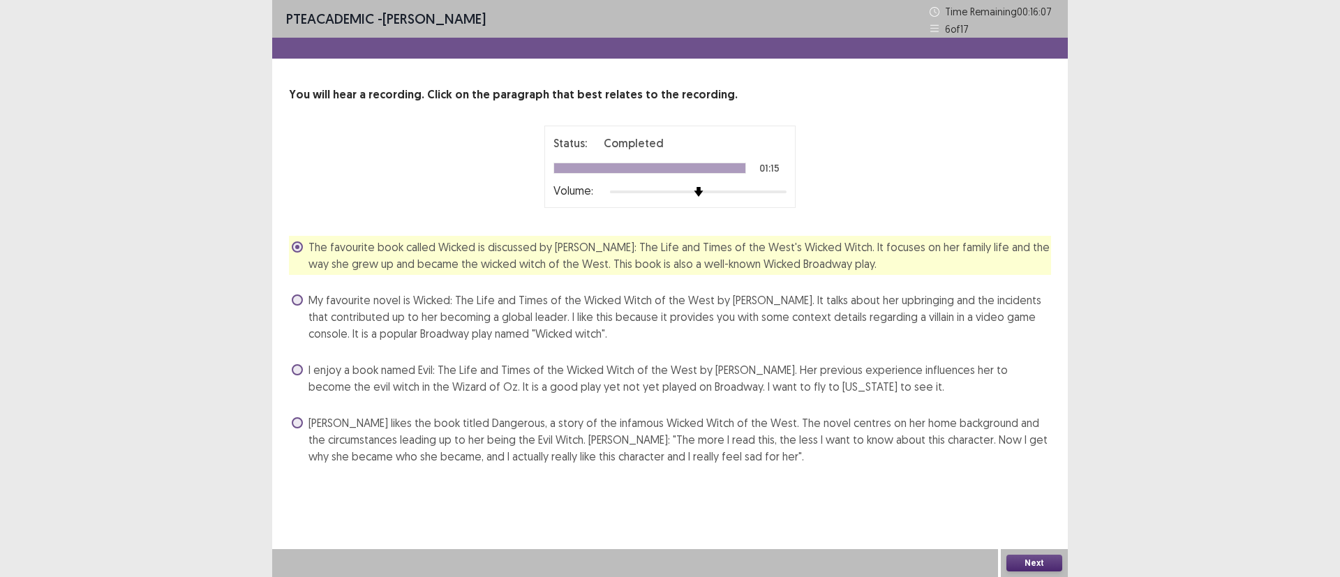
click at [1023, 557] on button "Next" at bounding box center [1035, 563] width 56 height 17
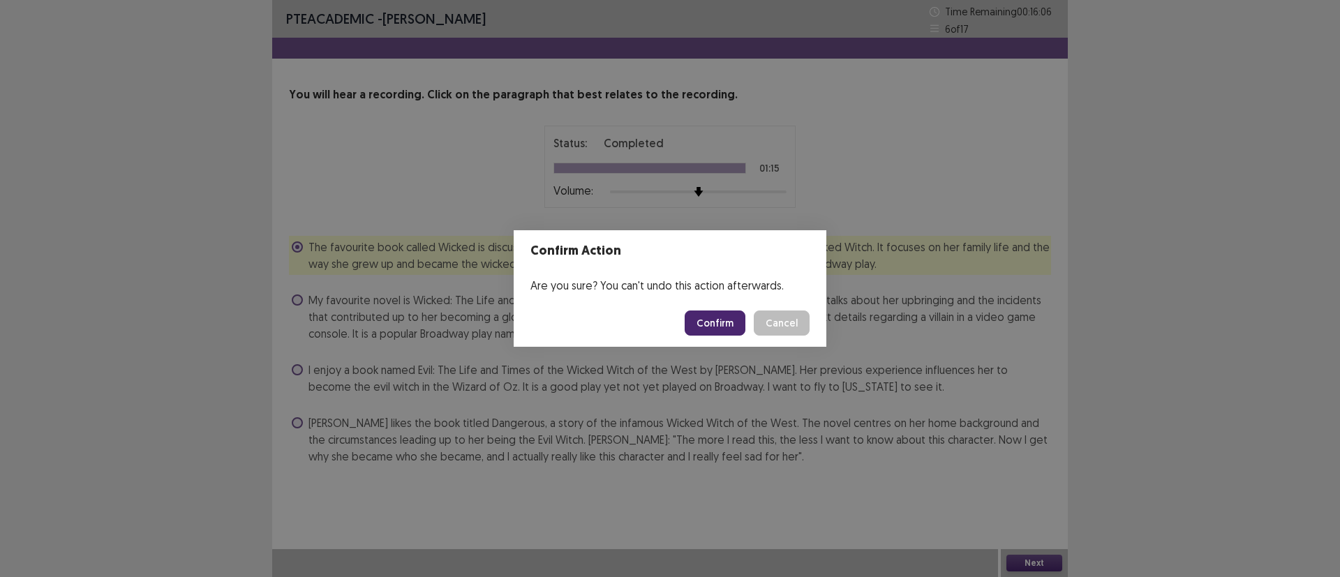
click at [713, 323] on button "Confirm" at bounding box center [715, 323] width 61 height 25
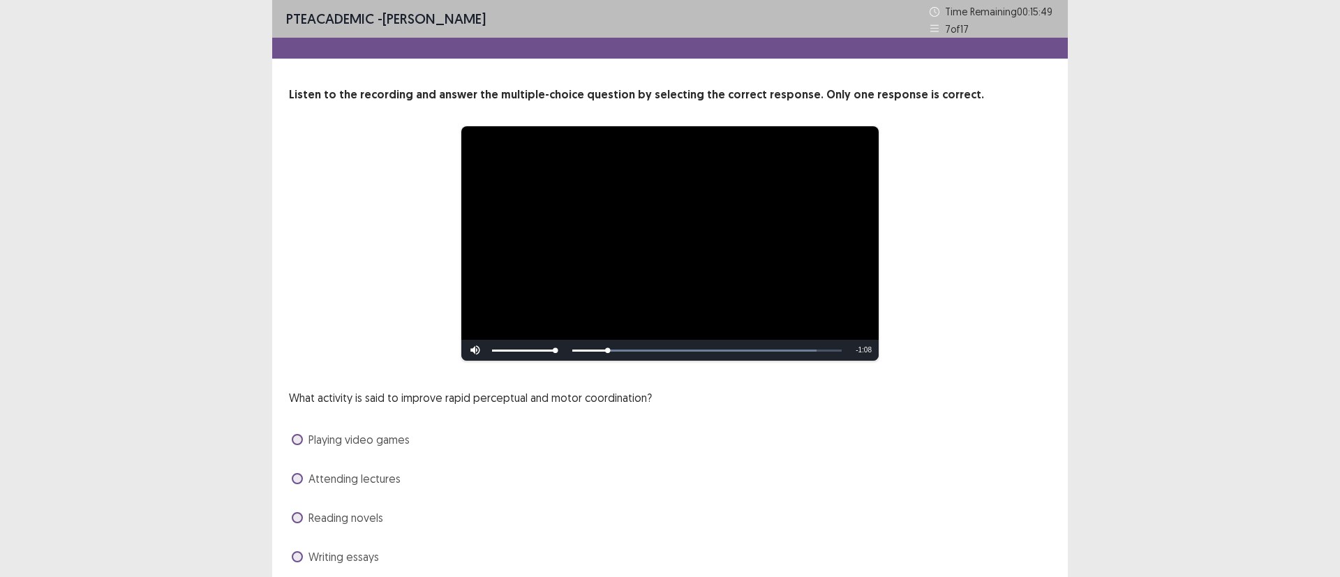
click at [295, 443] on span at bounding box center [297, 439] width 11 height 11
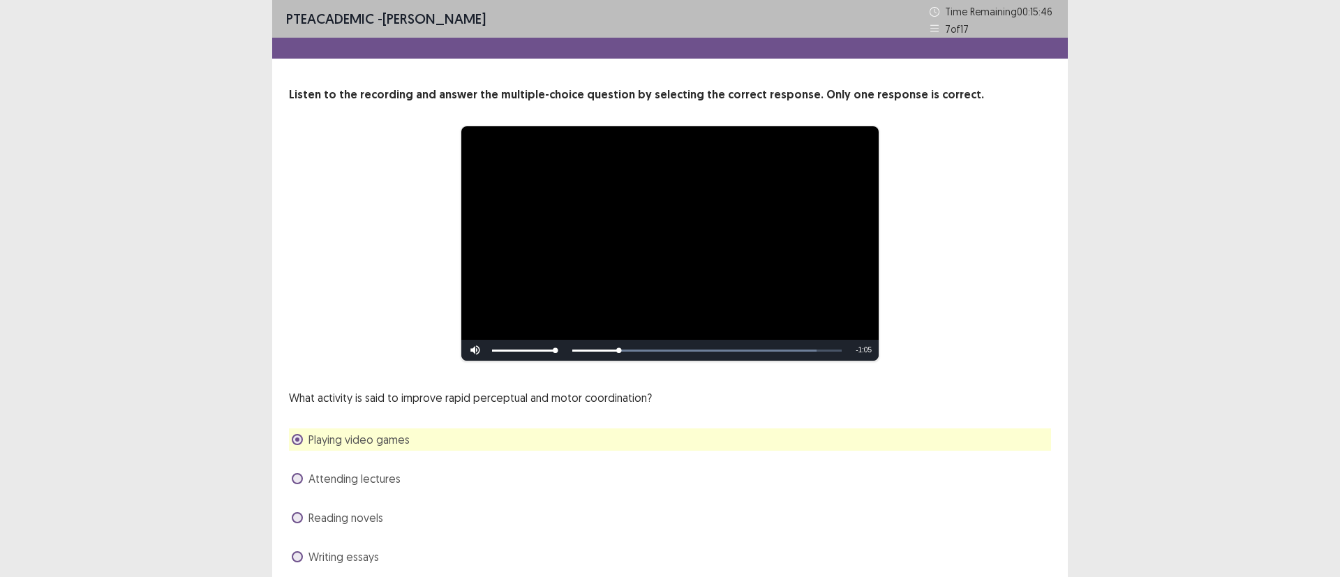
click at [792, 494] on div "What activity is said to improve rapid perceptual and motor coordination? Playi…" at bounding box center [670, 479] width 762 height 179
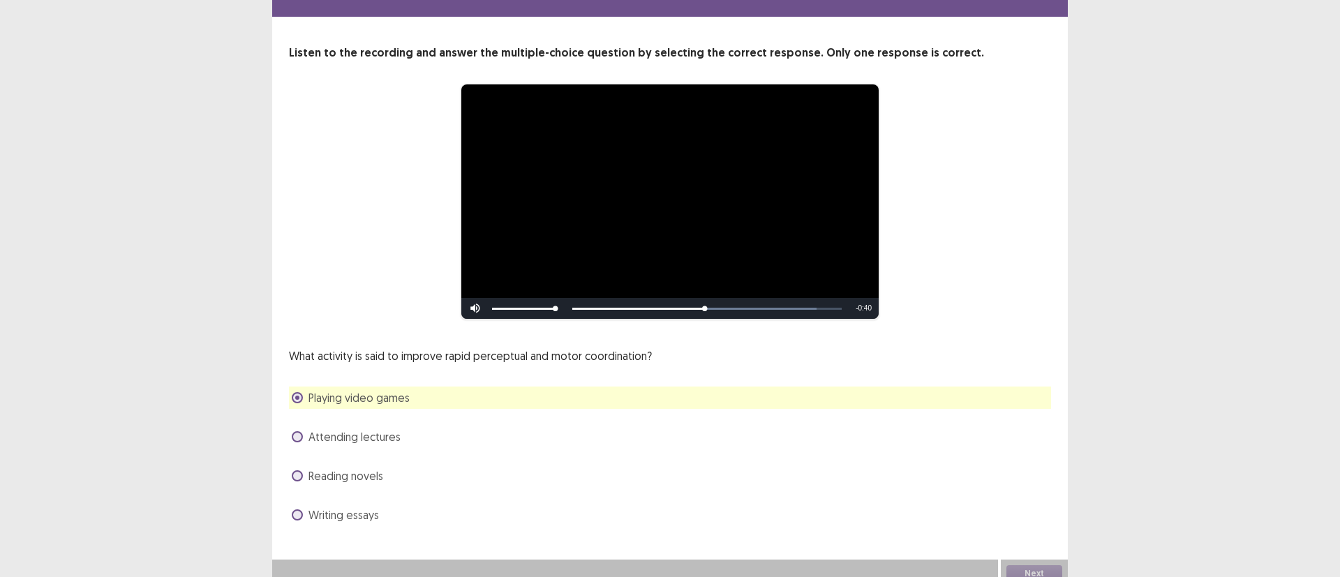
click at [847, 496] on div "What activity is said to improve rapid perceptual and motor coordination? Playi…" at bounding box center [670, 437] width 762 height 179
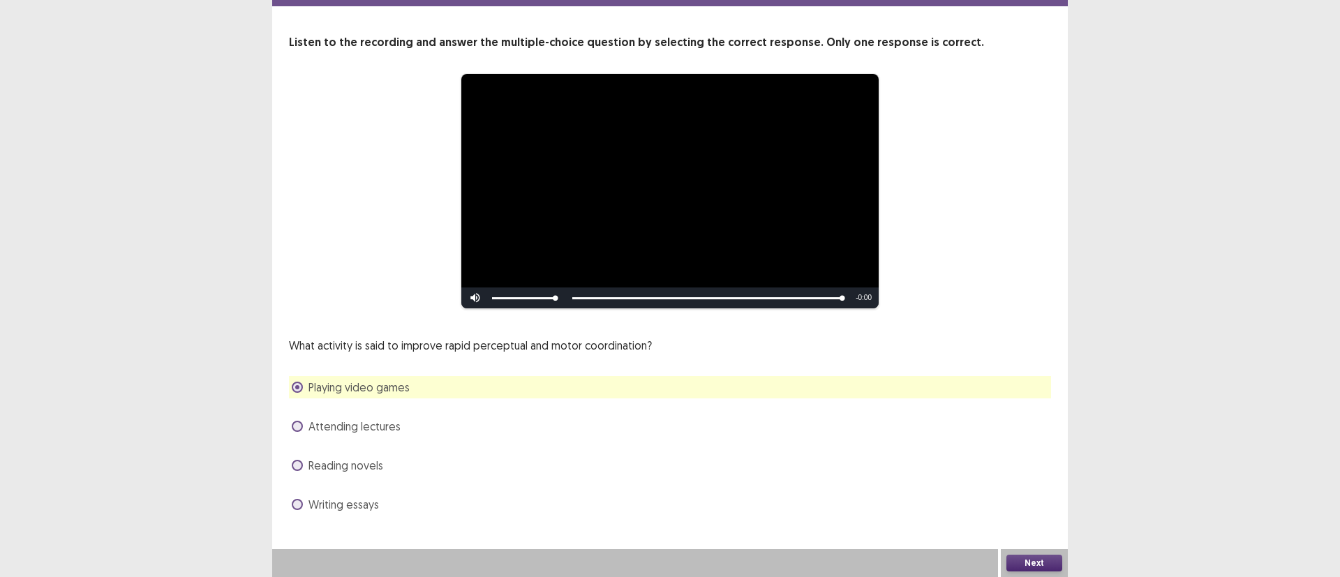
click at [1044, 564] on button "Next" at bounding box center [1035, 563] width 56 height 17
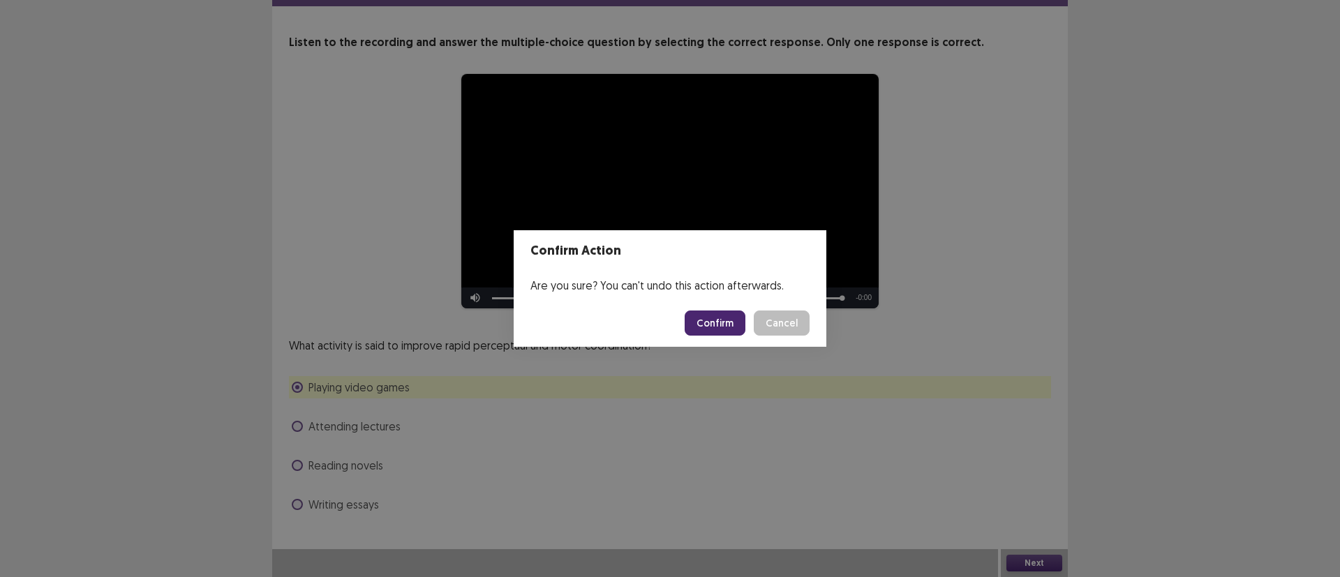
click at [720, 325] on button "Confirm" at bounding box center [715, 323] width 61 height 25
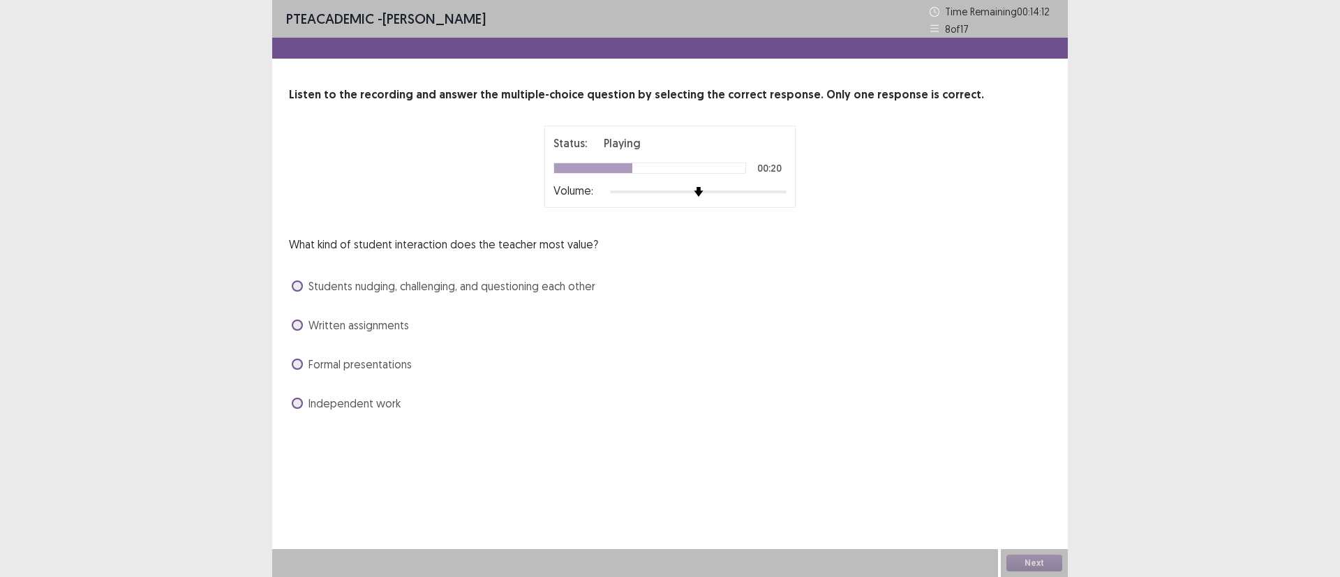
click at [304, 286] on label "Students nudging, challenging, and questioning each other" at bounding box center [444, 286] width 304 height 17
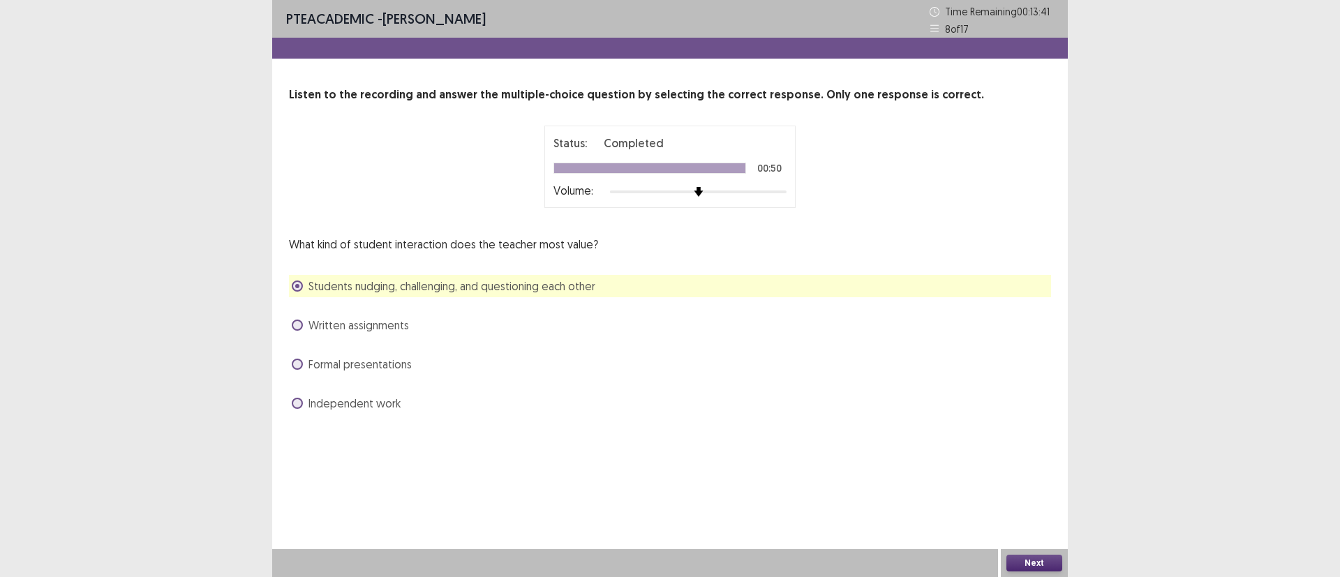
click at [1039, 557] on button "Next" at bounding box center [1035, 563] width 56 height 17
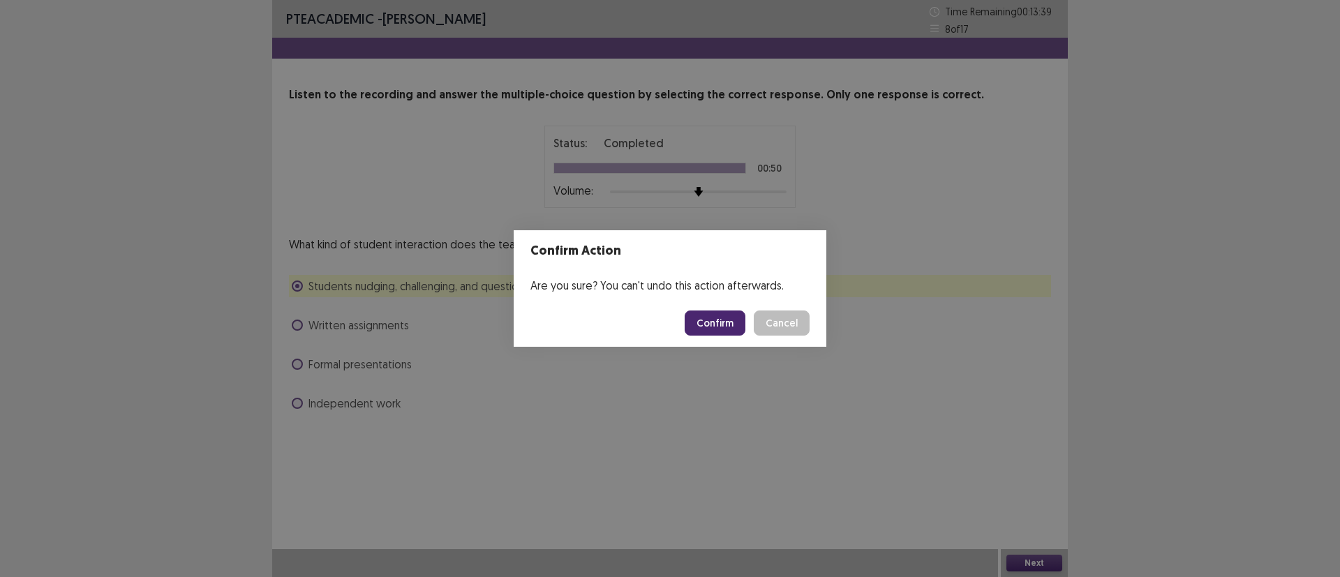
click at [720, 318] on button "Confirm" at bounding box center [715, 323] width 61 height 25
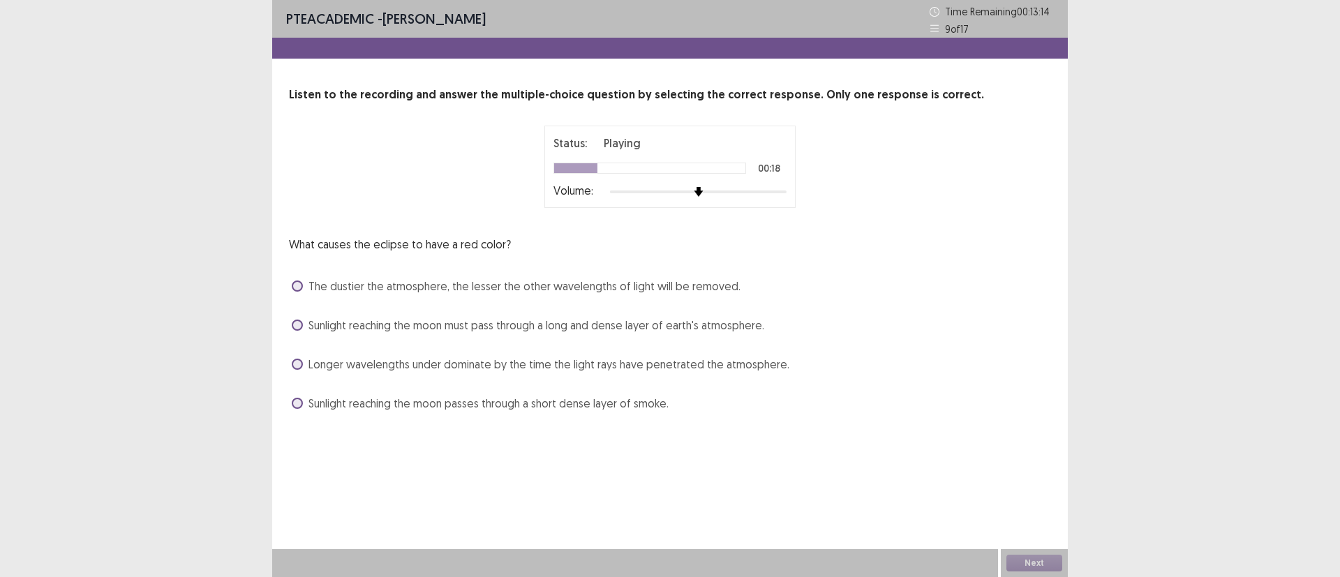
click at [296, 402] on span at bounding box center [297, 403] width 11 height 11
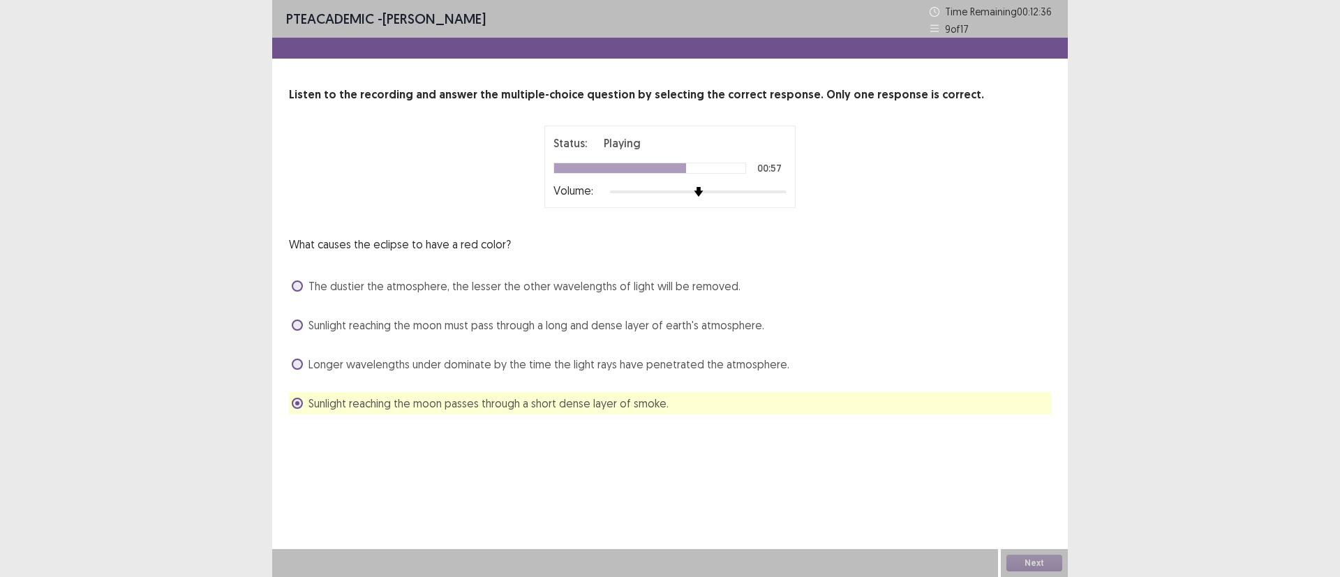
click at [304, 322] on label "Sunlight reaching the moon must pass through a long and dense layer of earth's …" at bounding box center [528, 325] width 473 height 17
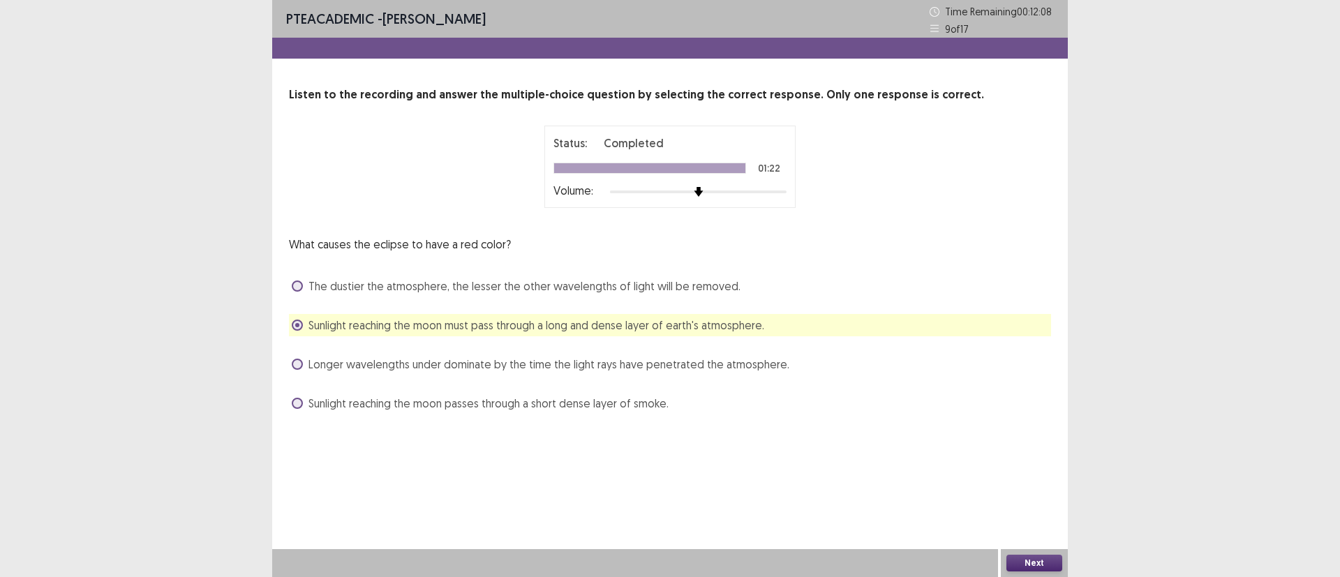
click at [1037, 558] on button "Next" at bounding box center [1035, 563] width 56 height 17
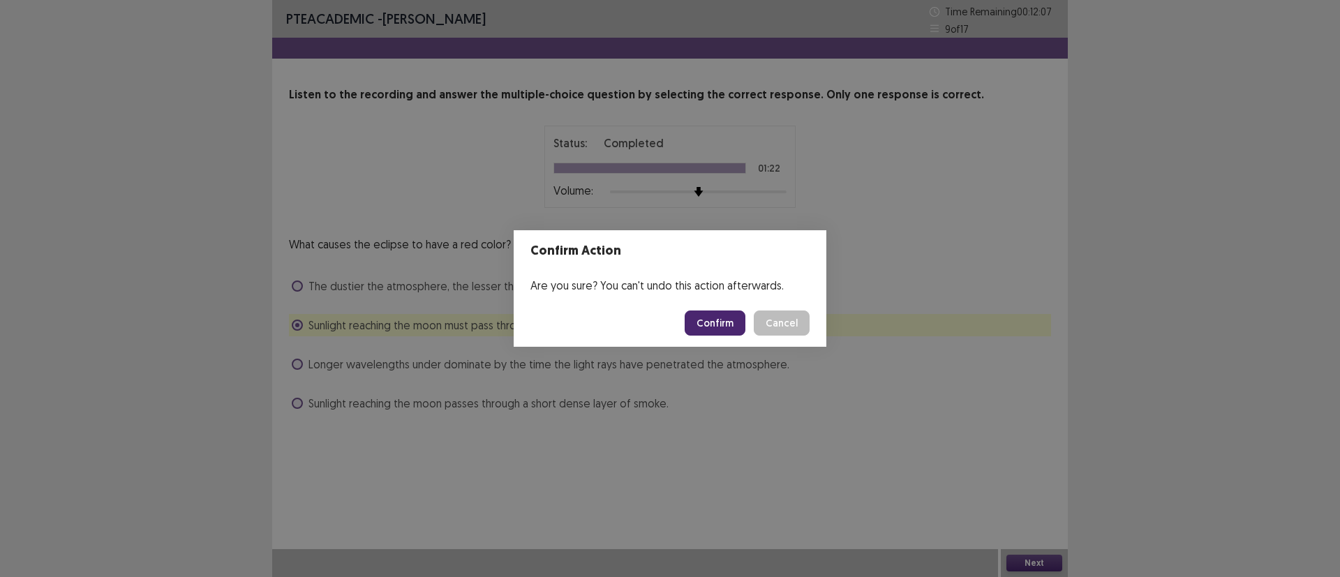
click at [695, 320] on button "Confirm" at bounding box center [715, 323] width 61 height 25
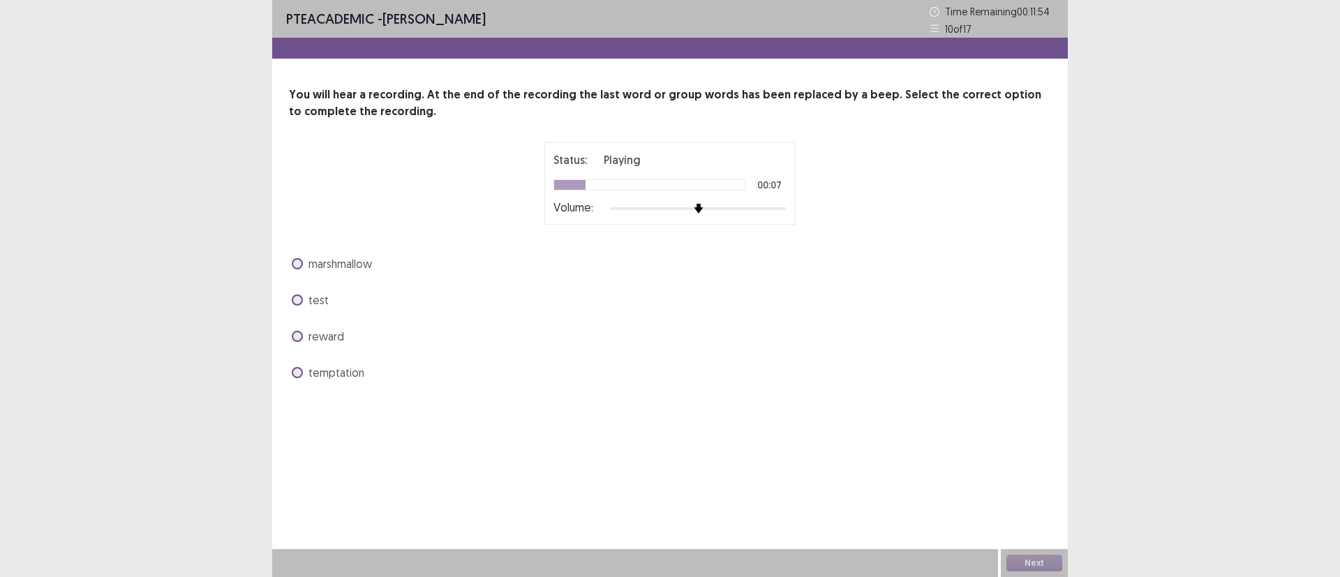
click at [299, 340] on span at bounding box center [297, 336] width 11 height 11
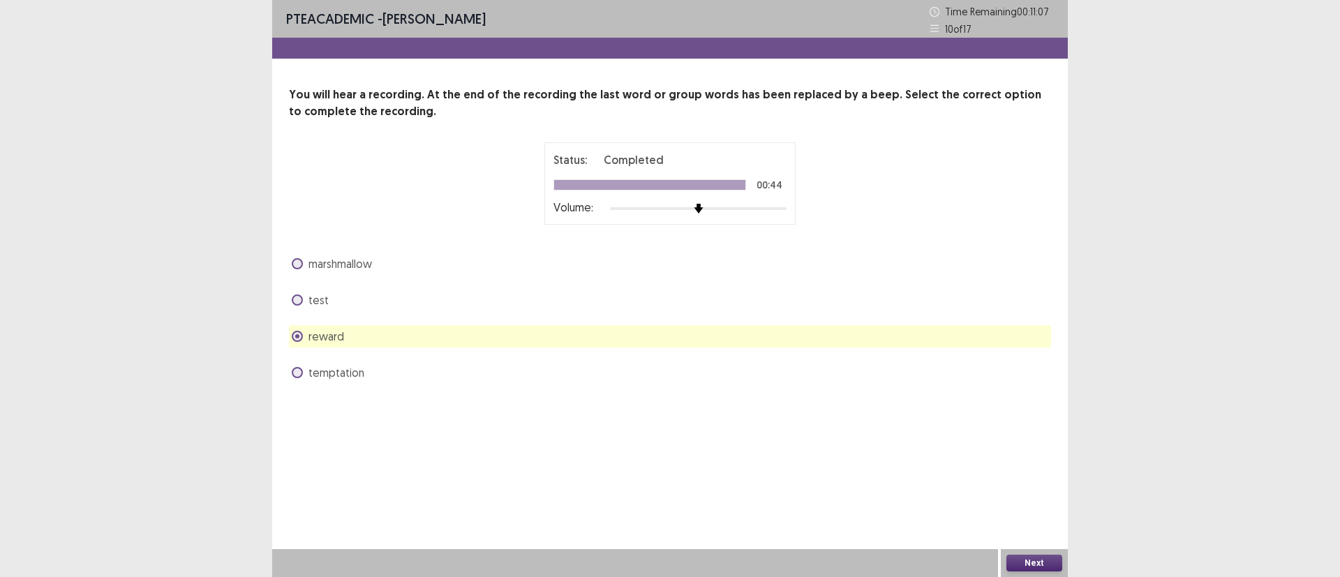
click at [1038, 563] on button "Next" at bounding box center [1035, 563] width 56 height 17
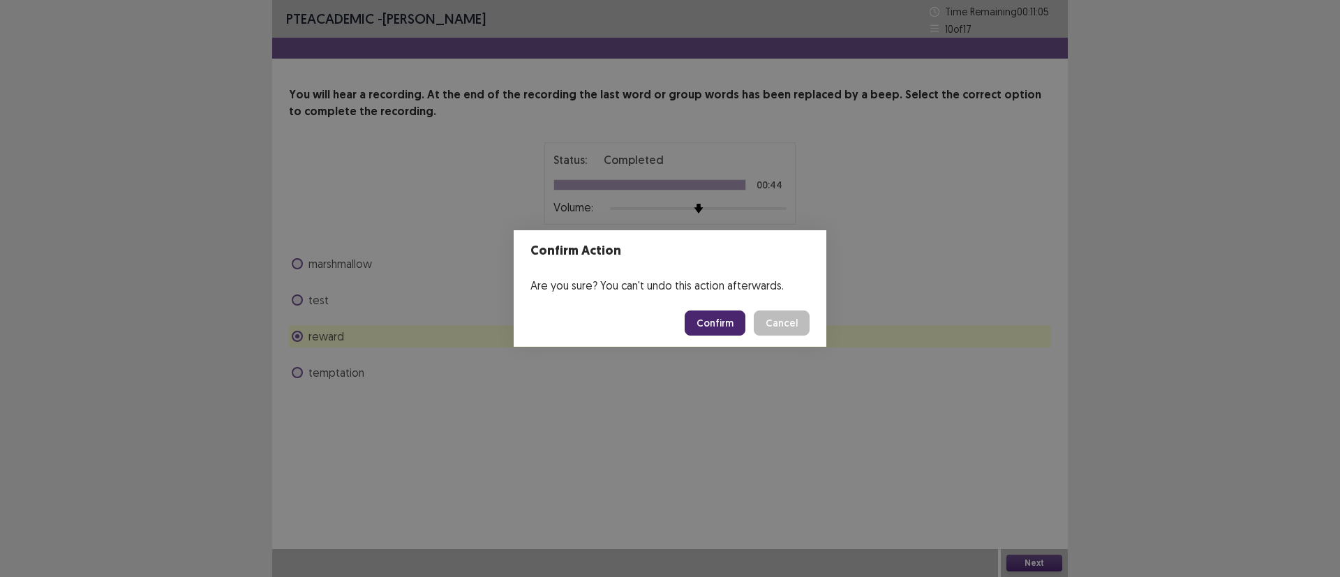
click at [715, 319] on button "Confirm" at bounding box center [715, 323] width 61 height 25
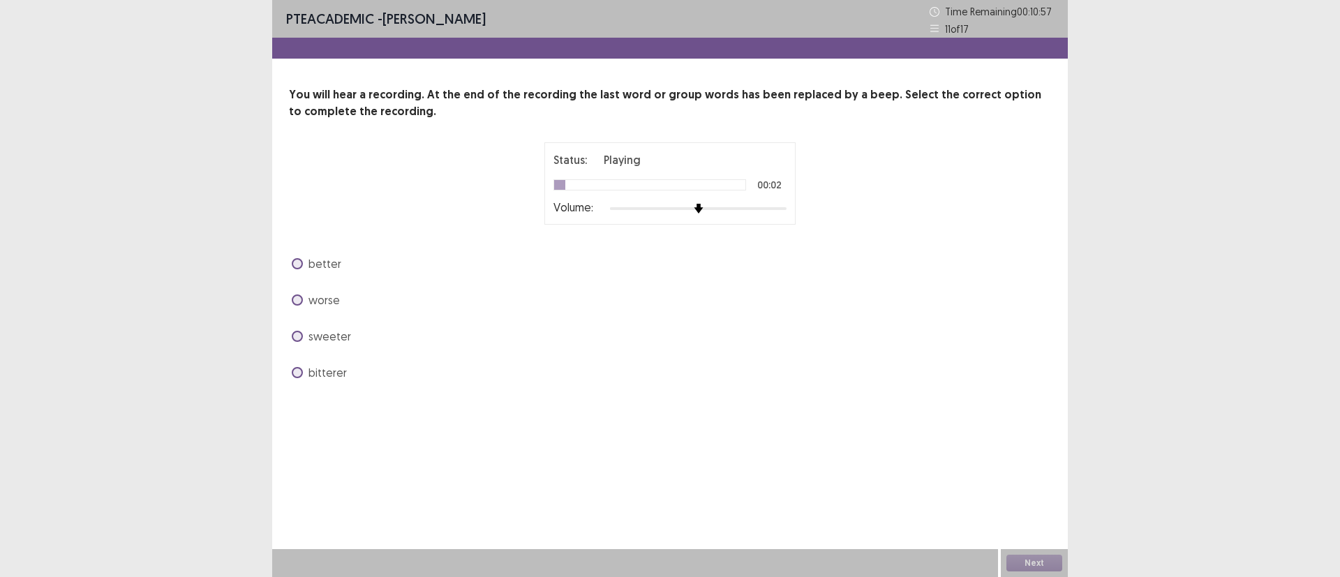
click at [780, 209] on div at bounding box center [698, 208] width 177 height 11
click at [304, 335] on label "sweeter" at bounding box center [321, 336] width 59 height 17
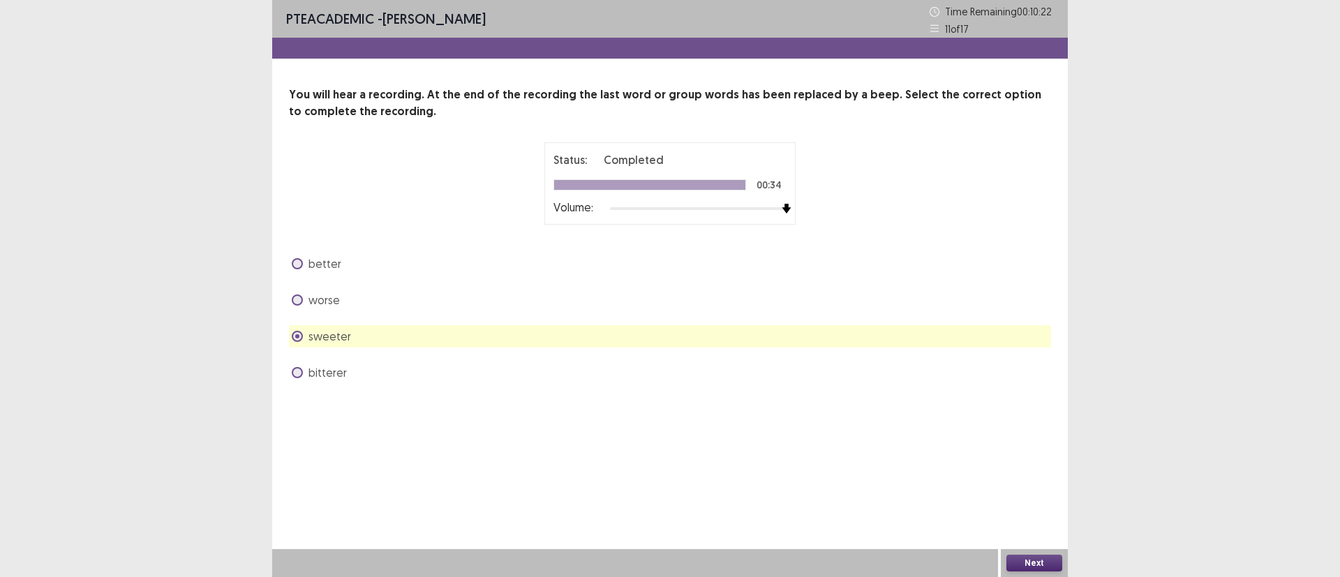
click at [301, 336] on span at bounding box center [297, 336] width 11 height 11
click at [1042, 559] on button "Next" at bounding box center [1035, 563] width 56 height 17
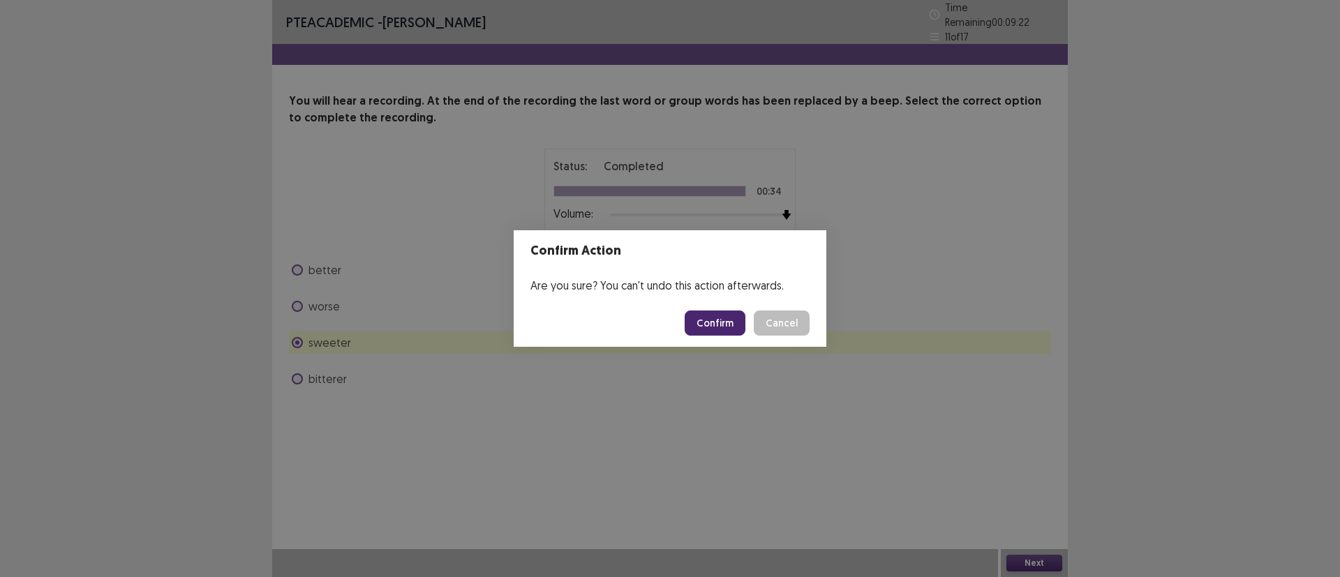
click at [709, 326] on button "Confirm" at bounding box center [715, 323] width 61 height 25
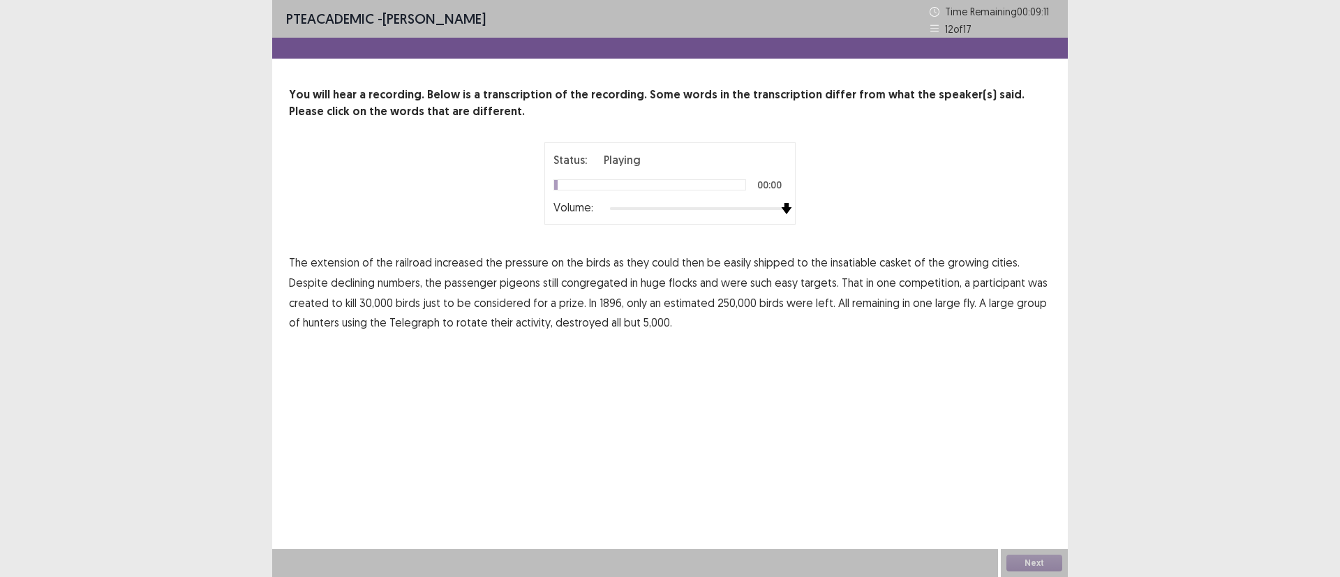
click at [785, 207] on div at bounding box center [698, 208] width 177 height 11
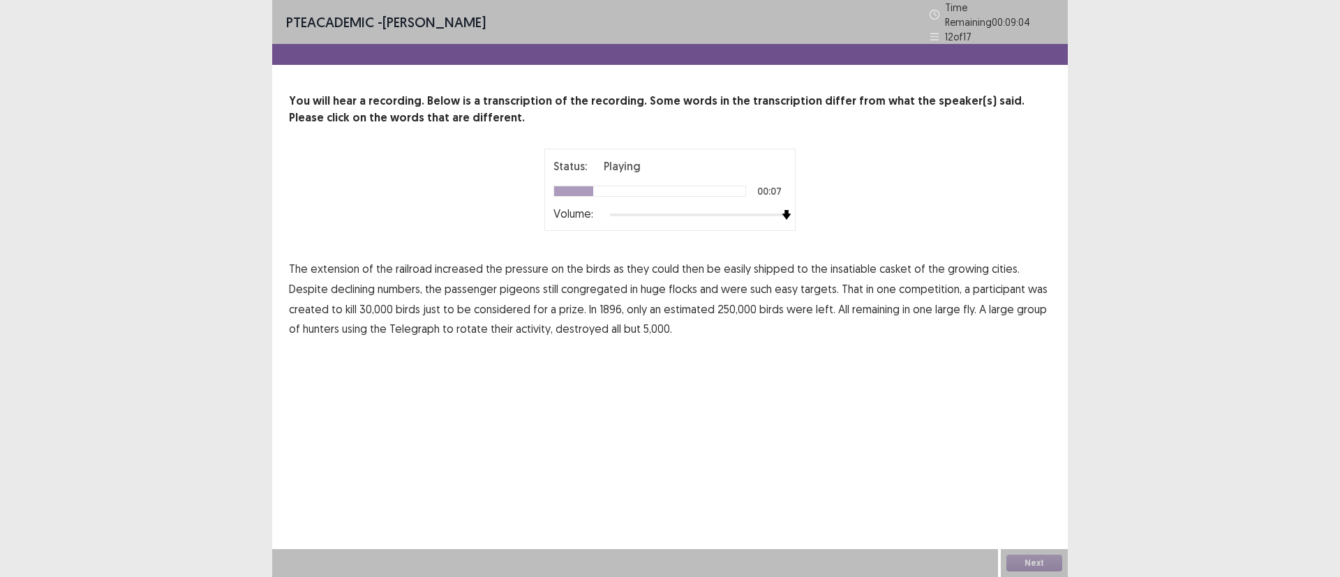
click at [880, 266] on span "casket" at bounding box center [896, 268] width 32 height 17
click at [329, 301] on span "created" at bounding box center [309, 309] width 40 height 17
click at [963, 304] on span "fly." at bounding box center [969, 309] width 13 height 17
click at [457, 323] on span "rotate" at bounding box center [472, 328] width 31 height 17
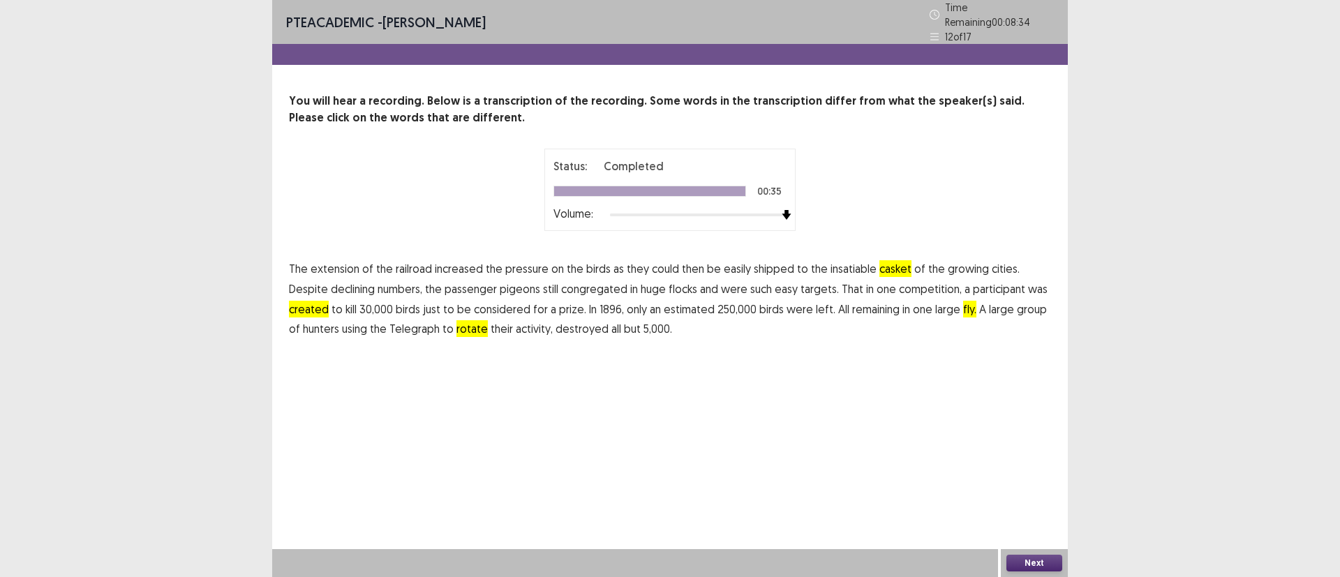
click at [1034, 560] on button "Next" at bounding box center [1035, 563] width 56 height 17
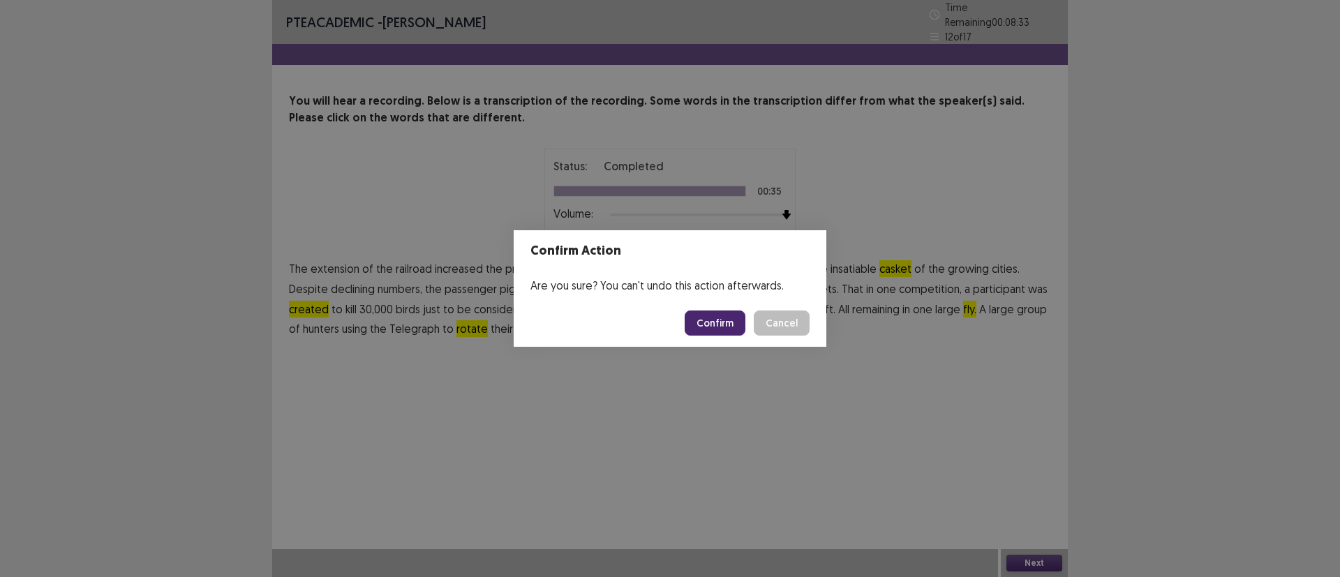
click at [716, 320] on button "Confirm" at bounding box center [715, 323] width 61 height 25
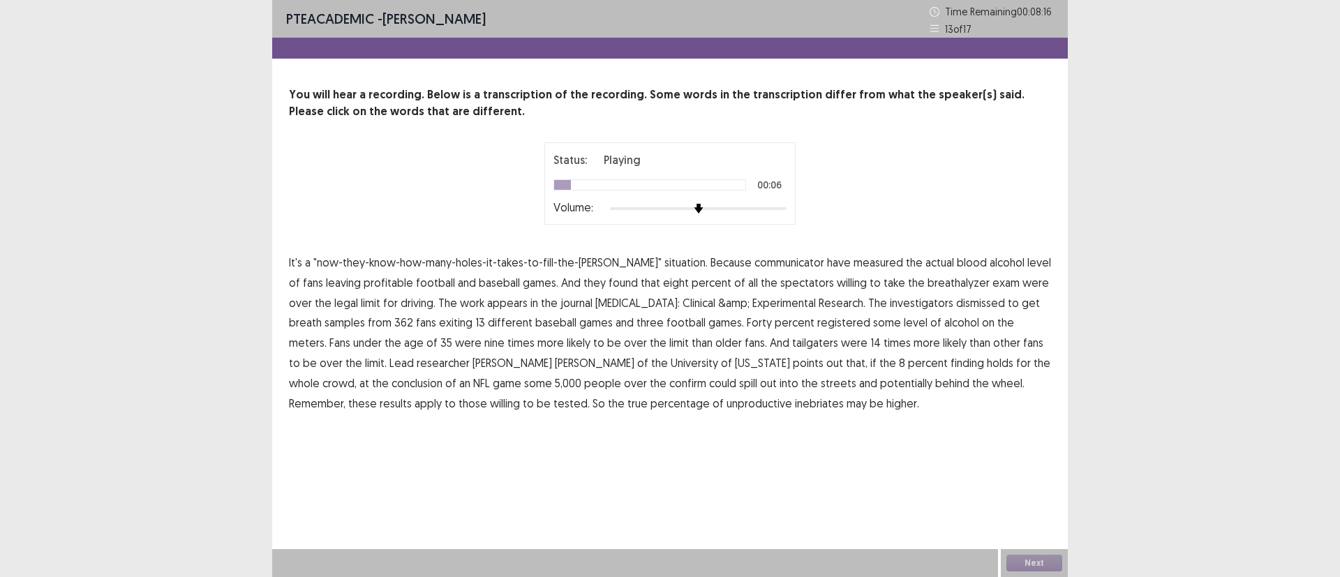
click at [760, 263] on span "communicator" at bounding box center [790, 262] width 70 height 17
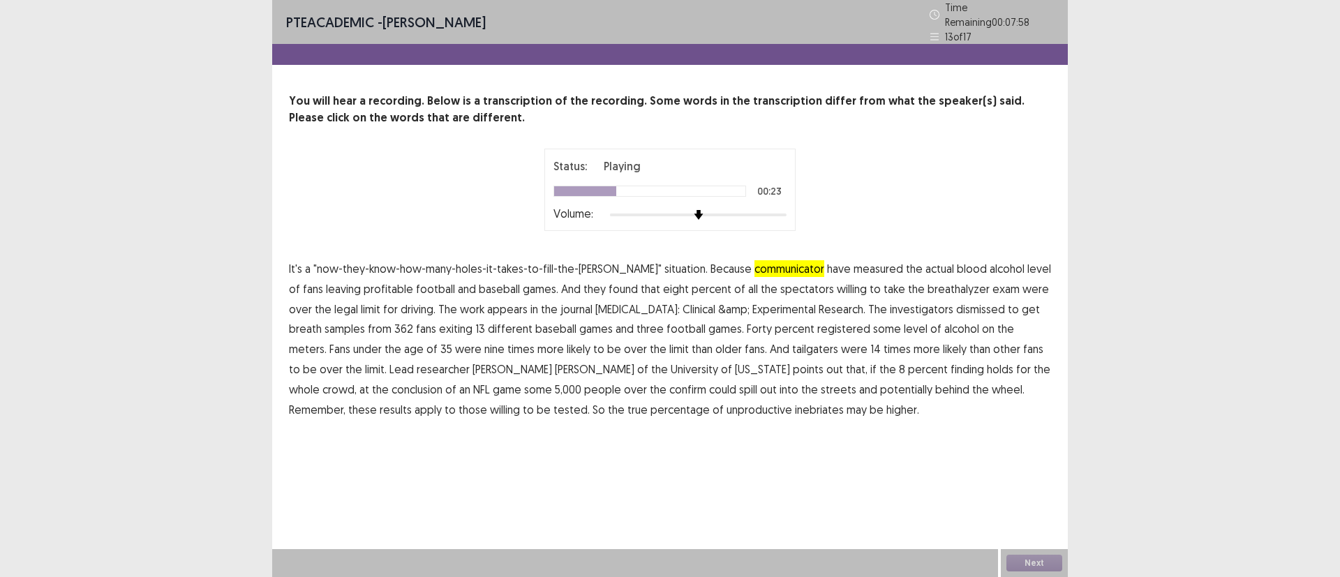
click at [718, 308] on span "&amp;" at bounding box center [733, 309] width 31 height 17
click at [792, 341] on span "tailgaters" at bounding box center [815, 349] width 46 height 17
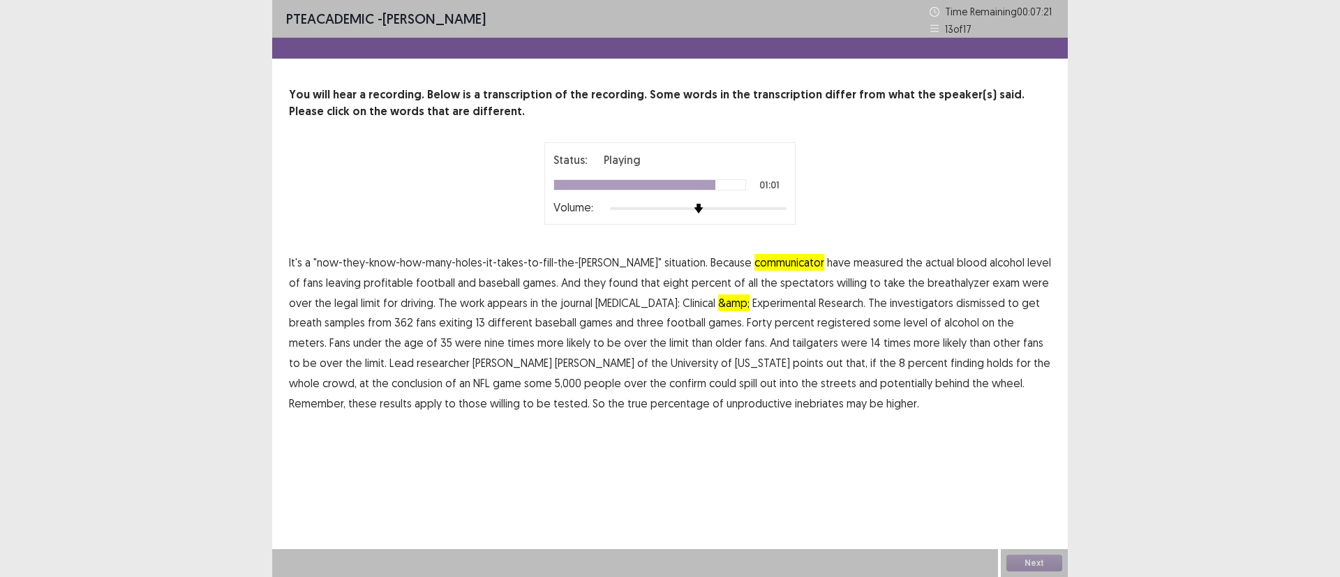
click at [669, 385] on span "confirm" at bounding box center [687, 383] width 37 height 17
click at [727, 406] on span "unproductive" at bounding box center [760, 403] width 66 height 17
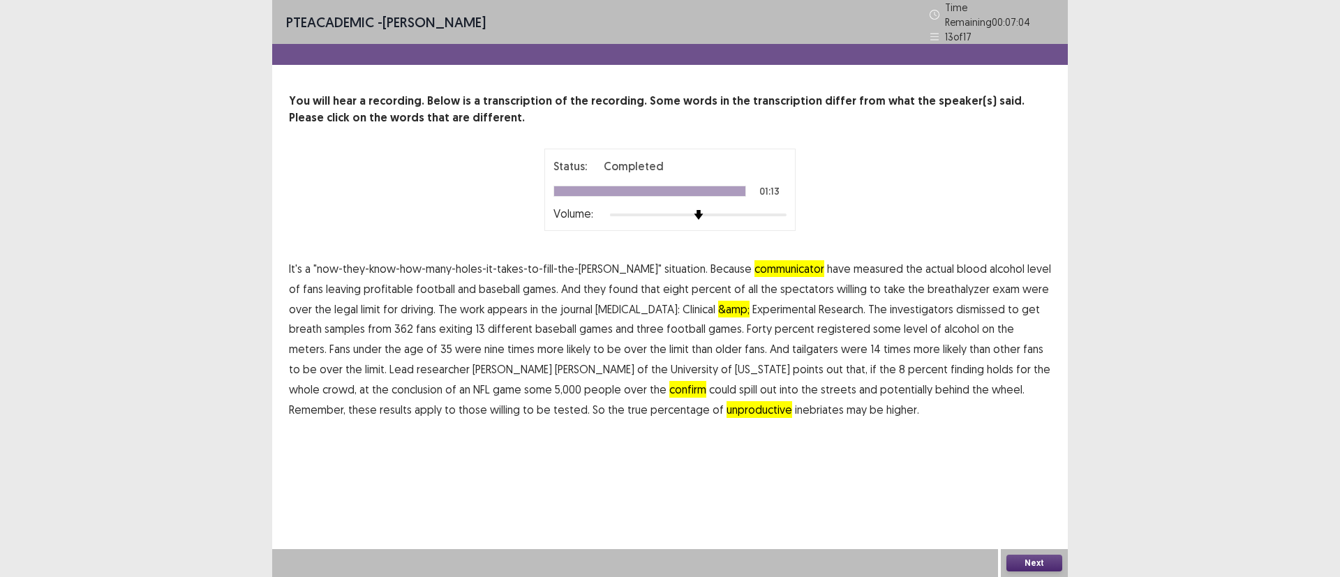
click at [718, 302] on span "&amp;" at bounding box center [733, 309] width 31 height 17
click at [1030, 561] on button "Next" at bounding box center [1035, 563] width 56 height 17
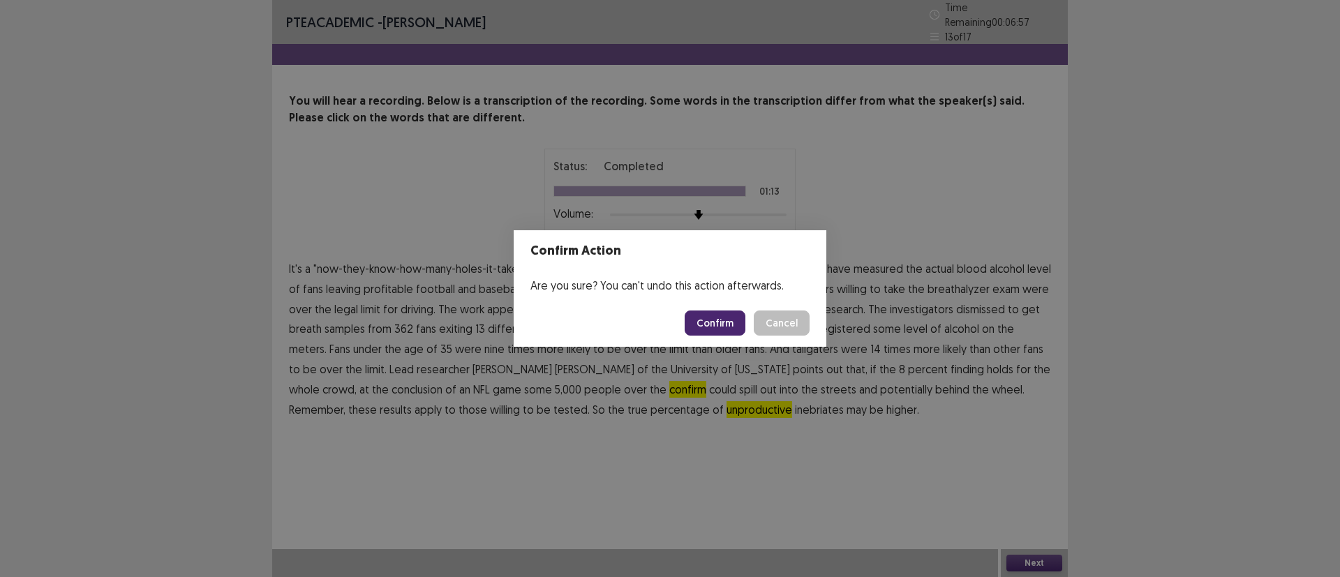
click at [718, 327] on button "Confirm" at bounding box center [715, 323] width 61 height 25
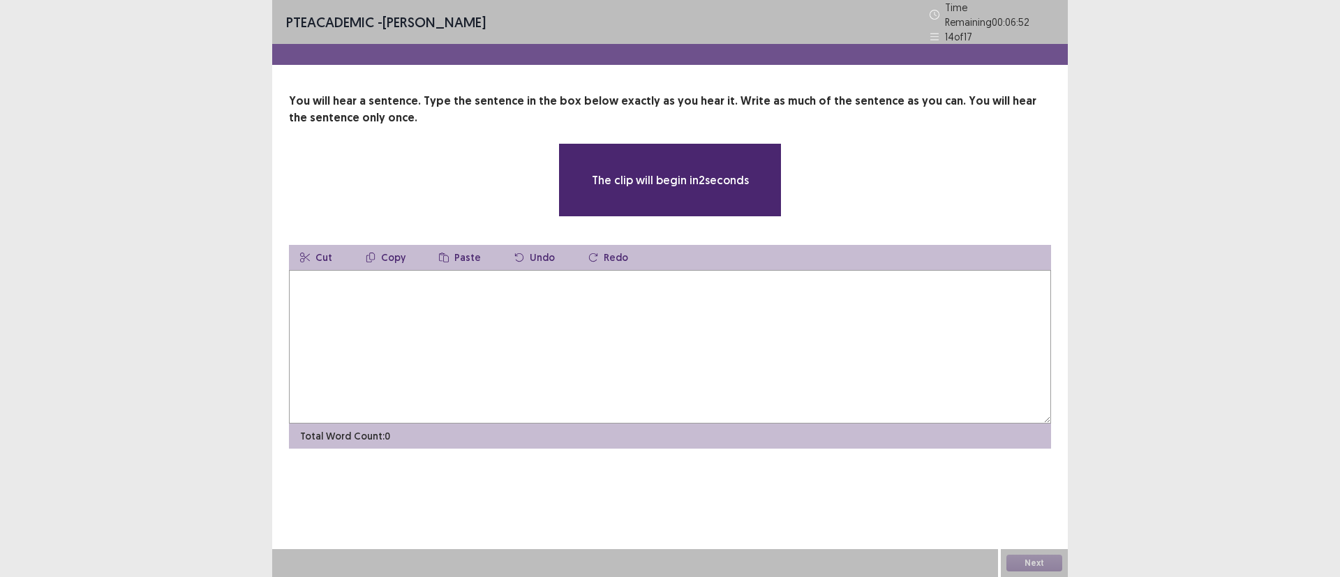
click at [554, 313] on textarea at bounding box center [670, 347] width 762 height 154
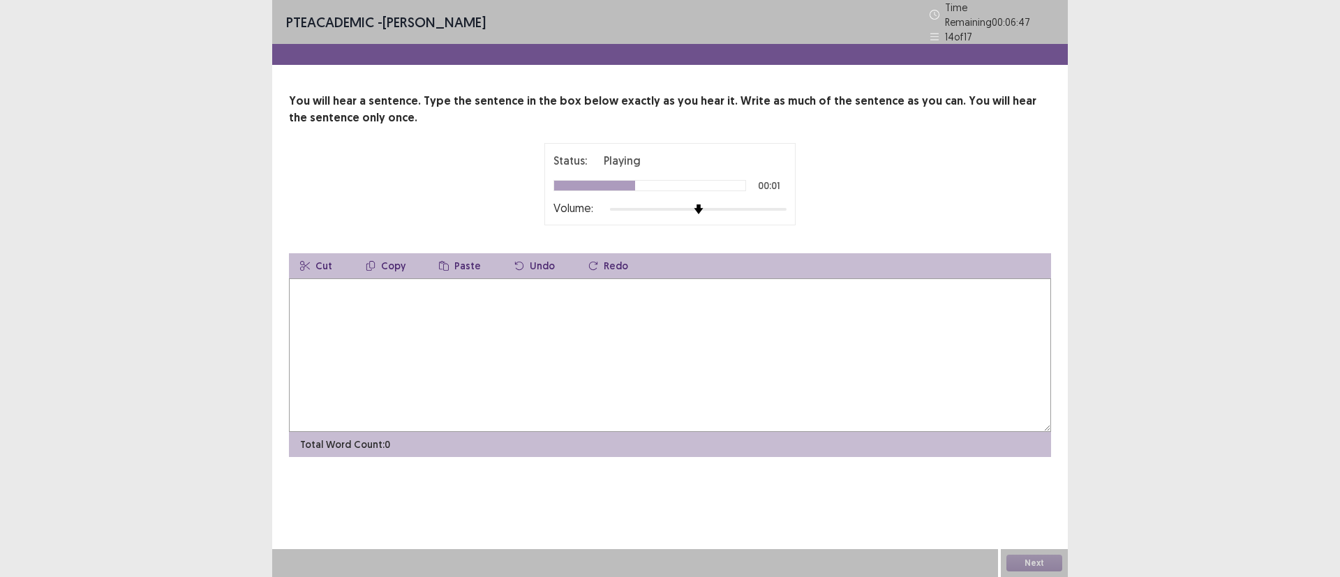
click at [785, 204] on div at bounding box center [698, 209] width 177 height 11
click at [362, 307] on textarea at bounding box center [670, 356] width 762 height 154
type textarea "**********"
click at [1028, 563] on button "Next" at bounding box center [1035, 563] width 56 height 17
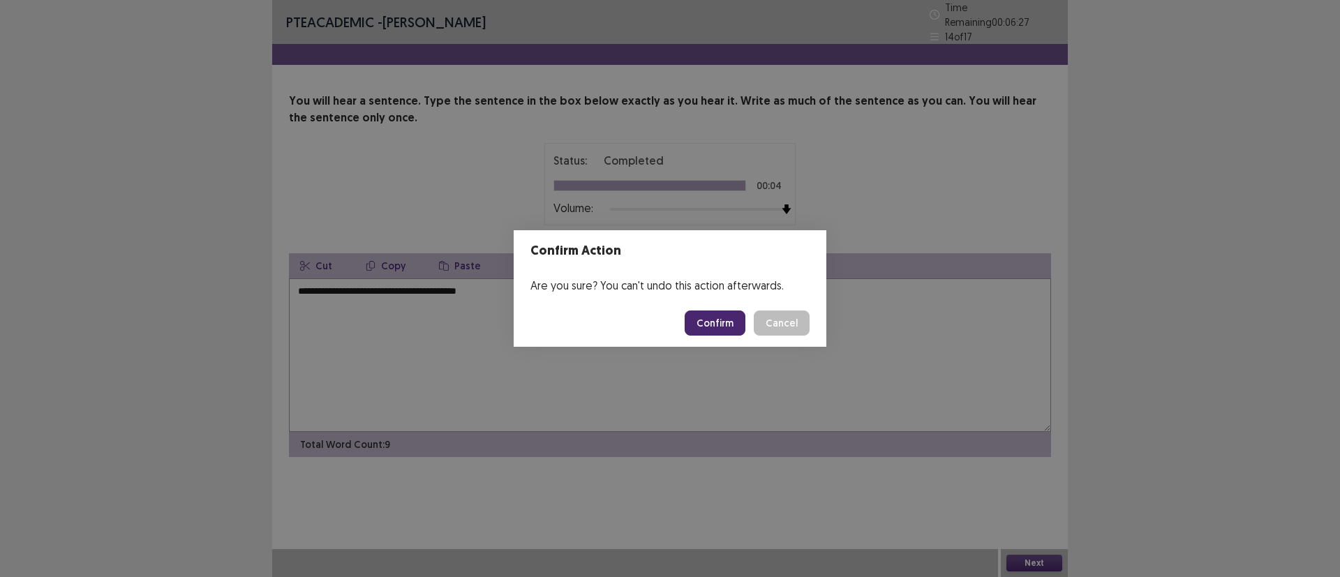
click at [711, 326] on button "Confirm" at bounding box center [715, 323] width 61 height 25
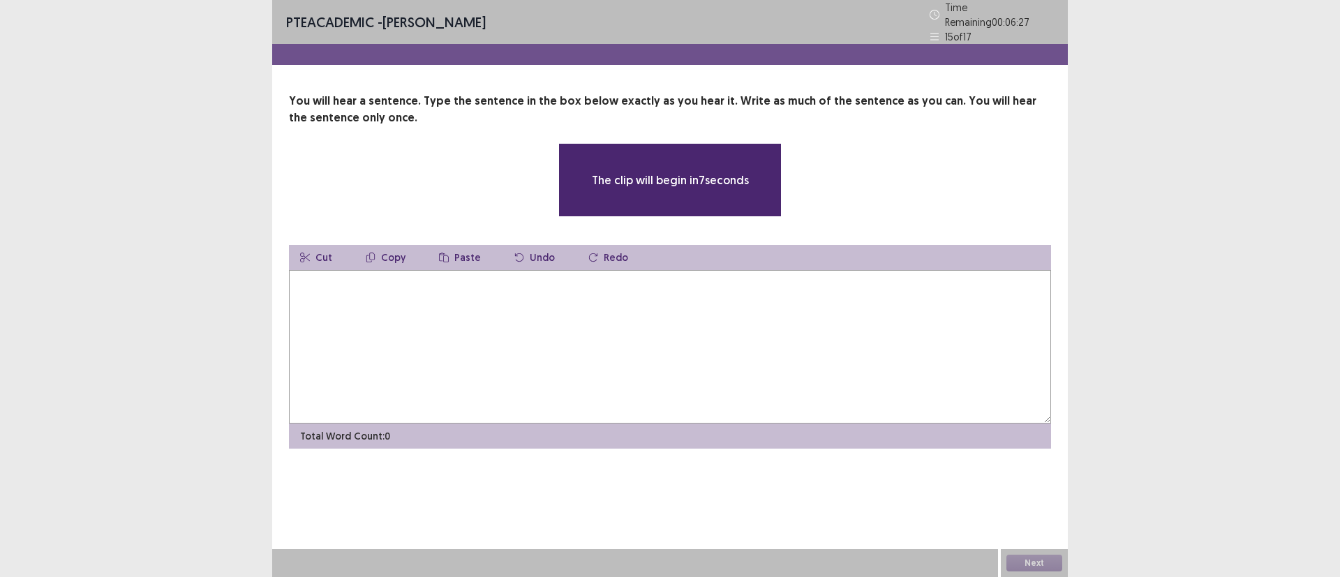
click at [410, 298] on textarea at bounding box center [670, 347] width 762 height 154
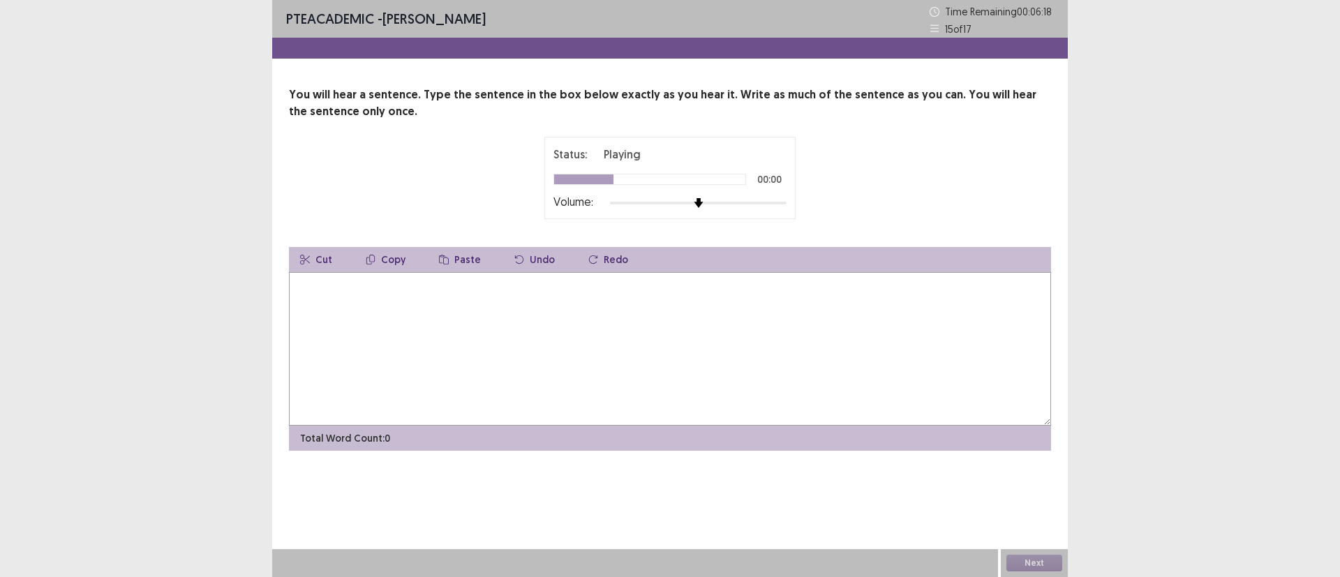
click at [779, 201] on div at bounding box center [698, 203] width 177 height 11
click at [467, 320] on textarea at bounding box center [670, 349] width 762 height 154
click at [355, 286] on textarea "**********" at bounding box center [670, 349] width 762 height 154
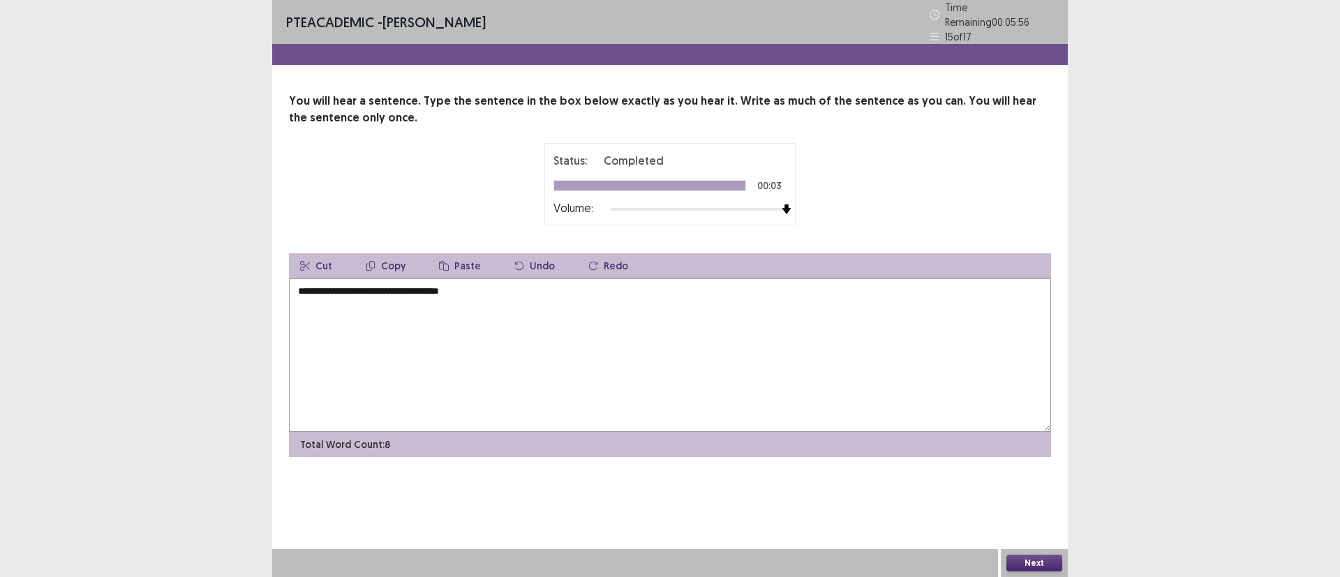
click at [478, 290] on textarea "**********" at bounding box center [670, 356] width 762 height 154
type textarea "**********"
click at [1039, 557] on button "Next" at bounding box center [1035, 563] width 56 height 17
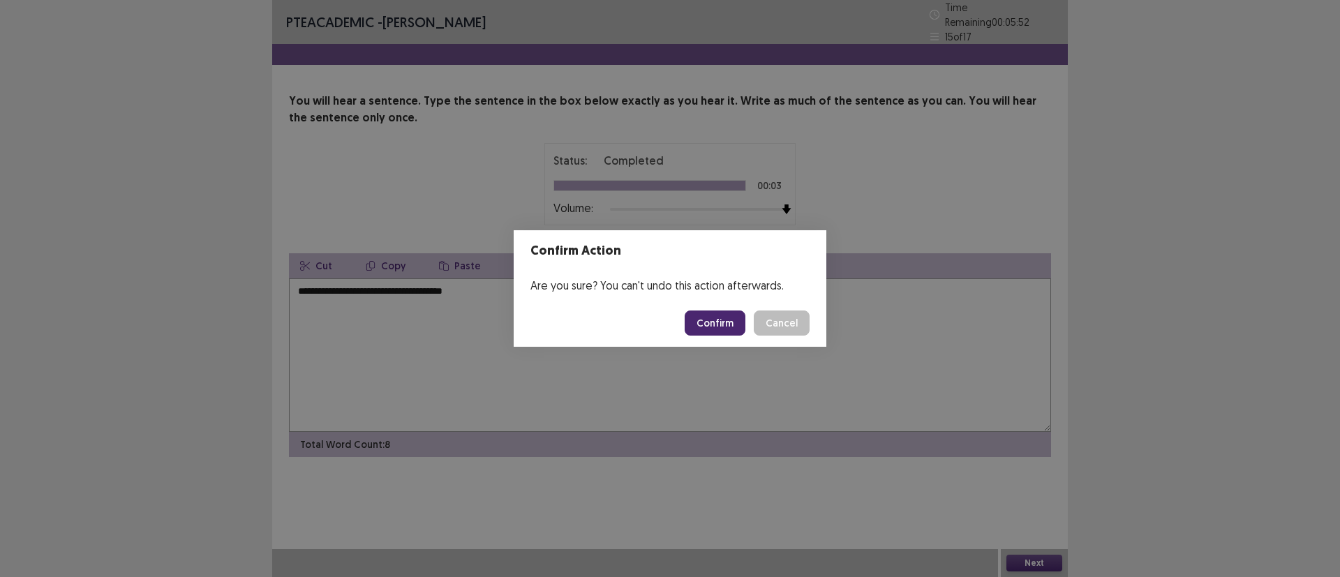
click at [726, 323] on button "Confirm" at bounding box center [715, 323] width 61 height 25
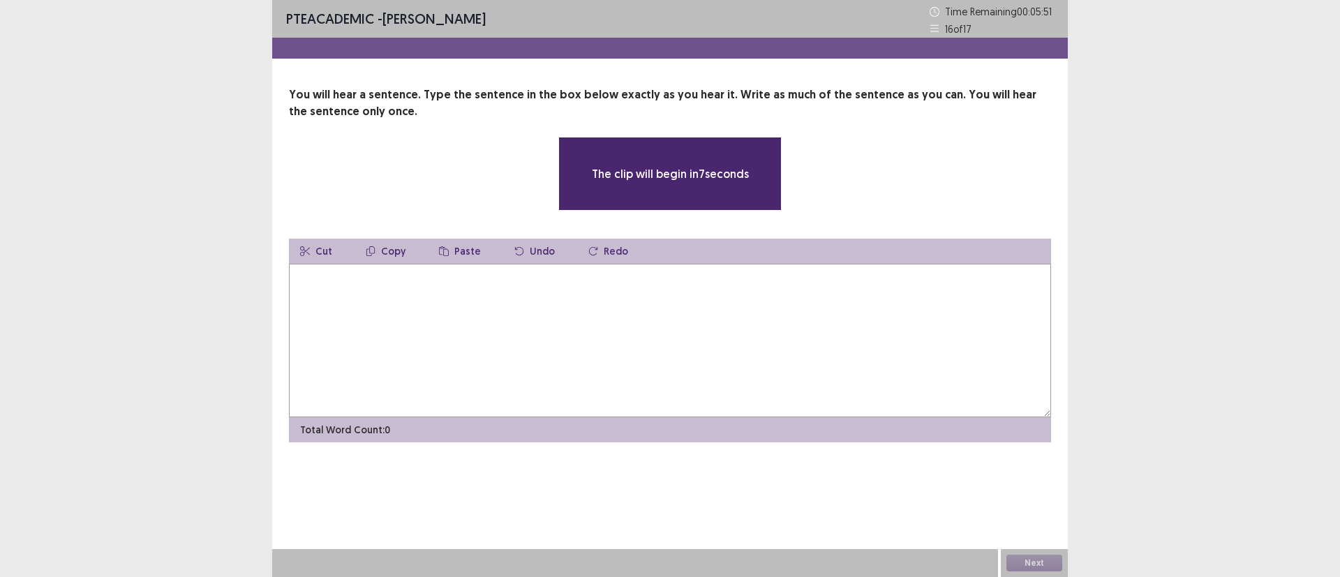
click at [484, 304] on textarea at bounding box center [670, 341] width 762 height 154
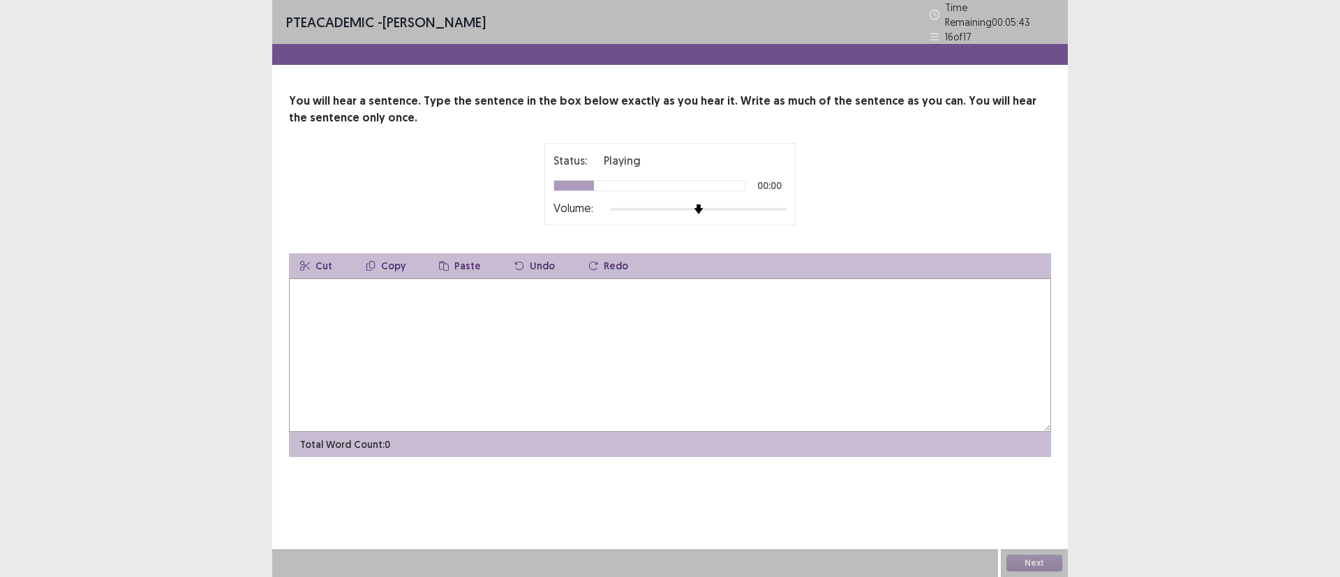
click at [785, 208] on div at bounding box center [698, 209] width 177 height 11
click at [471, 327] on textarea at bounding box center [670, 356] width 762 height 154
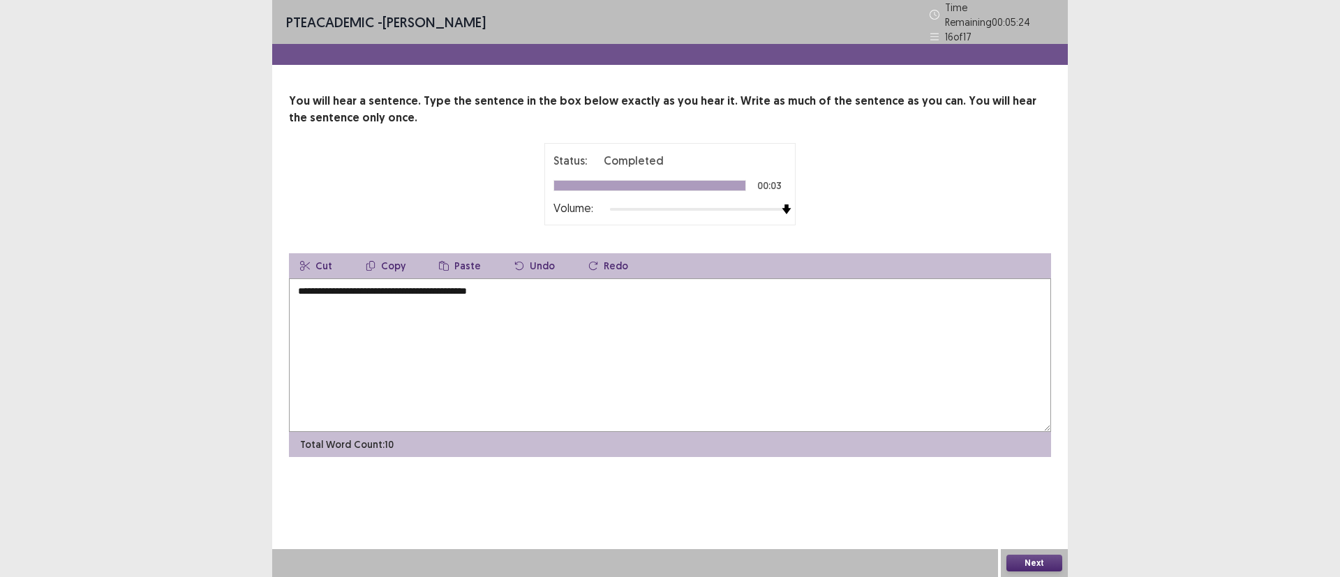
type textarea "**********"
click at [1030, 559] on button "Next" at bounding box center [1035, 563] width 56 height 17
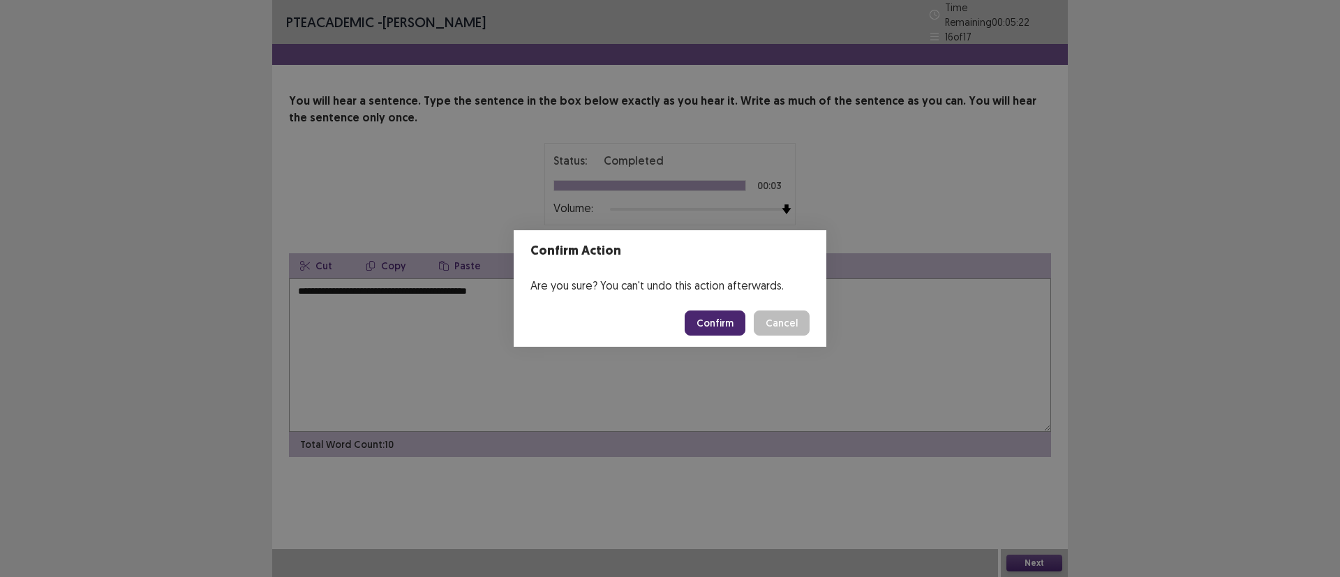
click at [723, 319] on button "Confirm" at bounding box center [715, 323] width 61 height 25
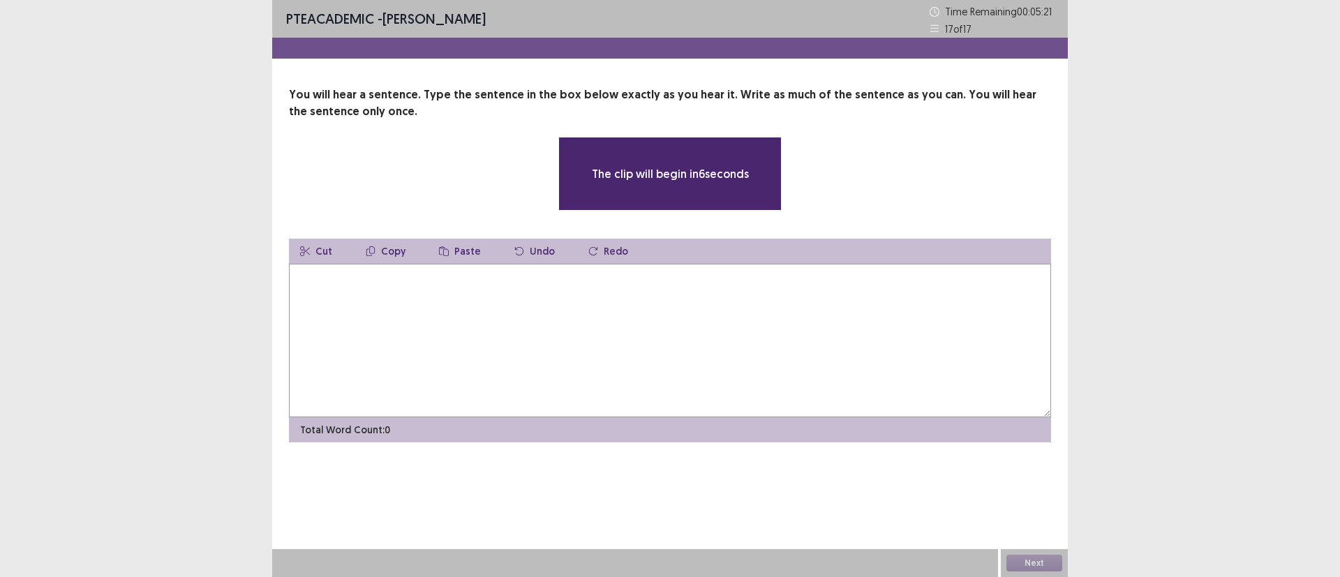
click at [466, 299] on textarea at bounding box center [670, 341] width 762 height 154
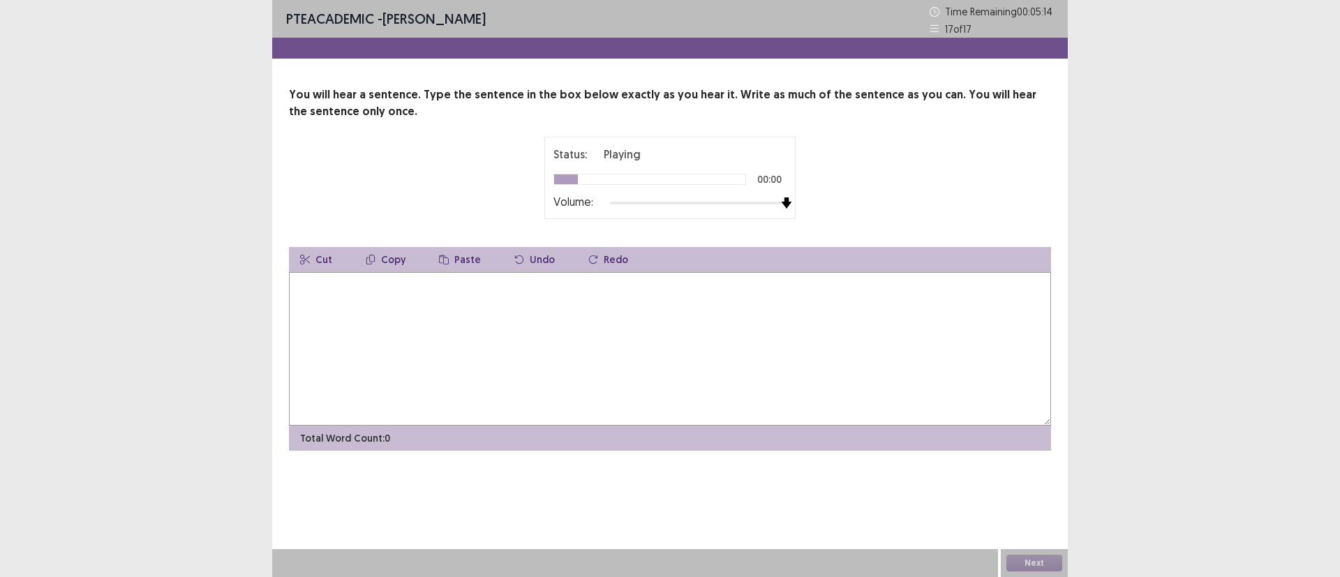
click at [781, 204] on div at bounding box center [698, 203] width 177 height 11
click at [348, 313] on textarea at bounding box center [670, 349] width 762 height 154
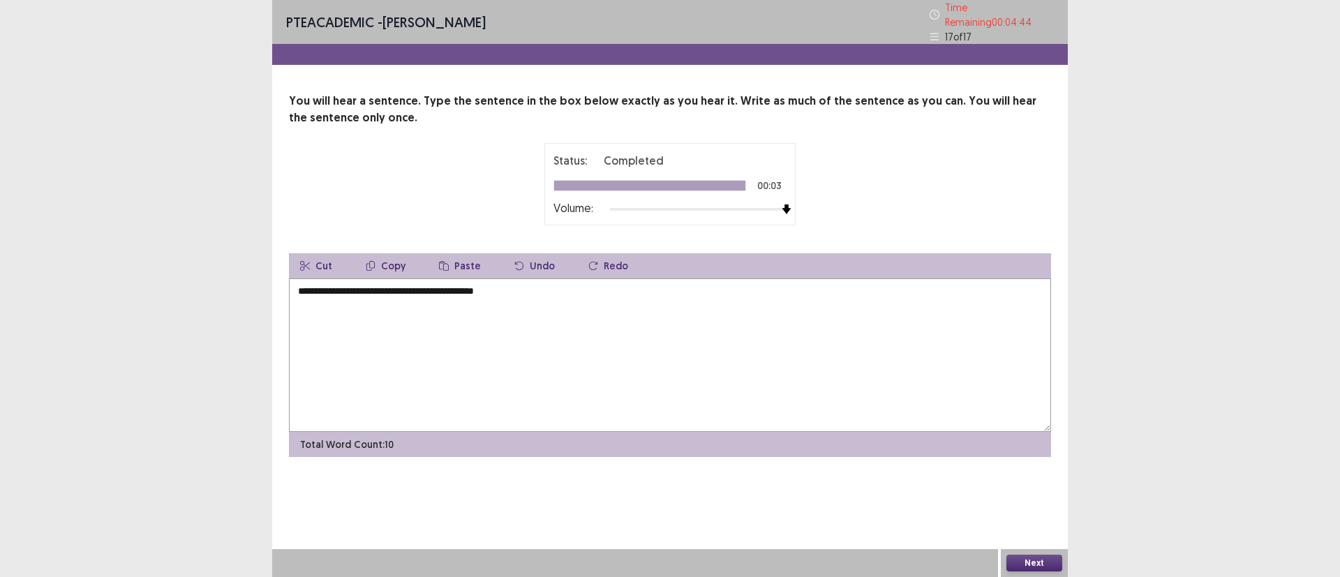
type textarea "**********"
click at [1042, 559] on button "Next" at bounding box center [1035, 563] width 56 height 17
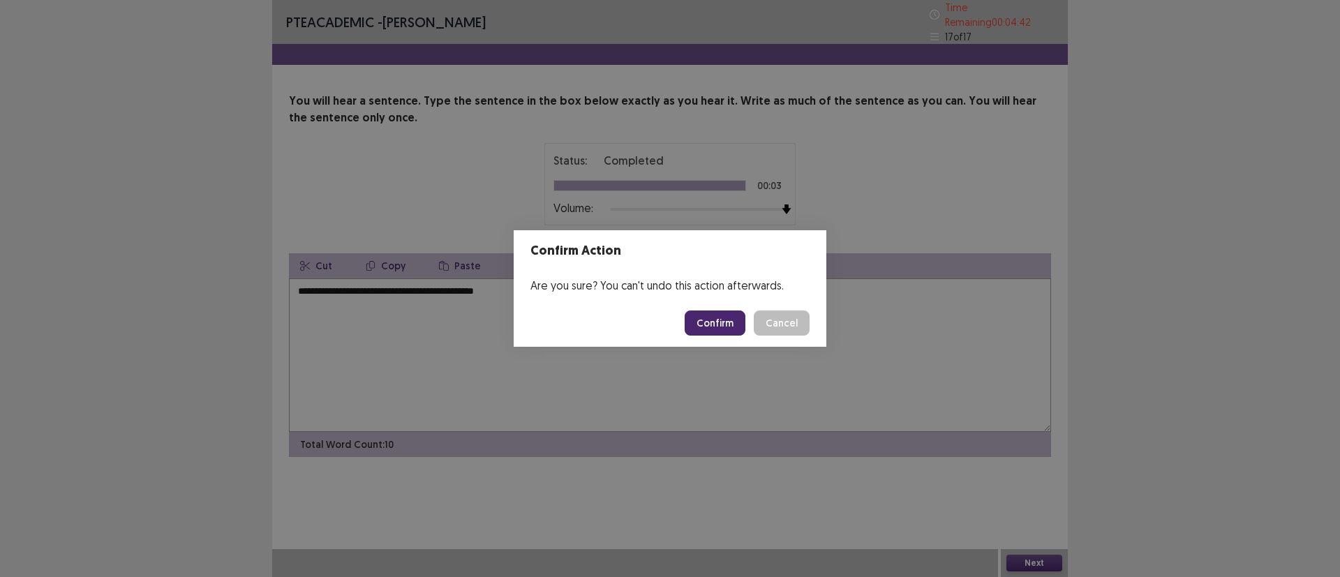
click at [720, 313] on button "Confirm" at bounding box center [715, 323] width 61 height 25
